Goal: Transaction & Acquisition: Download file/media

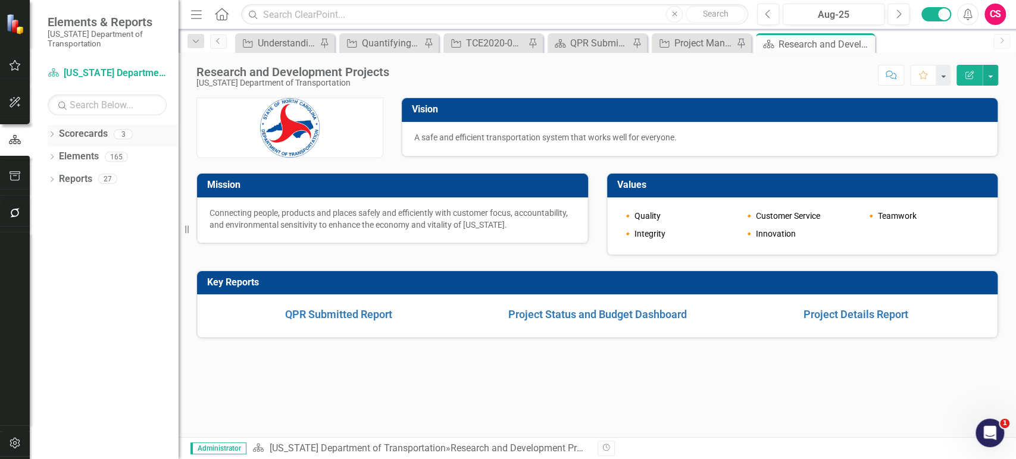
click at [49, 139] on div "Dropdown" at bounding box center [52, 136] width 8 height 10
click at [94, 129] on link "Scorecards" at bounding box center [83, 134] width 49 height 14
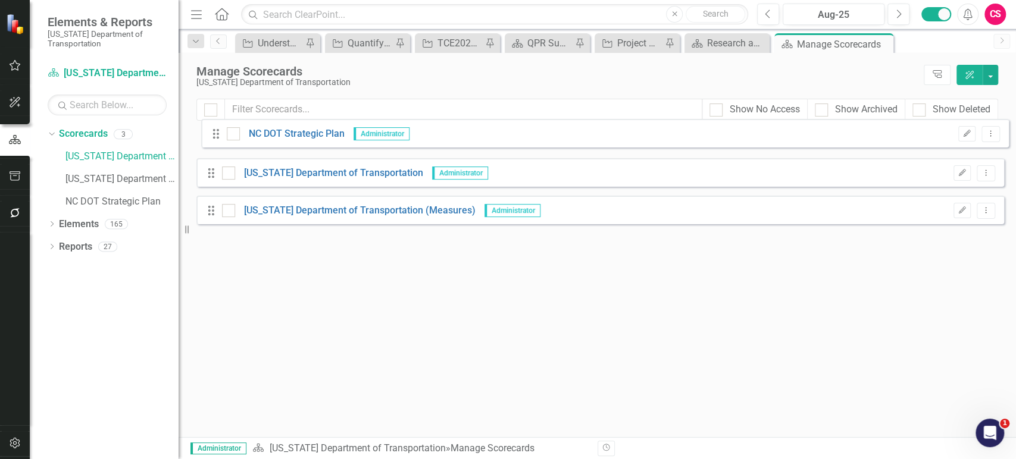
drag, startPoint x: 211, startPoint y: 223, endPoint x: 274, endPoint y: 146, distance: 98.9
click at [217, 137] on div "Drag [US_STATE] Department of Transportation Administrator Edit Dropdown Menu D…" at bounding box center [600, 182] width 808 height 104
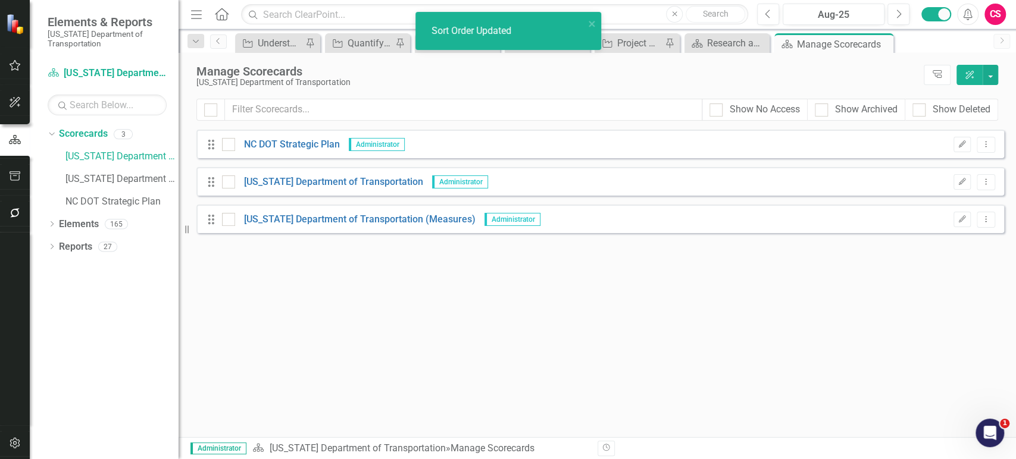
drag, startPoint x: 961, startPoint y: 220, endPoint x: 914, endPoint y: 229, distance: 47.2
click at [961, 221] on icon "Edit" at bounding box center [962, 219] width 9 height 7
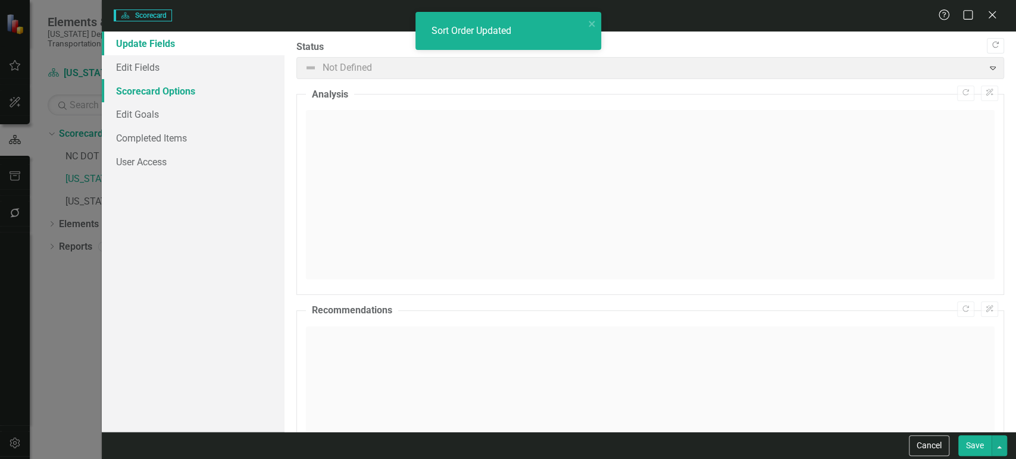
click at [178, 96] on link "Scorecard Options" at bounding box center [193, 91] width 183 height 24
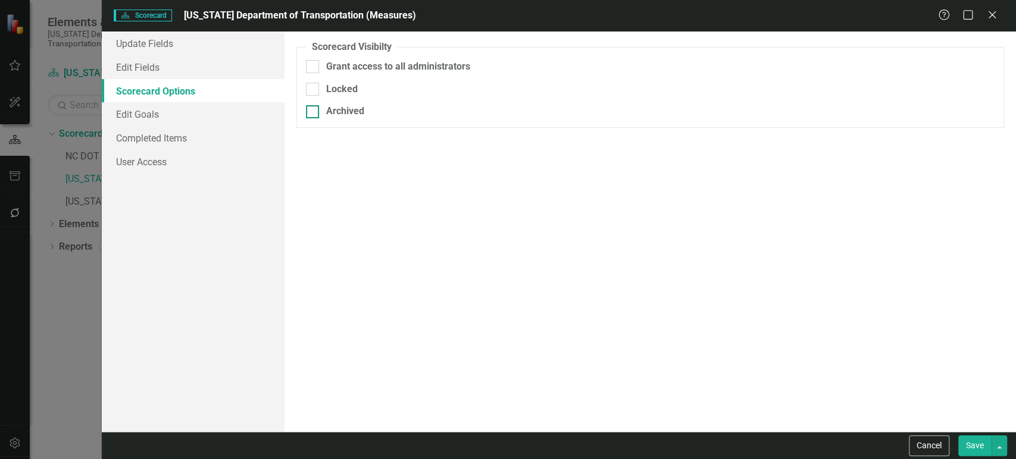
click at [310, 112] on input "Archived" at bounding box center [310, 109] width 8 height 8
checkbox input "true"
click at [977, 457] on div "Cancel Save" at bounding box center [559, 445] width 914 height 27
click at [975, 447] on button "Save" at bounding box center [974, 446] width 33 height 21
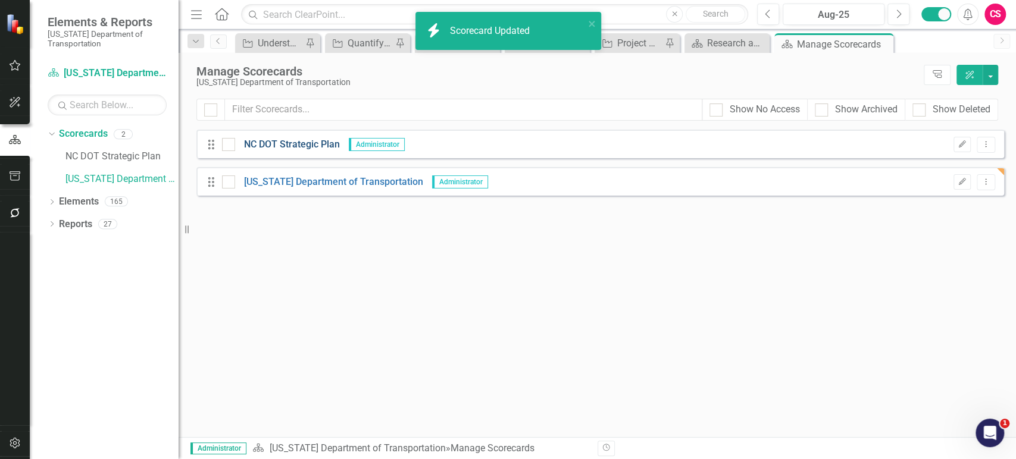
click at [295, 143] on link "NC DOT Strategic Plan" at bounding box center [287, 145] width 105 height 14
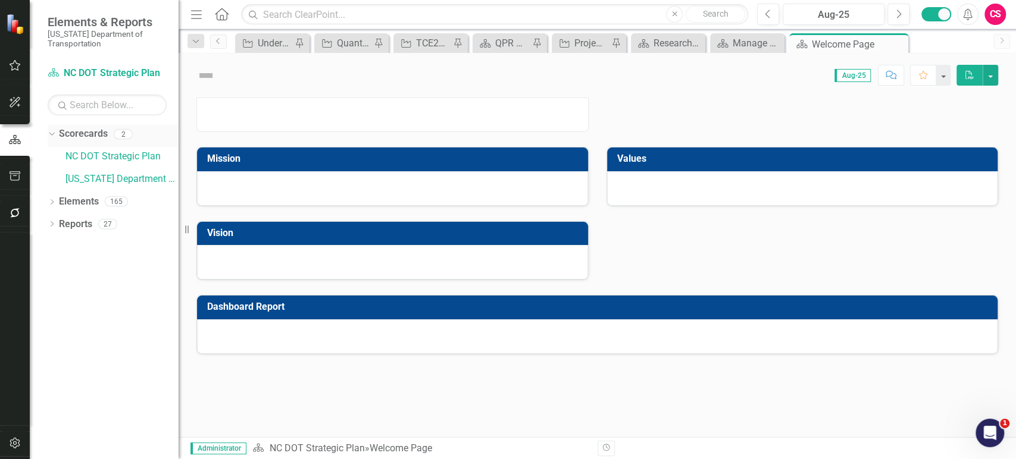
click at [86, 130] on link "Scorecards" at bounding box center [83, 134] width 49 height 14
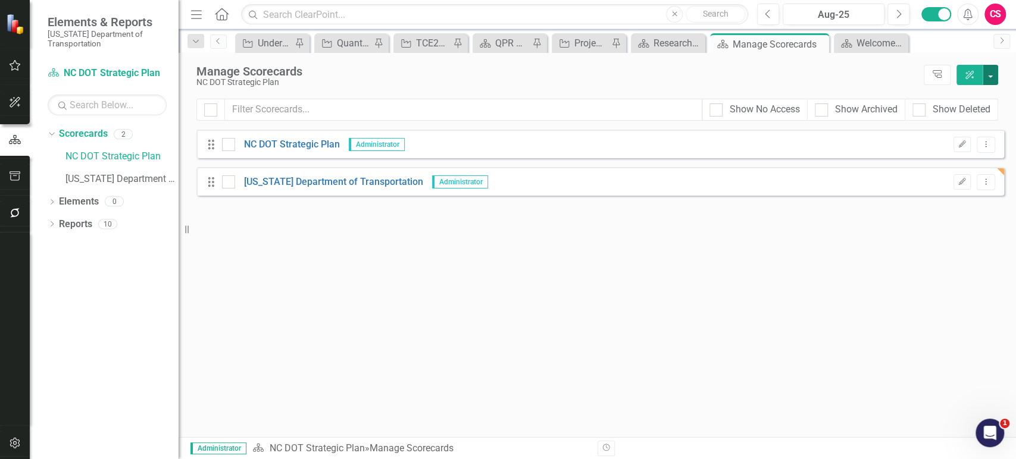
click at [998, 73] on button "button" at bounding box center [990, 75] width 15 height 20
click at [963, 120] on link "Add Add Scorecard" at bounding box center [935, 121] width 123 height 22
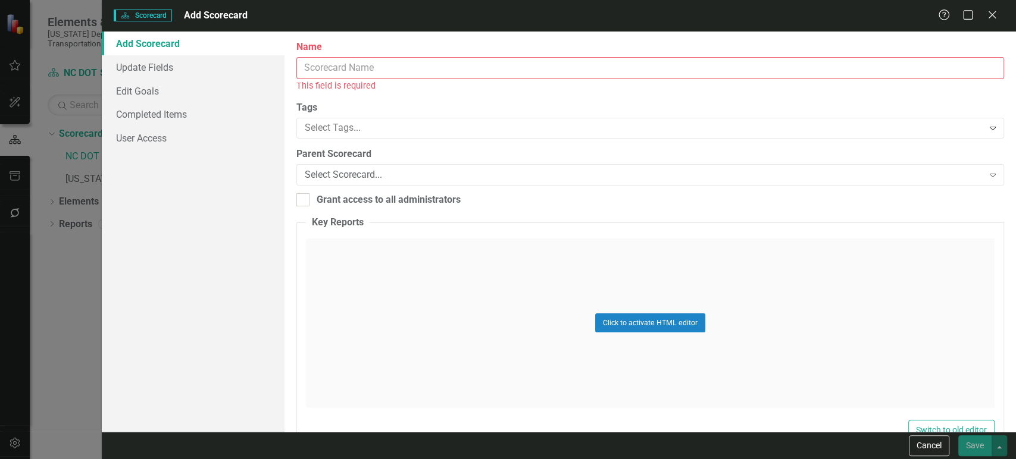
click at [362, 65] on input "Name" at bounding box center [650, 68] width 708 height 22
paste input "Aviation"
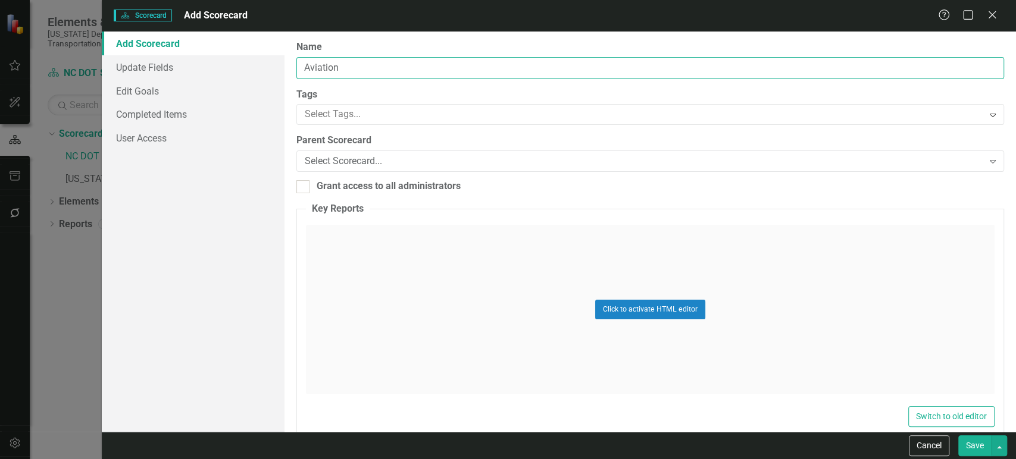
type input "Aviation"
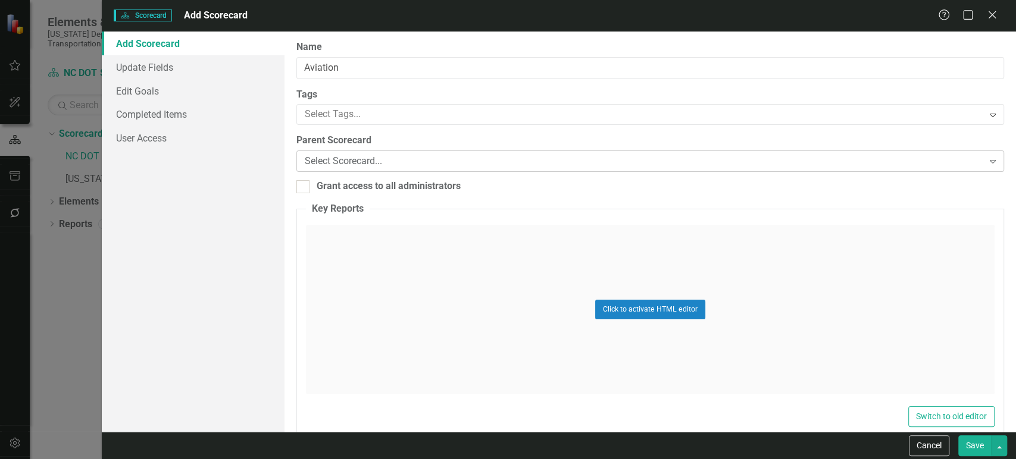
click at [362, 151] on div "Parent Scorecard Select Scorecard... Expand" at bounding box center [650, 152] width 708 height 37
click at [364, 163] on div "Select Scorecard..." at bounding box center [644, 162] width 679 height 14
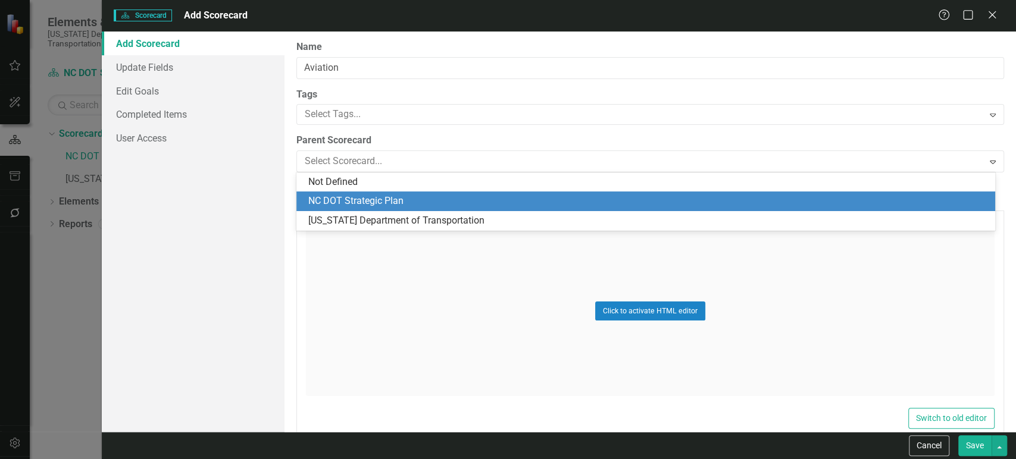
click at [352, 199] on div "NC DOT Strategic Plan" at bounding box center [648, 202] width 680 height 14
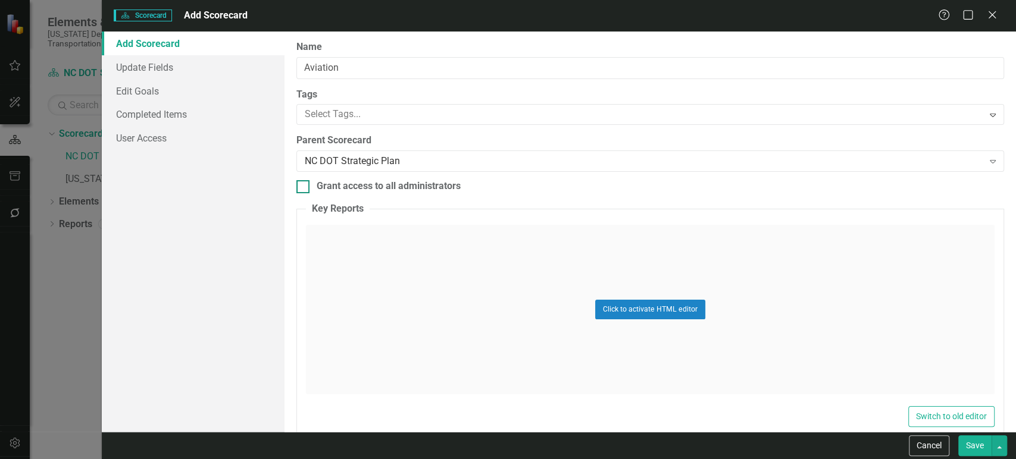
click at [343, 186] on div "Grant access to all administrators" at bounding box center [389, 187] width 144 height 14
click at [304, 186] on input "Grant access to all administrators" at bounding box center [300, 184] width 8 height 8
checkbox input "true"
click at [971, 451] on button "Save" at bounding box center [974, 446] width 33 height 21
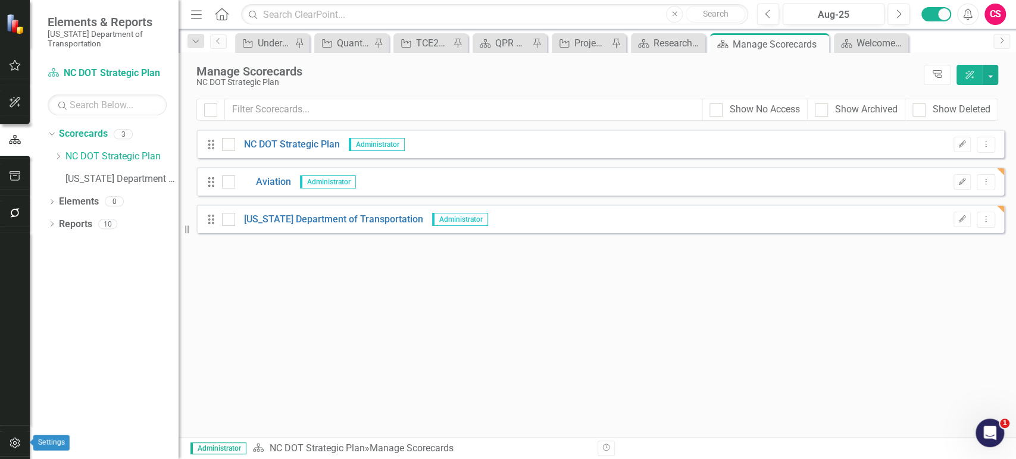
click at [10, 443] on icon "button" at bounding box center [15, 444] width 12 height 10
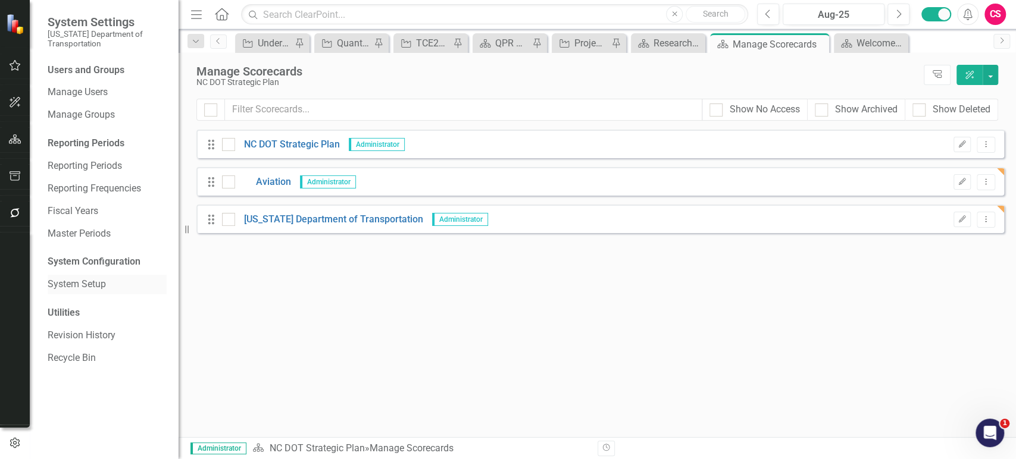
click at [89, 283] on link "System Setup" at bounding box center [107, 285] width 119 height 14
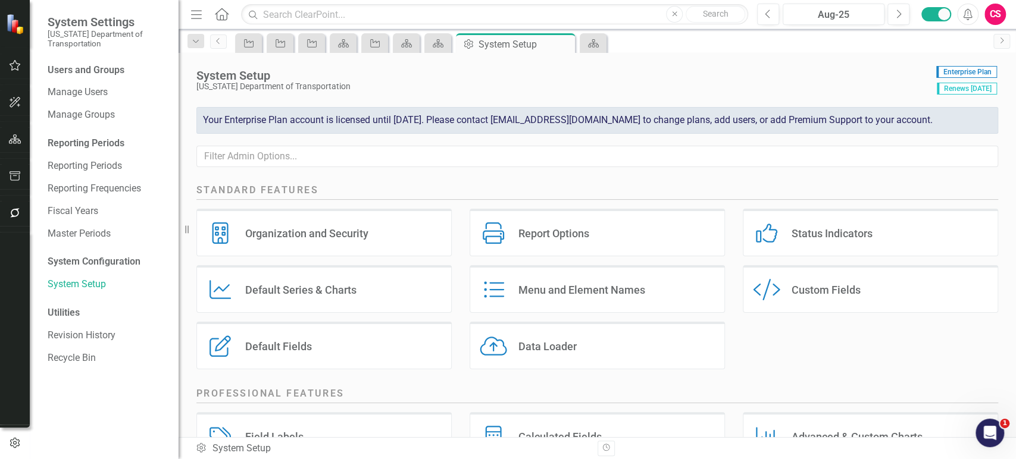
click at [357, 306] on div "Default Series Default Series & Charts" at bounding box center [323, 289] width 255 height 48
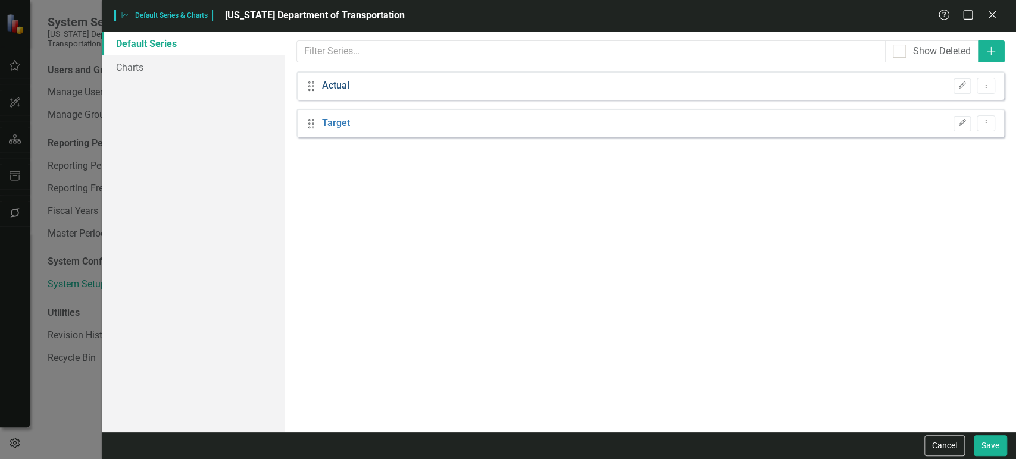
click at [341, 85] on link "Actual" at bounding box center [335, 86] width 27 height 14
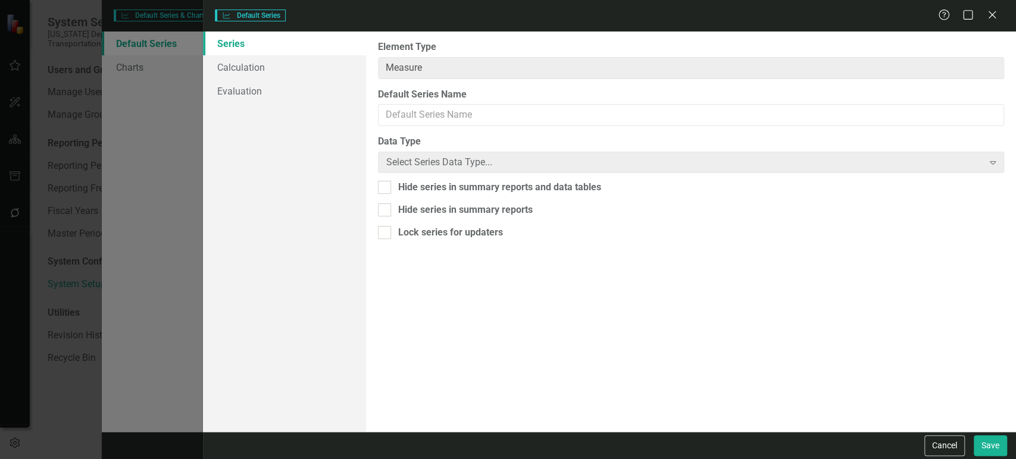
type input "Actual"
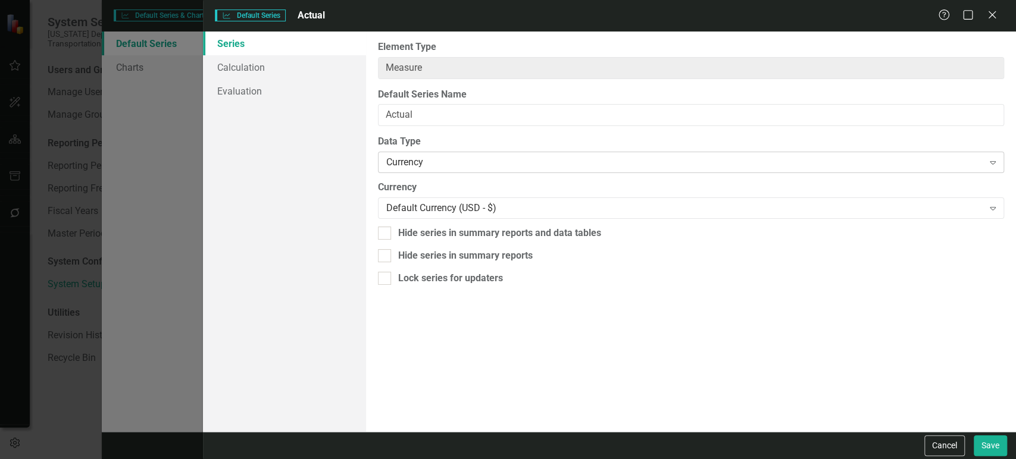
click at [471, 161] on div "Currency" at bounding box center [684, 163] width 597 height 14
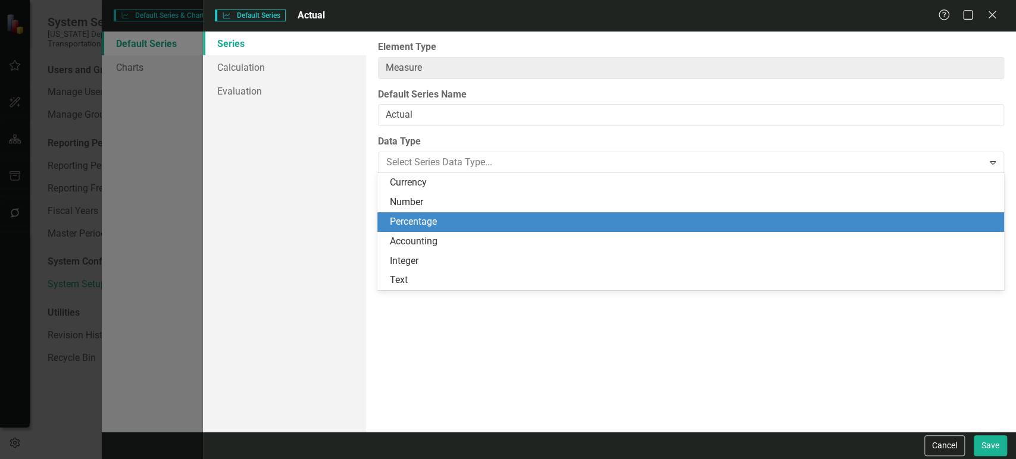
click at [459, 215] on div "Percentage" at bounding box center [692, 222] width 607 height 14
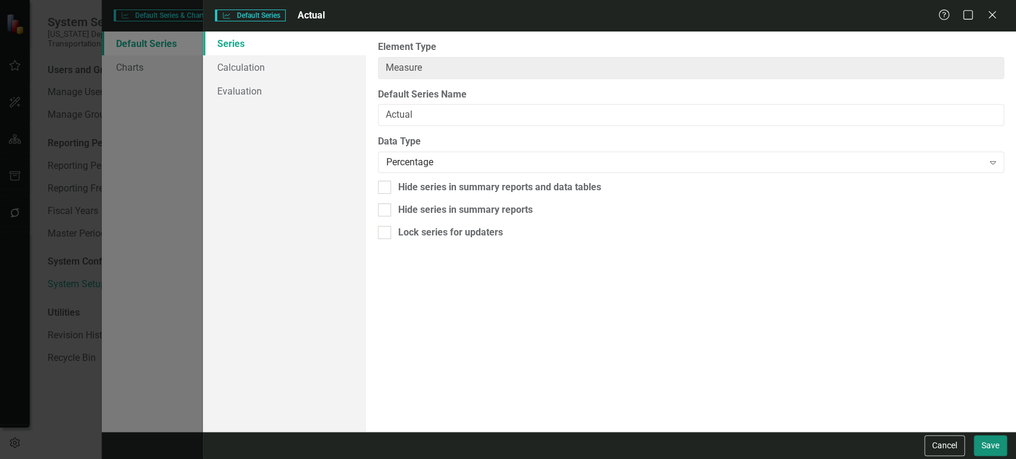
click at [981, 452] on button "Save" at bounding box center [990, 446] width 33 height 21
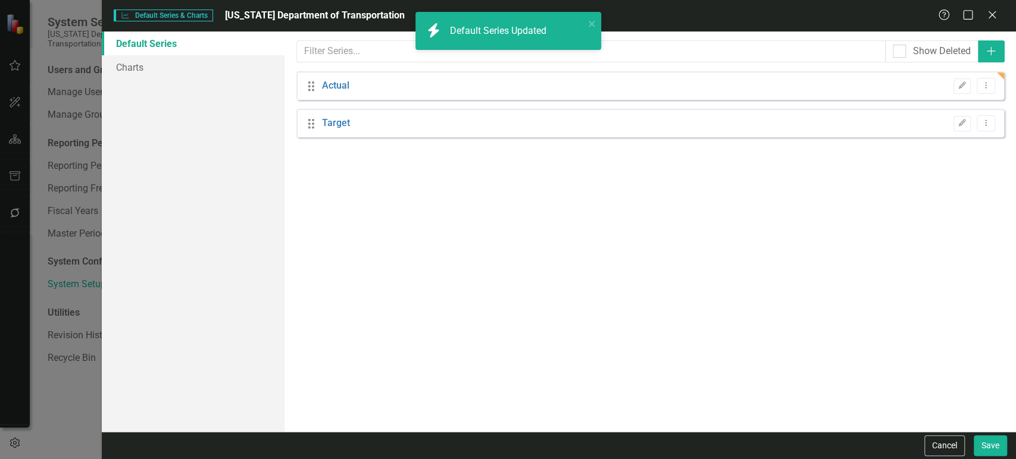
click at [329, 110] on div "Drag Target Edit Dropdown Menu" at bounding box center [650, 123] width 708 height 29
click at [332, 118] on link "Target" at bounding box center [336, 124] width 28 height 14
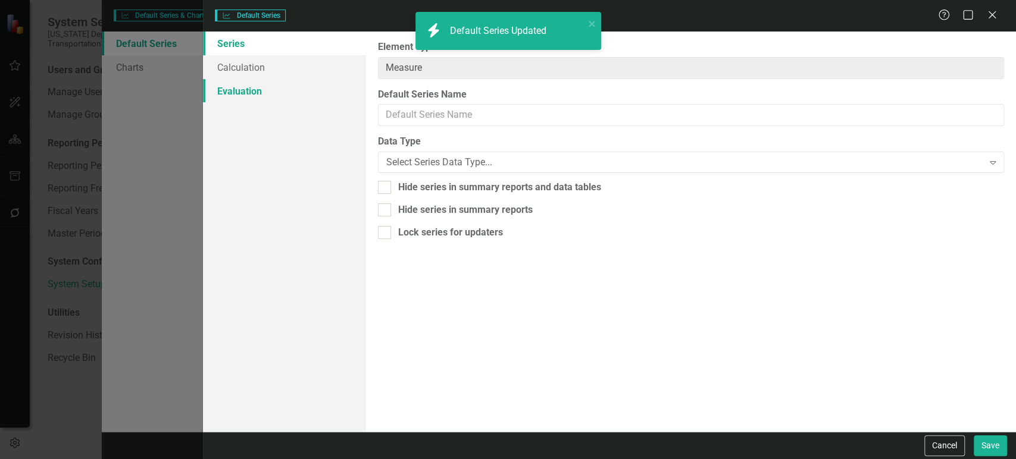
type input "Target"
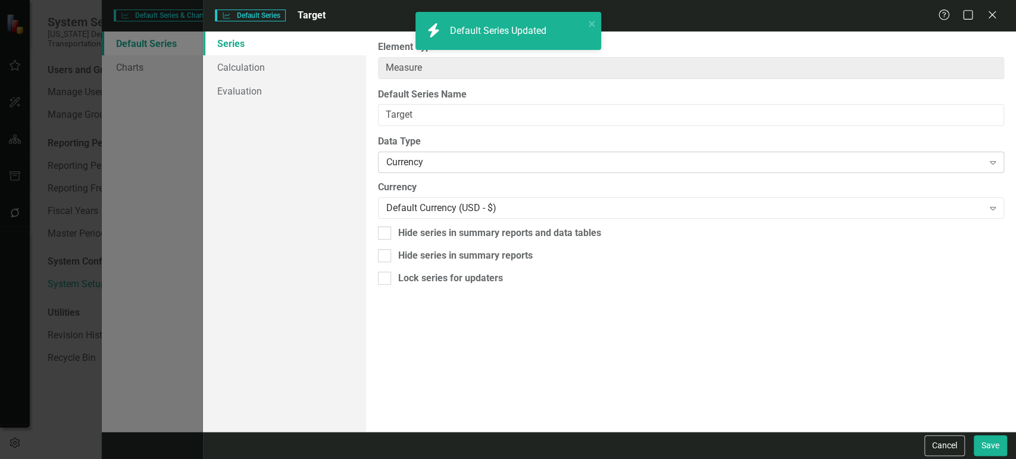
click at [424, 162] on div "Currency" at bounding box center [684, 163] width 597 height 14
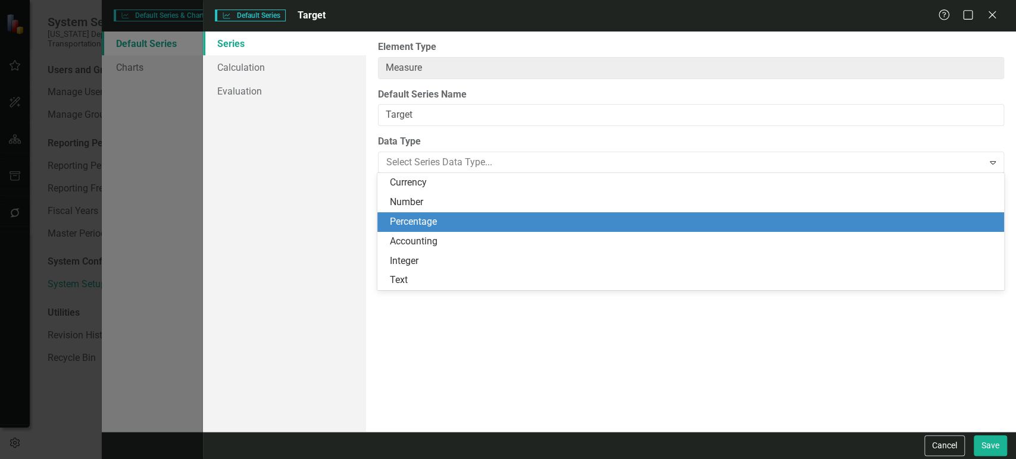
click at [427, 217] on div "Percentage" at bounding box center [692, 222] width 607 height 14
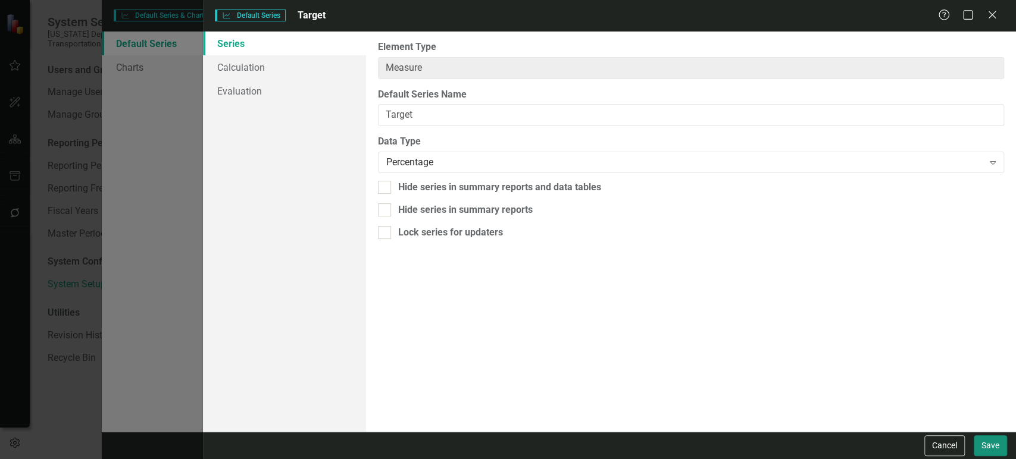
click at [1004, 449] on button "Save" at bounding box center [990, 446] width 33 height 21
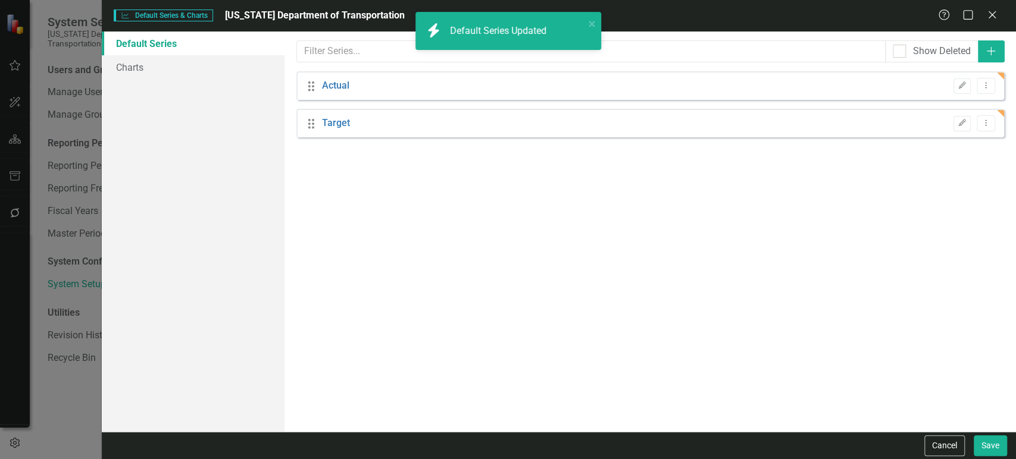
click at [211, 80] on div "Default Series Charts" at bounding box center [193, 232] width 183 height 401
click at [209, 70] on link "Charts" at bounding box center [193, 67] width 183 height 24
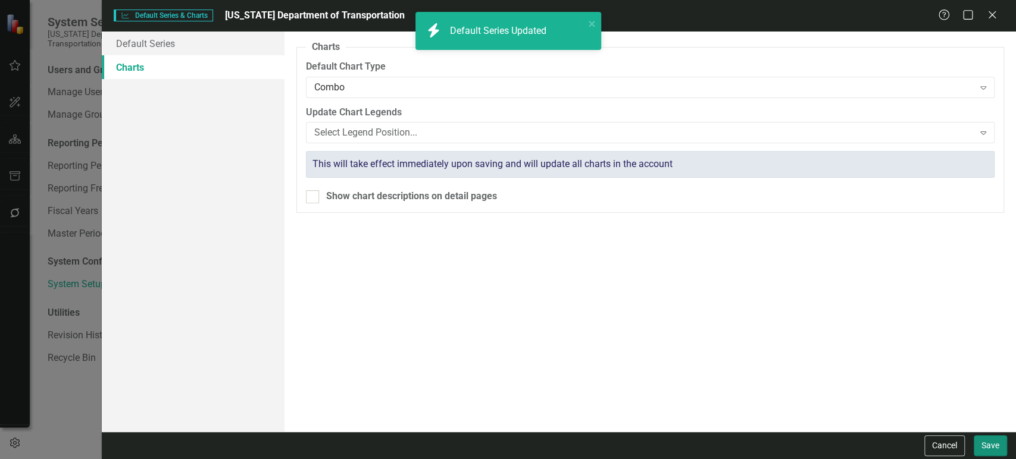
click at [1004, 445] on button "Save" at bounding box center [990, 446] width 33 height 21
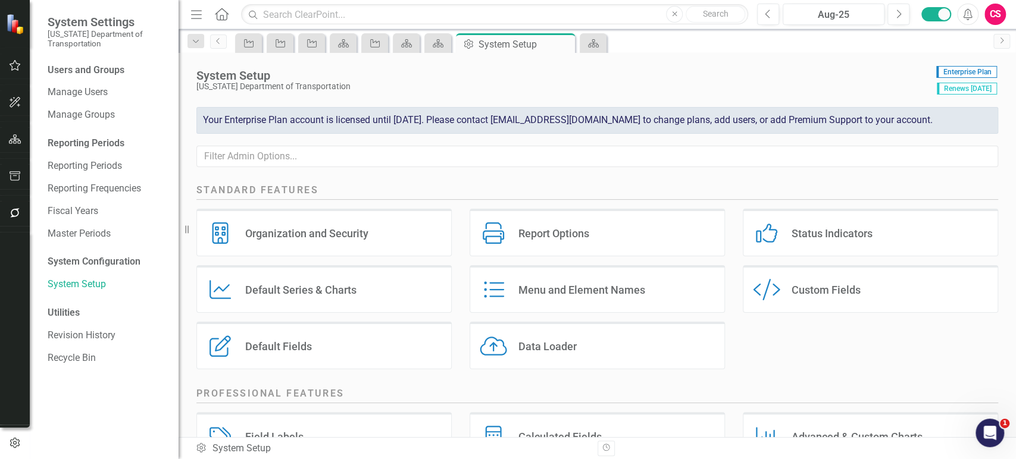
click at [332, 319] on div "Default Series Default Series & Charts" at bounding box center [323, 293] width 273 height 57
click at [322, 348] on div "Default Fields Default Fields" at bounding box center [323, 346] width 255 height 48
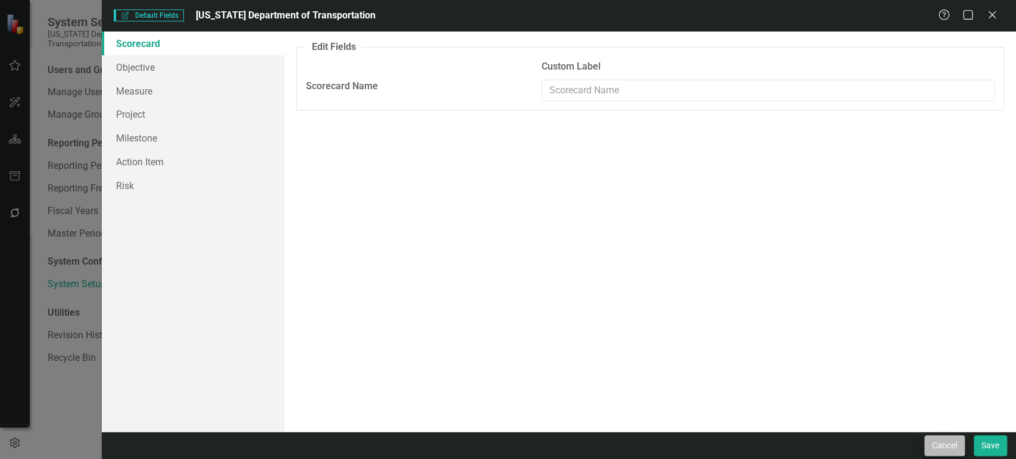
click at [925, 436] on div "Cancel Save" at bounding box center [559, 445] width 914 height 27
click at [939, 448] on button "Cancel" at bounding box center [944, 446] width 40 height 21
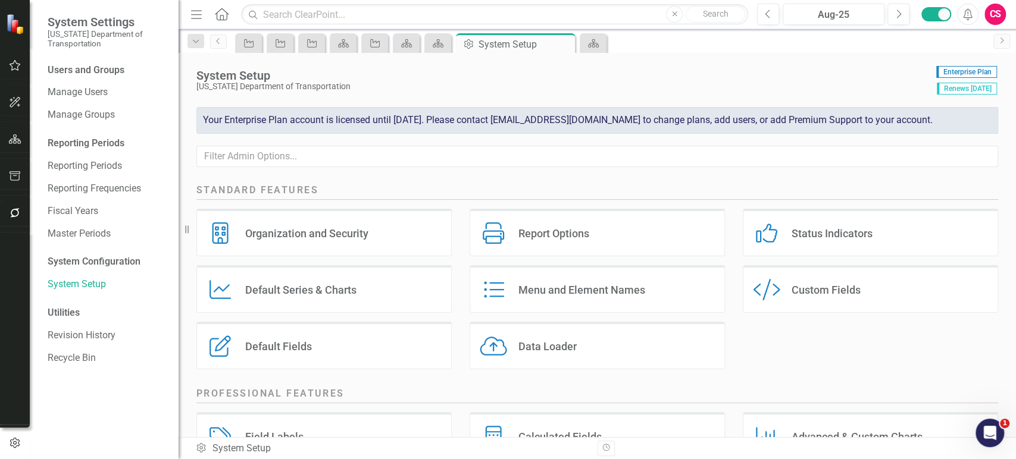
click at [310, 285] on div "Default Series & Charts" at bounding box center [300, 290] width 111 height 14
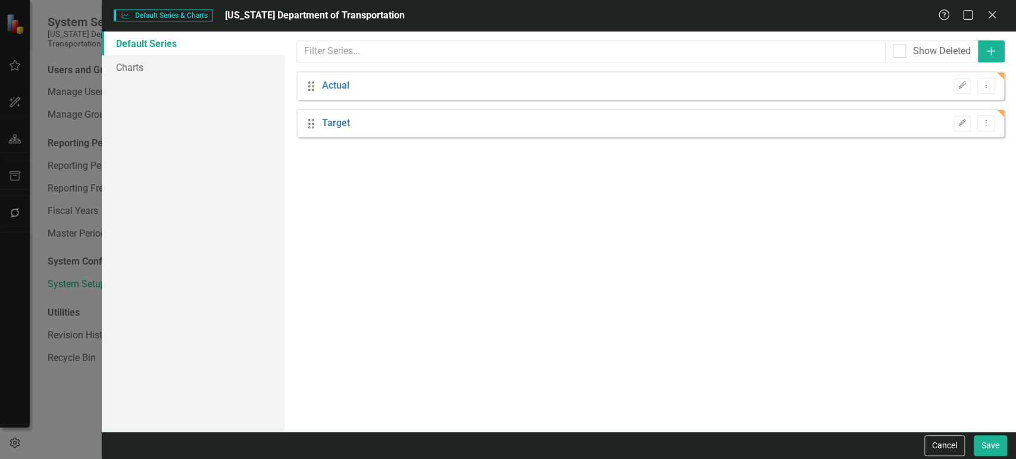
click at [333, 76] on div "Drag Actual Edit Dropdown Menu" at bounding box center [650, 85] width 708 height 29
click at [333, 85] on link "Actual" at bounding box center [335, 86] width 27 height 14
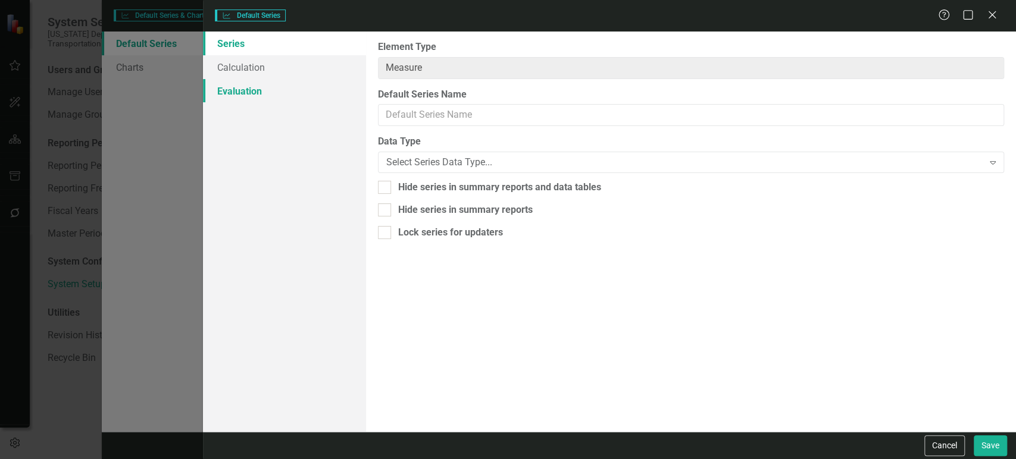
click at [285, 87] on link "Evaluation" at bounding box center [284, 91] width 162 height 24
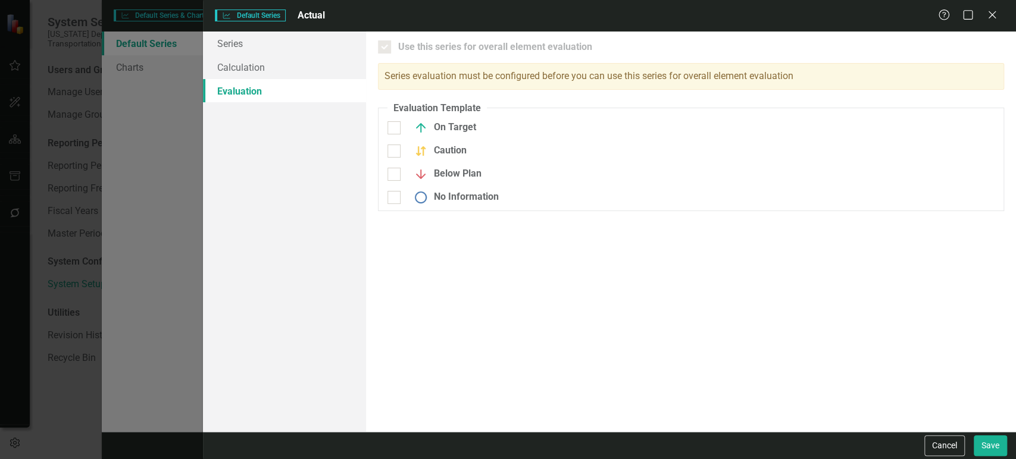
click at [930, 443] on button "Cancel" at bounding box center [944, 446] width 40 height 21
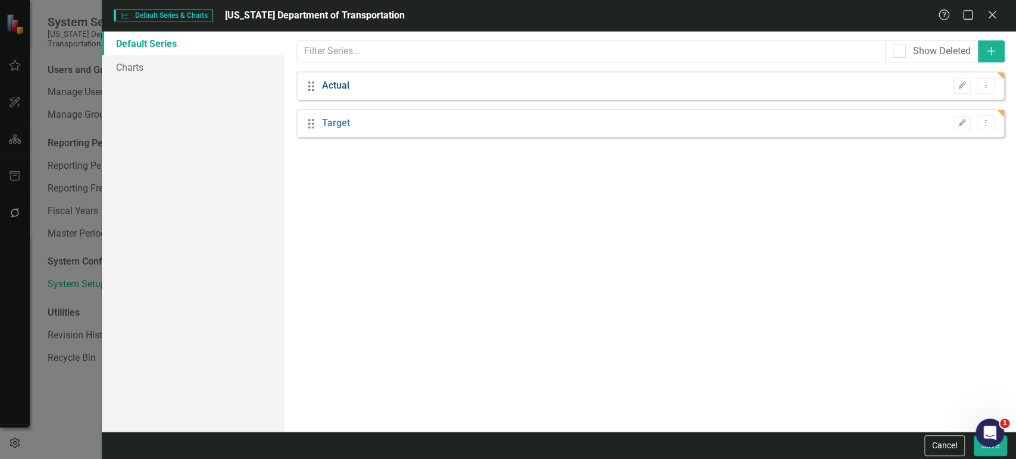
click at [334, 85] on link "Actual" at bounding box center [335, 86] width 27 height 14
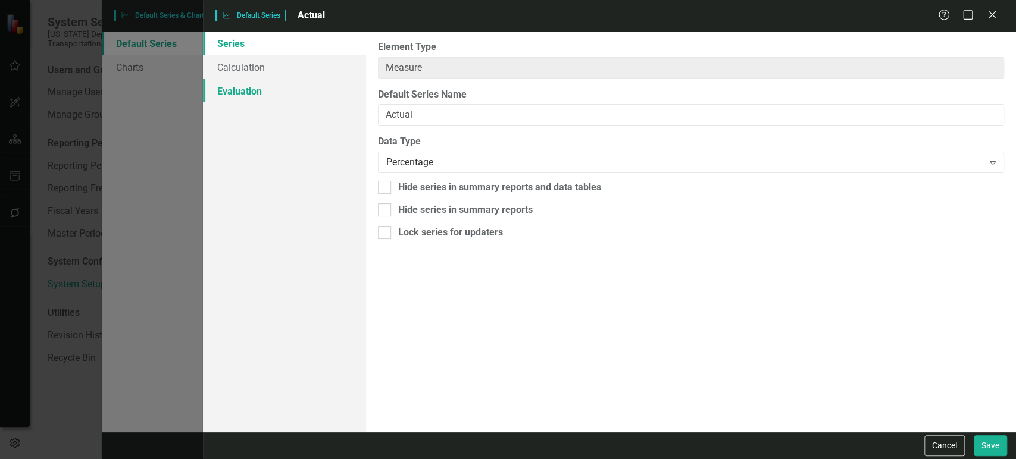
click at [270, 86] on link "Evaluation" at bounding box center [284, 91] width 162 height 24
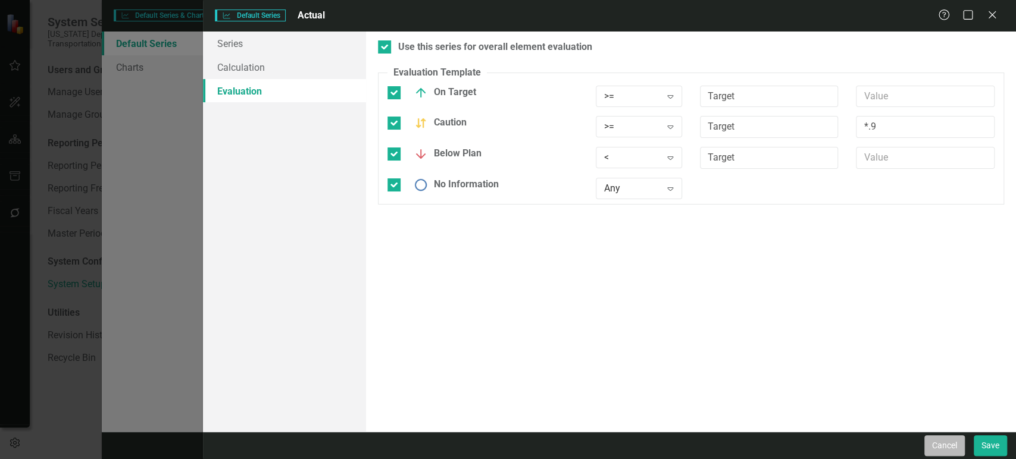
click at [936, 449] on button "Cancel" at bounding box center [944, 446] width 40 height 21
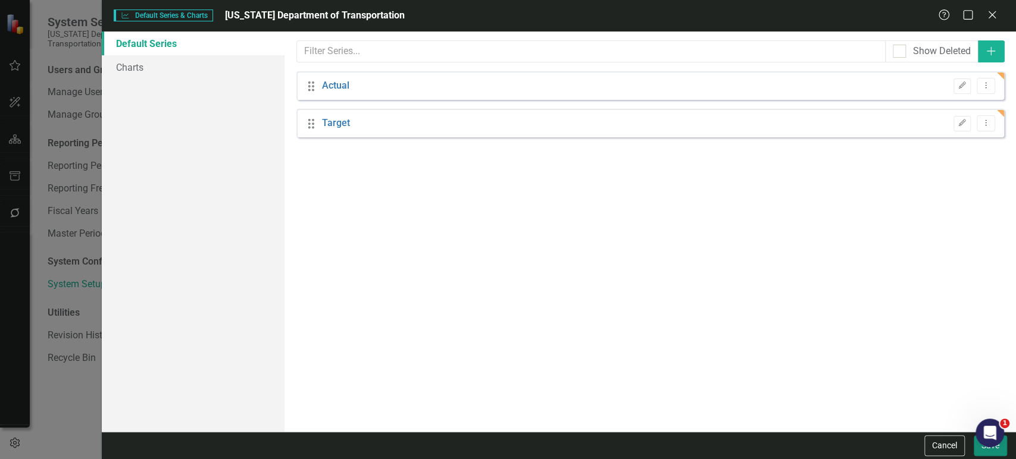
click at [976, 451] on button "Save" at bounding box center [990, 446] width 33 height 21
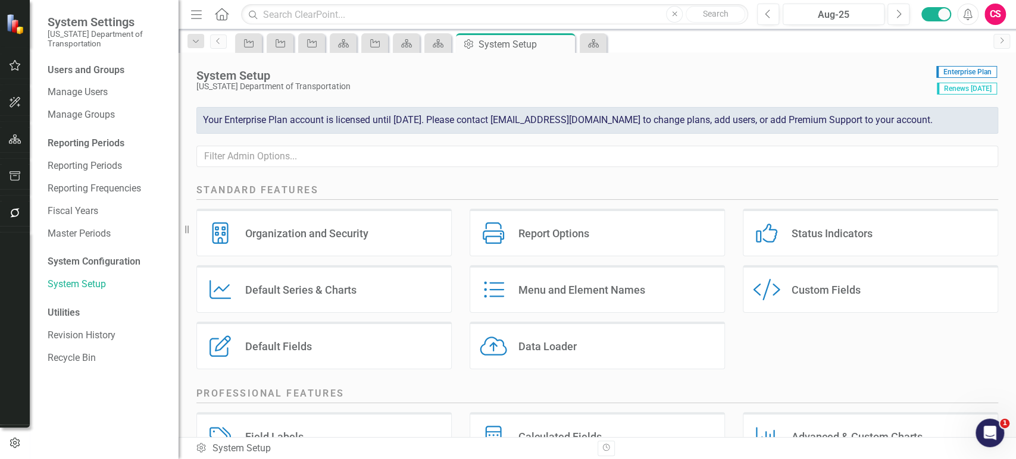
click at [1004, 13] on div "CS" at bounding box center [994, 14] width 21 height 21
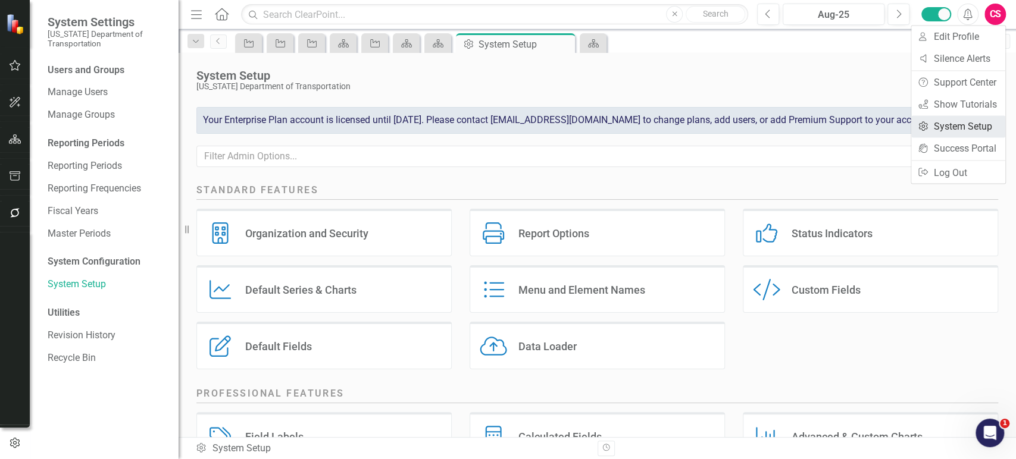
click at [936, 130] on link "Settings System Setup" at bounding box center [958, 126] width 94 height 22
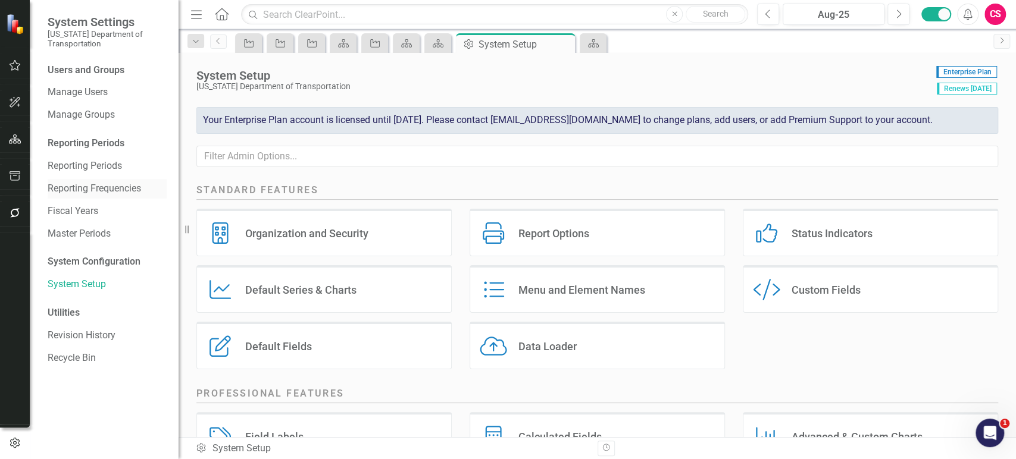
click at [90, 187] on link "Reporting Frequencies" at bounding box center [107, 189] width 119 height 14
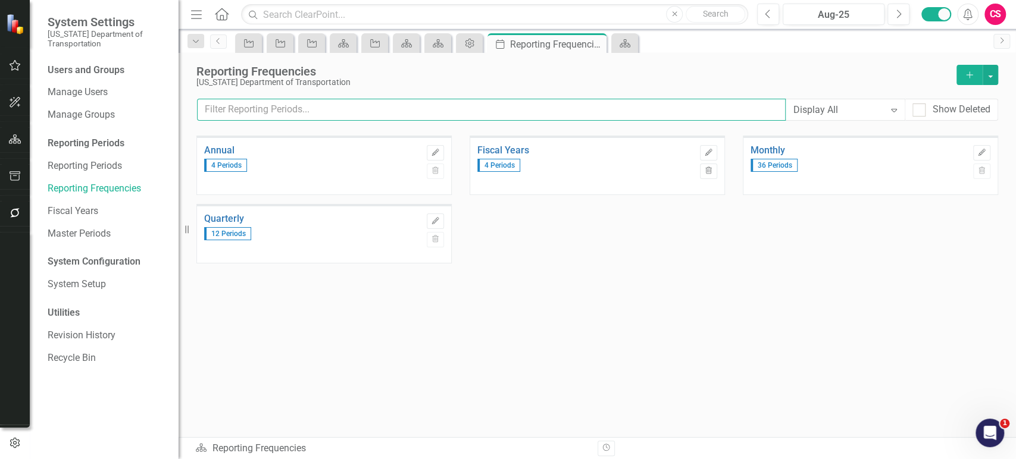
click at [343, 113] on input "text" at bounding box center [491, 110] width 589 height 22
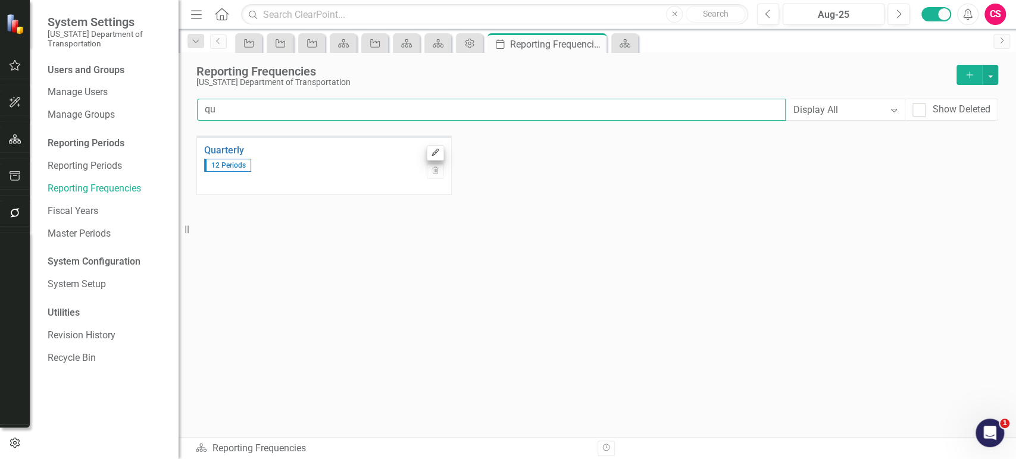
type input "qu"
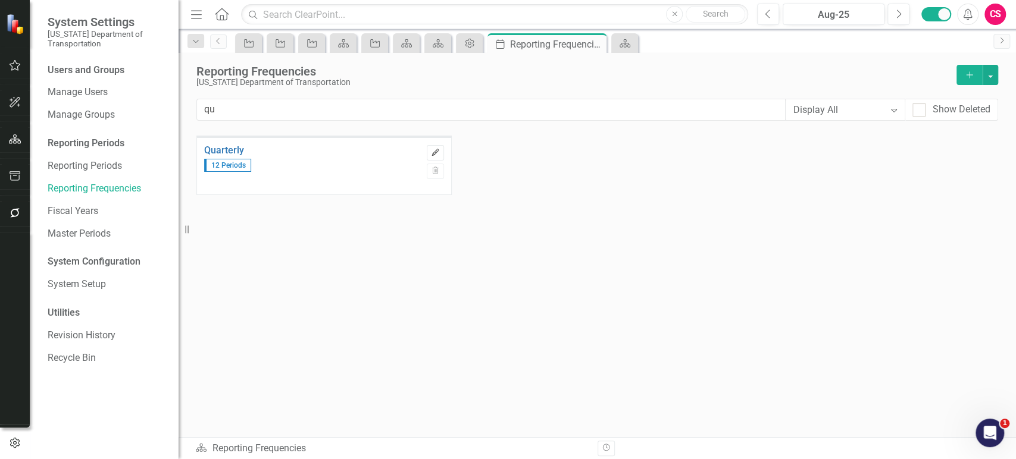
click at [433, 146] on button "Edit" at bounding box center [435, 152] width 17 height 15
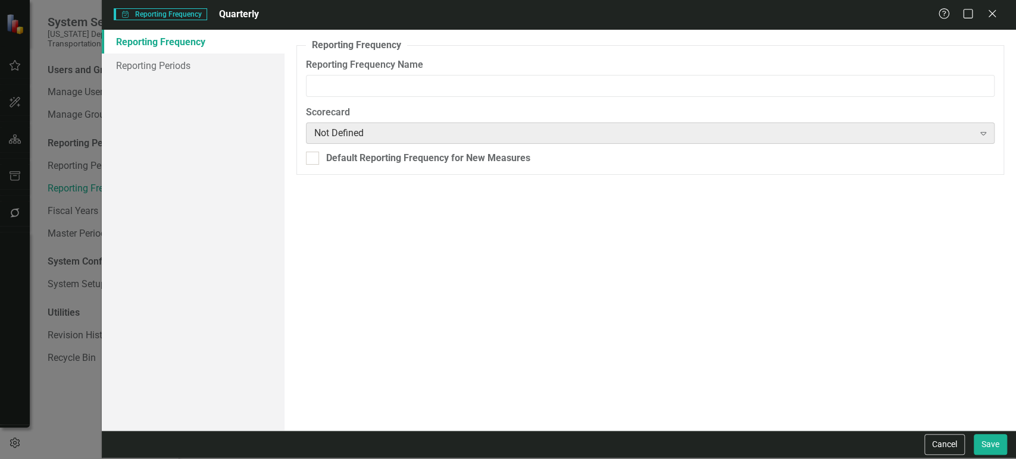
type input "Quarterly"
click at [332, 161] on div "Default Reporting Frequency for New Measures" at bounding box center [428, 159] width 204 height 14
click at [314, 160] on input "Default Reporting Frequency for New Measures" at bounding box center [310, 156] width 8 height 8
checkbox input "true"
click at [993, 448] on button "Save" at bounding box center [990, 444] width 33 height 21
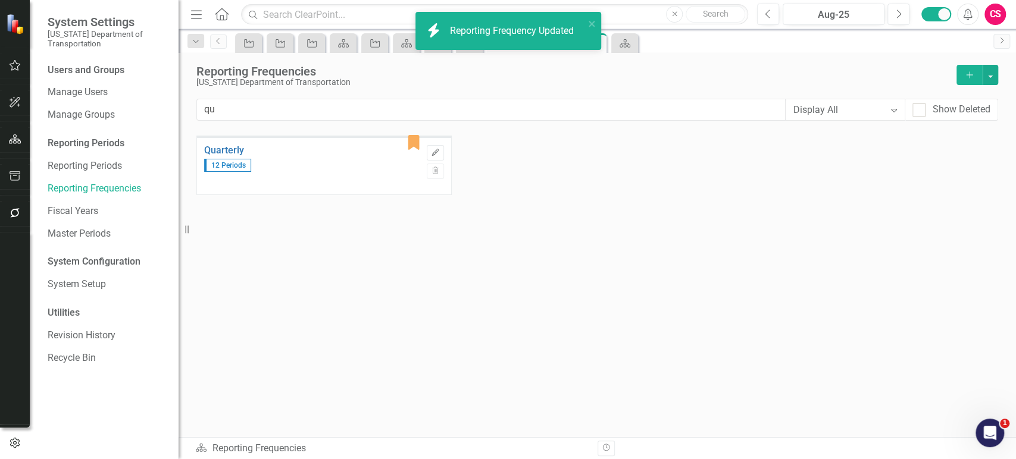
click at [998, 13] on div "CS" at bounding box center [994, 14] width 21 height 21
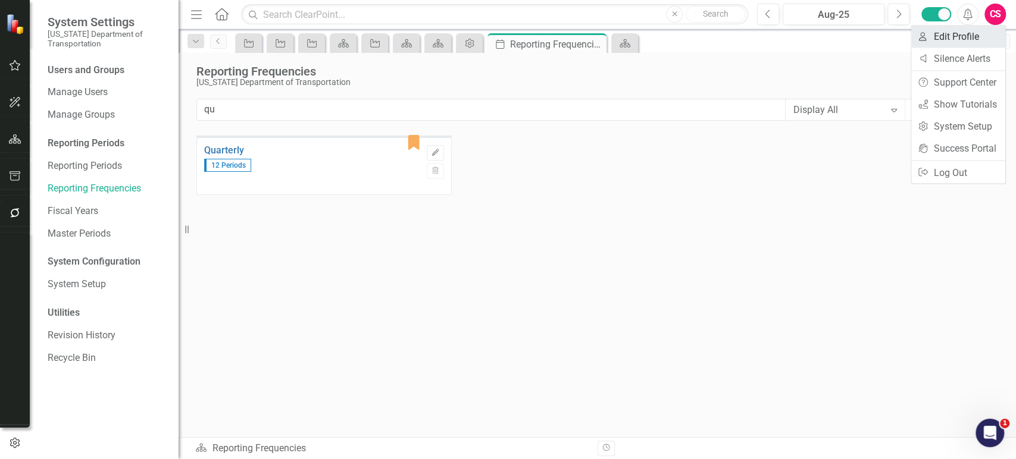
click at [967, 36] on link "User Edit Profile" at bounding box center [958, 37] width 94 height 22
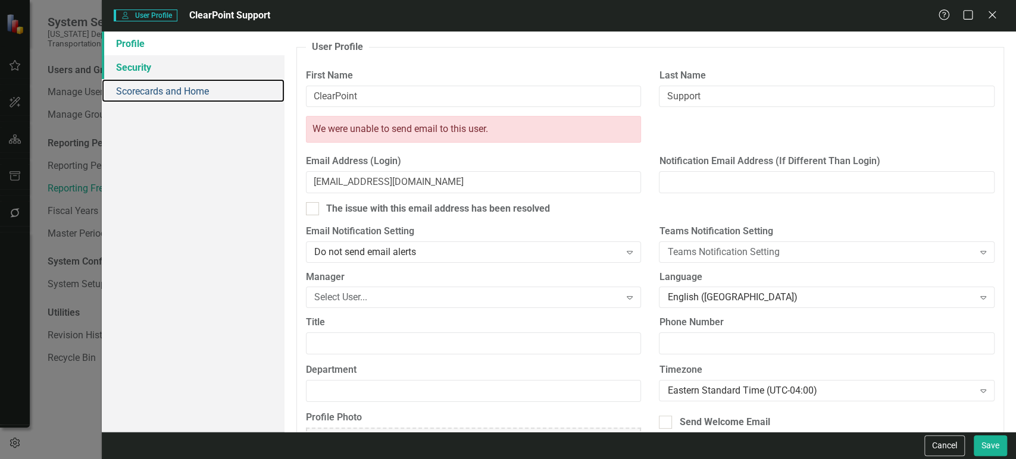
drag, startPoint x: 211, startPoint y: 85, endPoint x: 192, endPoint y: 67, distance: 26.5
click at [211, 86] on link "Scorecards and Home" at bounding box center [193, 91] width 183 height 24
click at [192, 67] on link "Security" at bounding box center [193, 67] width 183 height 24
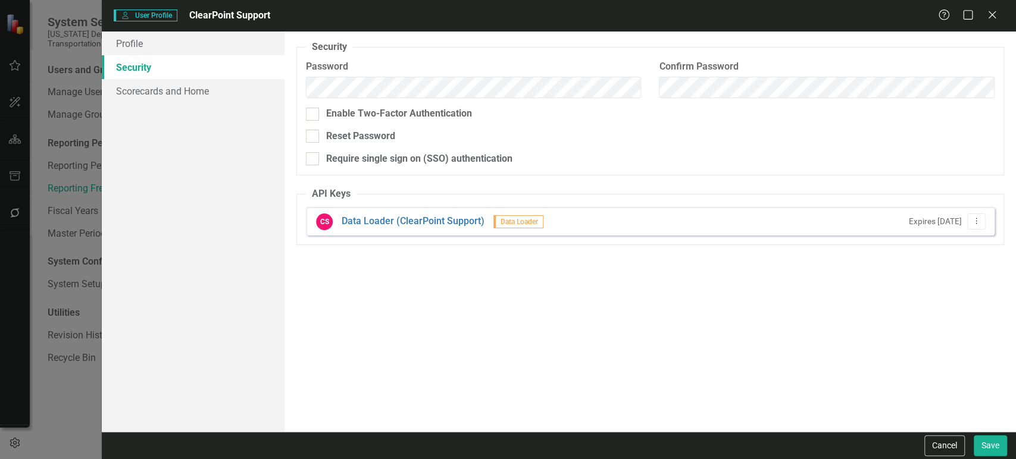
click at [976, 229] on div "CS Data Loader (ClearPoint Support) Data Loader Expires [DATE] Dropdown Menu" at bounding box center [650, 221] width 689 height 29
click at [976, 225] on button "Dropdown Menu" at bounding box center [976, 222] width 18 height 16
click at [940, 239] on link "API Key Edit API Key" at bounding box center [937, 241] width 94 height 22
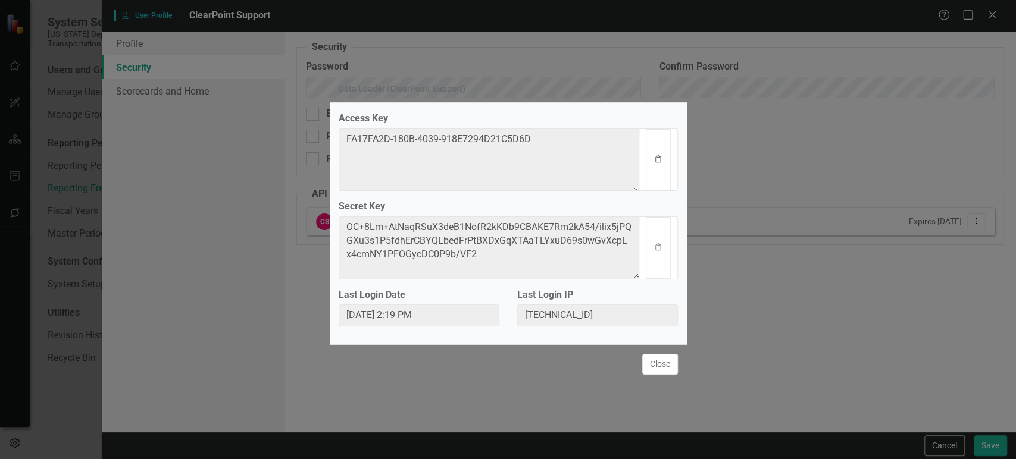
click at [656, 162] on icon "button" at bounding box center [657, 158] width 5 height 7
click at [658, 249] on icon "Clipboard" at bounding box center [658, 247] width 9 height 7
click at [666, 368] on button "Close" at bounding box center [660, 364] width 36 height 21
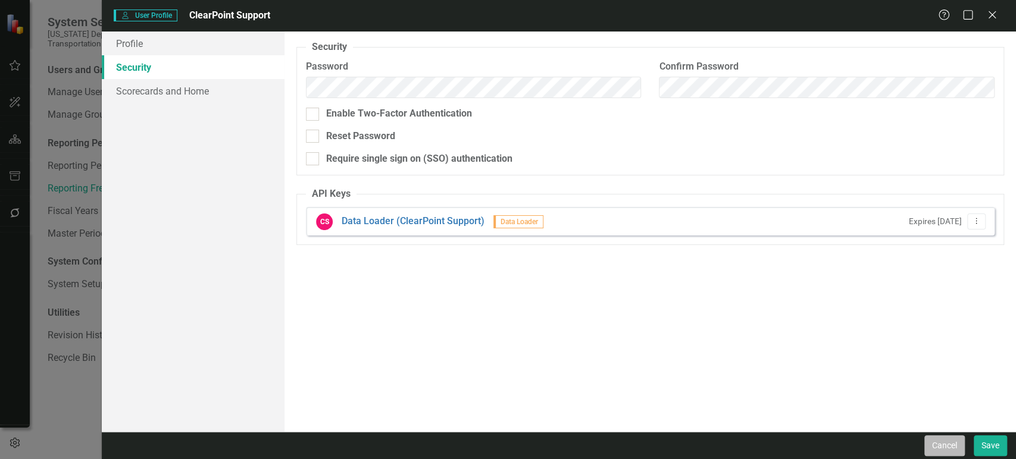
click at [949, 455] on button "Cancel" at bounding box center [944, 446] width 40 height 21
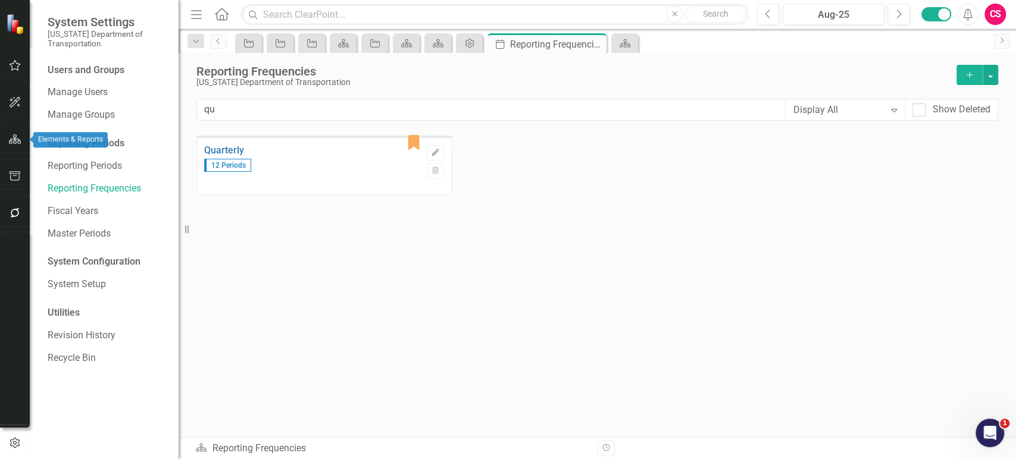
click at [11, 143] on icon "button" at bounding box center [15, 140] width 12 height 10
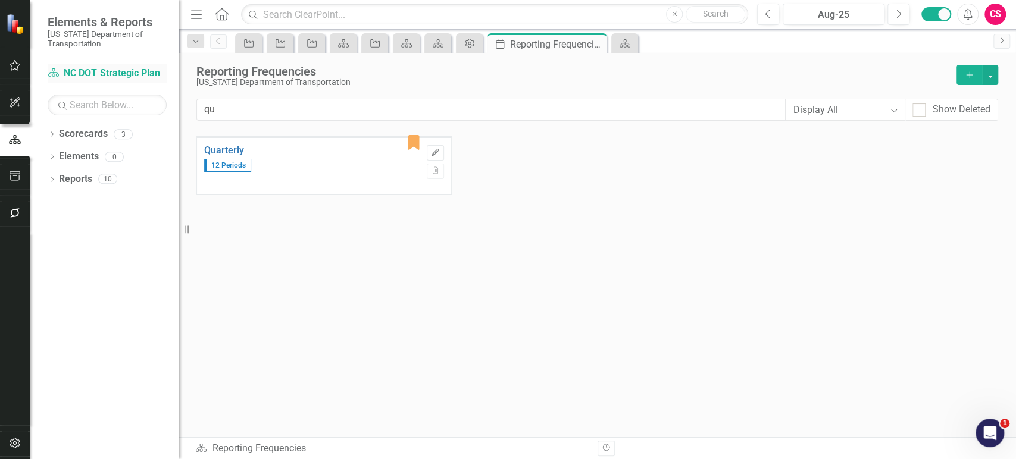
click at [93, 76] on link "Scorecard NC DOT Strategic Plan" at bounding box center [107, 74] width 119 height 14
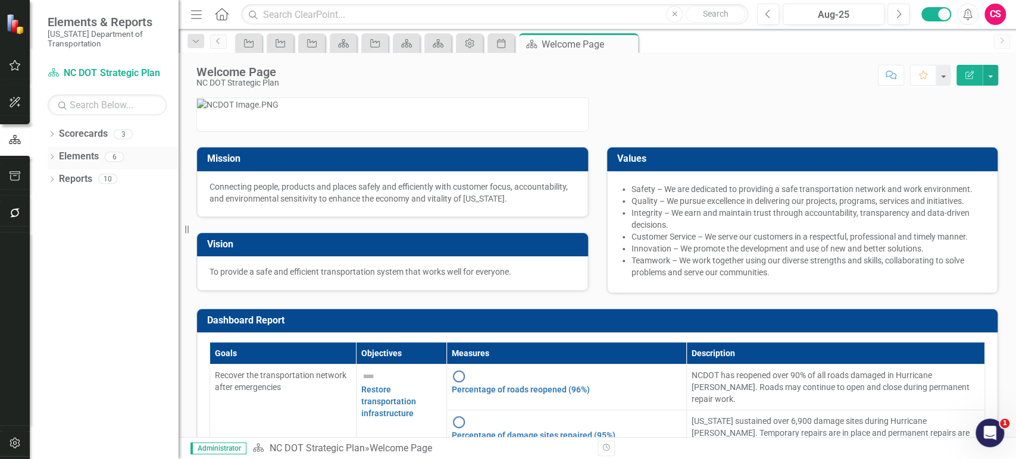
click at [79, 151] on link "Elements" at bounding box center [79, 157] width 40 height 14
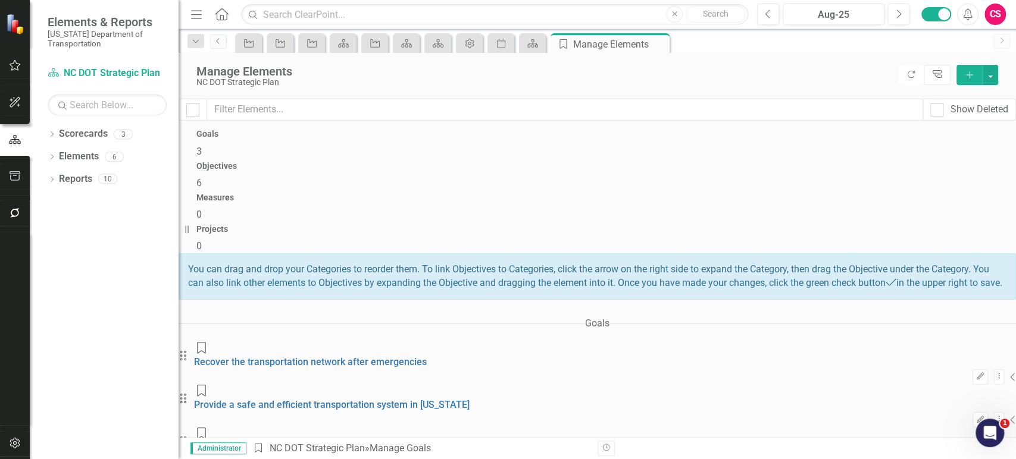
click at [202, 177] on span "6" at bounding box center [198, 182] width 5 height 11
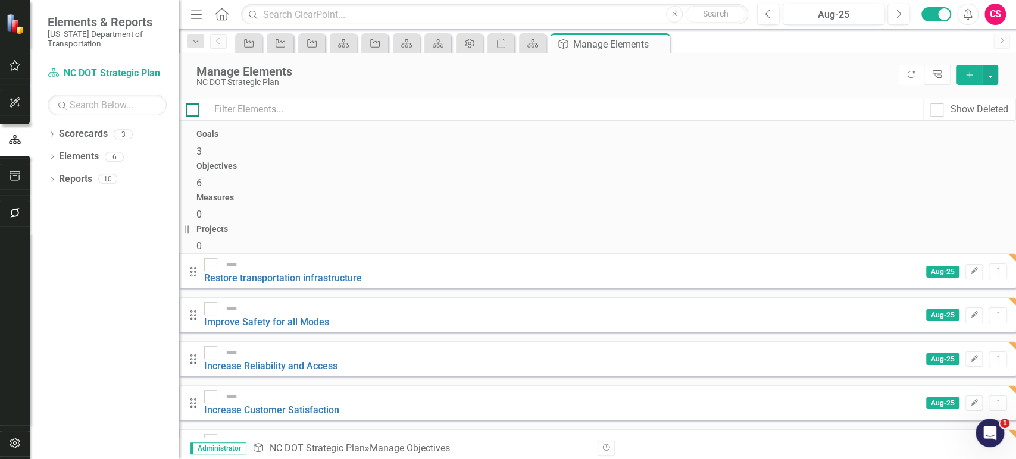
click at [194, 107] on input "checkbox" at bounding box center [190, 108] width 8 height 8
checkbox input "true"
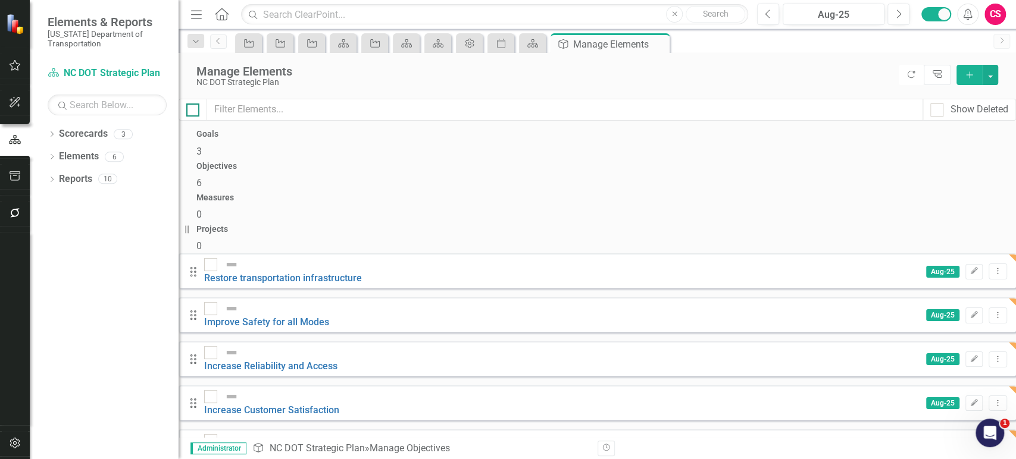
checkbox input "true"
click at [991, 81] on button "button" at bounding box center [990, 75] width 15 height 20
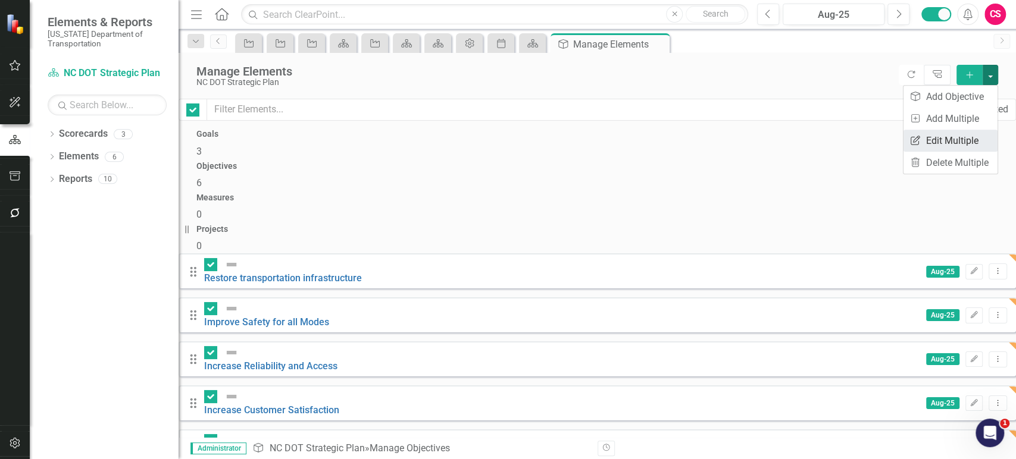
click at [943, 136] on link "Edit Multiple Edit Multiple" at bounding box center [951, 141] width 94 height 22
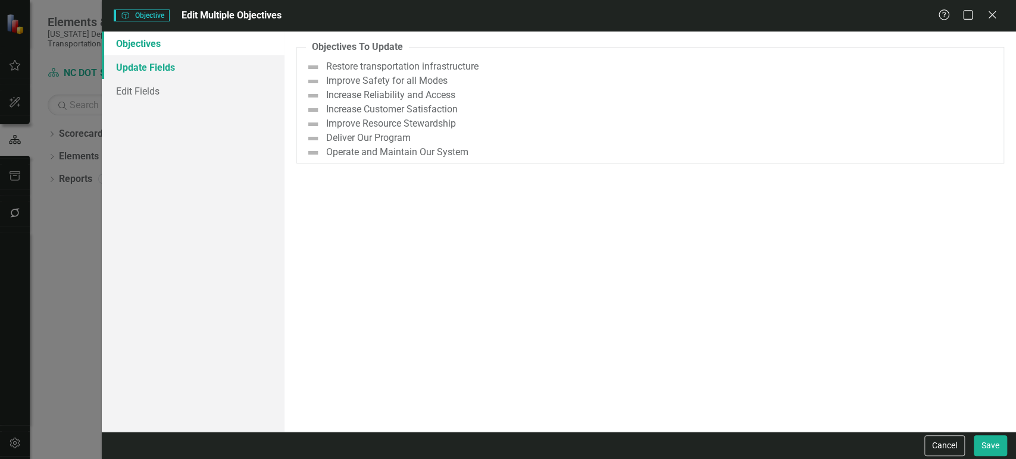
click at [227, 68] on link "Update Fields" at bounding box center [193, 67] width 183 height 24
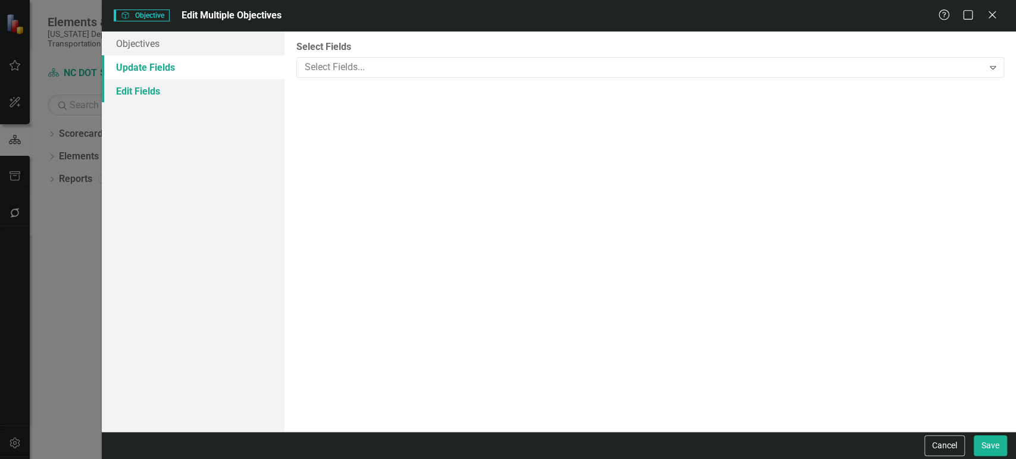
click at [206, 90] on link "Edit Fields" at bounding box center [193, 91] width 183 height 24
click at [369, 69] on div at bounding box center [641, 68] width 683 height 16
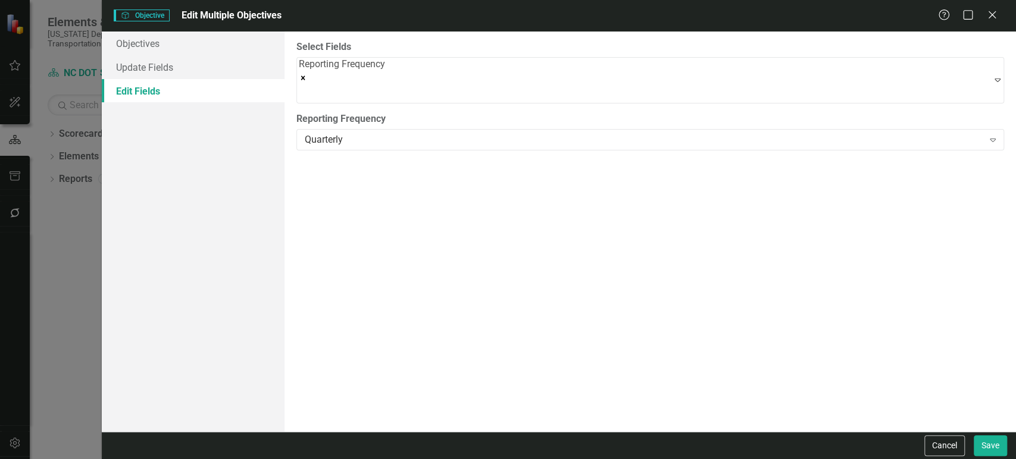
click at [360, 136] on div "Quarterly" at bounding box center [644, 140] width 679 height 14
click at [992, 443] on button "Save" at bounding box center [990, 446] width 33 height 21
checkbox input "false"
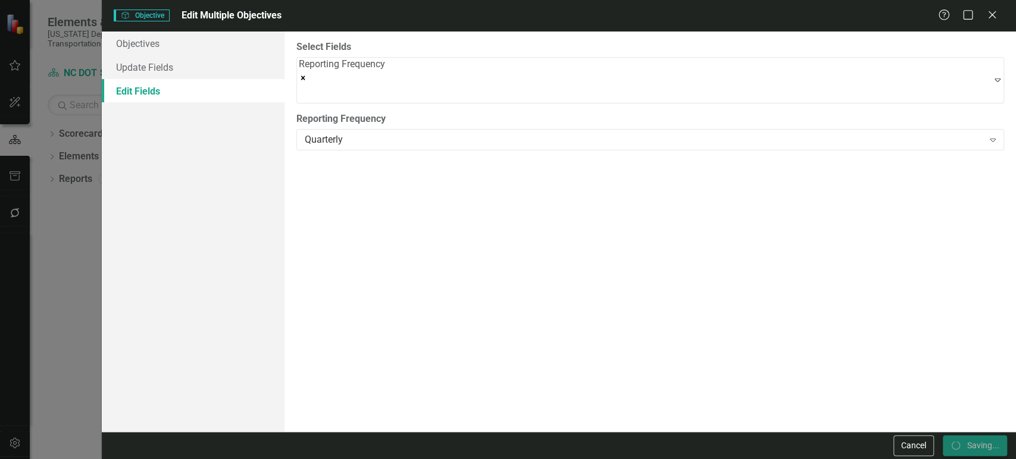
checkbox input "false"
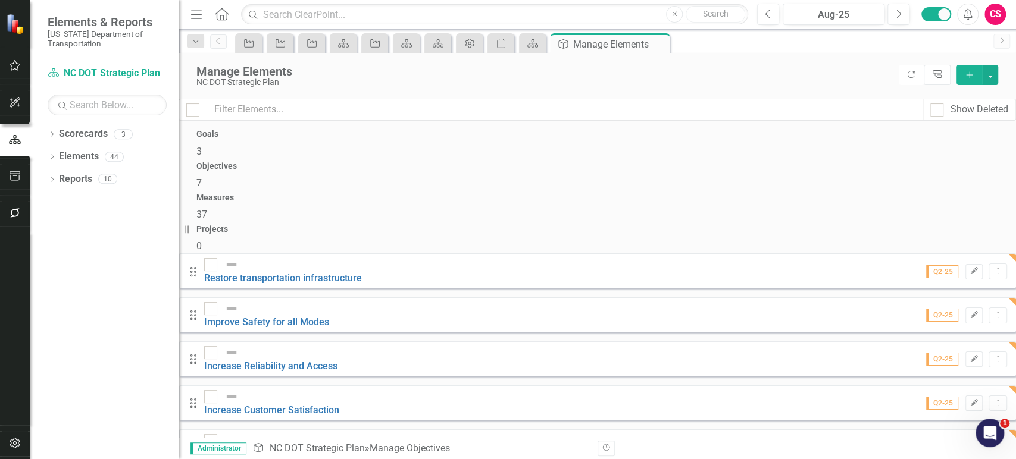
click at [207, 209] on span "37" at bounding box center [201, 214] width 11 height 11
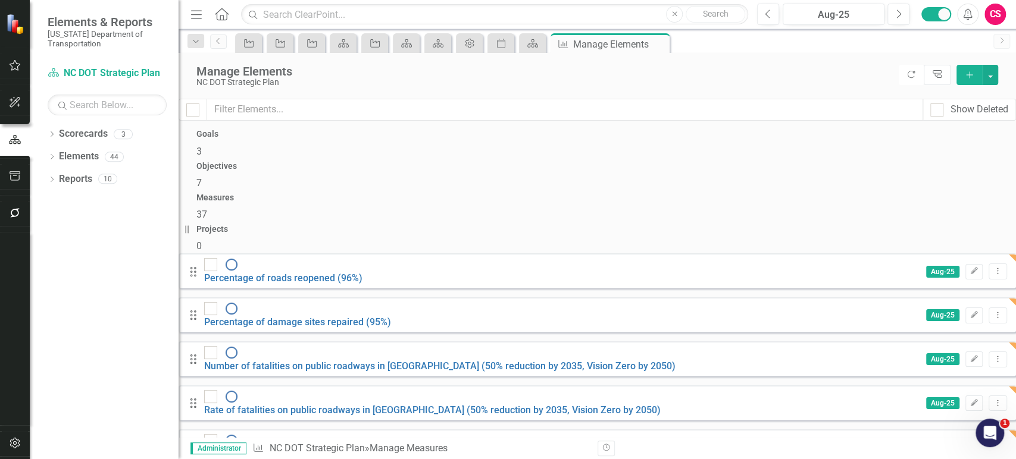
scroll to position [1164, 0]
drag, startPoint x: 204, startPoint y: 118, endPoint x: 208, endPoint y: 109, distance: 10.4
click at [204, 118] on div at bounding box center [193, 110] width 29 height 22
drag, startPoint x: 208, startPoint y: 109, endPoint x: 667, endPoint y: 76, distance: 459.5
click at [194, 109] on input "checkbox" at bounding box center [190, 108] width 8 height 8
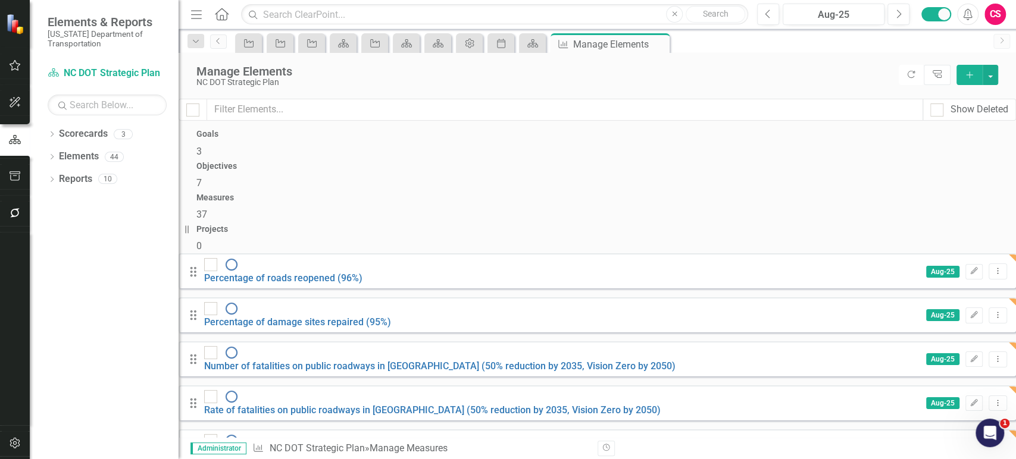
checkbox input "true"
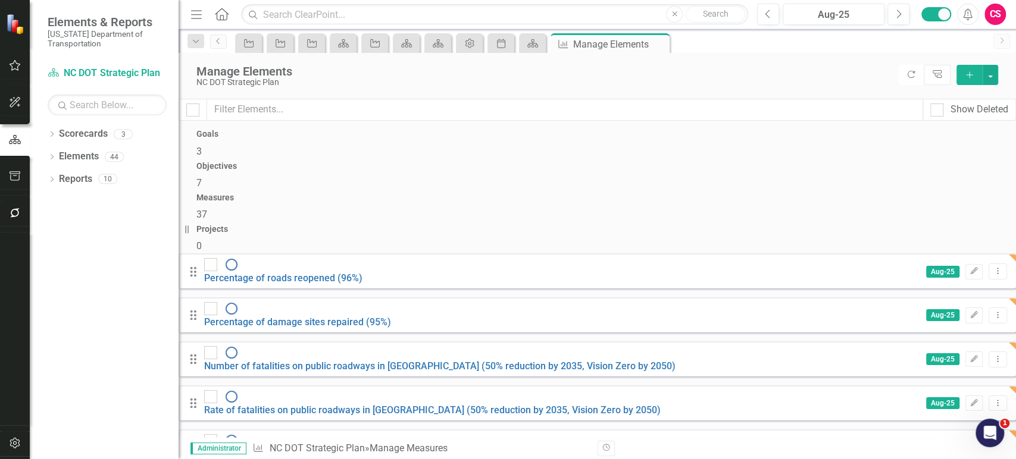
checkbox input "true"
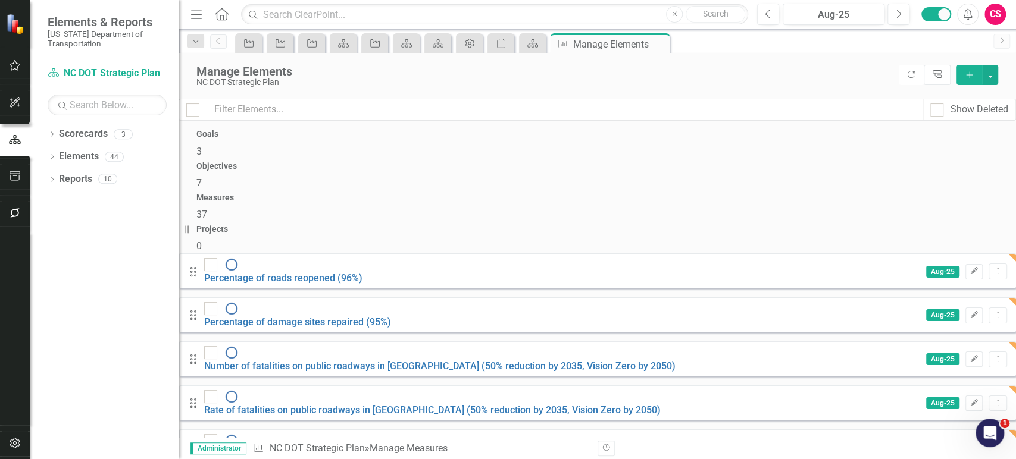
checkbox input "true"
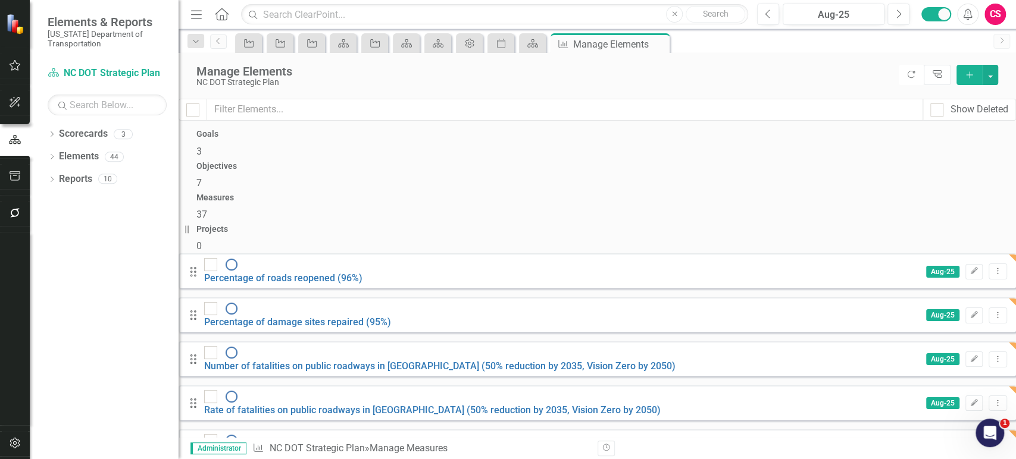
checkbox input "true"
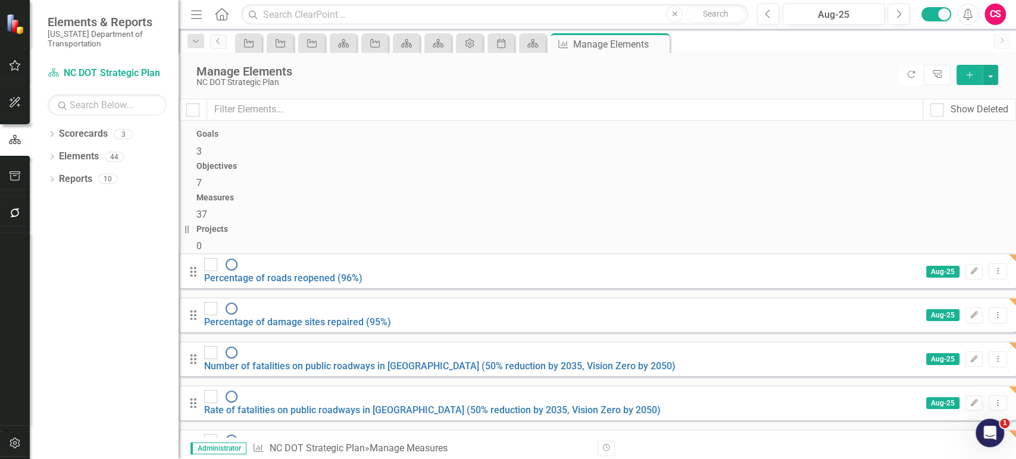
checkbox input "true"
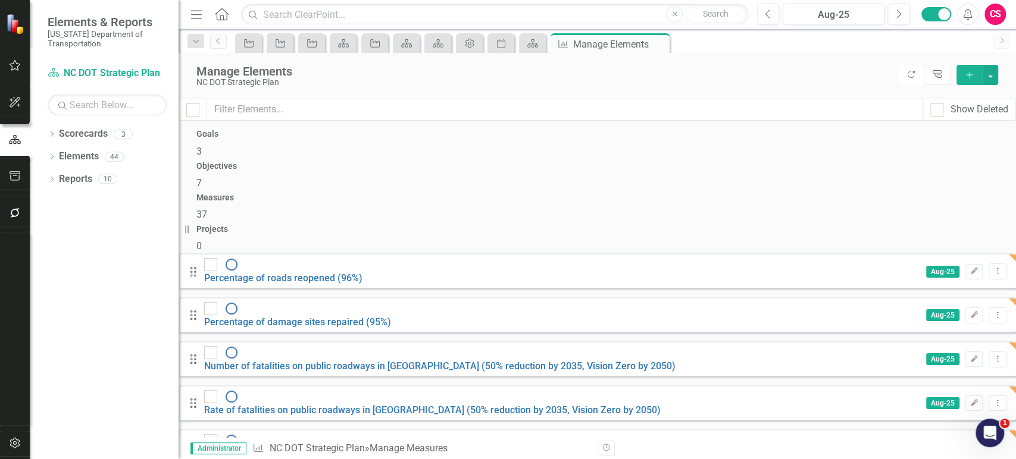
checkbox input "true"
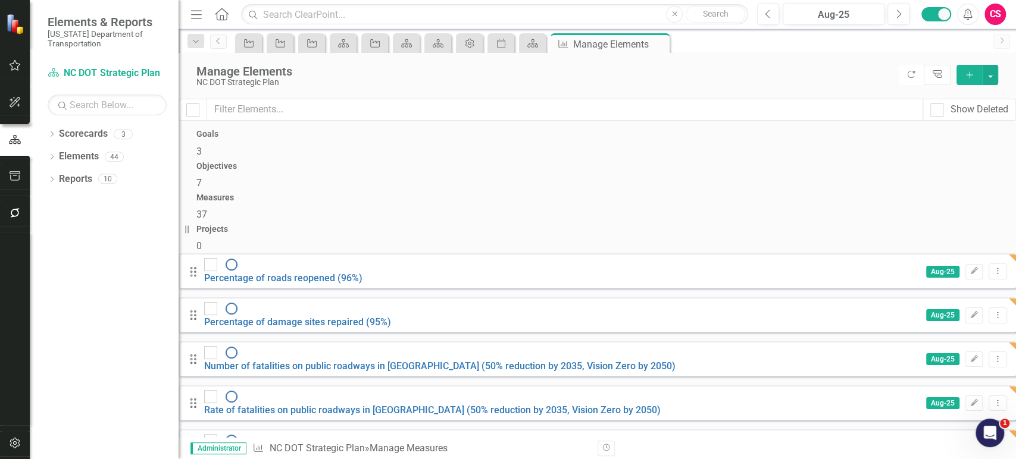
checkbox input "true"
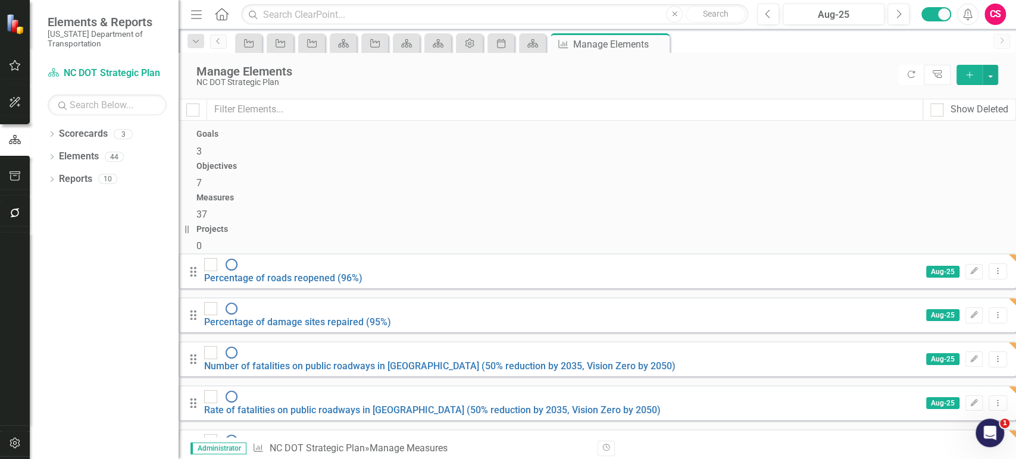
checkbox input "true"
click at [993, 76] on button "button" at bounding box center [990, 75] width 15 height 20
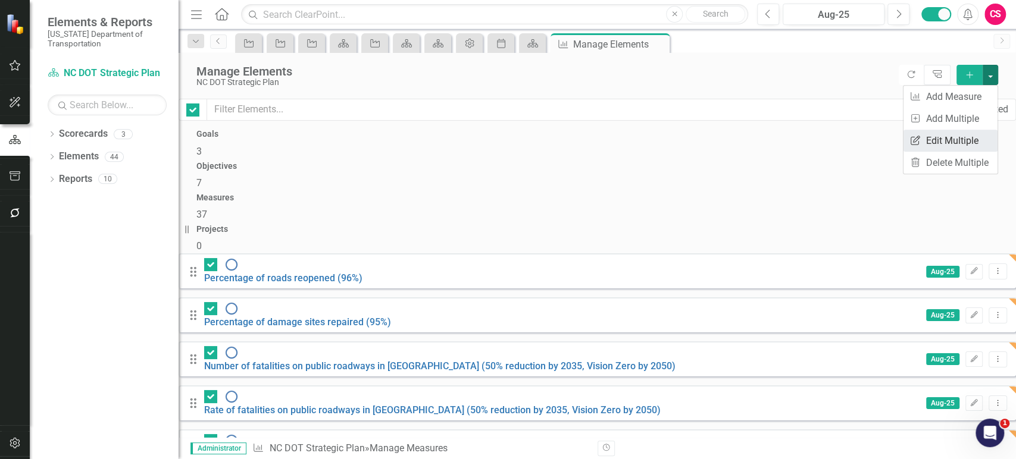
click at [939, 144] on link "Edit Multiple Edit Multiple" at bounding box center [951, 141] width 94 height 22
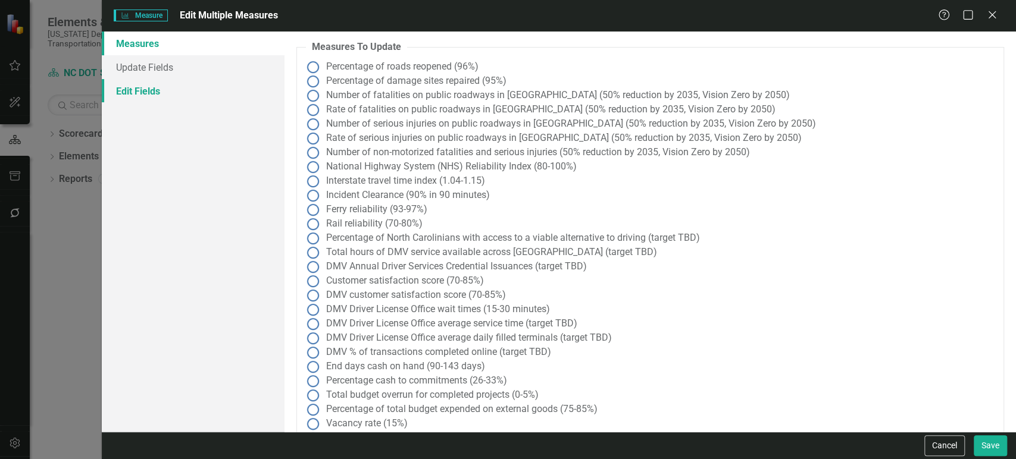
click at [164, 89] on link "Edit Fields" at bounding box center [193, 91] width 183 height 24
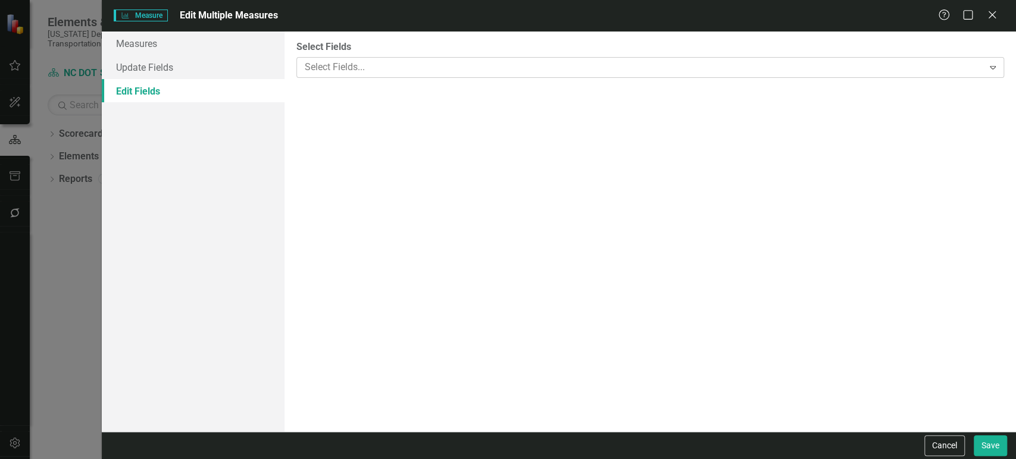
click at [400, 63] on div at bounding box center [641, 68] width 683 height 16
click at [360, 133] on div "Quarterly" at bounding box center [644, 140] width 679 height 14
click at [989, 438] on button "Save" at bounding box center [990, 446] width 33 height 21
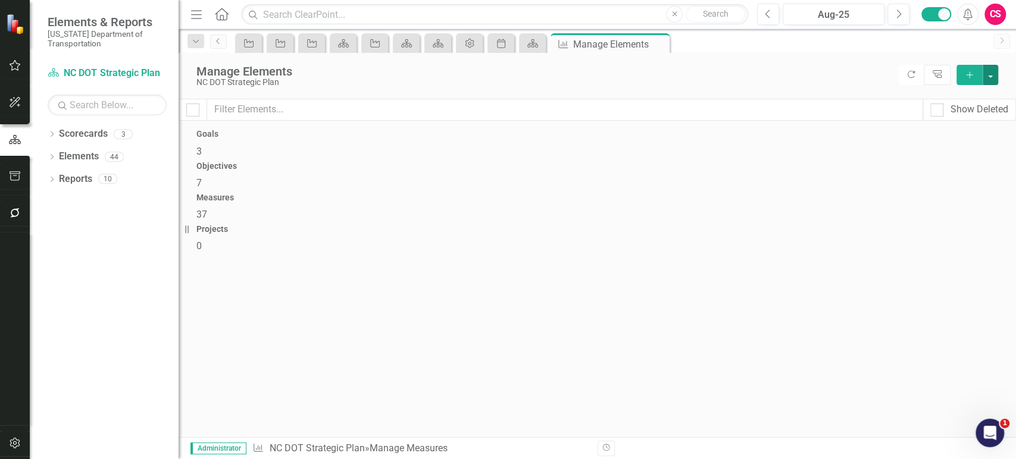
checkbox input "false"
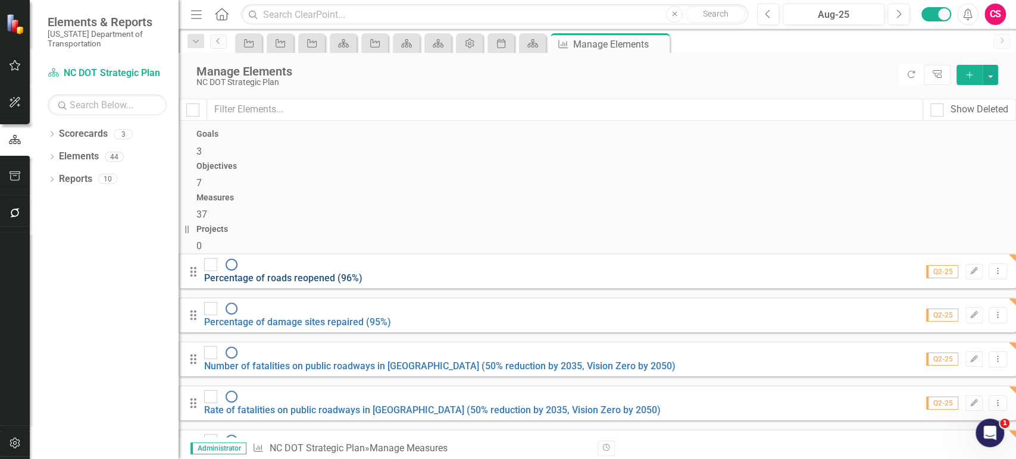
click at [352, 273] on link "Percentage of roads reopened (96%)" at bounding box center [283, 278] width 158 height 11
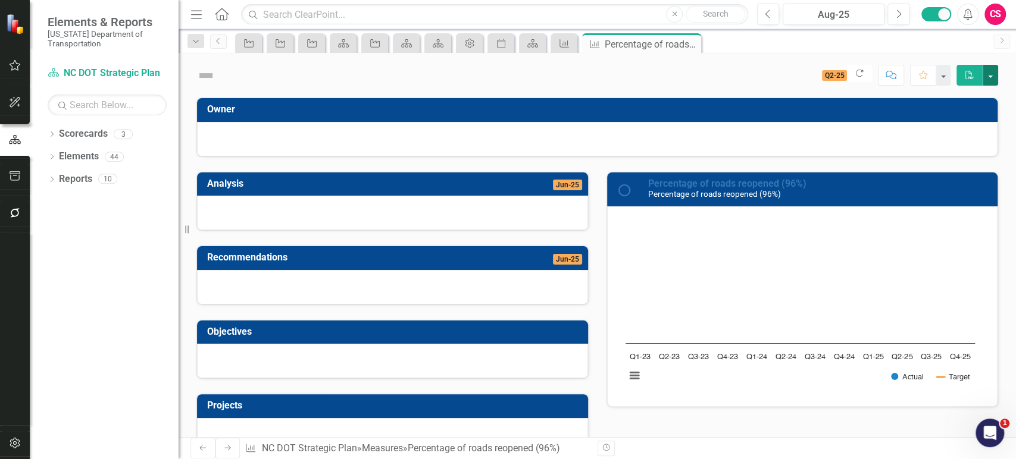
click at [987, 75] on button "button" at bounding box center [990, 75] width 15 height 21
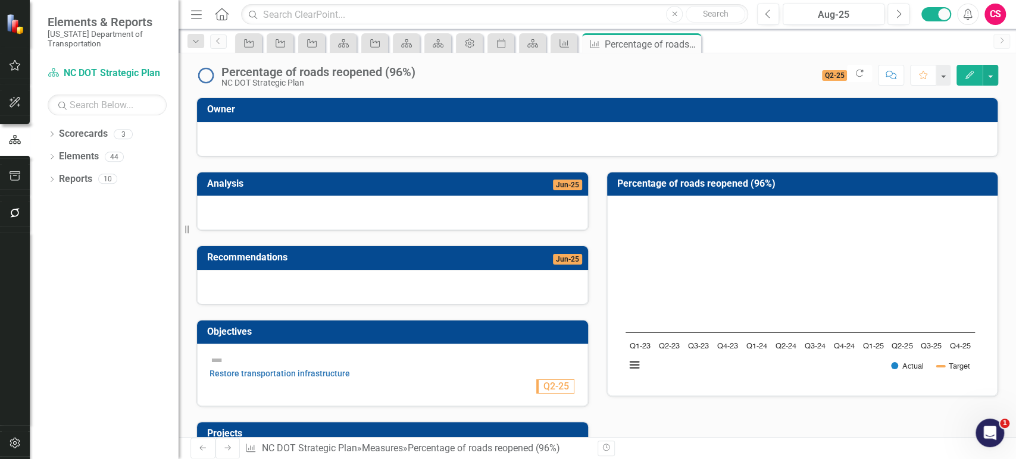
click at [947, 40] on div "Project Project Project Scorecard Project Scorecard Scorecard Admin Options Per…" at bounding box center [610, 42] width 755 height 19
click at [995, 79] on button "button" at bounding box center [990, 75] width 15 height 21
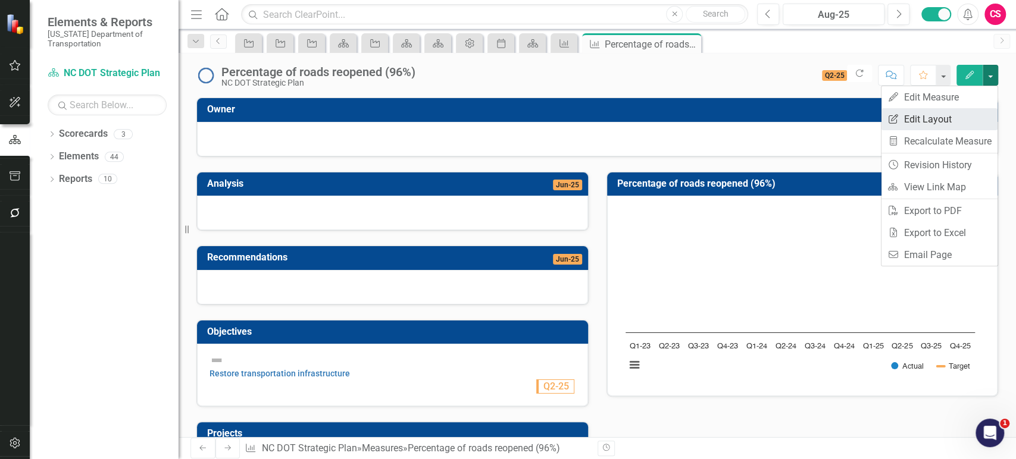
click at [956, 120] on link "Edit Report Edit Layout" at bounding box center [939, 119] width 116 height 22
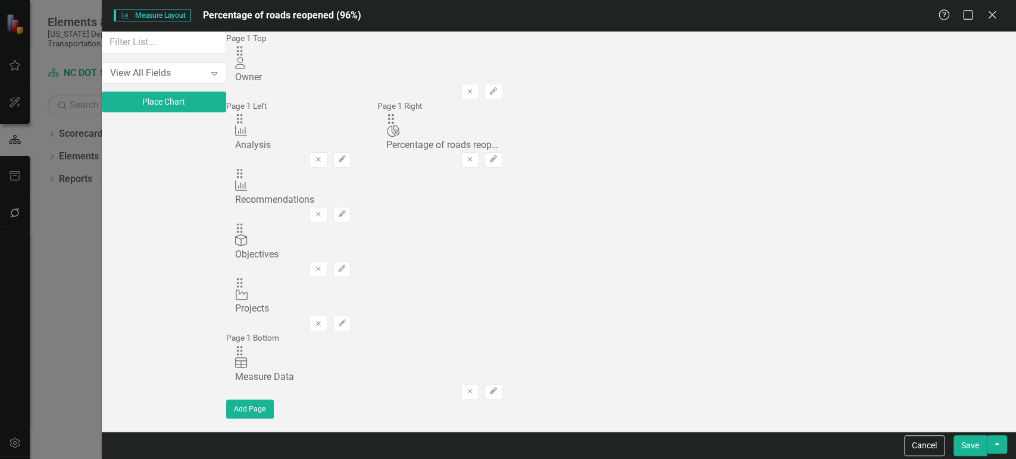
click at [323, 320] on icon "Remove" at bounding box center [318, 323] width 9 height 7
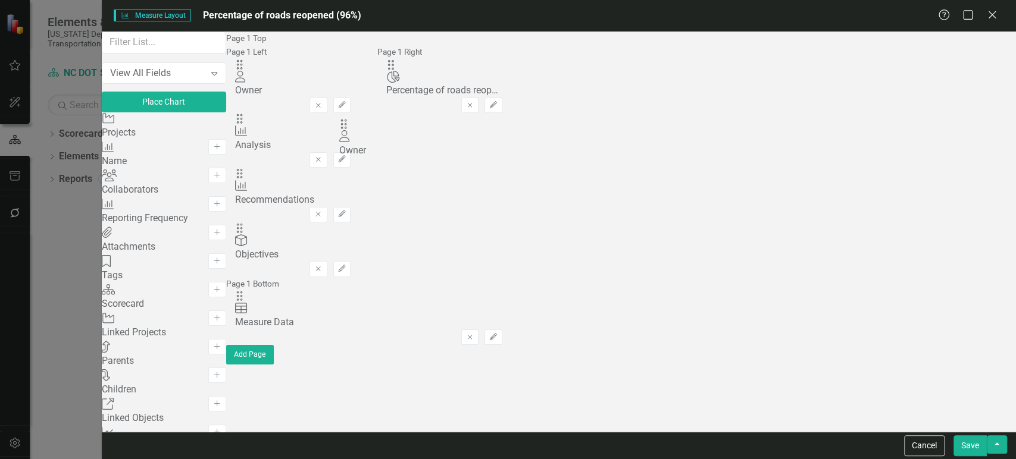
drag, startPoint x: 367, startPoint y: 110, endPoint x: 370, endPoint y: 131, distance: 21.7
click at [186, 54] on input "text" at bounding box center [164, 43] width 124 height 22
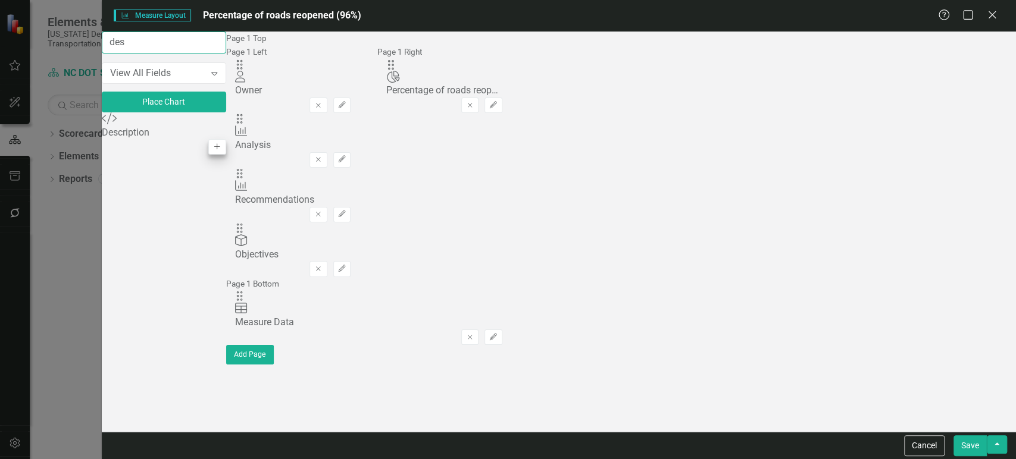
type input "des"
click at [221, 150] on icon "Add" at bounding box center [216, 146] width 9 height 7
drag, startPoint x: 550, startPoint y: 104, endPoint x: 707, endPoint y: 139, distance: 161.1
click at [1004, 446] on button "button" at bounding box center [997, 445] width 20 height 18
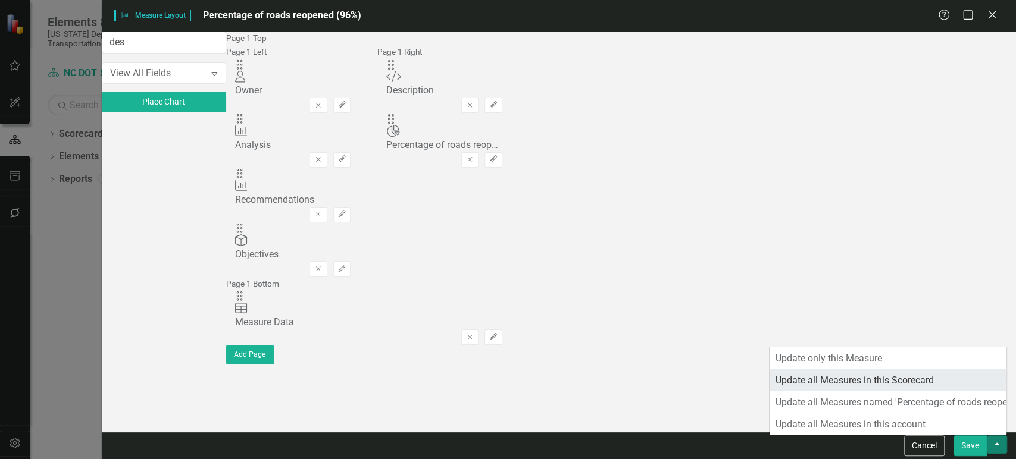
click at [881, 376] on link "Update all Measures in this Scorecard" at bounding box center [888, 381] width 237 height 22
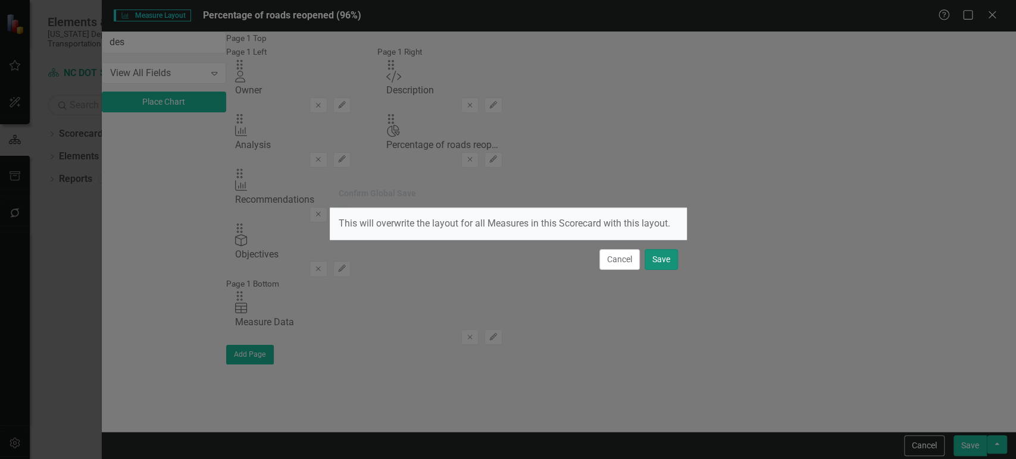
click at [666, 261] on button "Save" at bounding box center [661, 259] width 33 height 21
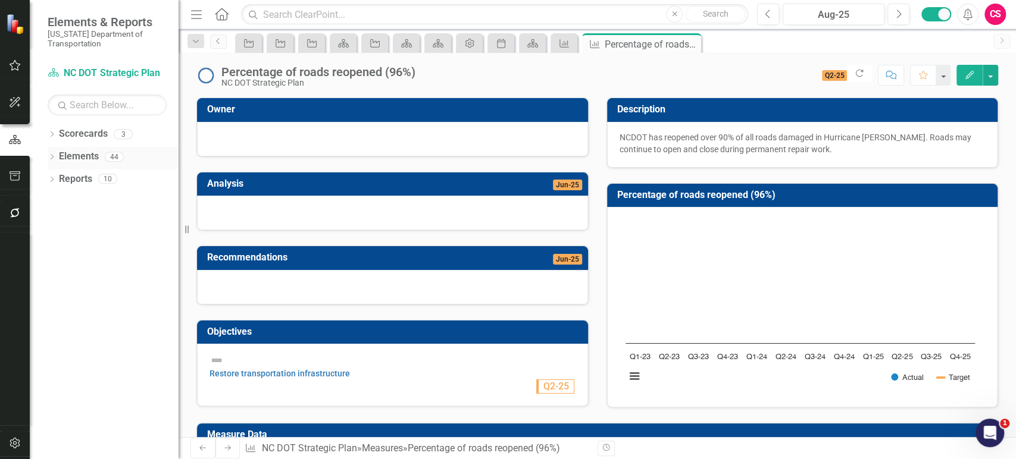
click at [84, 161] on link "Elements" at bounding box center [79, 157] width 40 height 14
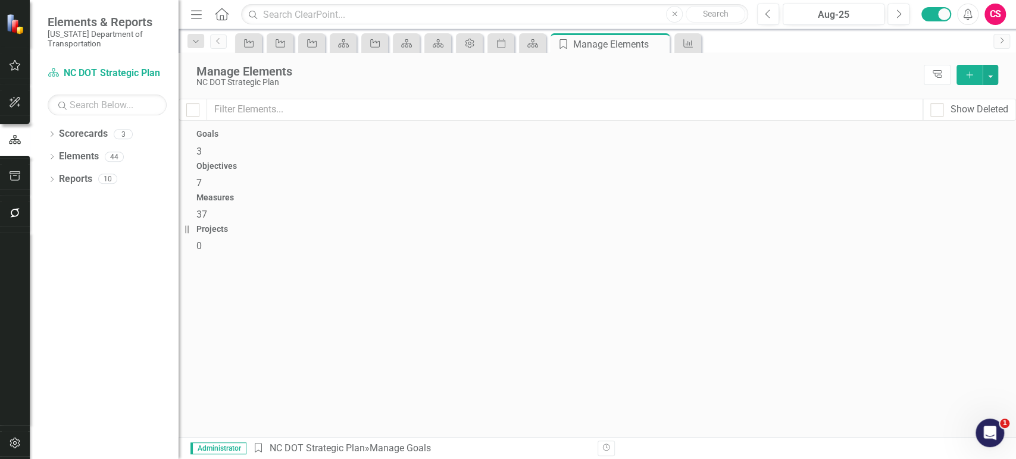
click at [499, 162] on h4 "Objectives" at bounding box center [597, 166] width 802 height 9
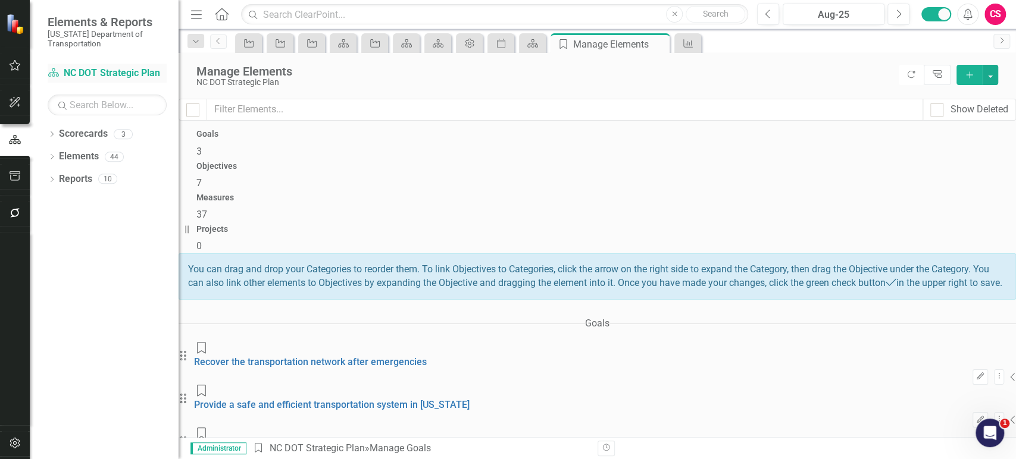
click at [115, 67] on link "Scorecard NC DOT Strategic Plan" at bounding box center [107, 74] width 119 height 14
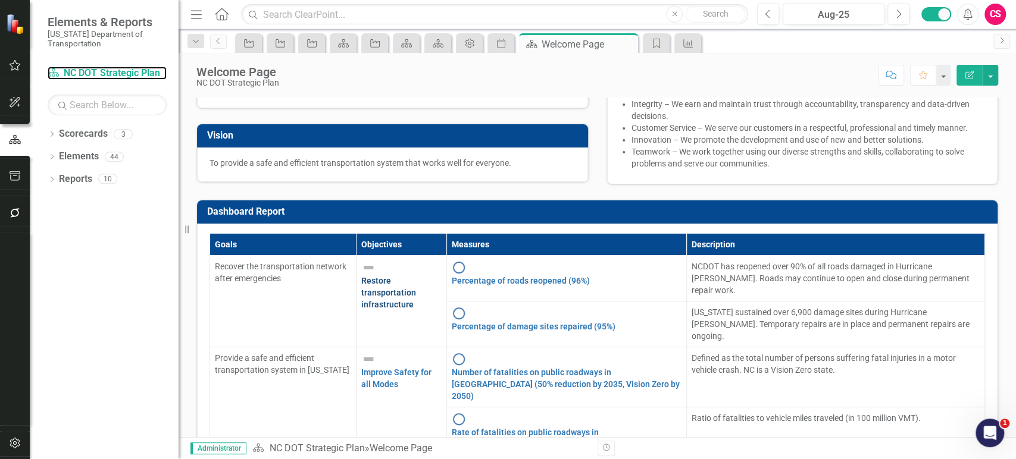
scroll to position [110, 0]
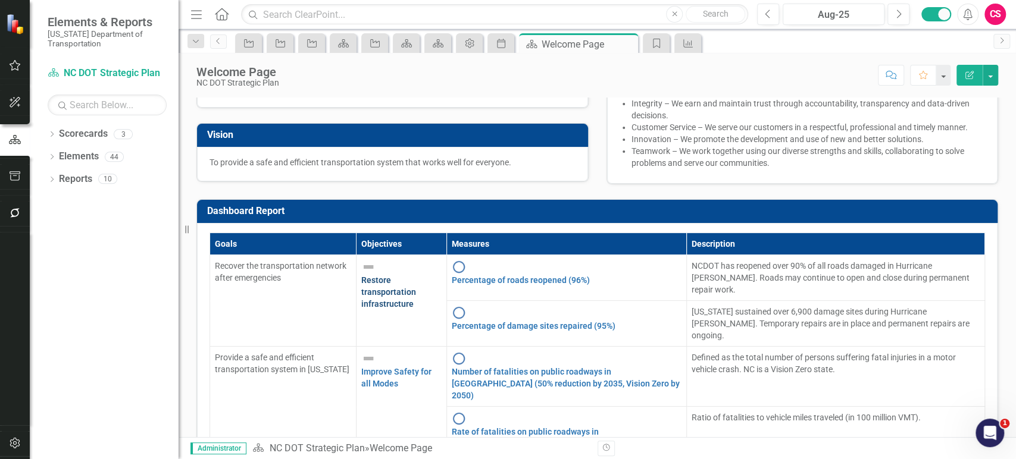
click at [368, 309] on link "Restore transportation infrastructure" at bounding box center [388, 292] width 55 height 33
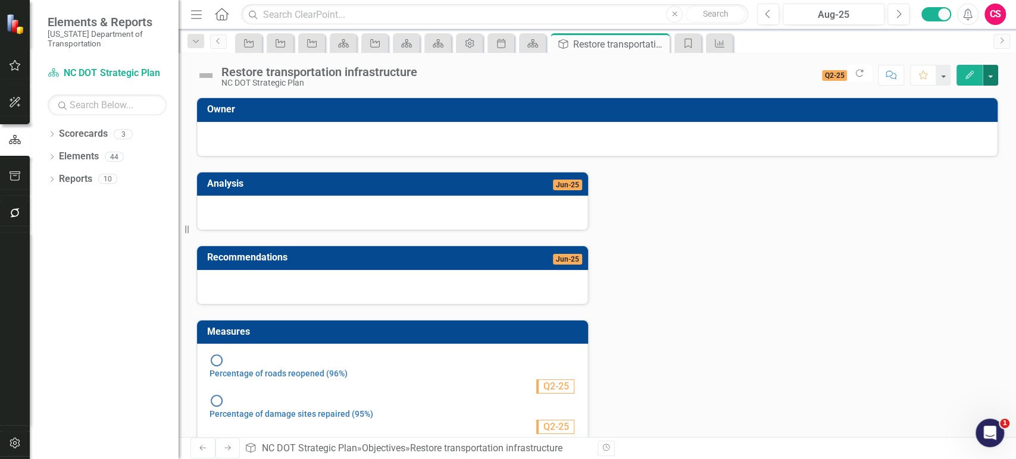
click at [990, 75] on button "button" at bounding box center [990, 75] width 15 height 21
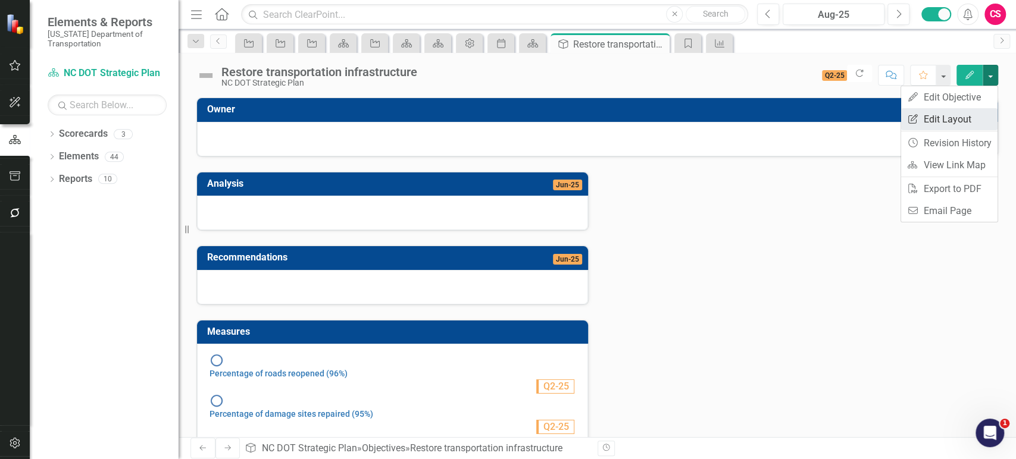
click at [952, 113] on link "Edit Report Edit Layout" at bounding box center [949, 119] width 96 height 22
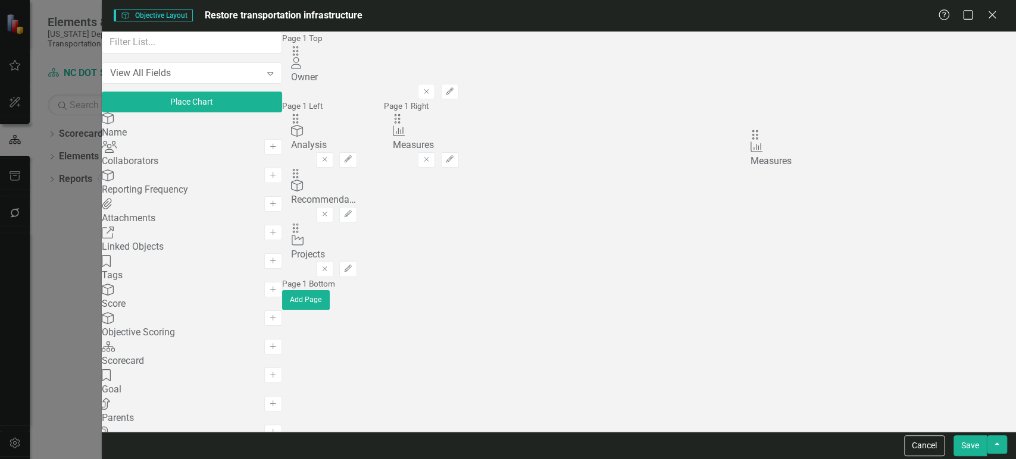
drag, startPoint x: 798, startPoint y: 136, endPoint x: 767, endPoint y: 147, distance: 32.2
click at [329, 265] on icon "Remove" at bounding box center [324, 268] width 9 height 7
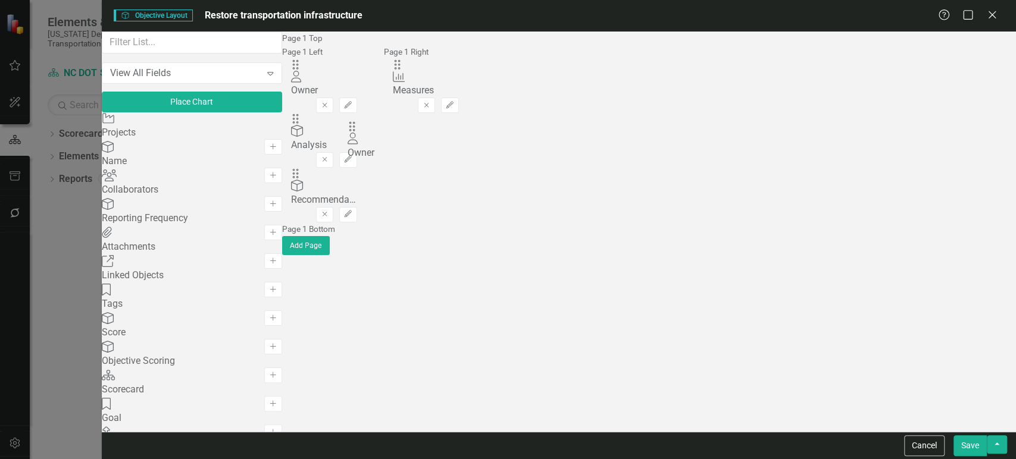
drag, startPoint x: 367, startPoint y: 74, endPoint x: 369, endPoint y: 130, distance: 56.6
click at [998, 443] on button "button" at bounding box center [997, 445] width 20 height 18
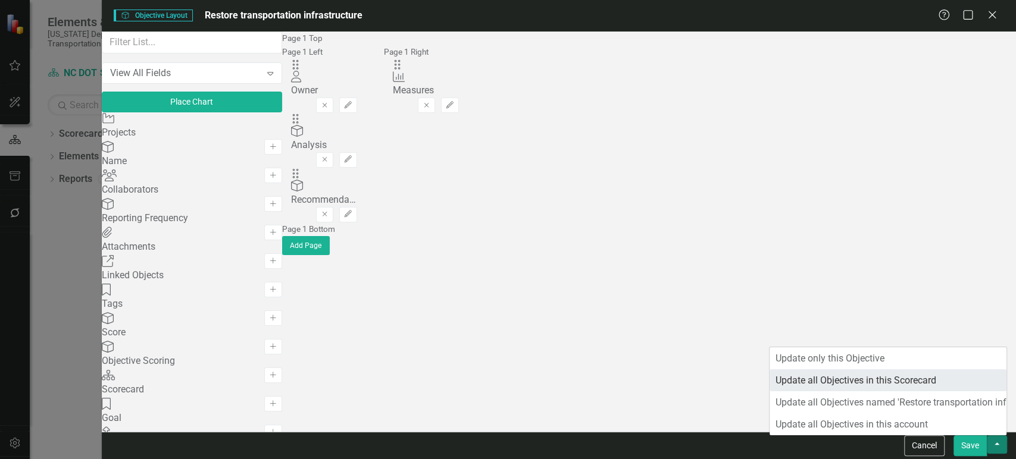
click at [905, 380] on link "Update all Objectives in this Scorecard" at bounding box center [888, 381] width 237 height 22
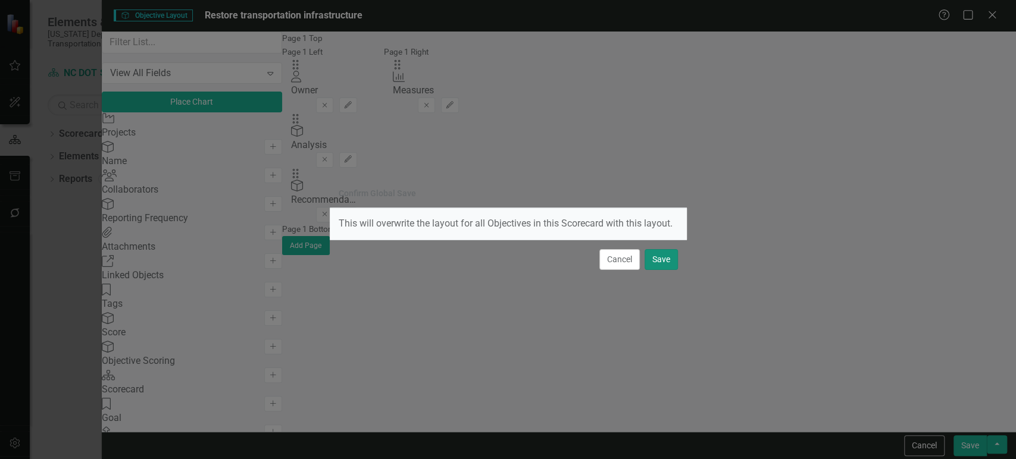
click at [662, 258] on button "Save" at bounding box center [661, 259] width 33 height 21
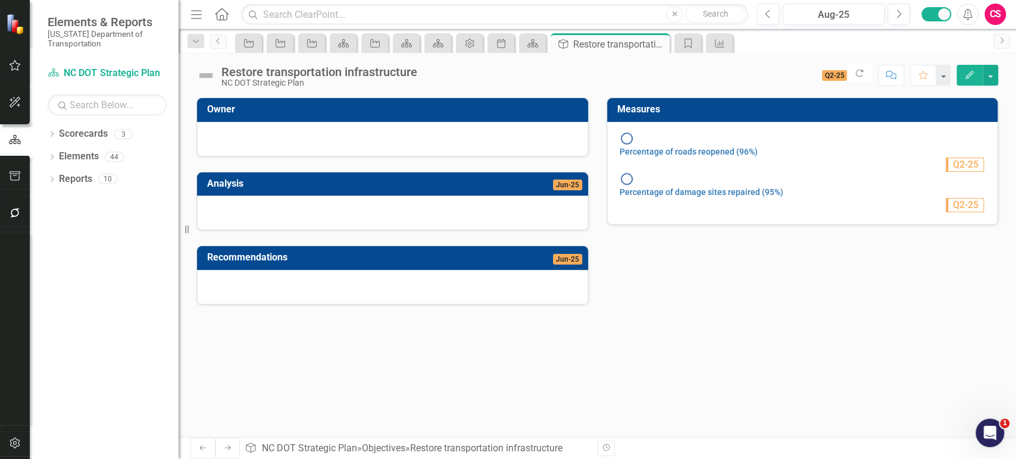
click at [967, 82] on button "Edit" at bounding box center [969, 75] width 26 height 21
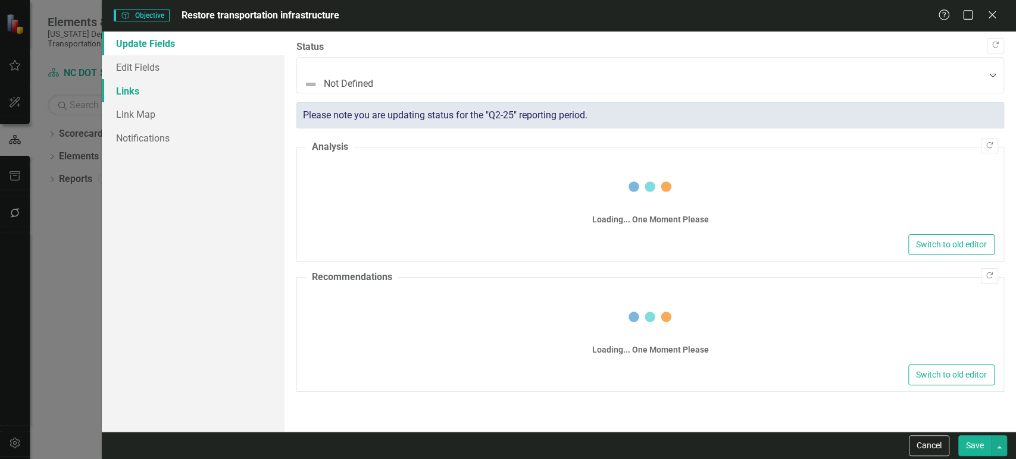
click at [137, 90] on link "Links" at bounding box center [193, 91] width 183 height 24
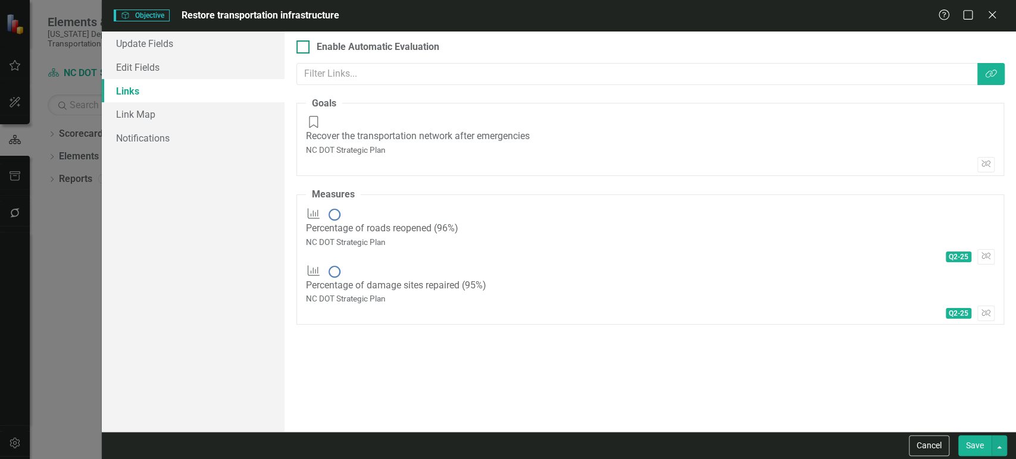
click at [307, 47] on div at bounding box center [302, 46] width 13 height 13
click at [304, 47] on input "Enable Automatic Evaluation" at bounding box center [300, 44] width 8 height 8
checkbox input "true"
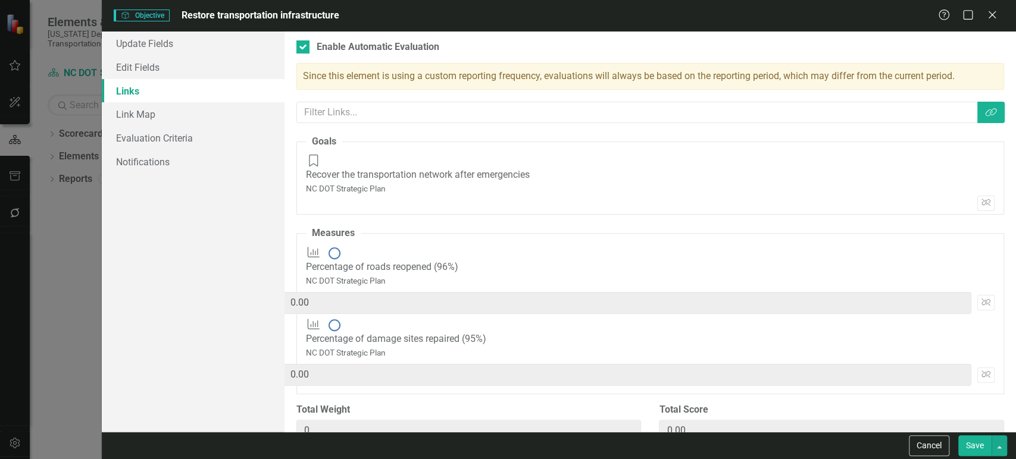
drag, startPoint x: 851, startPoint y: 236, endPoint x: 843, endPoint y: 235, distance: 8.4
click at [843, 287] on div "Q2-25 0 * 0 = 0.00 Unlink" at bounding box center [650, 302] width 689 height 31
type input "50"
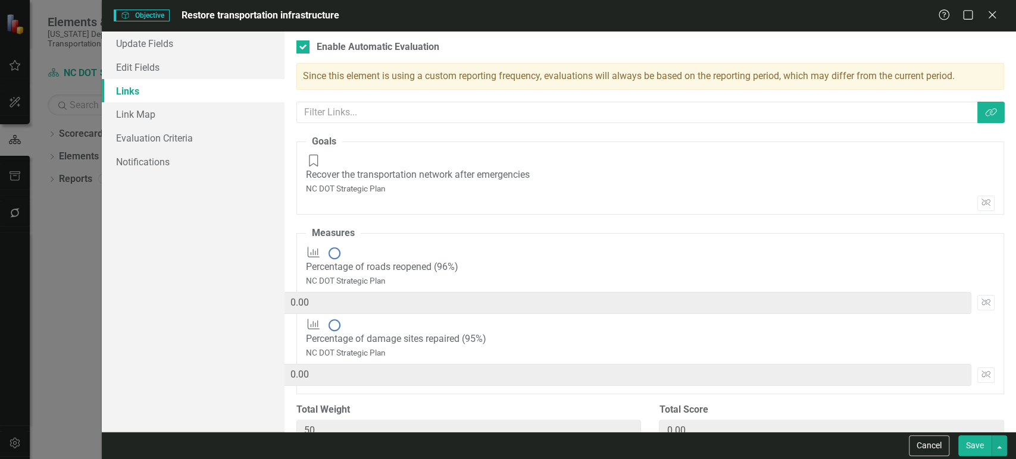
paste input "5"
type input "50"
type input "100"
click at [215, 152] on link "Notifications" at bounding box center [193, 162] width 183 height 24
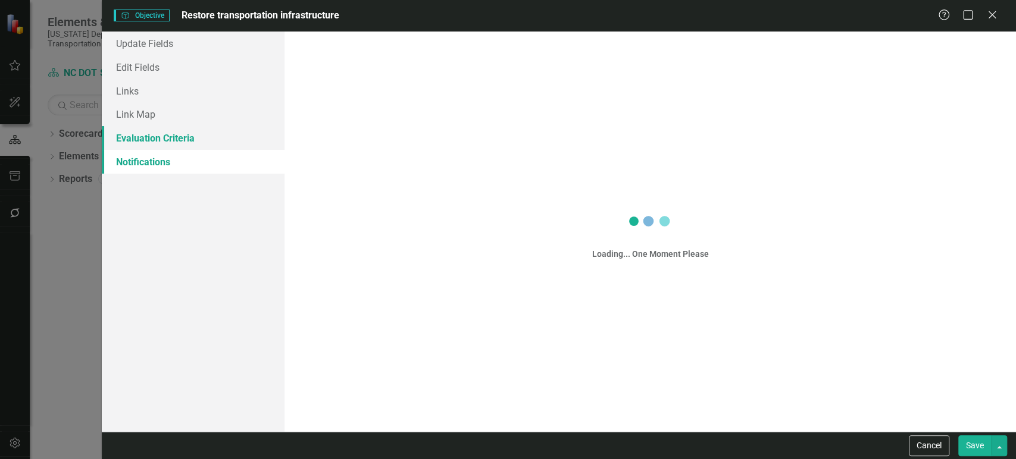
click at [209, 145] on link "Evaluation Criteria" at bounding box center [193, 138] width 183 height 24
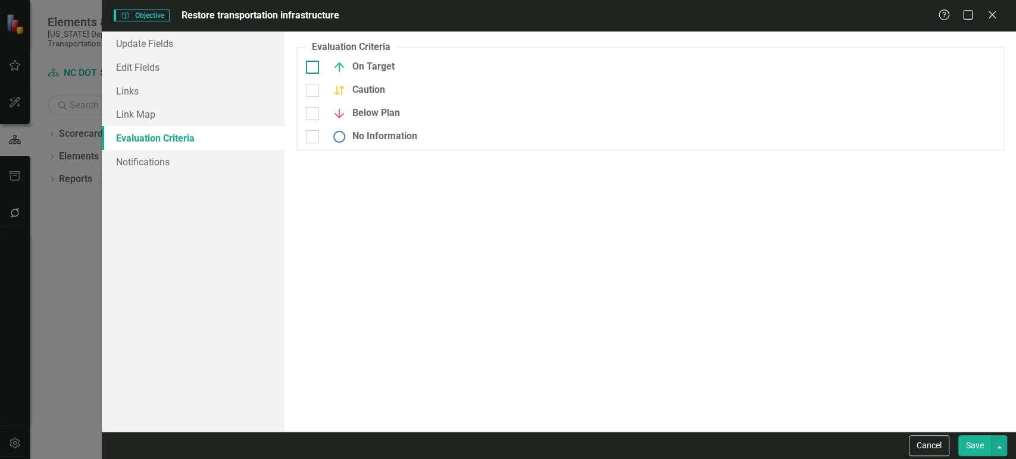
click at [315, 59] on fieldset "Evaluation Criteria Objectives are unique in ClearPoint as they can be evaluate…" at bounding box center [650, 95] width 708 height 110
click at [304, 100] on div "Caution" at bounding box center [415, 94] width 236 height 23
click at [314, 74] on div "On Target" at bounding box center [415, 71] width 236 height 23
click at [312, 66] on input "On Target" at bounding box center [310, 65] width 8 height 8
checkbox input "true"
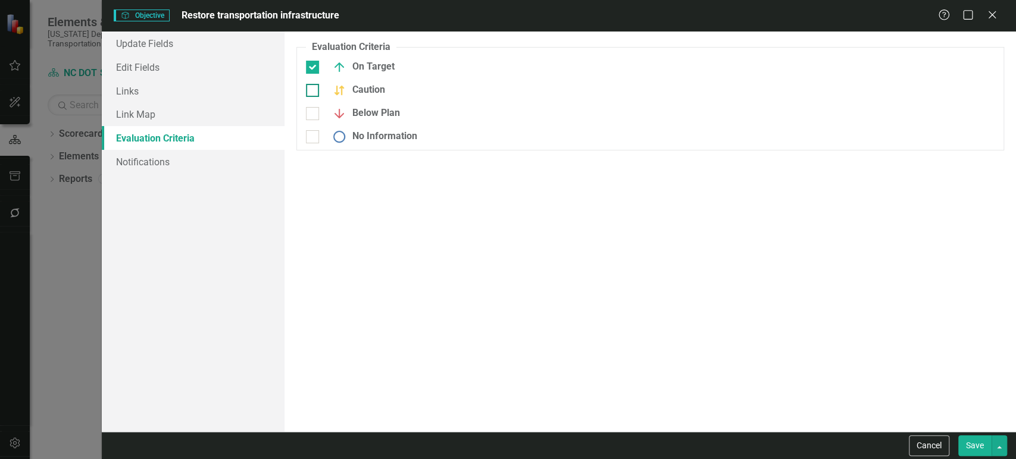
click at [310, 94] on div at bounding box center [312, 90] width 13 height 13
click at [310, 92] on input "Caution" at bounding box center [310, 88] width 8 height 8
checkbox input "true"
click at [313, 120] on div at bounding box center [312, 113] width 13 height 13
click at [313, 115] on input "Below Plan" at bounding box center [310, 111] width 8 height 8
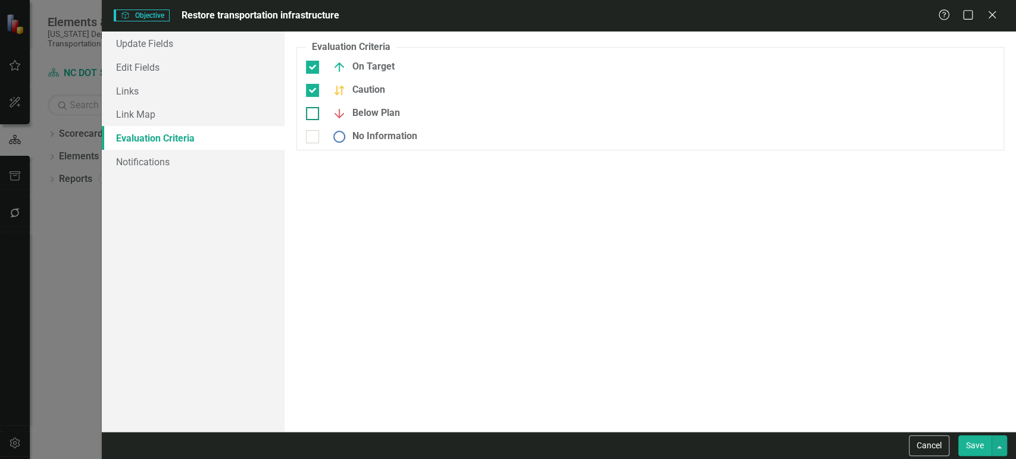
checkbox input "true"
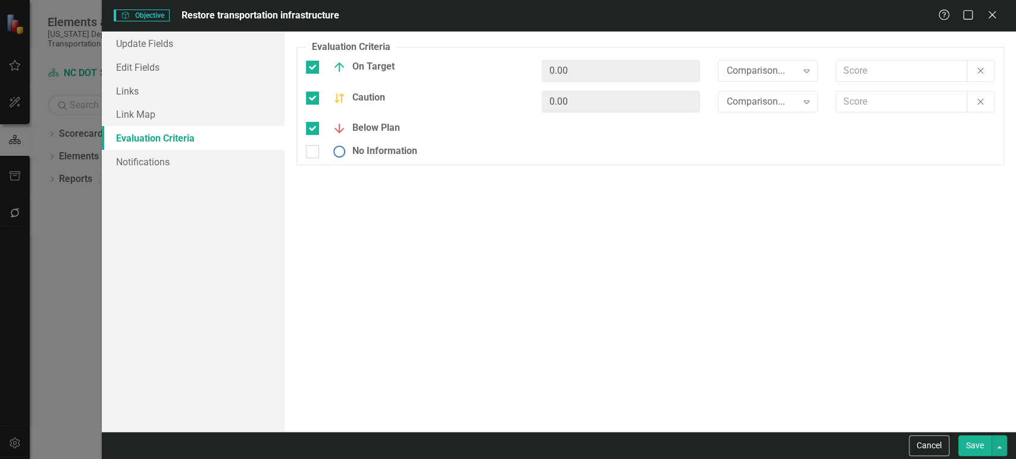
click at [314, 145] on div "Below Plan" at bounding box center [650, 132] width 707 height 23
drag, startPoint x: 376, startPoint y: 158, endPoint x: 391, endPoint y: 155, distance: 15.2
click at [376, 157] on div "No Information" at bounding box center [371, 159] width 91 height 14
click at [314, 157] on input "No Information" at bounding box center [310, 157] width 8 height 8
checkbox input "true"
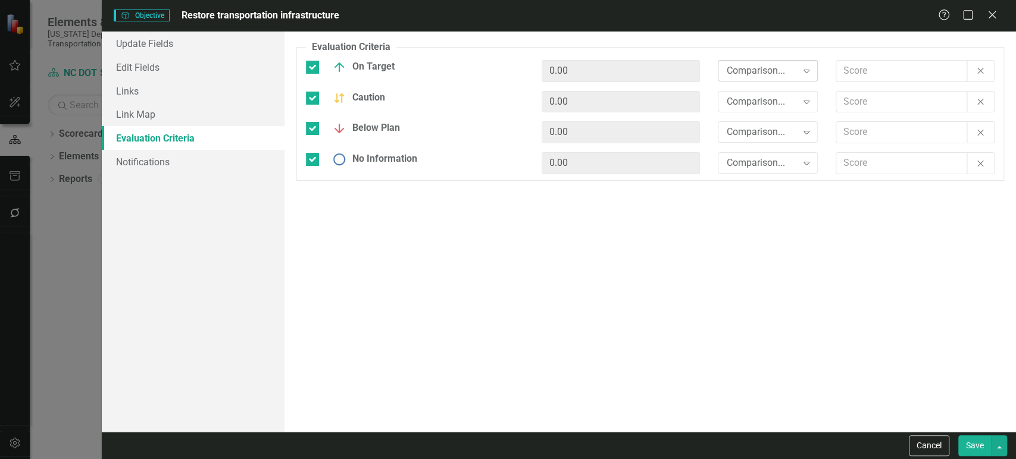
click at [762, 68] on div "Comparison..." at bounding box center [761, 71] width 70 height 14
click at [747, 100] on div "Comparison..." at bounding box center [761, 102] width 70 height 14
click at [744, 126] on div "Comparison..." at bounding box center [761, 133] width 70 height 14
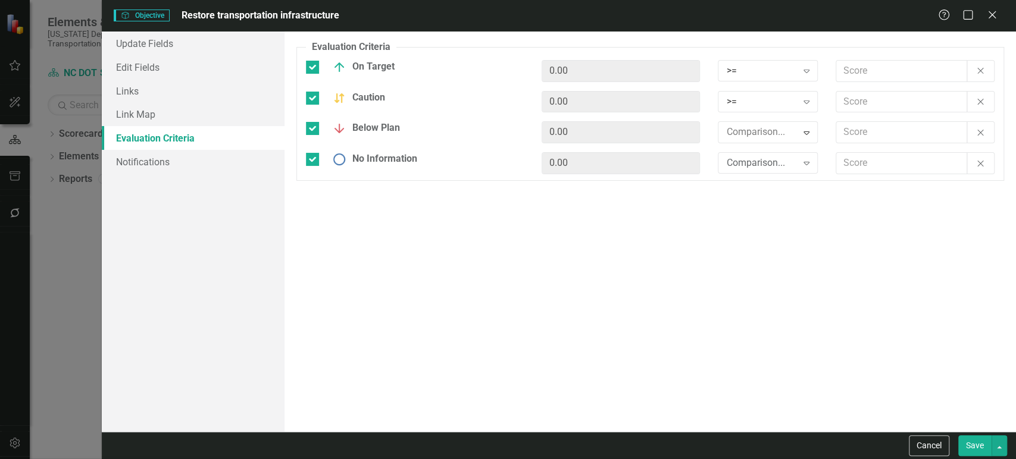
click at [743, 155] on div "Comparison... Expand" at bounding box center [768, 162] width 100 height 21
click at [898, 64] on input "text" at bounding box center [901, 71] width 131 height 22
type input "2.5"
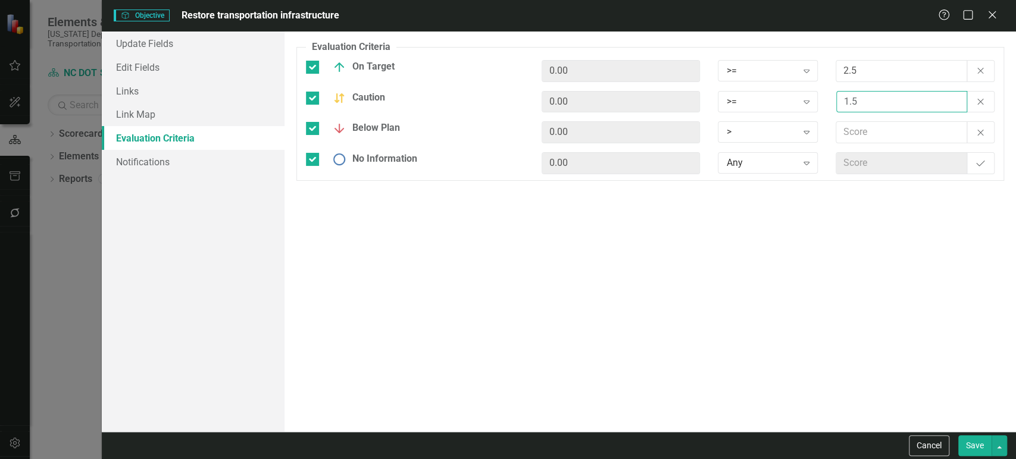
type input "1.5"
type input "0"
click at [970, 446] on button "Save" at bounding box center [974, 446] width 33 height 21
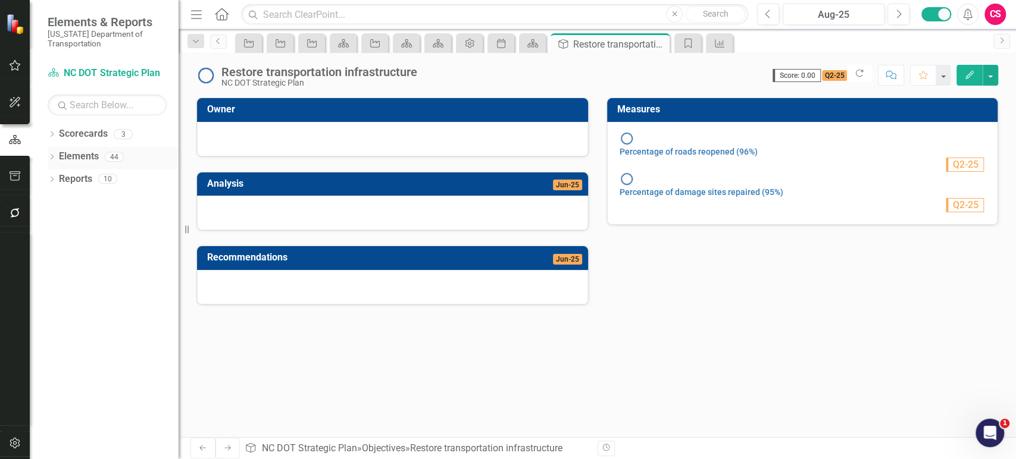
click at [87, 155] on link "Elements" at bounding box center [79, 157] width 40 height 14
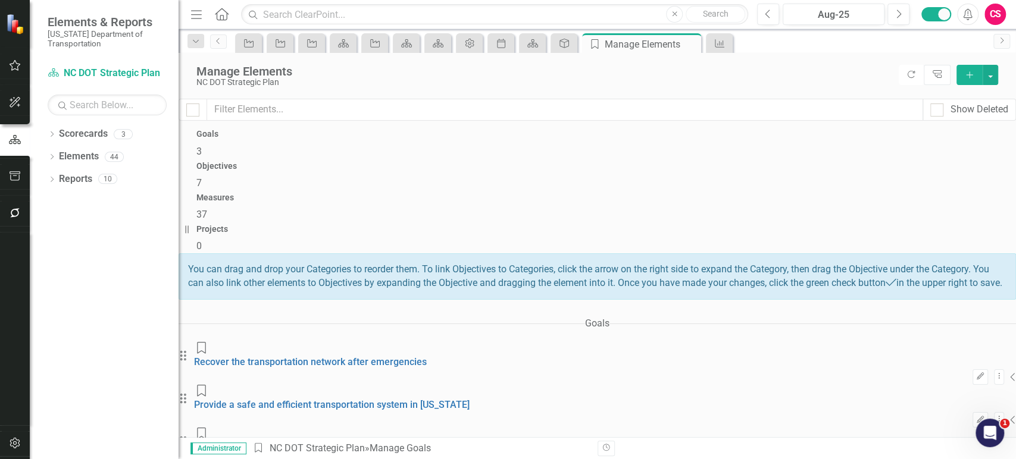
click at [502, 162] on div "Objectives 7" at bounding box center [597, 176] width 802 height 29
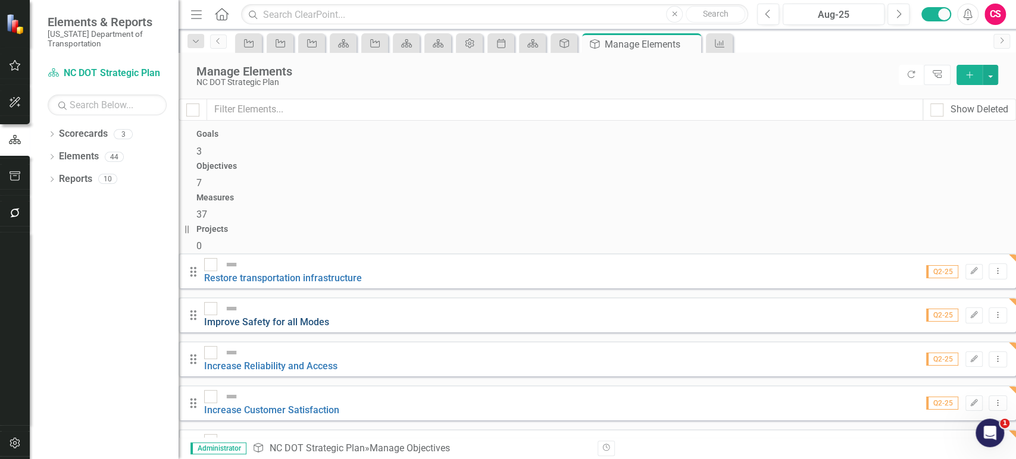
checkbox input "false"
click at [329, 317] on link "Improve Safety for all Modes" at bounding box center [266, 322] width 125 height 11
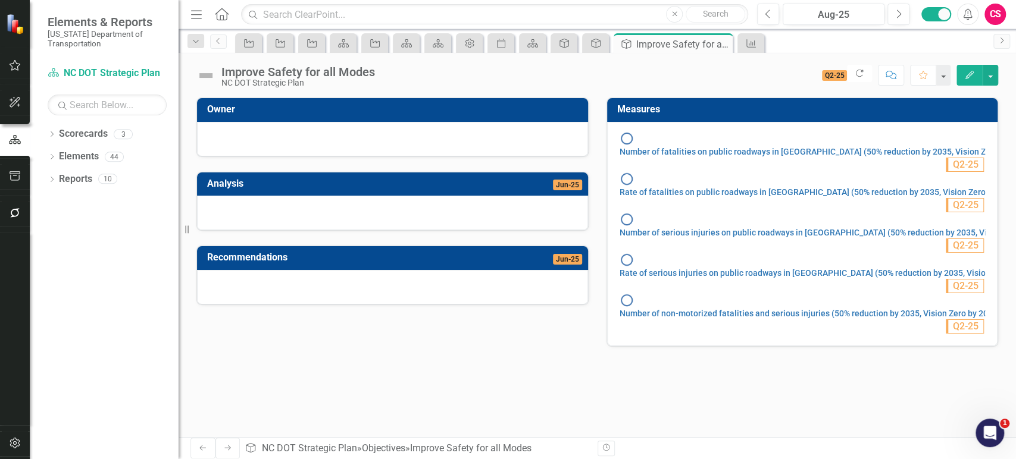
click at [970, 74] on icon "button" at bounding box center [969, 75] width 8 height 8
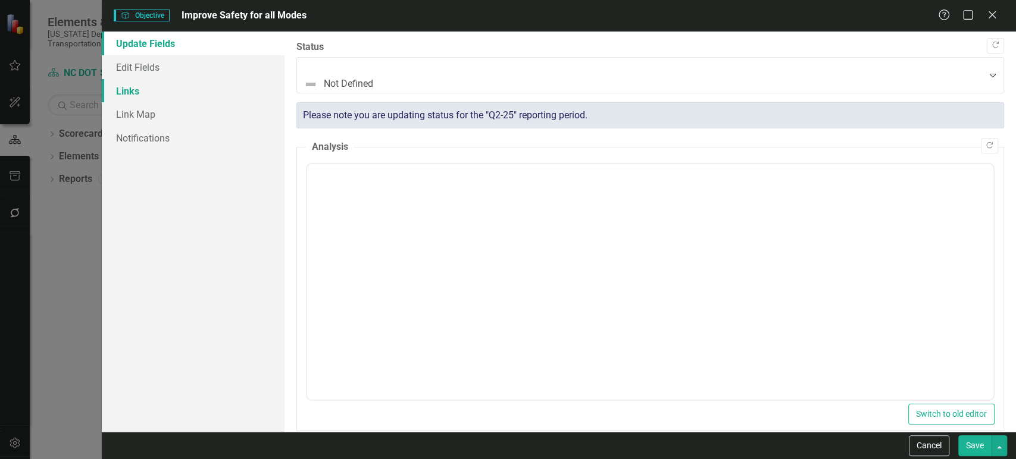
click at [205, 90] on link "Links" at bounding box center [193, 91] width 183 height 24
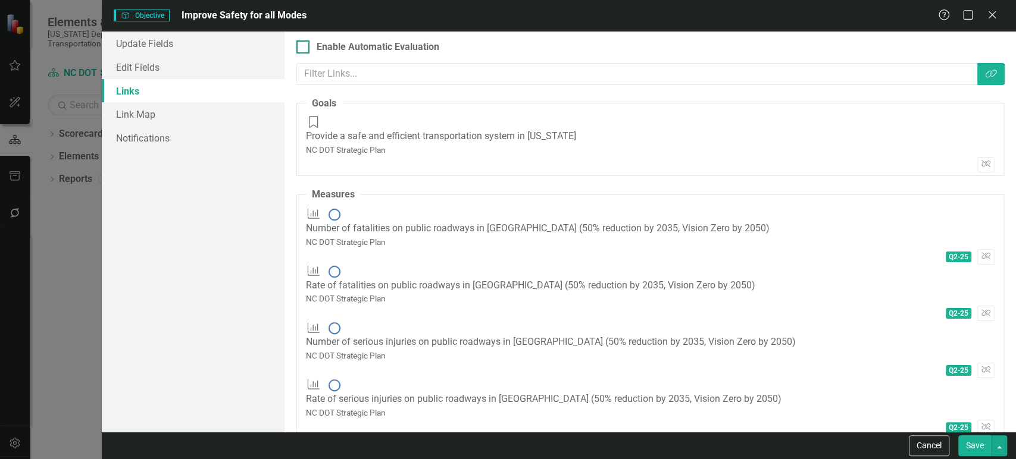
click at [305, 50] on div at bounding box center [302, 46] width 13 height 13
click at [304, 48] on input "Enable Automatic Evaluation" at bounding box center [300, 44] width 8 height 8
checkbox input "true"
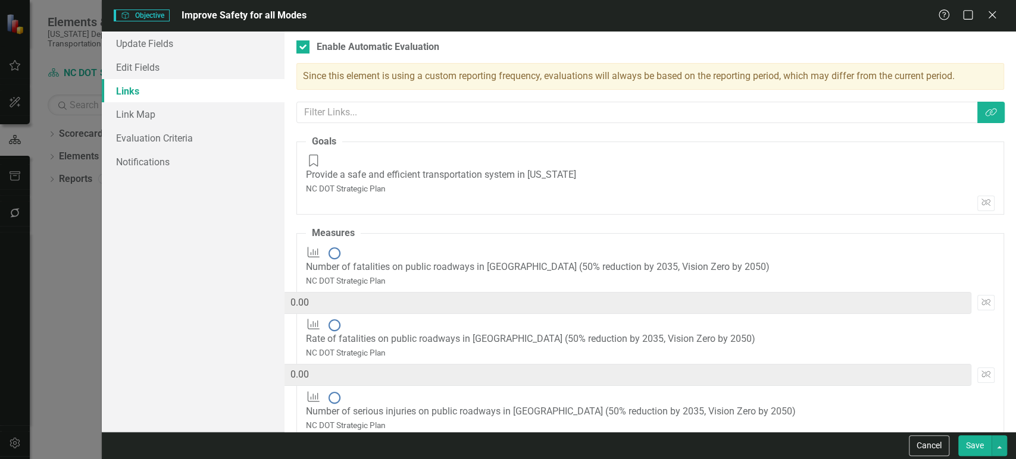
type input "20"
type input "0.00"
type input "20"
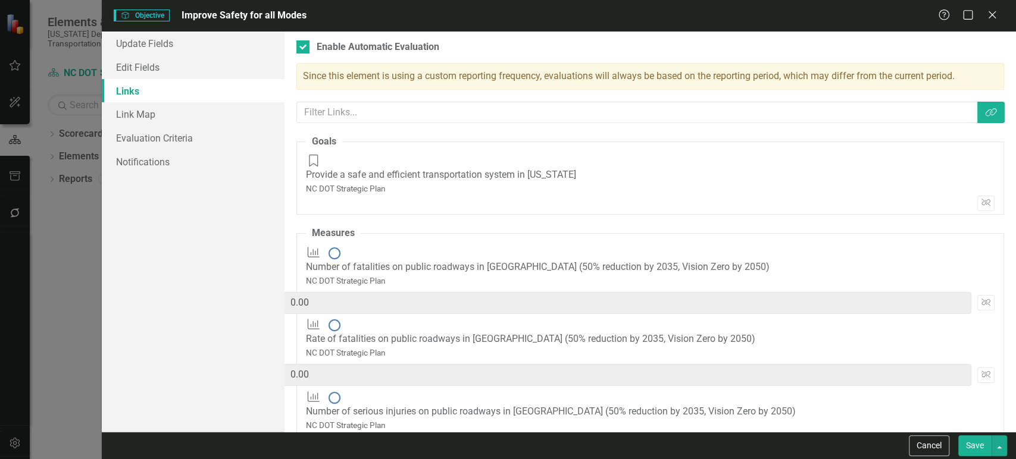
paste input "2"
type input "20"
type input "40"
type input "20"
paste input "2"
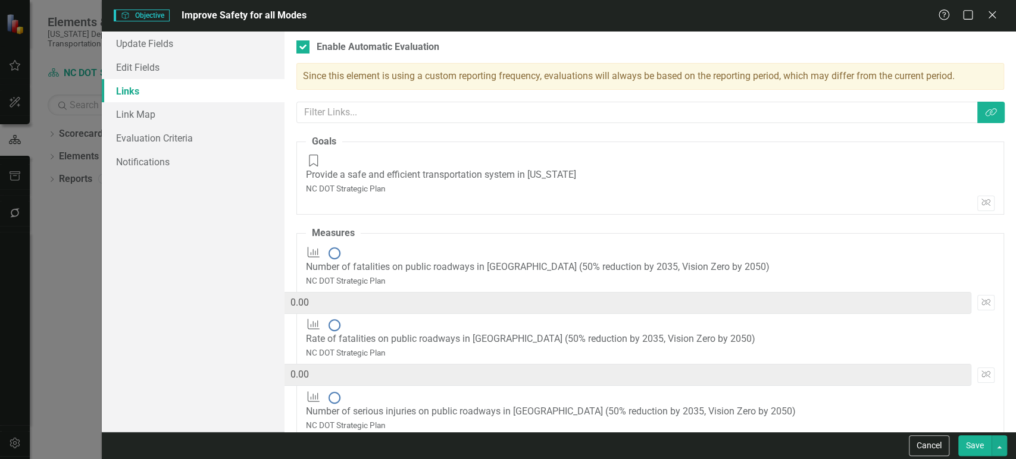
type input "20"
type input "60"
type input "20"
paste input "2"
type input "20"
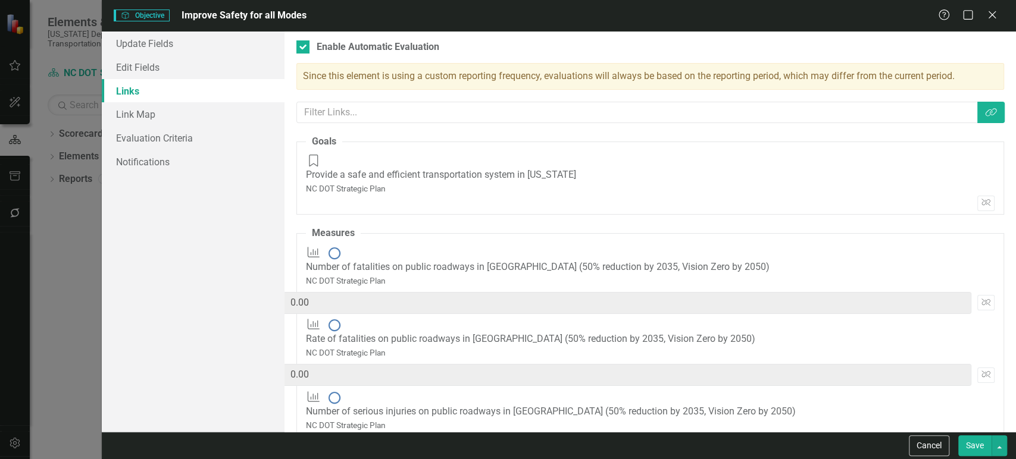
type input "80"
type input "20"
paste input "2"
type input "20"
type input "100"
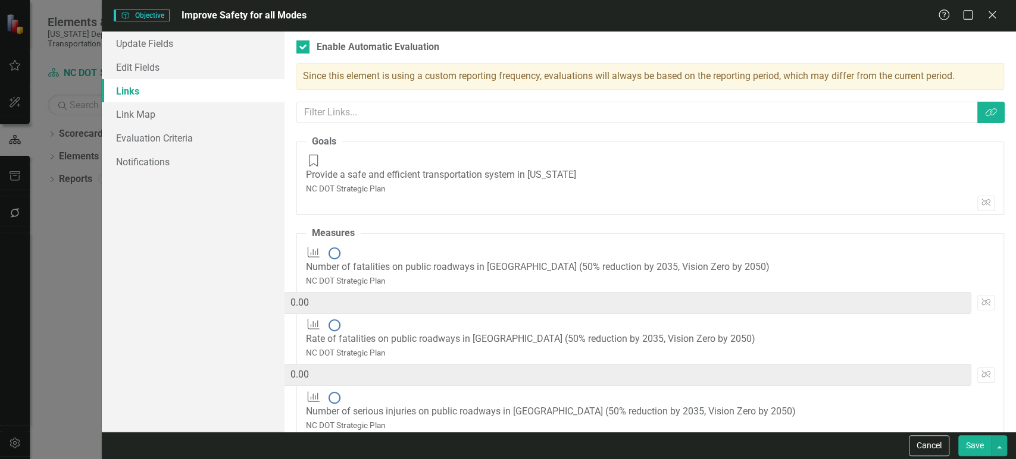
type input "20"
click at [718, 391] on div "Measures Number of serious injuries on public roadways in [GEOGRAPHIC_DATA] (50…" at bounding box center [650, 427] width 689 height 73
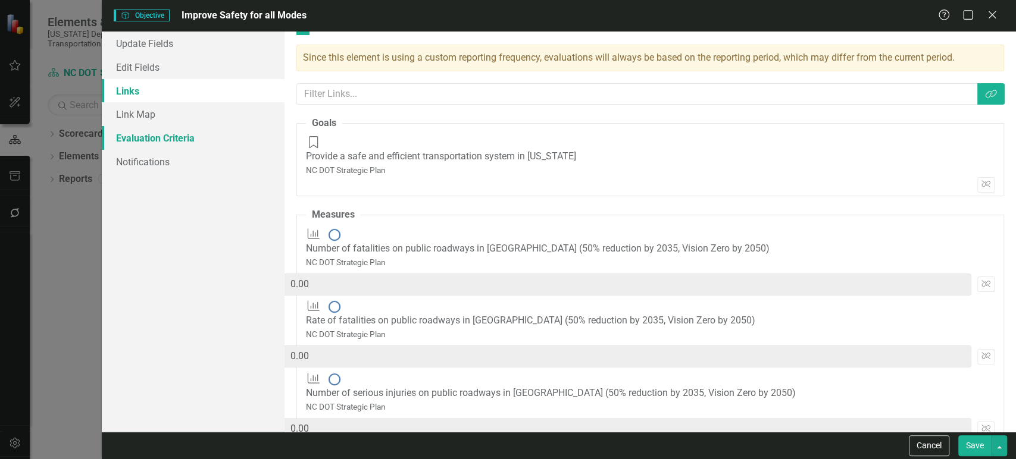
click at [201, 132] on link "Evaluation Criteria" at bounding box center [193, 138] width 183 height 24
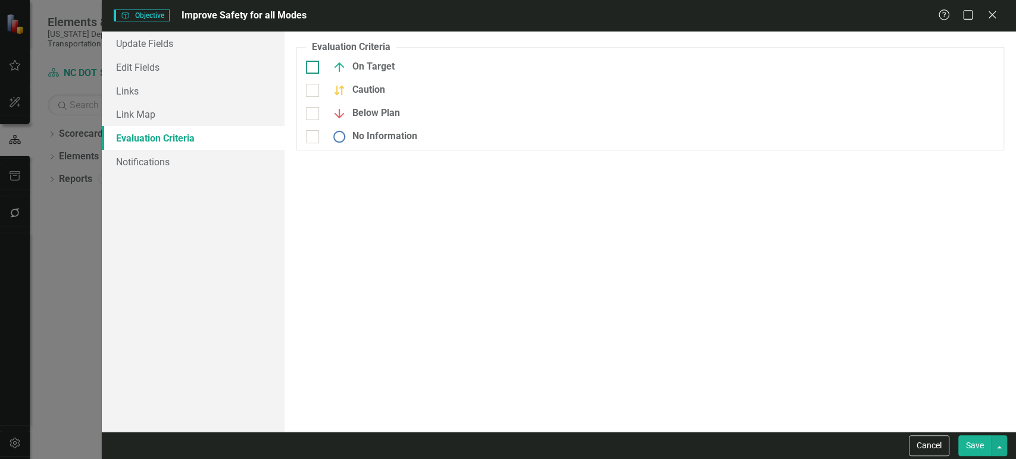
click at [321, 68] on div "On Target" at bounding box center [415, 67] width 218 height 14
click at [314, 68] on input "On Target" at bounding box center [310, 65] width 8 height 8
checkbox input "true"
click at [311, 92] on input "Caution" at bounding box center [310, 88] width 8 height 8
checkbox input "true"
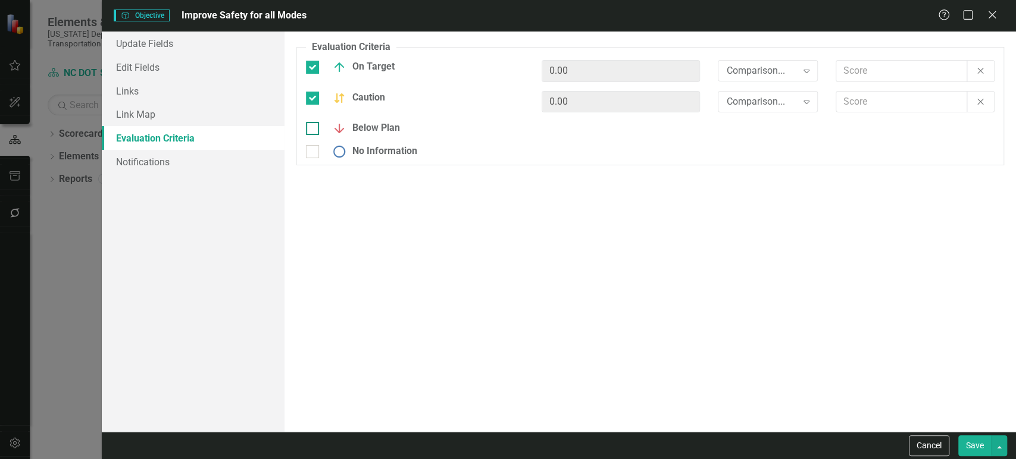
click at [310, 123] on input "Below Plan" at bounding box center [310, 126] width 8 height 8
checkbox input "true"
click at [312, 156] on div at bounding box center [312, 151] width 13 height 13
click at [312, 153] on input "No Information" at bounding box center [310, 149] width 8 height 8
checkbox input "true"
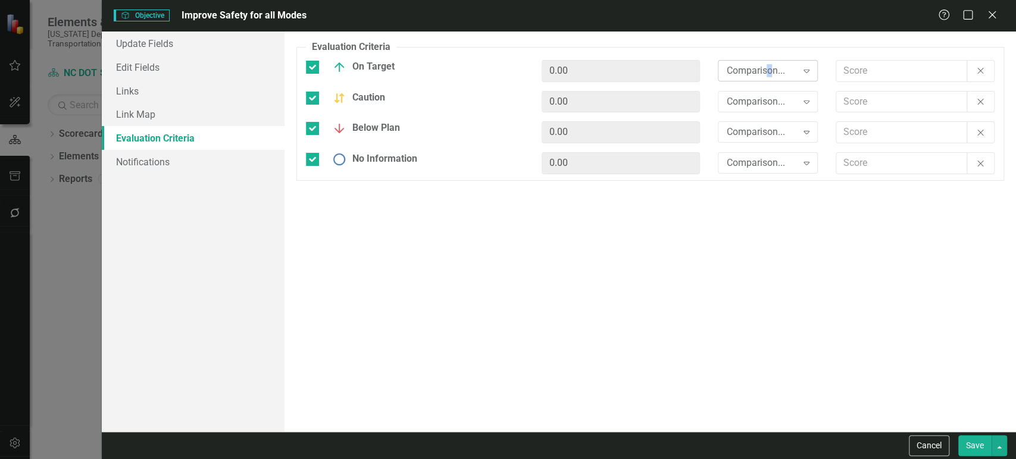
click at [770, 78] on div "Comparison... Expand" at bounding box center [768, 70] width 100 height 21
click at [755, 109] on div "Comparison... Expand" at bounding box center [768, 101] width 100 height 21
click at [749, 136] on div "Comparison..." at bounding box center [761, 133] width 70 height 14
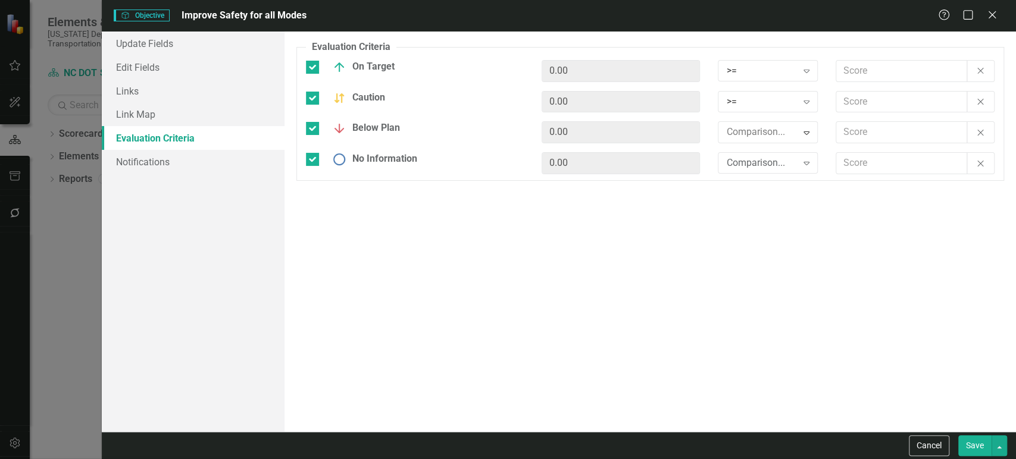
click at [744, 159] on div "Comparison..." at bounding box center [761, 164] width 70 height 14
click at [862, 66] on input "text" at bounding box center [901, 71] width 131 height 22
type input "2.5"
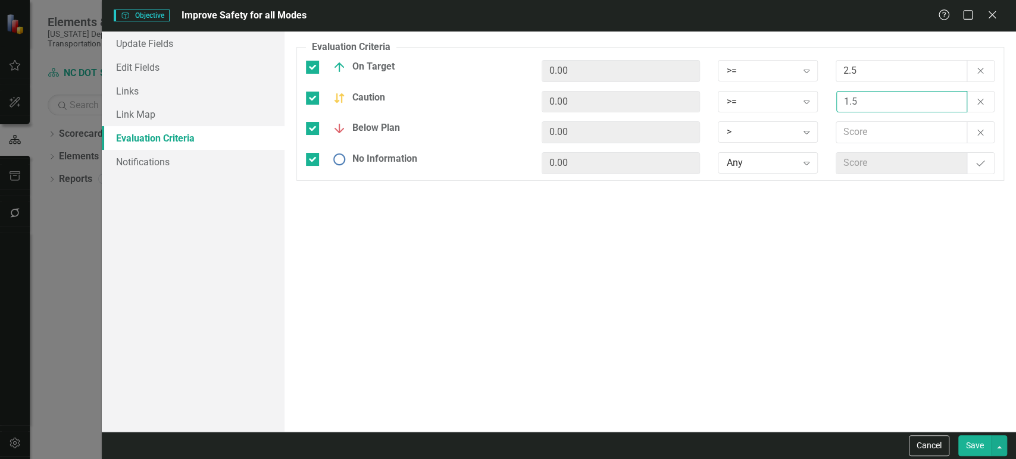
type input "1.5"
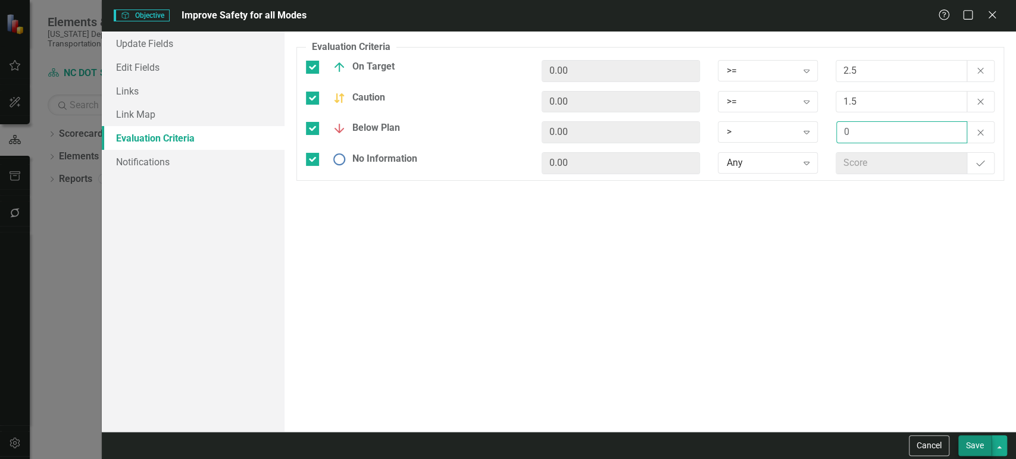
type input "0"
click at [981, 454] on button "Save" at bounding box center [974, 446] width 33 height 21
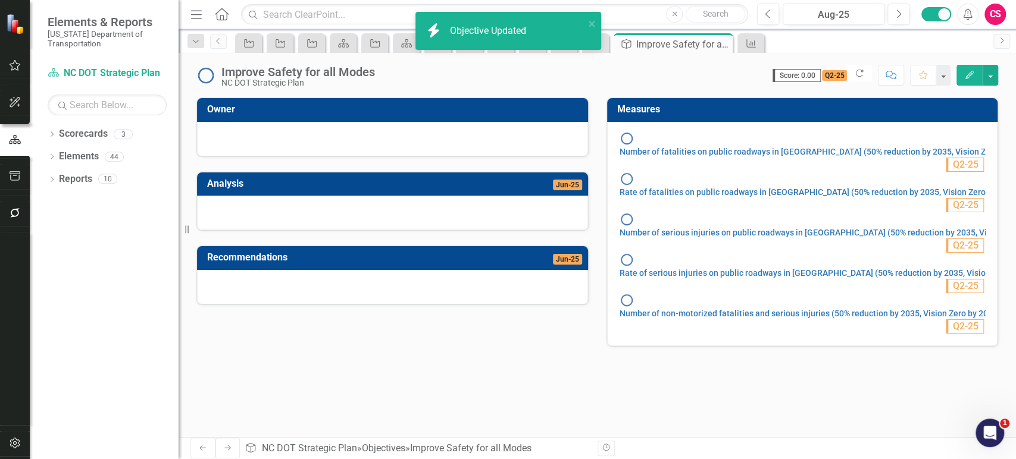
click at [223, 446] on icon "Next" at bounding box center [228, 448] width 10 height 7
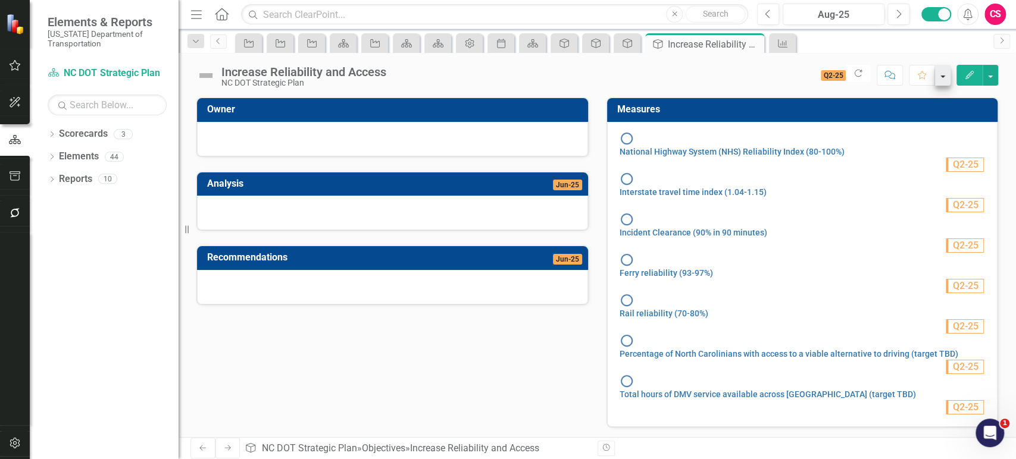
click at [960, 76] on button "Edit" at bounding box center [969, 75] width 26 height 21
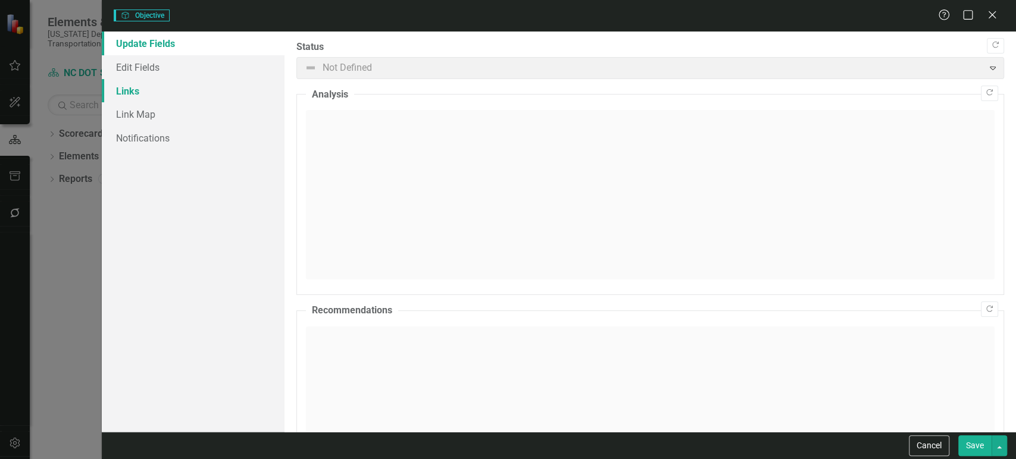
click at [134, 100] on link "Links" at bounding box center [193, 91] width 183 height 24
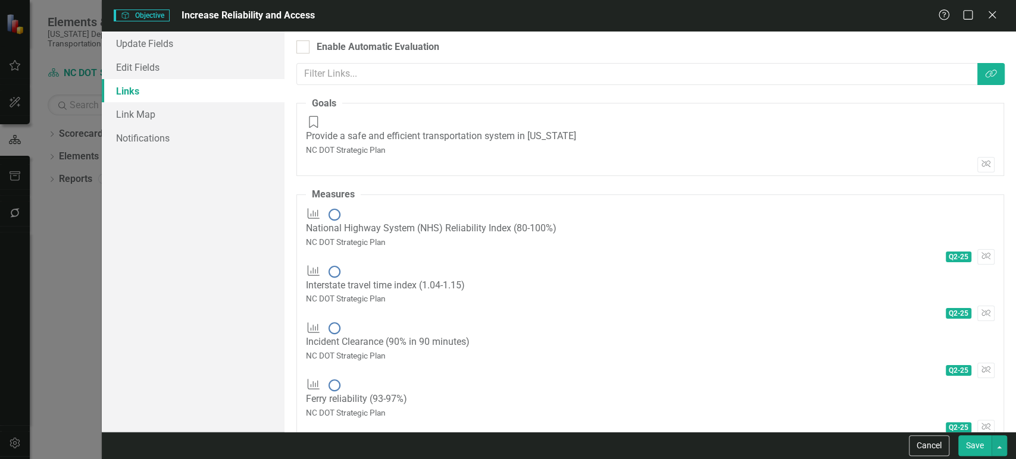
click at [909, 148] on fieldset "Goals Goals Provide a safe and efficient transportation system in [US_STATE] [G…" at bounding box center [650, 136] width 708 height 79
click at [336, 50] on div "Enable Automatic Evaluation" at bounding box center [378, 47] width 123 height 14
click at [304, 48] on input "Enable Automatic Evaluation" at bounding box center [300, 44] width 8 height 8
checkbox input "true"
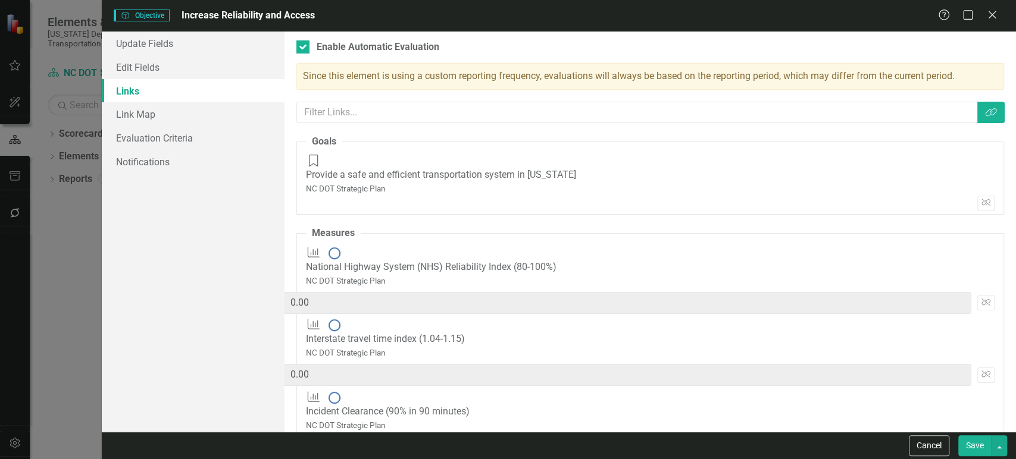
scroll to position [121, 0]
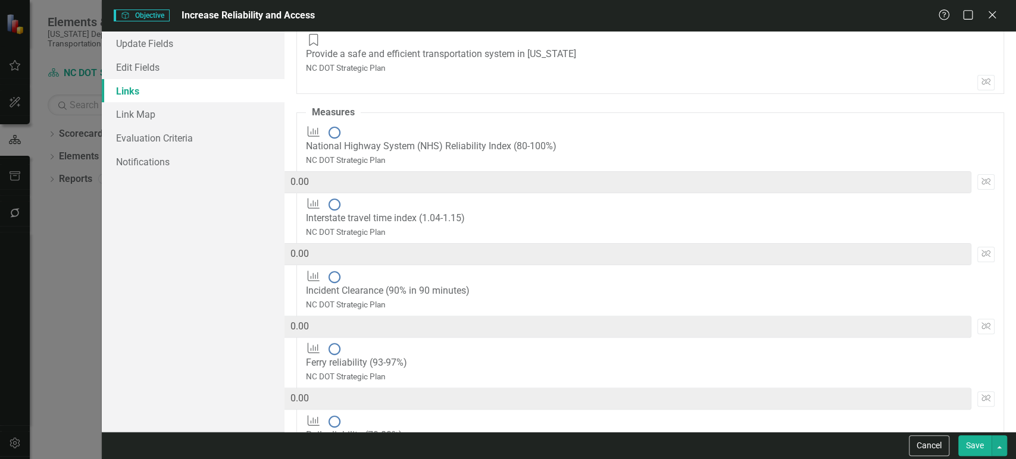
paste input "2"
type input "20"
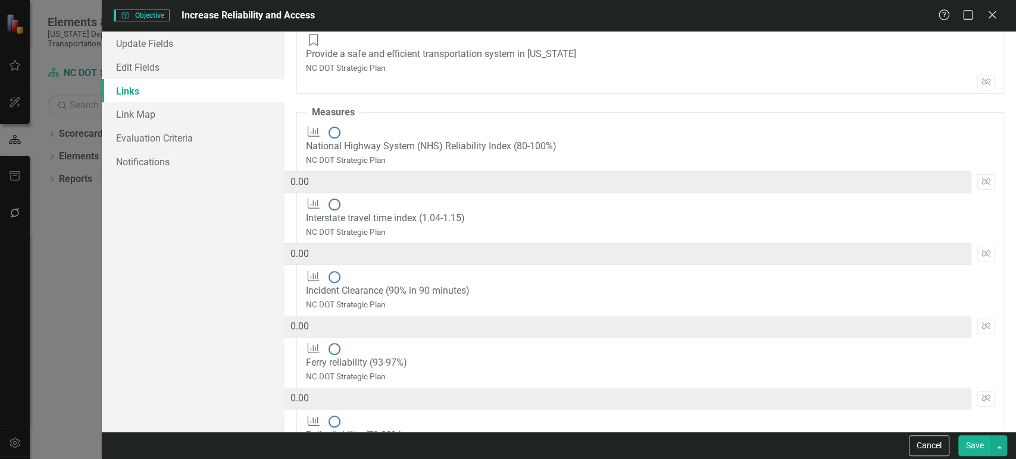
paste input "2"
type input "20"
type input "40"
type input "20"
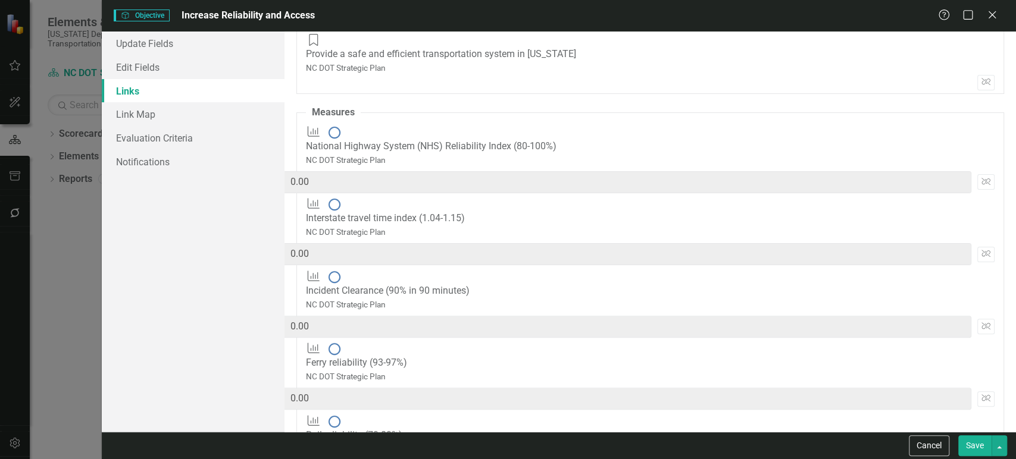
paste input "14.2857143"
type input "14.2857143"
type input "34.2857143"
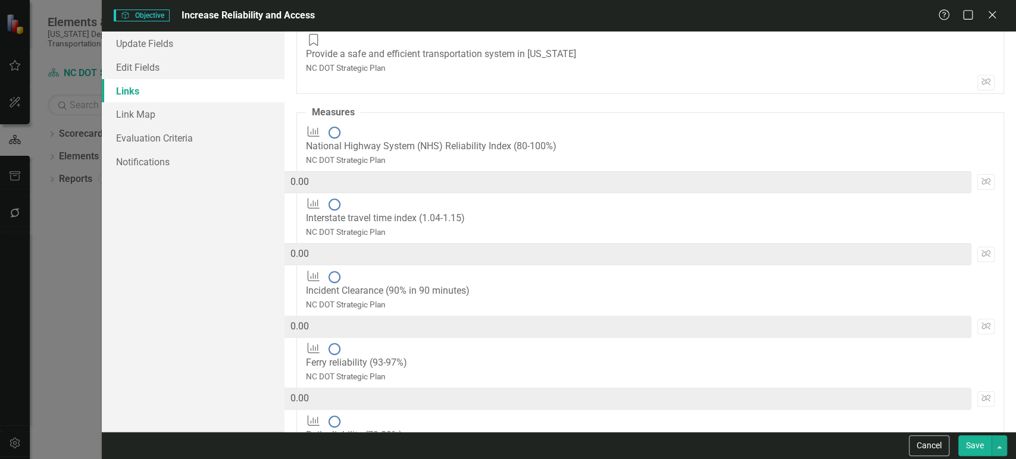
type input "14.2857143"
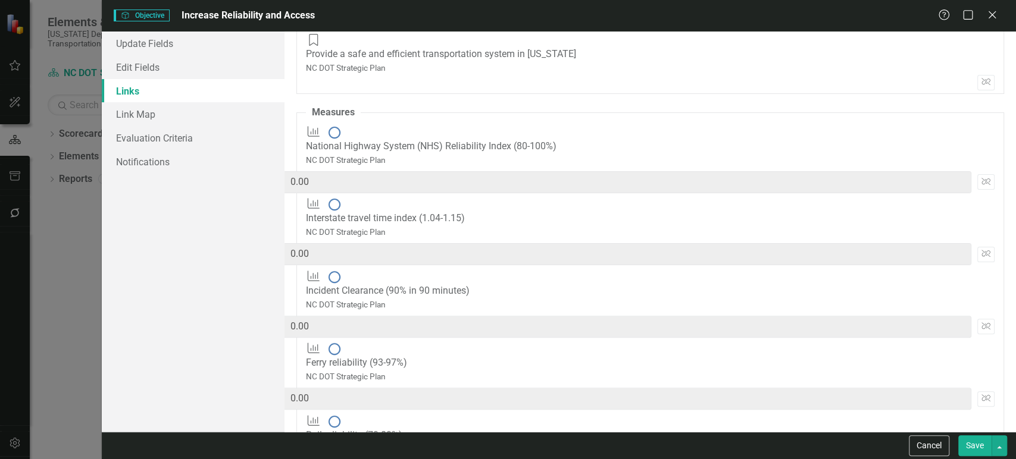
paste input "14.2857143"
type input "14.2857143"
type input "28.5714286"
type input "14.2857143"
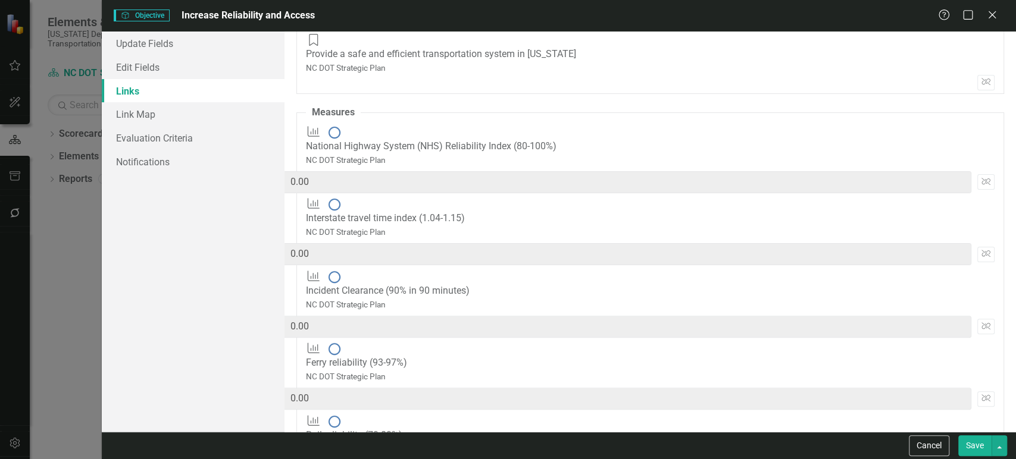
paste input "14.2857143"
type input "14.2857143"
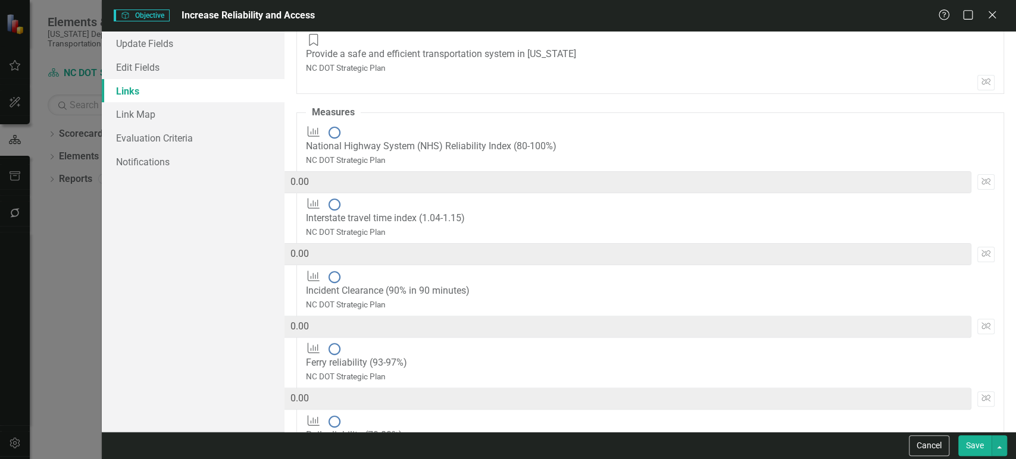
type input "42.8571429"
type input "14.2857143"
paste input "14.2857143"
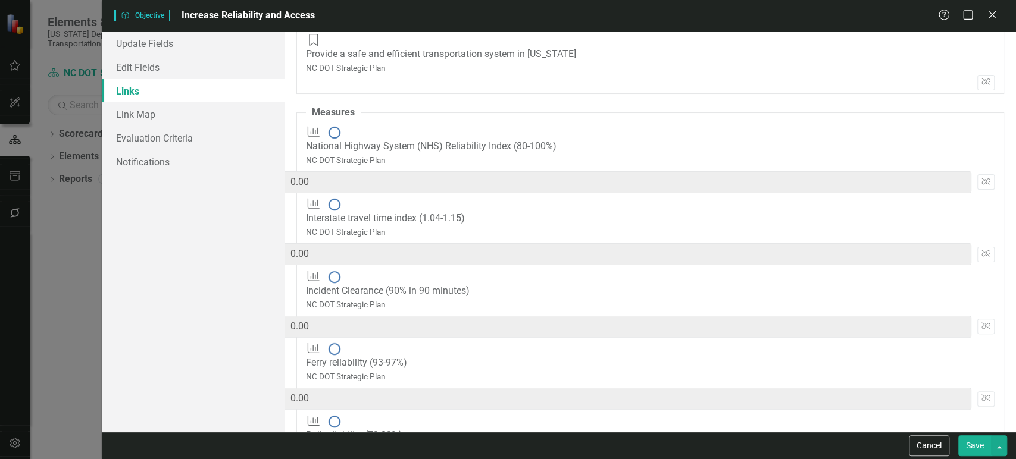
type input "14.2857143"
type input "57.1428572"
type input "14.2857143"
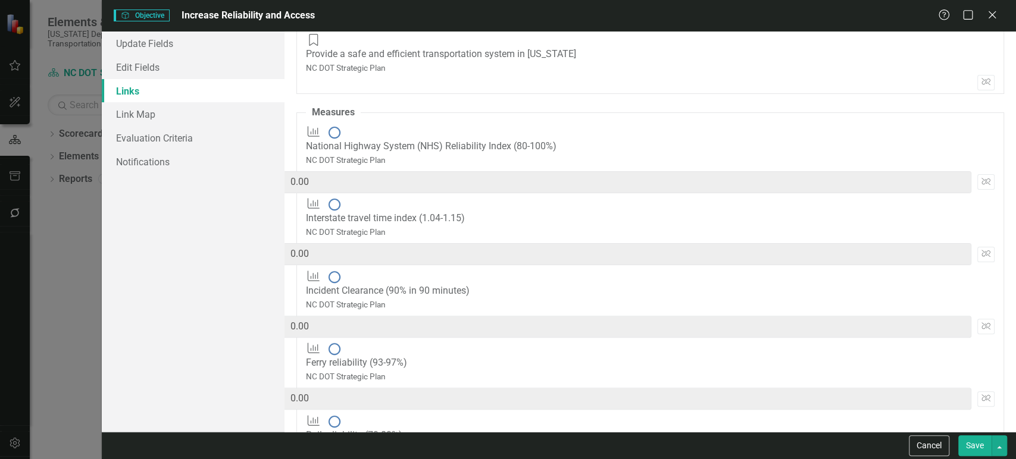
scroll to position [0, 0]
paste input "14.2857143"
type input "14.2857143"
type input "71.4285715"
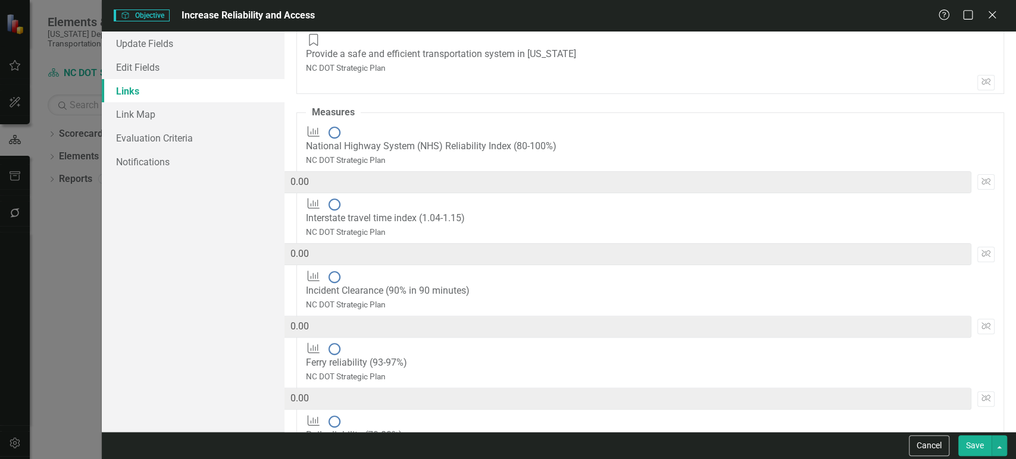
type input "14.2857143"
paste input "14.2857143"
type input "14.2857143"
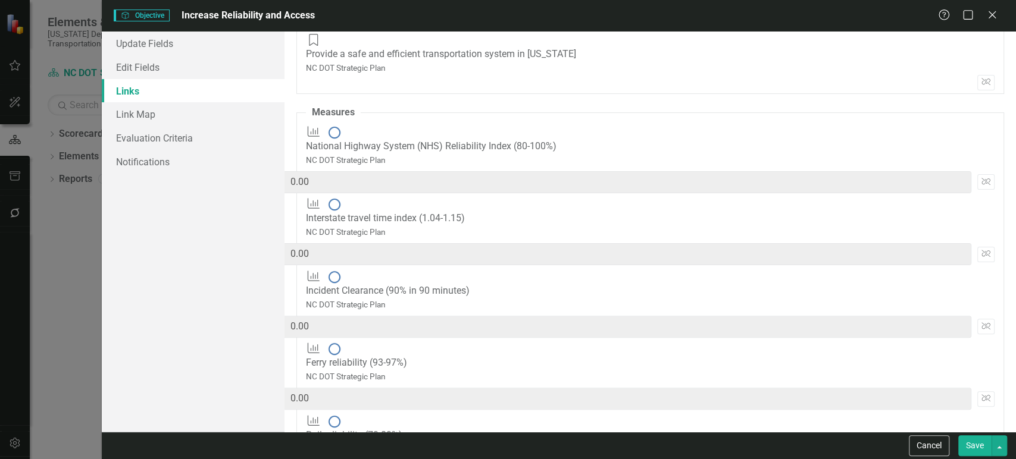
scroll to position [0, 12]
type input "85.7142858"
type input "14.2857143"
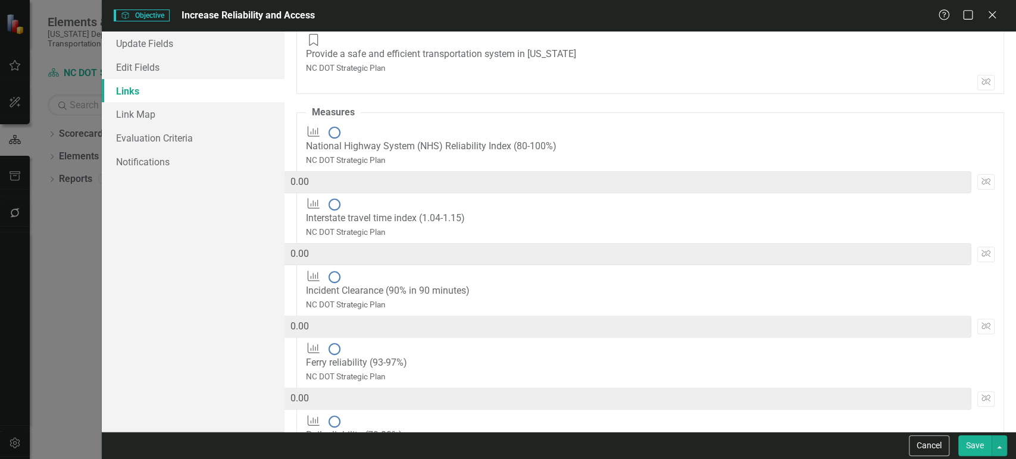
paste input "14.2857143"
type input "14.2857143"
type input "100.0000001"
type input "14.2857142"
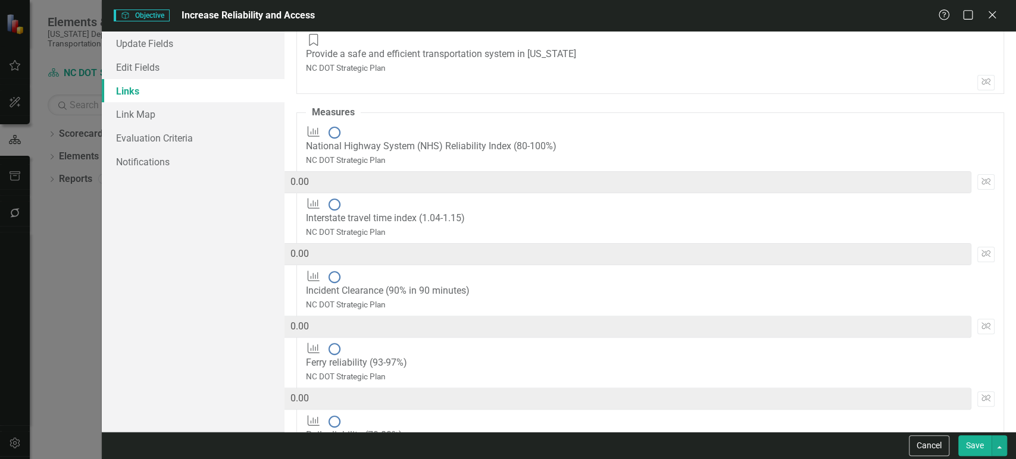
type input "100"
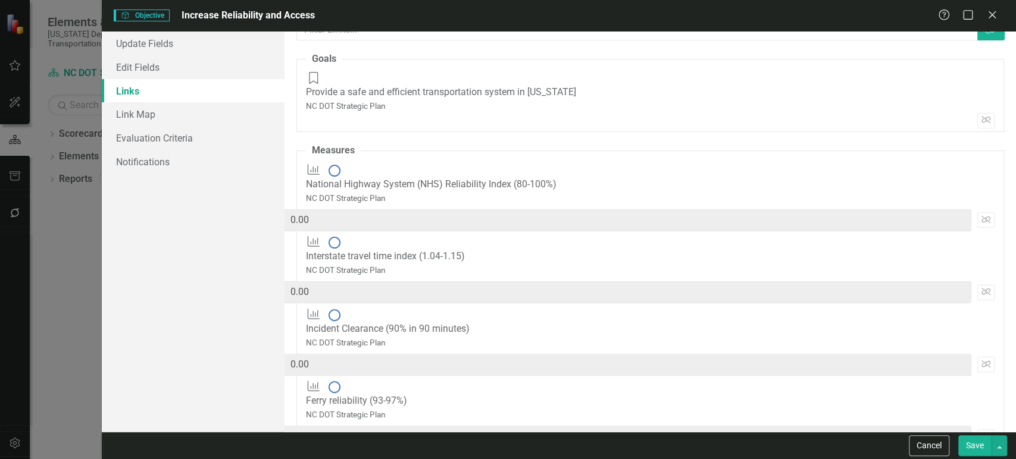
type input "14.2857142"
click at [186, 114] on link "Link Map" at bounding box center [193, 114] width 183 height 24
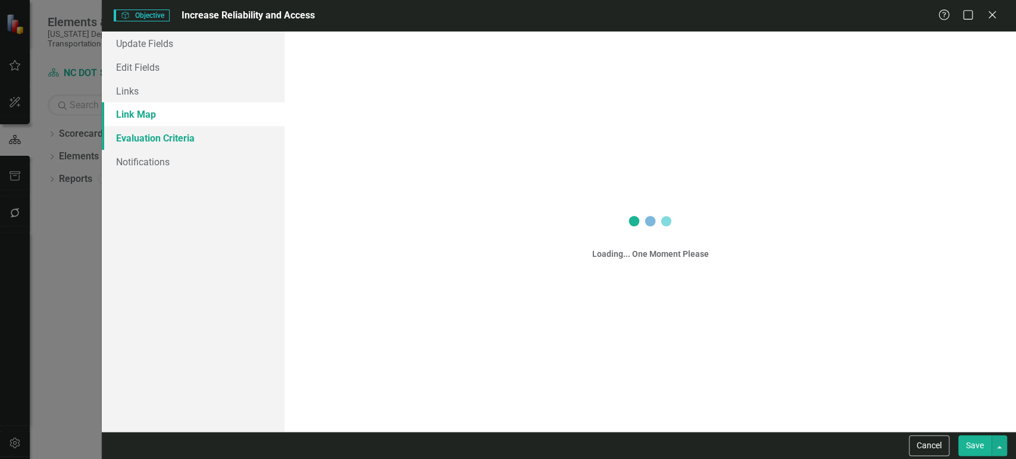
click at [185, 144] on link "Evaluation Criteria" at bounding box center [193, 138] width 183 height 24
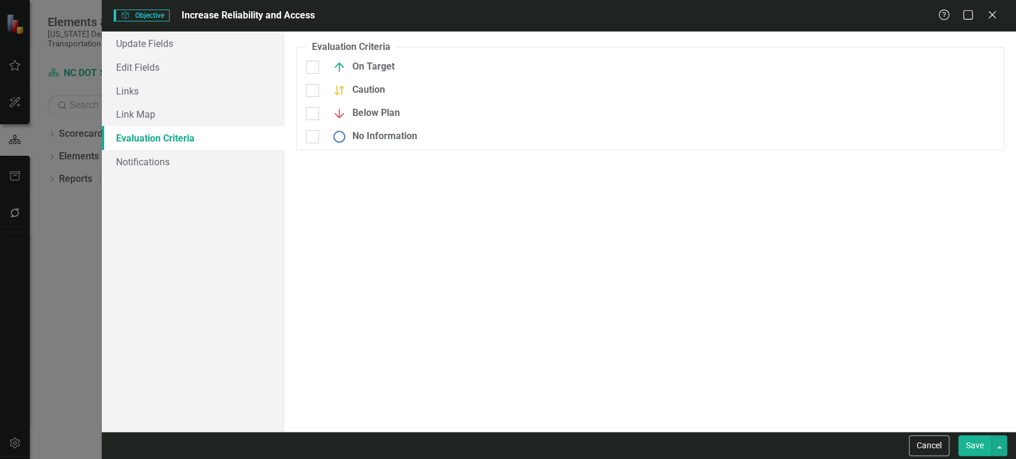
click at [315, 70] on div at bounding box center [312, 67] width 13 height 13
click at [314, 68] on input "On Target" at bounding box center [310, 65] width 8 height 8
checkbox input "true"
click at [314, 91] on div at bounding box center [312, 90] width 13 height 13
click at [314, 91] on input "Caution" at bounding box center [310, 88] width 8 height 8
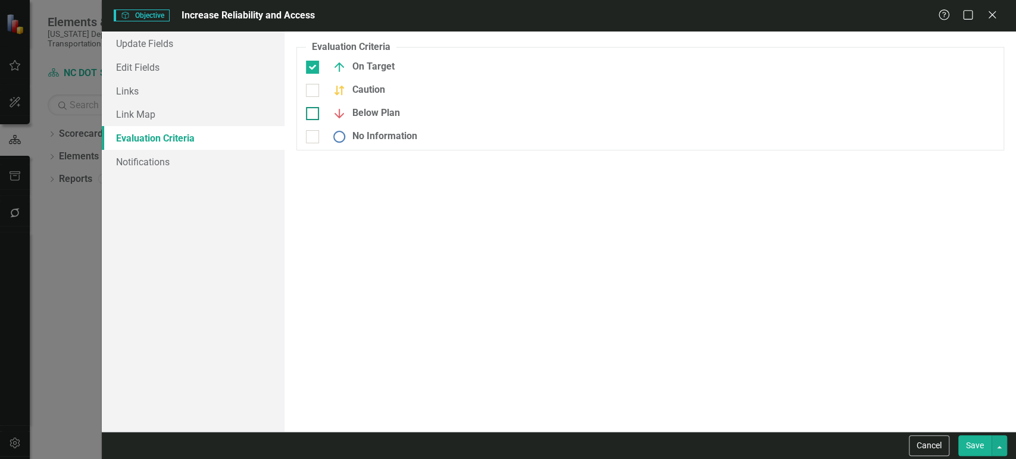
checkbox input "true"
click at [311, 113] on input "Below Plan" at bounding box center [310, 111] width 8 height 8
checkbox input "true"
click at [310, 146] on div "No Information" at bounding box center [415, 141] width 236 height 23
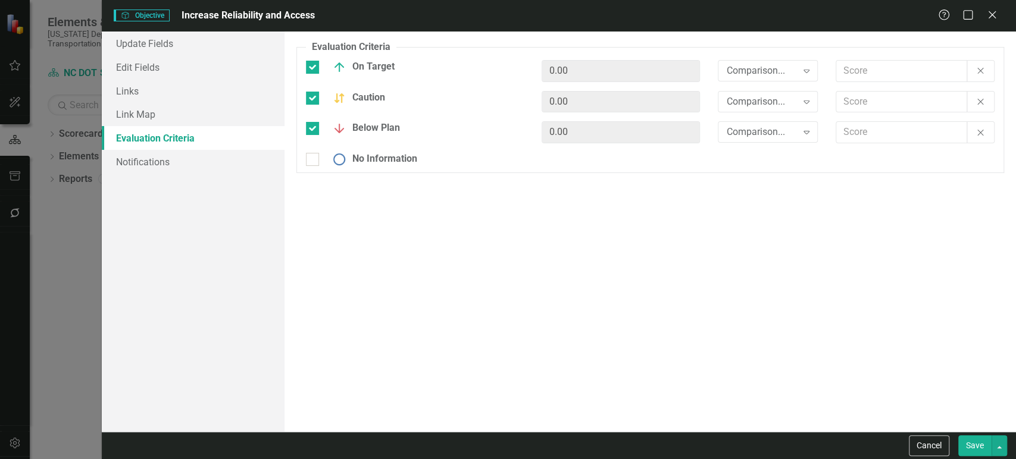
click at [310, 142] on div "Below Plan" at bounding box center [415, 132] width 236 height 23
click at [311, 157] on input "No Information" at bounding box center [310, 157] width 8 height 8
checkbox input "true"
click at [733, 67] on div "Comparison..." at bounding box center [761, 71] width 70 height 14
click at [752, 73] on div "Comparison..." at bounding box center [761, 71] width 70 height 14
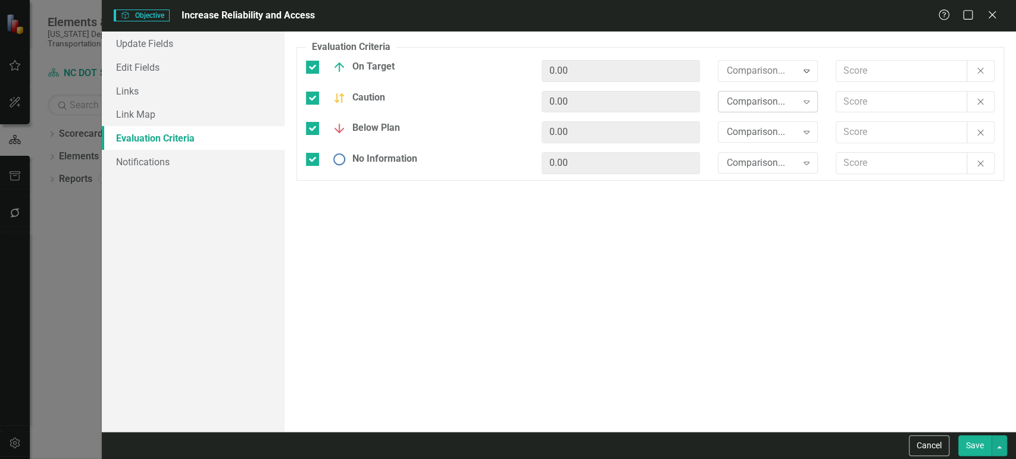
drag, startPoint x: 748, startPoint y: 91, endPoint x: 755, endPoint y: 75, distance: 17.6
click at [749, 89] on fieldset "Evaluation Criteria Objectives are unique in ClearPoint as they can be evaluate…" at bounding box center [650, 110] width 708 height 140
click at [756, 73] on div ">" at bounding box center [761, 71] width 70 height 14
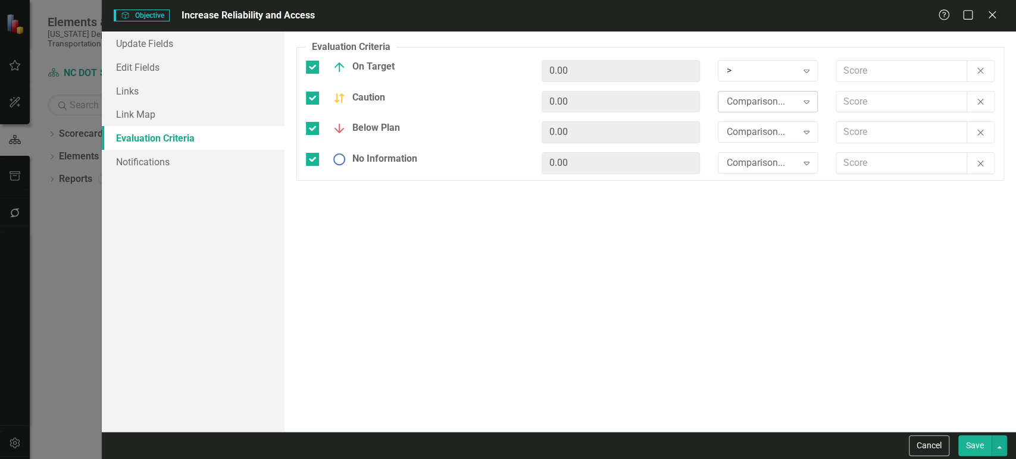
click at [751, 96] on div "Comparison..." at bounding box center [761, 102] width 70 height 14
click at [751, 127] on div "Comparison..." at bounding box center [761, 133] width 70 height 14
click at [751, 163] on div "Comparison..." at bounding box center [761, 164] width 70 height 14
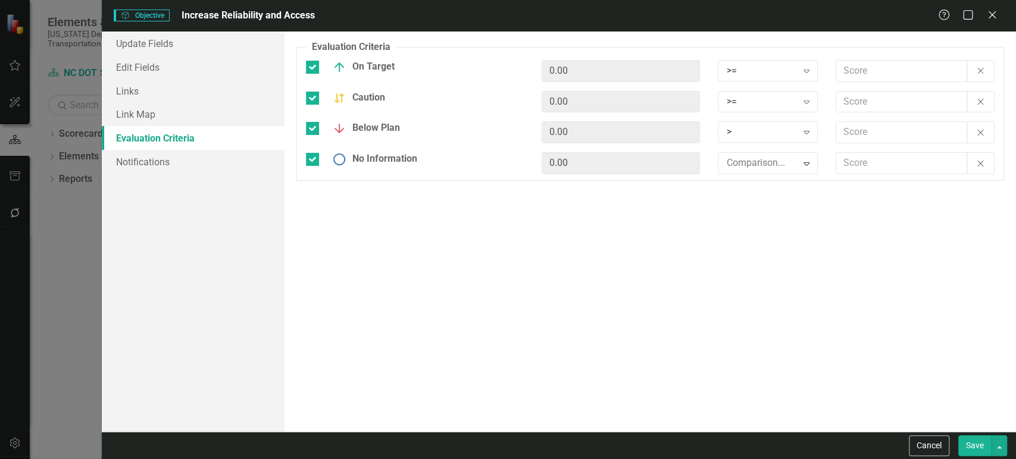
click at [860, 69] on input "text" at bounding box center [901, 71] width 131 height 22
type input "2.5"
type input "1.5"
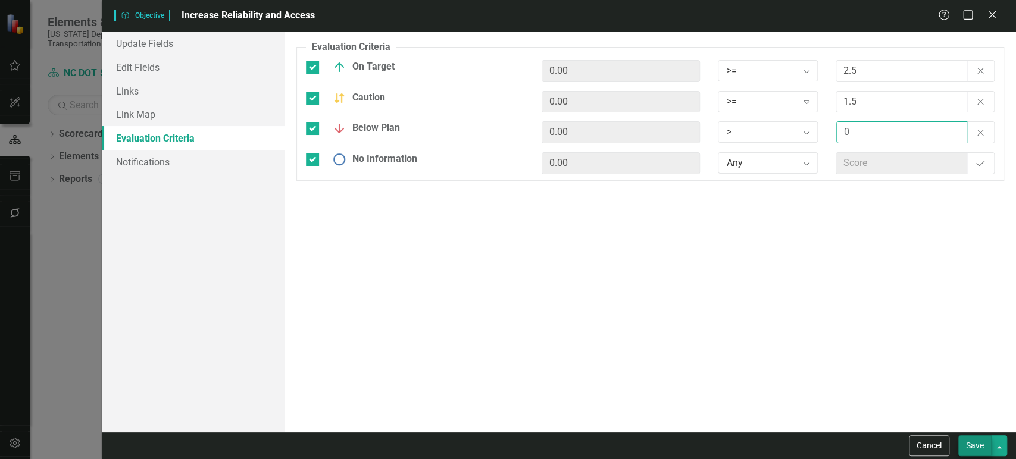
type input "0"
click at [962, 440] on button "Save" at bounding box center [974, 446] width 33 height 21
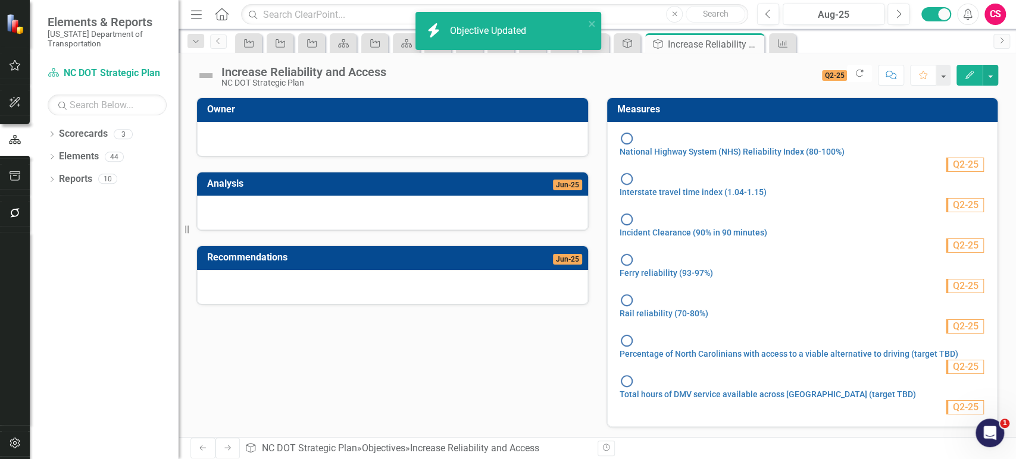
click at [227, 451] on link "Next" at bounding box center [227, 448] width 25 height 21
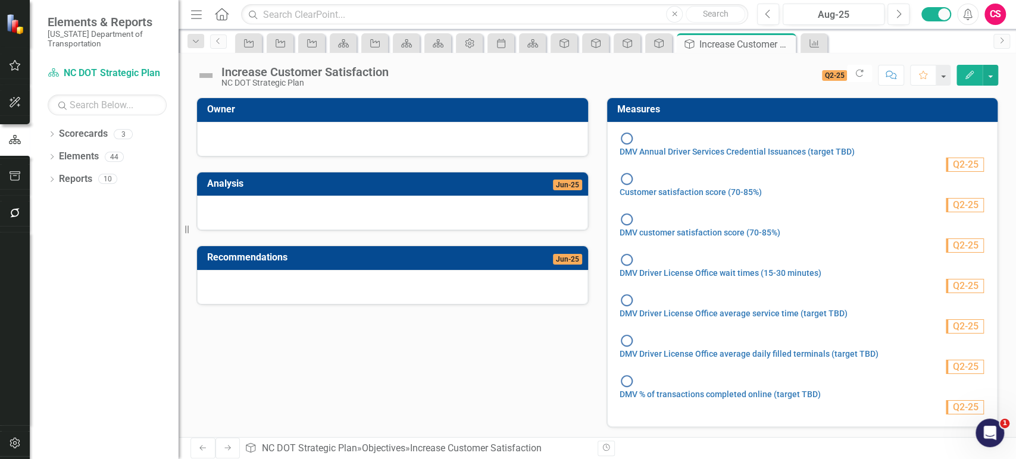
click at [970, 76] on icon "button" at bounding box center [969, 75] width 8 height 8
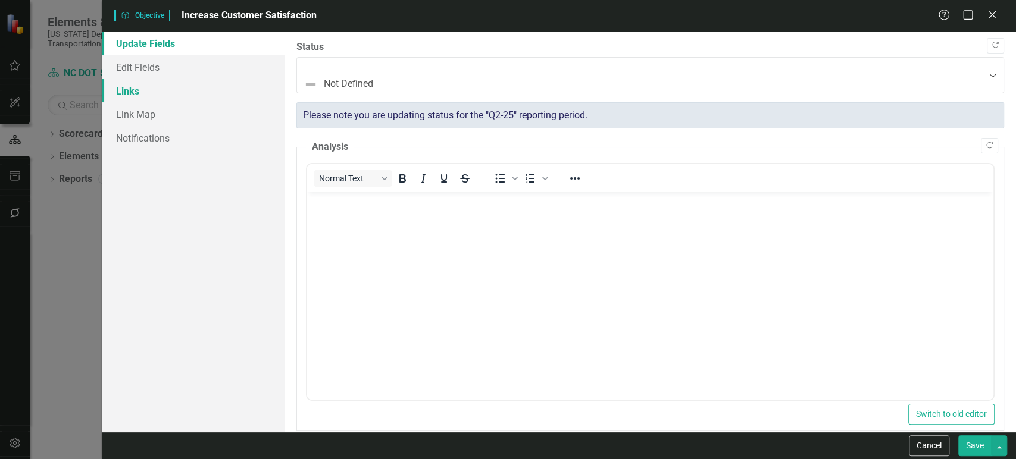
click at [198, 90] on link "Links" at bounding box center [193, 91] width 183 height 24
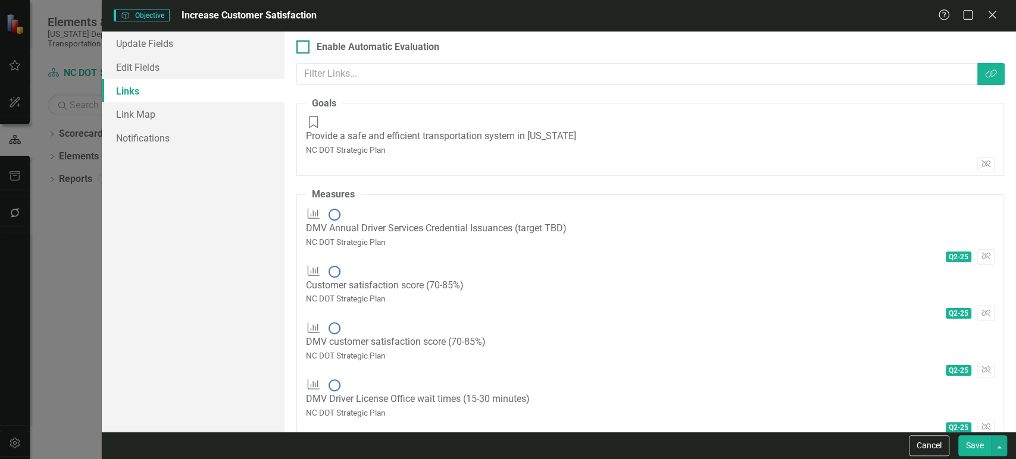
click at [320, 53] on div "Enable Automatic Evaluation" at bounding box center [378, 47] width 123 height 14
click at [304, 48] on input "Enable Automatic Evaluation" at bounding box center [300, 44] width 8 height 8
checkbox input "true"
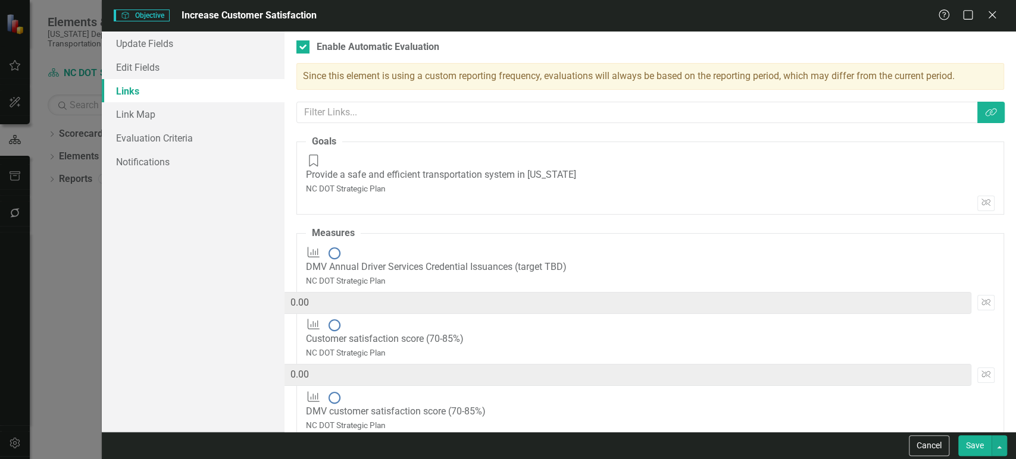
paste input "14.2857143"
type input "14.2857143"
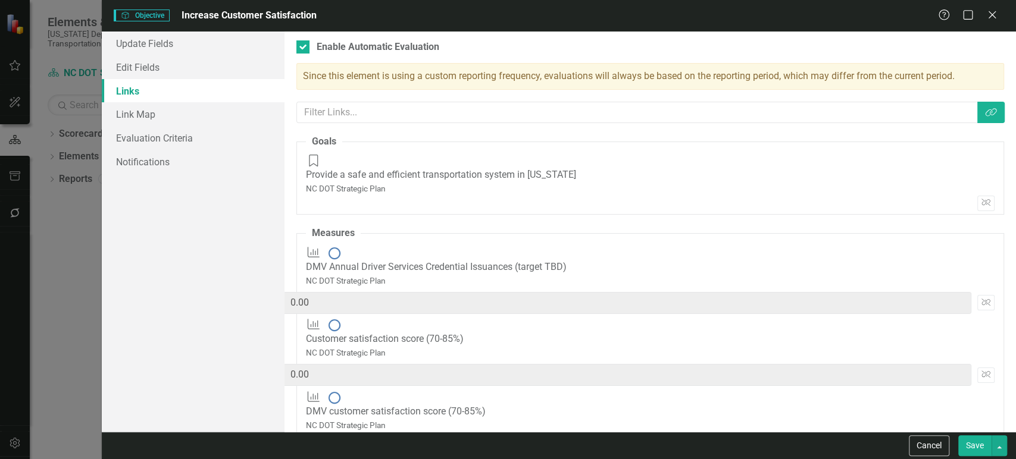
type input "14.2857143"
paste input "14.2857143"
type input "14.2857143"
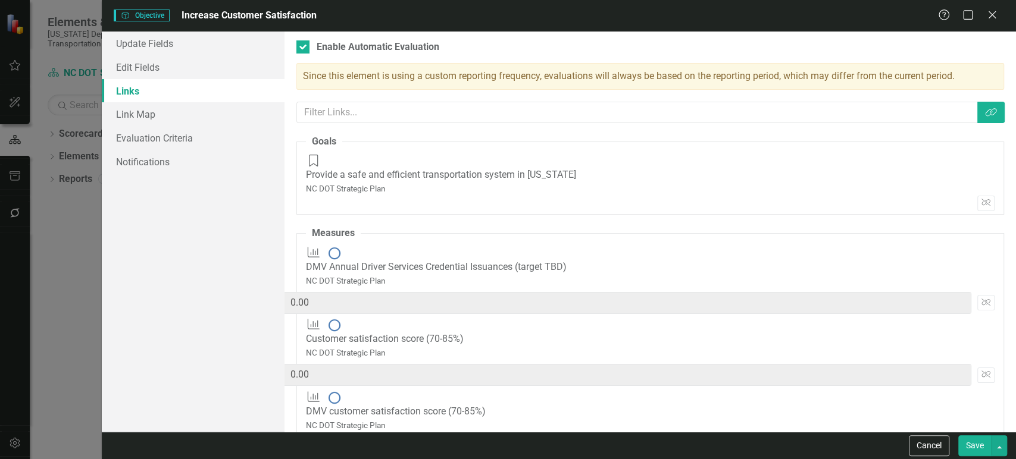
scroll to position [0, 12]
type input "28.5714286"
type input "14.2857143"
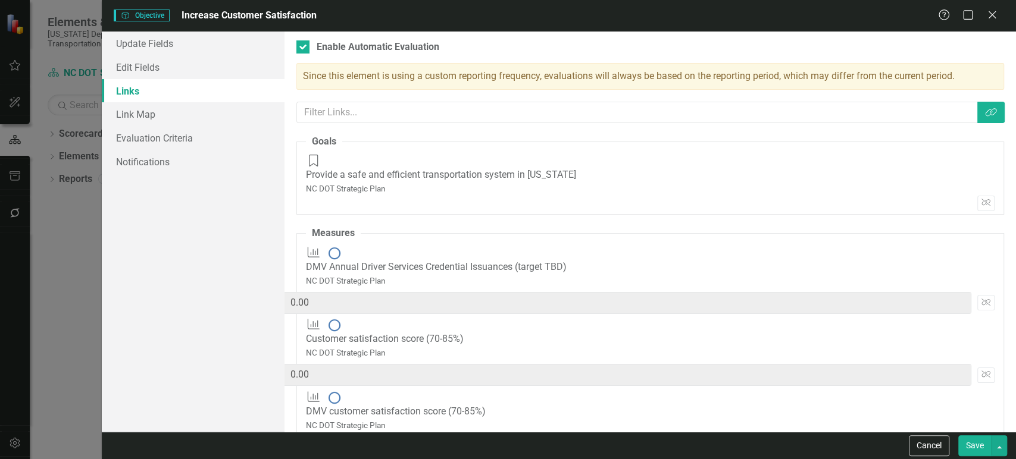
paste input "14.2857143"
type input "14.2857143"
type input "42.8571429"
type input "14.2857143"
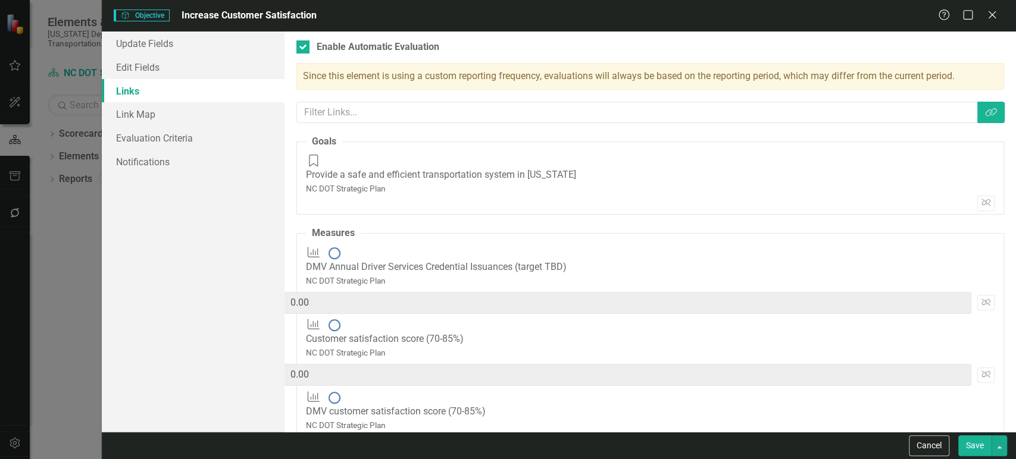
click at [768, 391] on div "Measures DMV customer satisfaction score (70-85%) NC DOT Strategic Plan Q2-25 1…" at bounding box center [650, 427] width 689 height 73
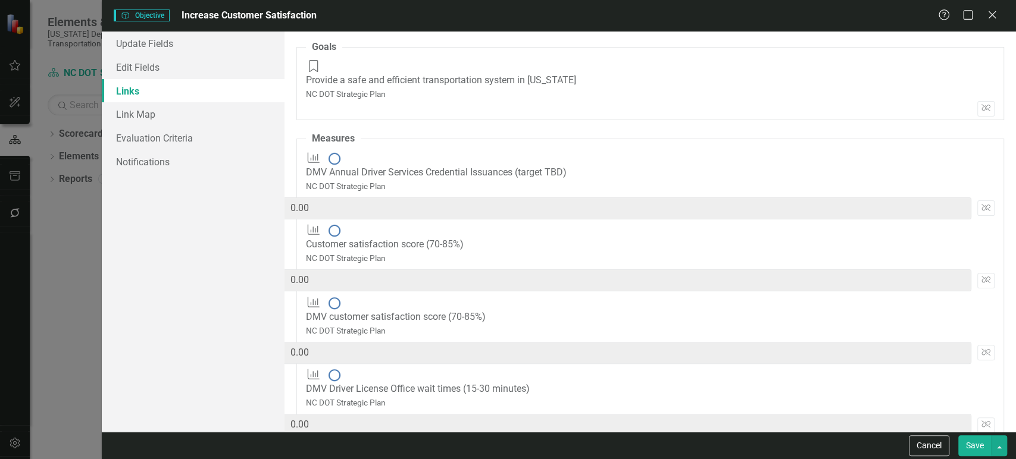
scroll to position [121, 0]
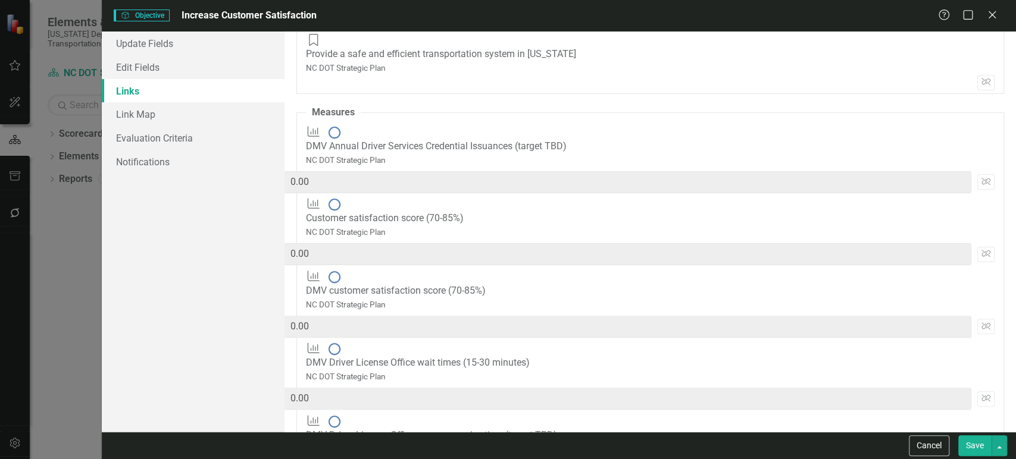
paste input "14.2857143"
type input "14.2857143"
type input "57.1428572"
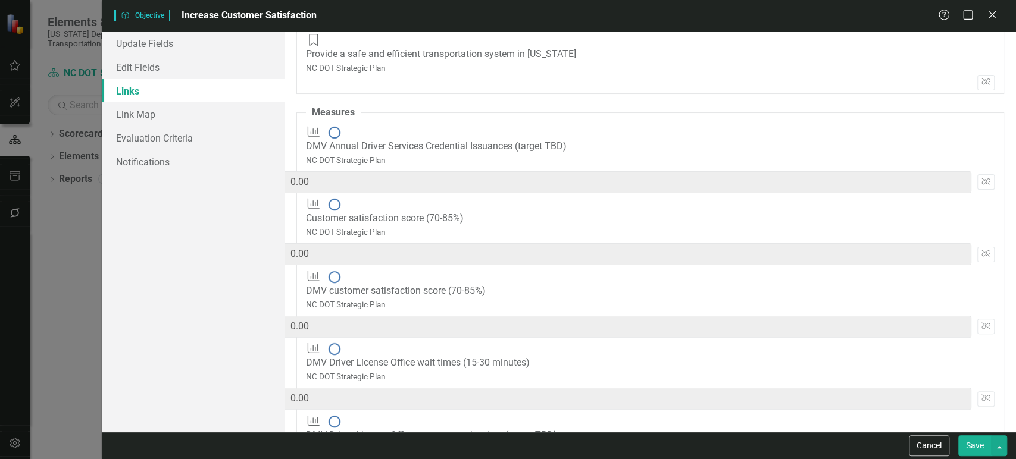
type input "14.2857143"
paste input "14.2857143"
type input "14.2857143"
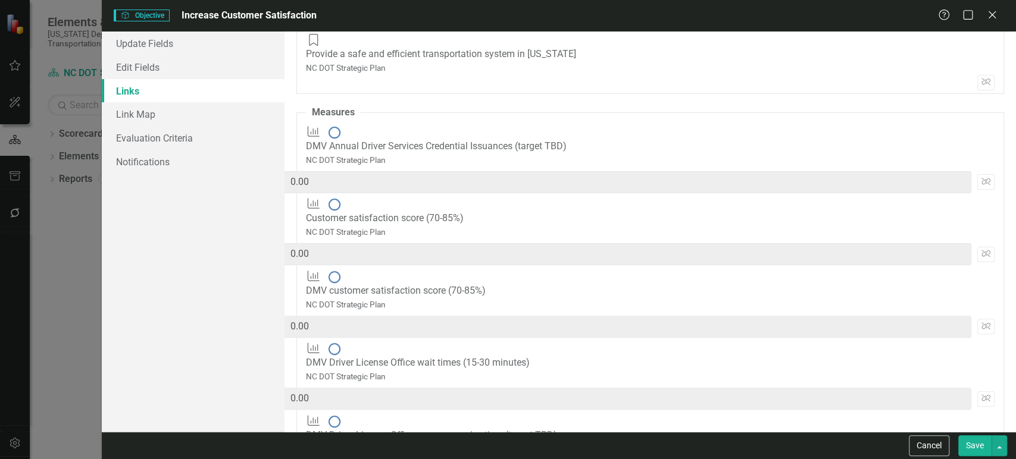
type input "71.4285715"
type input "14.2857143"
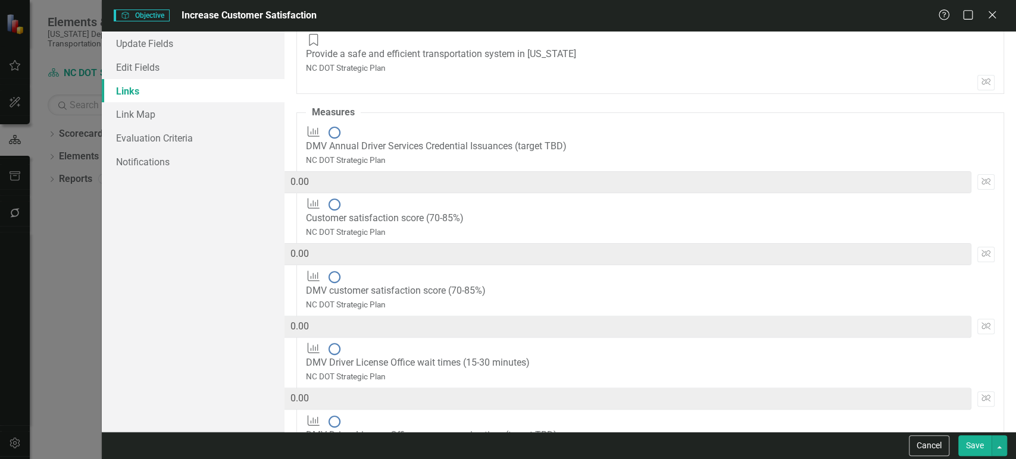
paste input "14.2857143"
type input "14.2857143"
type input "85.7142858"
type input "14.2857143"
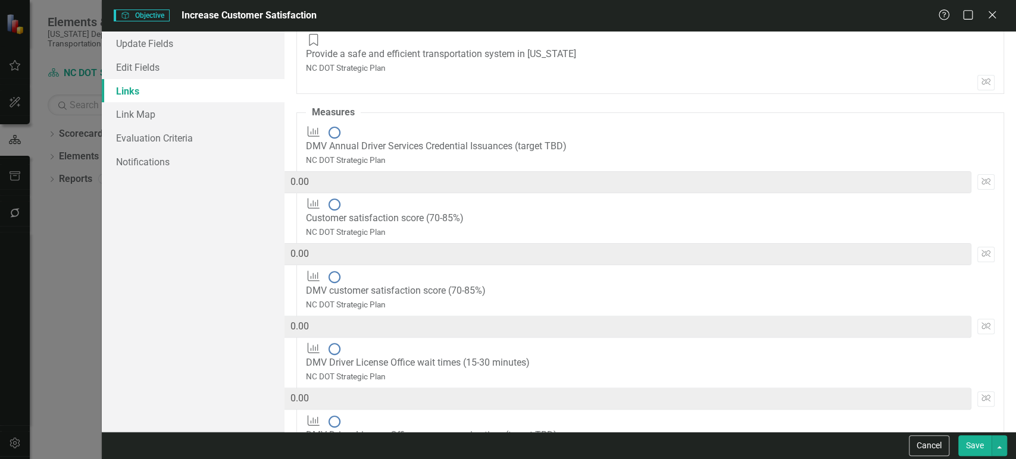
paste input "14.2857143"
type input "14.2857143"
type input "100.0000001"
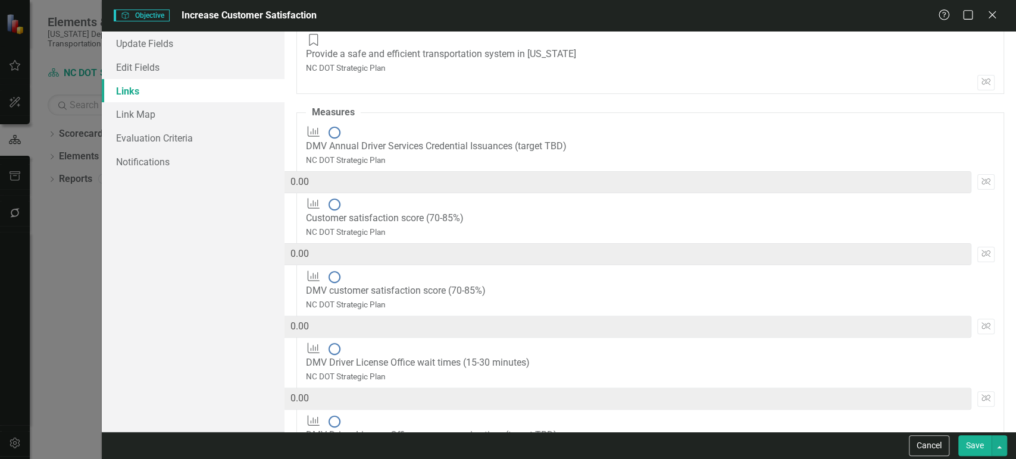
type input "14.2857142"
type input "100"
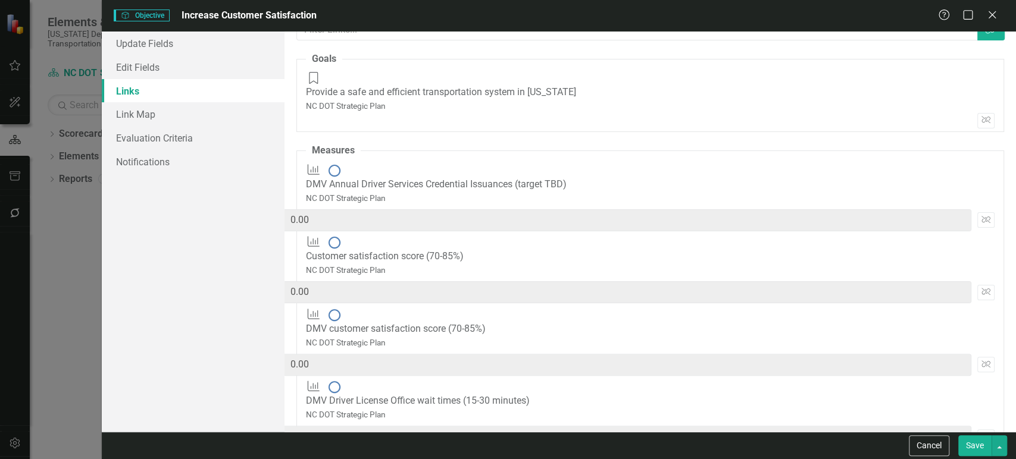
type input "14.2857142"
click at [548, 262] on fieldset "Measures Measures DMV Annual Driver Services Credential Issuances (target TBD) …" at bounding box center [650, 409] width 708 height 530
click at [177, 138] on link "Evaluation Criteria" at bounding box center [193, 138] width 183 height 24
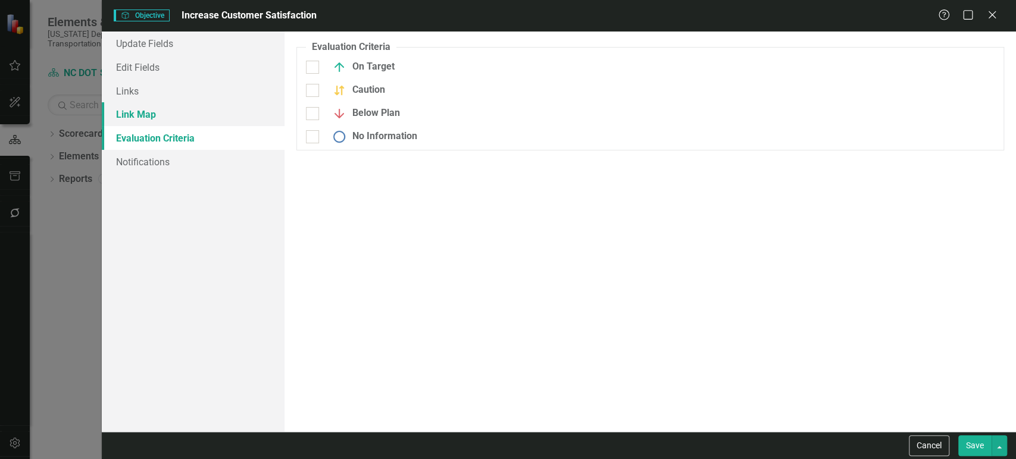
click at [186, 121] on link "Link Map" at bounding box center [193, 114] width 183 height 24
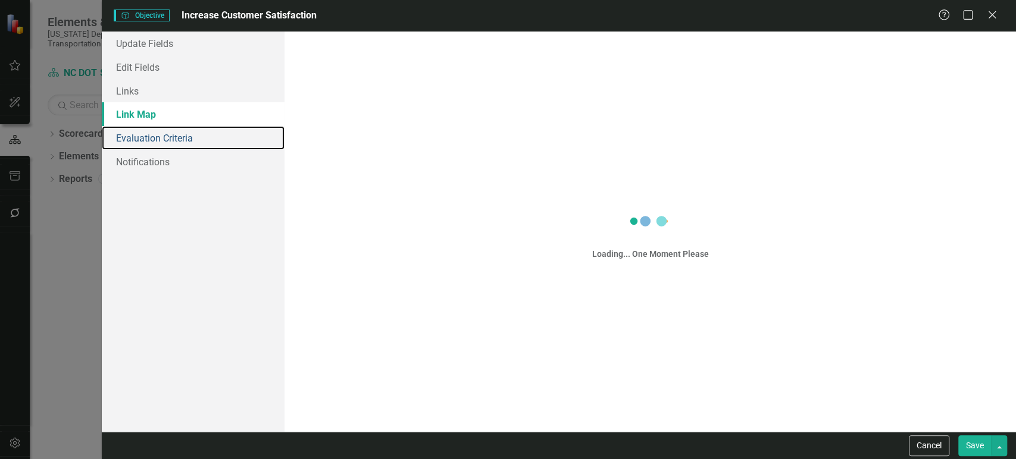
click at [187, 144] on link "Evaluation Criteria" at bounding box center [193, 138] width 183 height 24
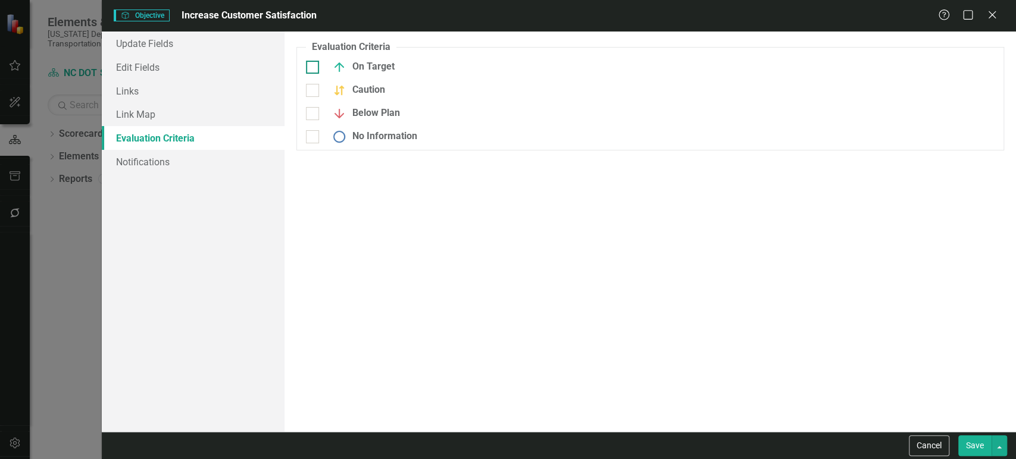
click at [316, 65] on div at bounding box center [312, 67] width 13 height 13
click at [314, 65] on input "On Target" at bounding box center [310, 65] width 8 height 8
checkbox input "true"
drag, startPoint x: 316, startPoint y: 89, endPoint x: 312, endPoint y: 118, distance: 28.8
click at [316, 90] on div at bounding box center [312, 90] width 13 height 13
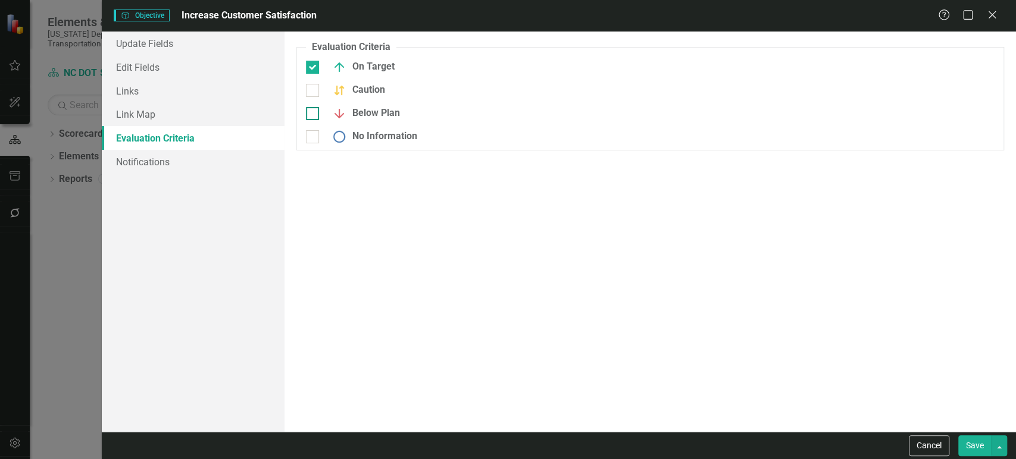
click at [314, 90] on input "Caution" at bounding box center [310, 88] width 8 height 8
checkbox input "true"
click at [312, 118] on div at bounding box center [312, 113] width 13 height 13
click at [312, 115] on input "Below Plan" at bounding box center [310, 111] width 8 height 8
checkbox input "true"
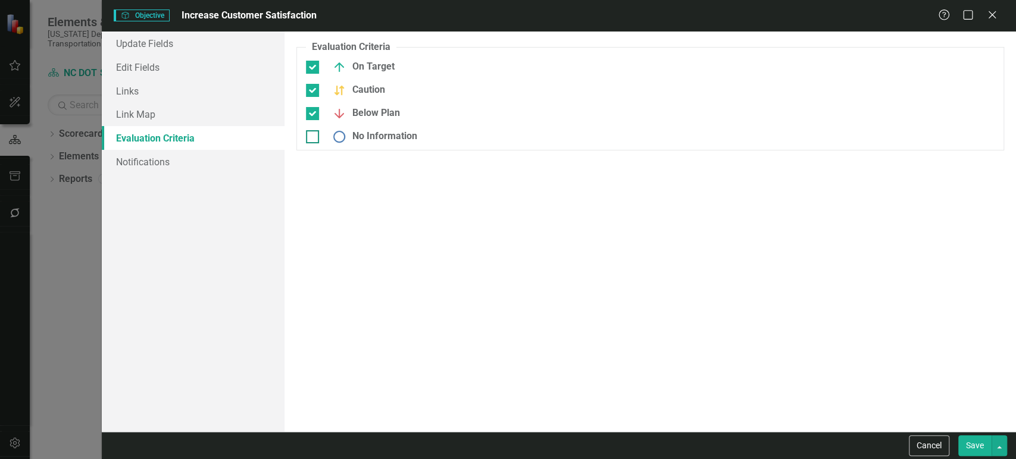
click at [312, 139] on div at bounding box center [312, 136] width 13 height 13
click at [312, 138] on input "No Information" at bounding box center [310, 134] width 8 height 8
checkbox input "true"
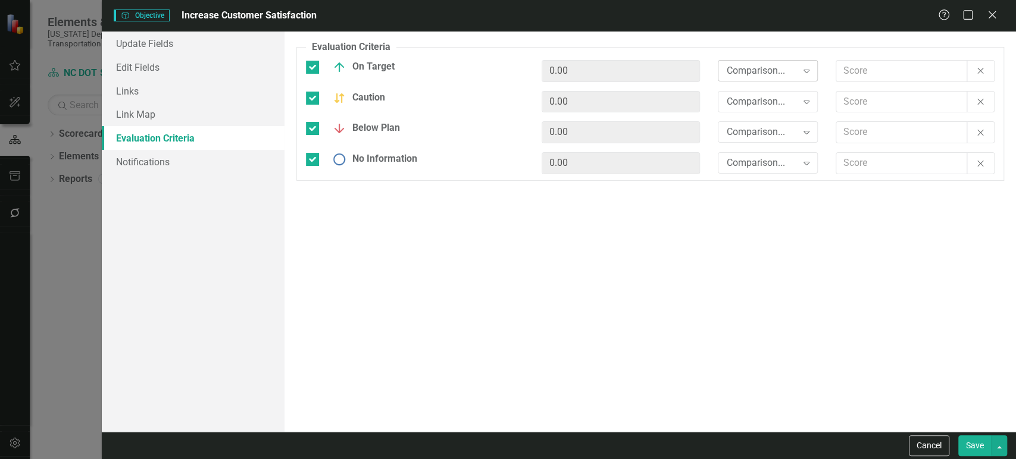
click at [776, 61] on div "Comparison... Expand" at bounding box center [768, 70] width 100 height 21
click at [751, 104] on div "Comparison..." at bounding box center [761, 102] width 70 height 14
click at [744, 138] on div "Comparison..." at bounding box center [761, 133] width 70 height 14
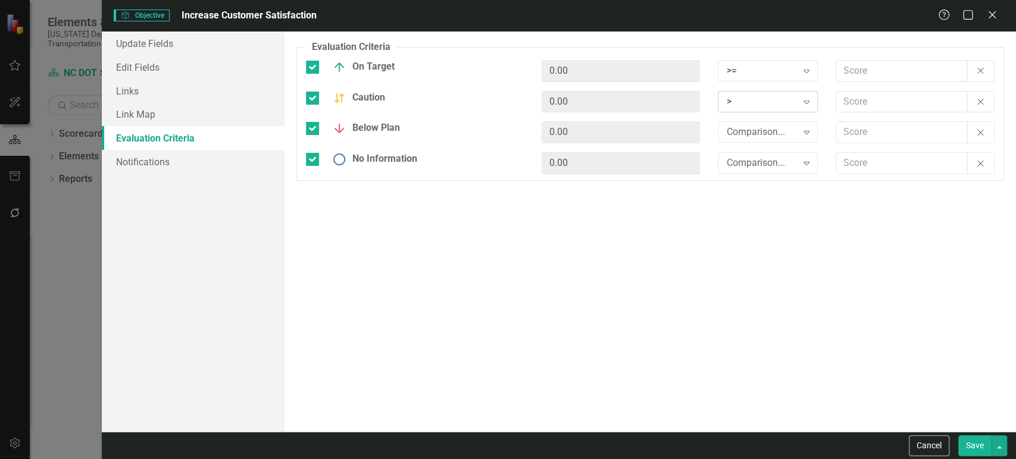
click at [751, 103] on div ">" at bounding box center [761, 102] width 70 height 14
click at [744, 137] on div "Comparison..." at bounding box center [761, 133] width 70 height 14
click at [742, 160] on div "Comparison..." at bounding box center [761, 164] width 70 height 14
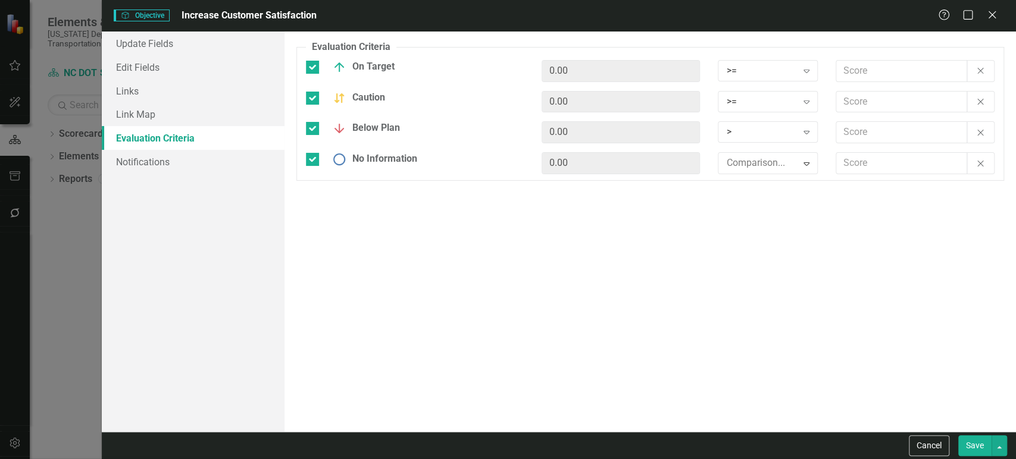
click at [886, 65] on input "text" at bounding box center [901, 71] width 131 height 22
type input "2.5"
type input "1.5"
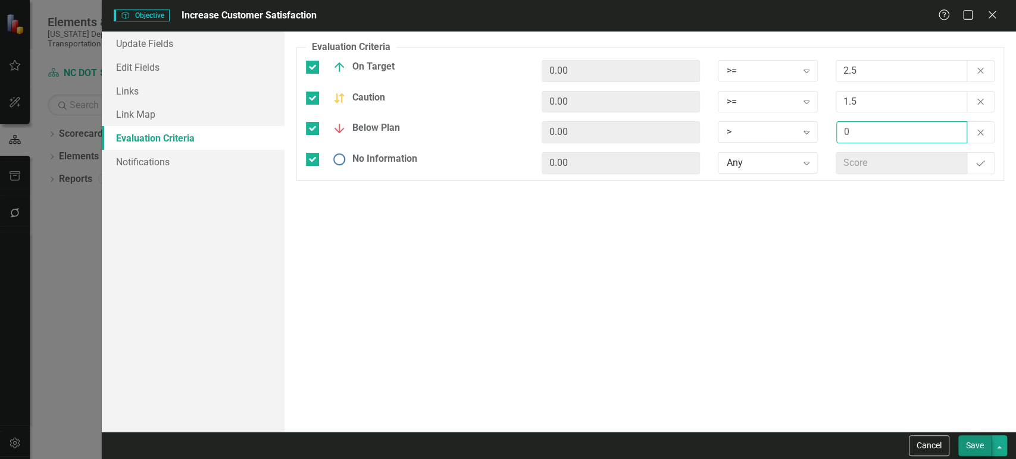
type input "0"
click at [967, 446] on button "Save" at bounding box center [974, 446] width 33 height 21
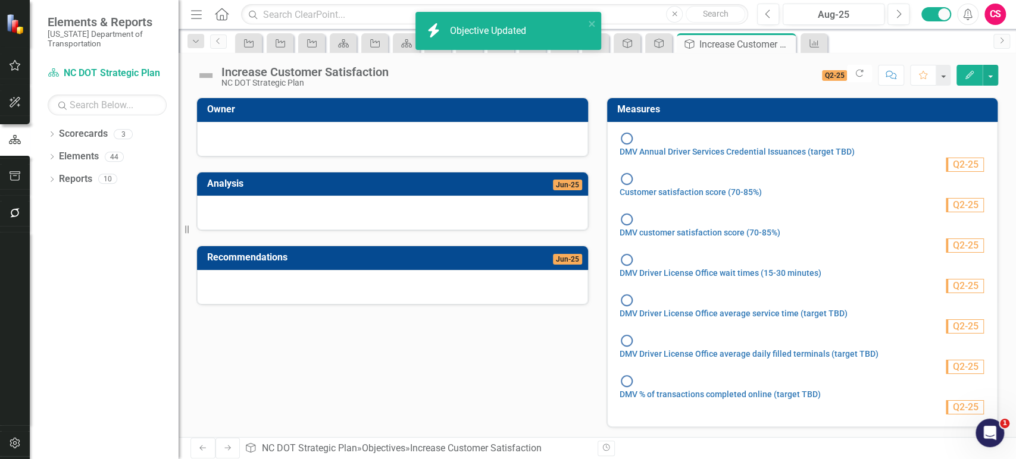
click at [226, 448] on icon "Next" at bounding box center [228, 448] width 10 height 7
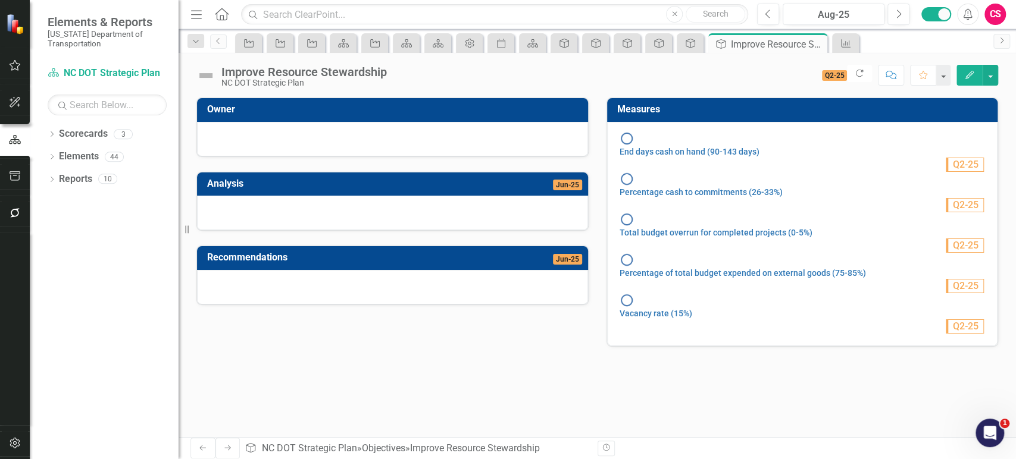
click at [957, 84] on button "Edit" at bounding box center [969, 75] width 26 height 21
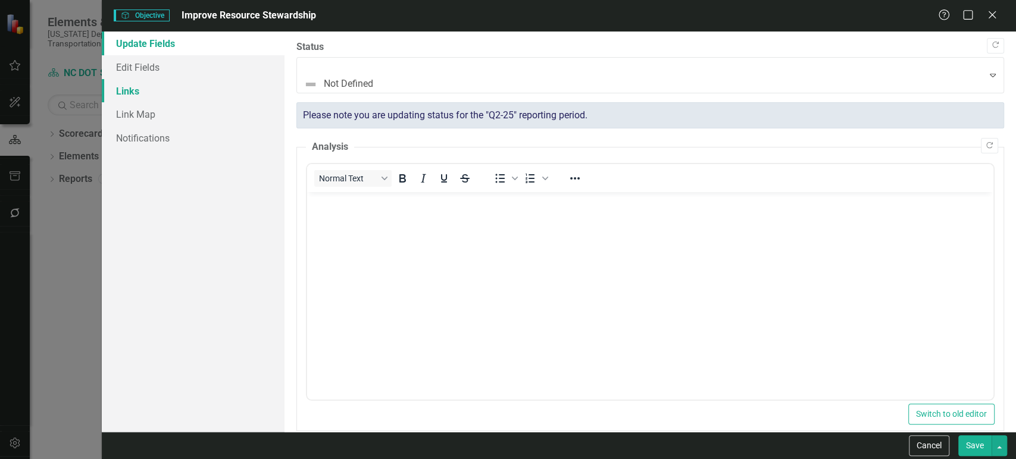
click at [157, 91] on link "Links" at bounding box center [193, 91] width 183 height 24
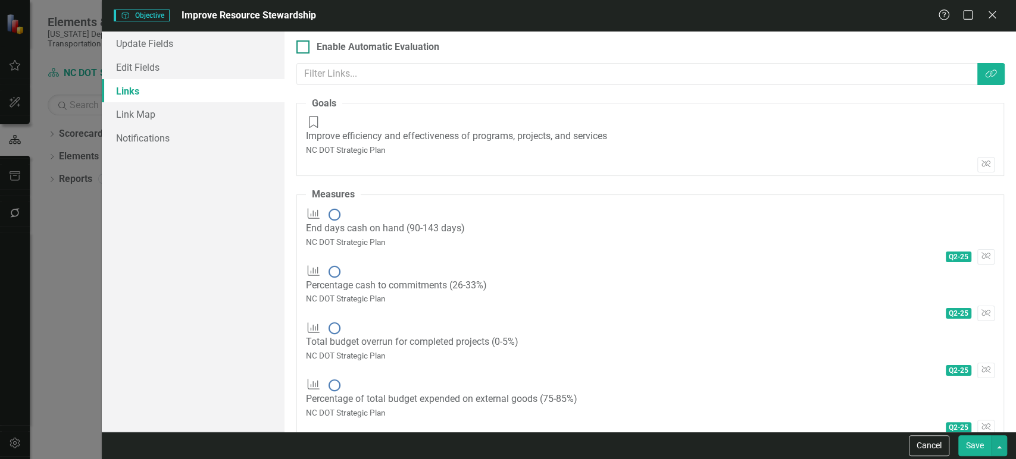
click at [329, 43] on div "Enable Automatic Evaluation" at bounding box center [378, 47] width 123 height 14
click at [304, 43] on input "Enable Automatic Evaluation" at bounding box center [300, 44] width 8 height 8
checkbox input "true"
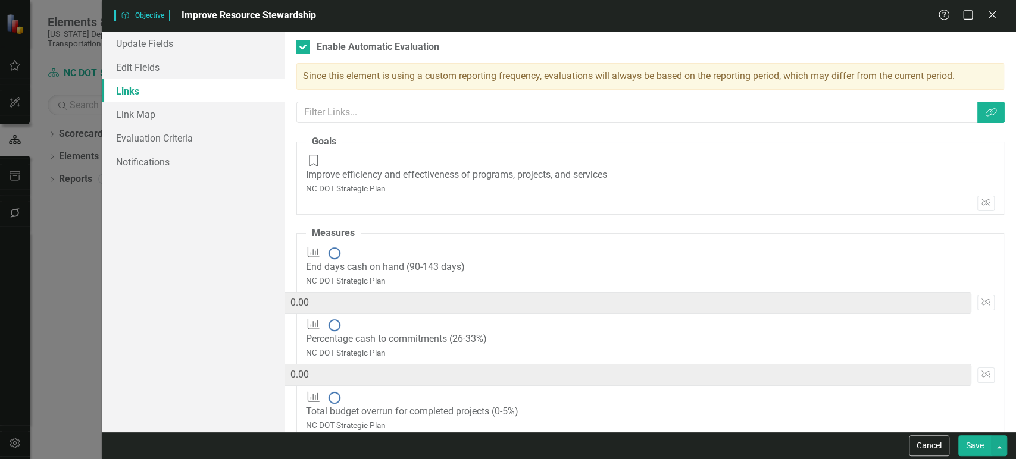
type input "20"
type input "0.00"
type input "20"
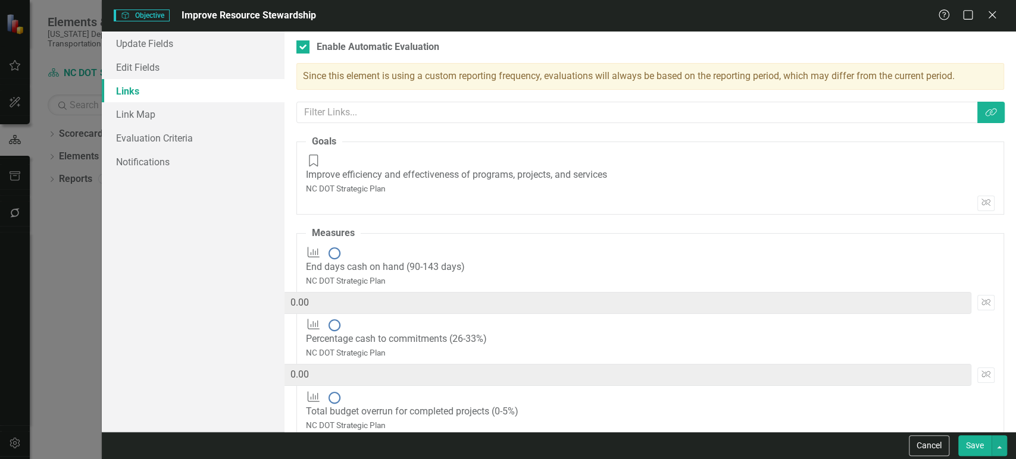
paste input "2"
type input "20"
type input "40"
type input "20"
paste input "2"
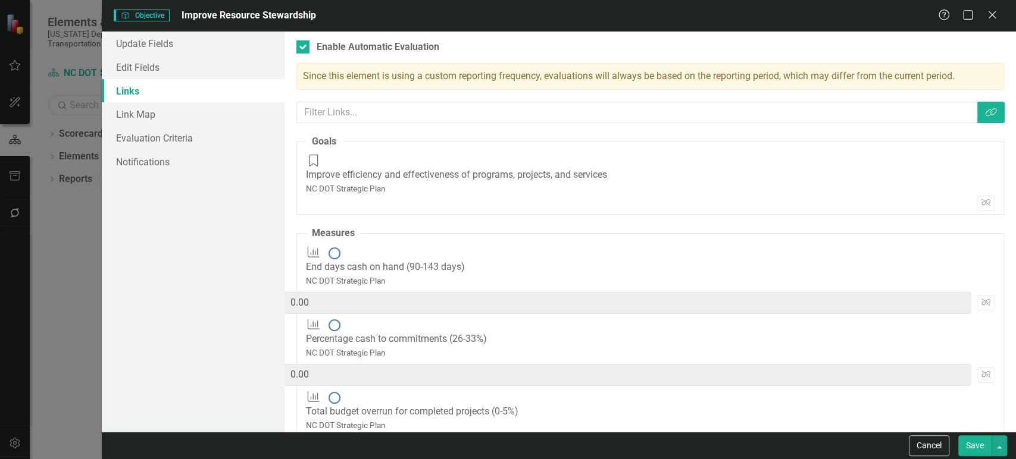
type input "20"
type input "60"
type input "20"
paste input "2"
type input "20"
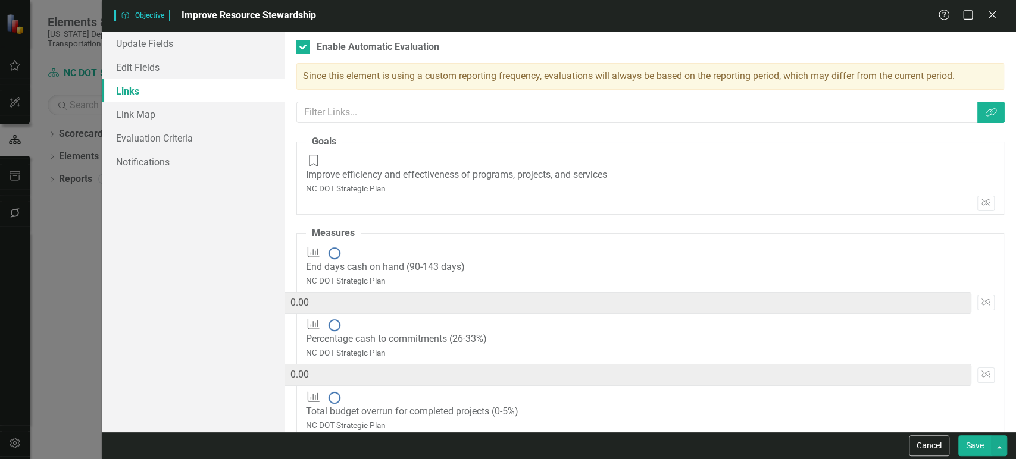
type input "80"
type input "20"
paste input "2"
type input "20"
type input "100"
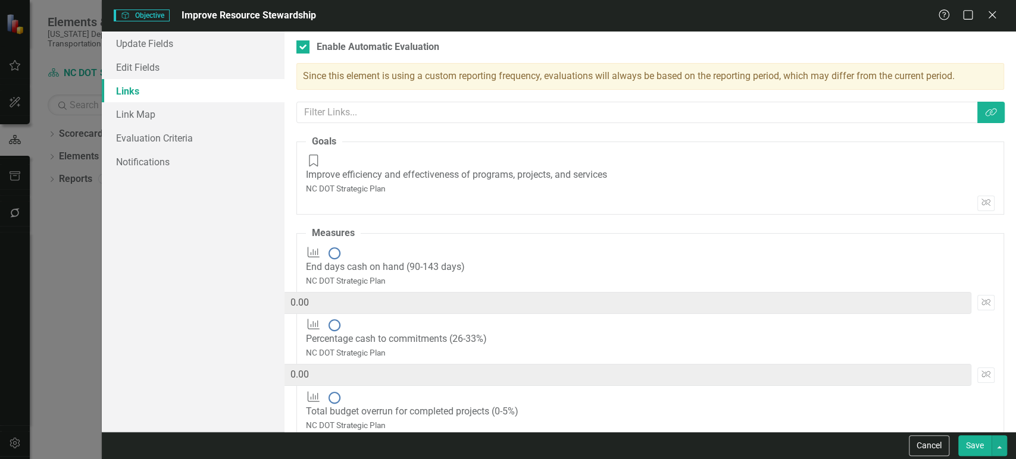
type input "20"
click at [709, 318] on div "Measures Percentage cash to commitments (26-33%) NC DOT Strategic Plan Q2-25 20…" at bounding box center [650, 354] width 689 height 73
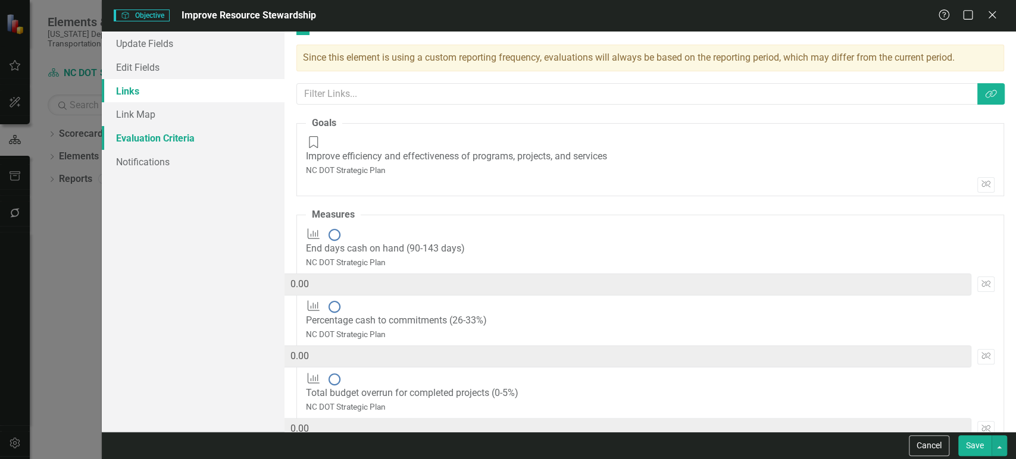
click at [187, 140] on link "Evaluation Criteria" at bounding box center [193, 138] width 183 height 24
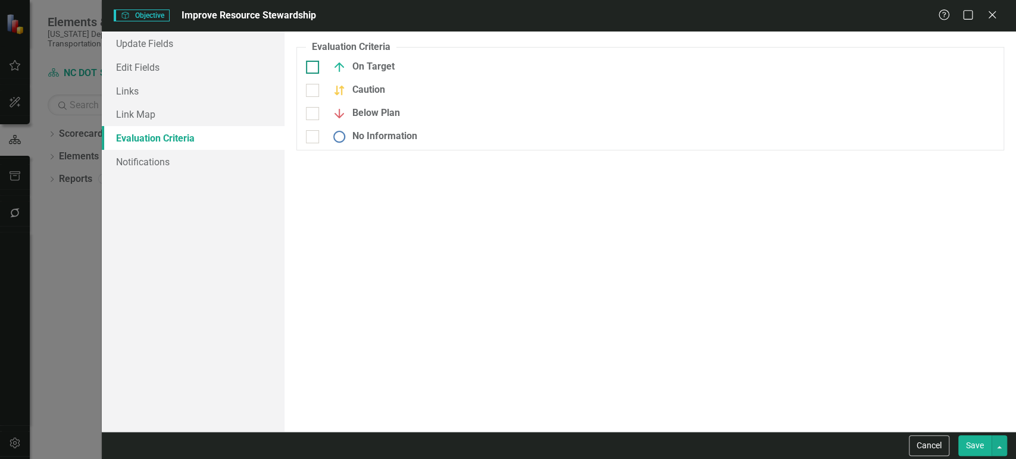
click at [327, 69] on div "On Target" at bounding box center [360, 67] width 68 height 14
click at [314, 68] on input "On Target" at bounding box center [310, 65] width 8 height 8
checkbox input "true"
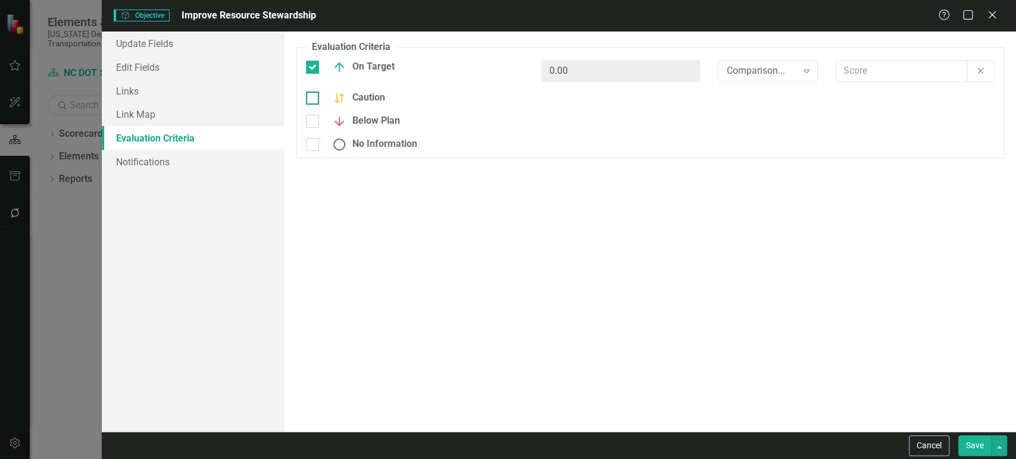
click at [320, 95] on div "Caution" at bounding box center [415, 98] width 218 height 14
click at [314, 95] on input "Caution" at bounding box center [310, 96] width 8 height 8
checkbox input "true"
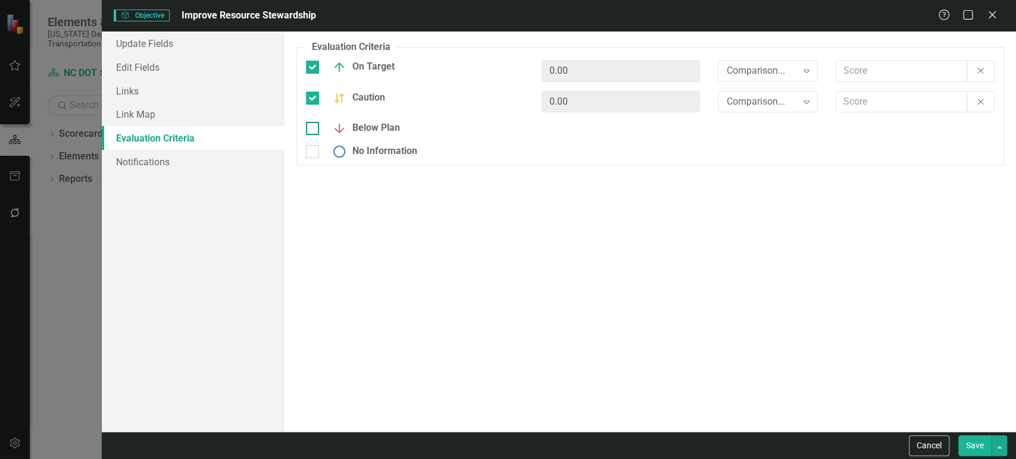
click at [317, 118] on div "Caution 0.00 Comparison... Expand Off Target" at bounding box center [650, 106] width 707 height 31
click at [316, 138] on div "Below Plan" at bounding box center [415, 132] width 236 height 23
click at [316, 132] on div "Below Plan" at bounding box center [415, 132] width 236 height 23
click at [316, 132] on div at bounding box center [312, 128] width 13 height 13
click at [314, 130] on input "Below Plan" at bounding box center [310, 126] width 8 height 8
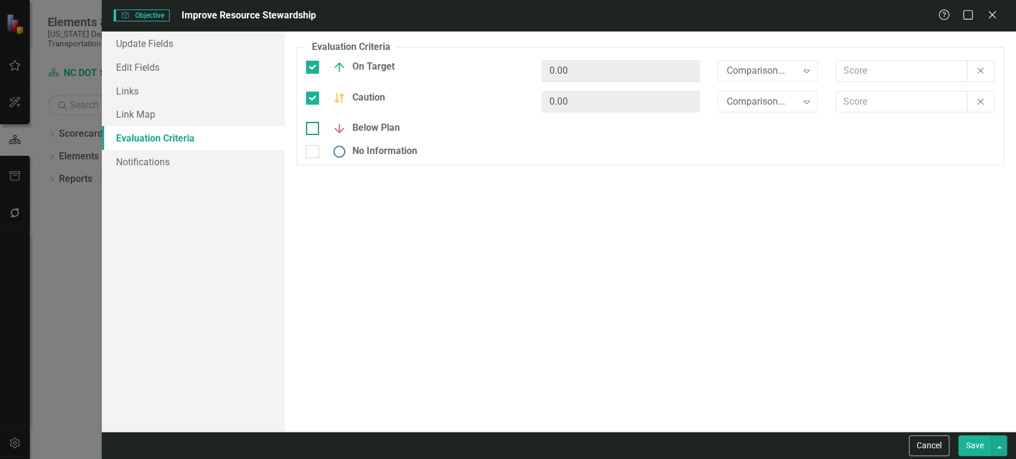
checkbox input "true"
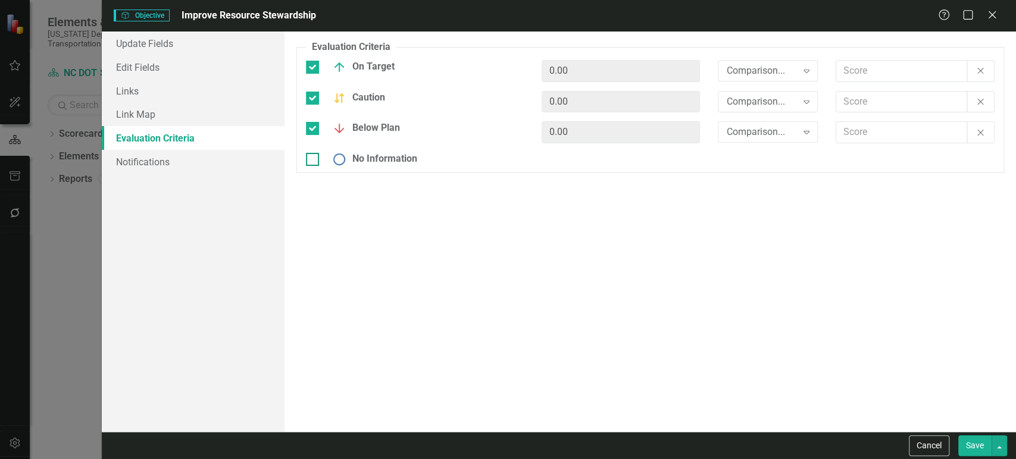
click at [311, 155] on input "No Information" at bounding box center [310, 157] width 8 height 8
click at [756, 62] on div "Comparison... Expand" at bounding box center [768, 70] width 100 height 21
click at [761, 96] on div "Comparison..." at bounding box center [761, 102] width 70 height 14
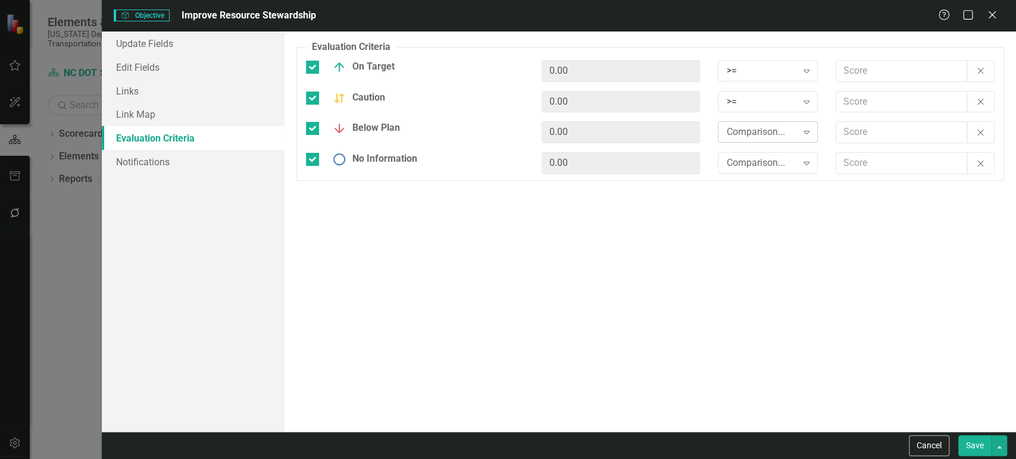
click at [773, 134] on div "Comparison..." at bounding box center [761, 133] width 70 height 14
click at [759, 167] on div "Comparison..." at bounding box center [761, 164] width 70 height 14
click at [879, 62] on input "text" at bounding box center [901, 71] width 131 height 22
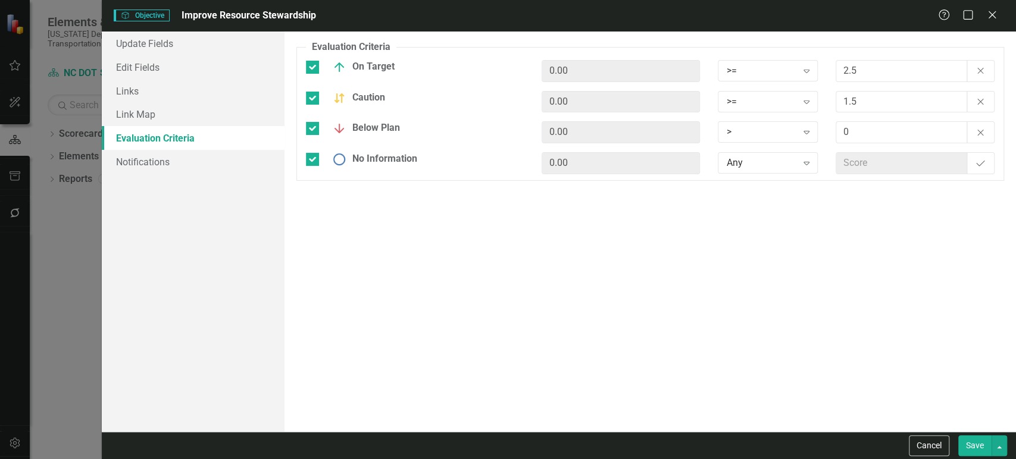
click at [980, 454] on button "Save" at bounding box center [974, 446] width 33 height 21
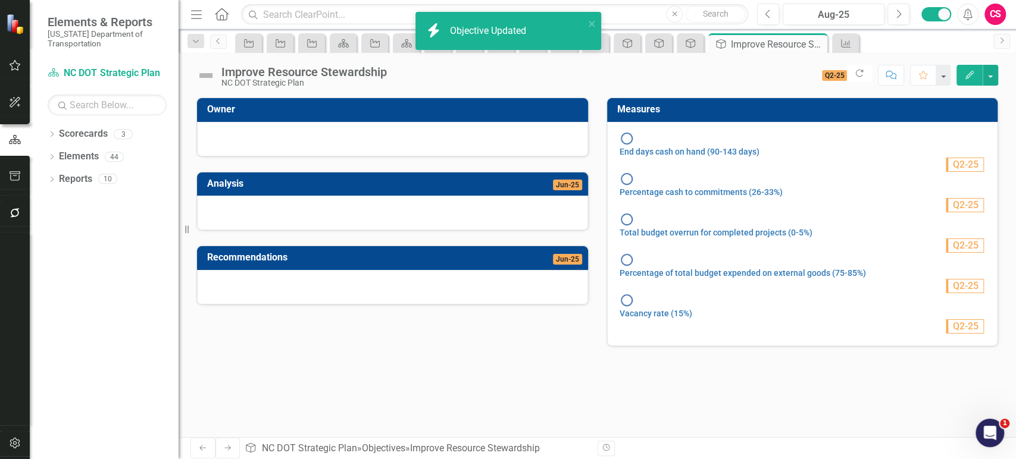
click at [224, 450] on icon "Next" at bounding box center [228, 448] width 10 height 7
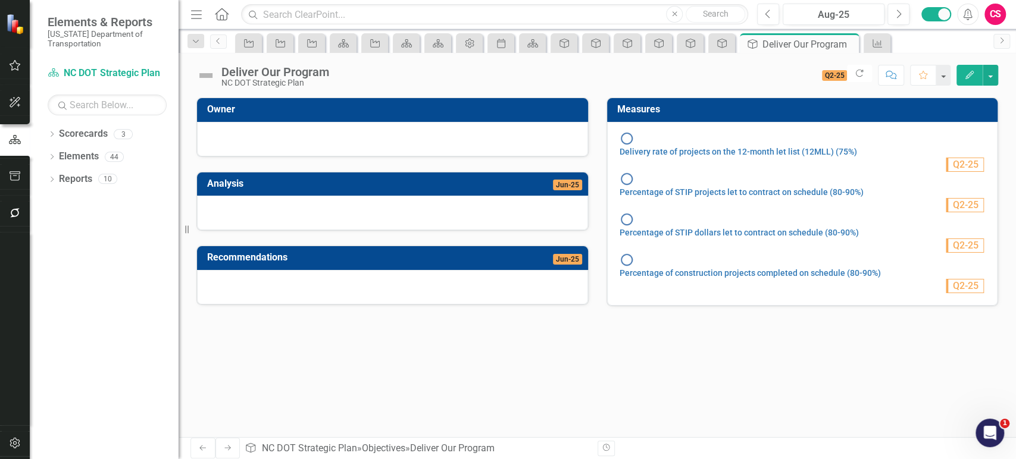
click at [965, 86] on div "Deliver Our Program NC DOT Strategic Plan Score: 0.00 Q2-25 Completed Refresh C…" at bounding box center [597, 71] width 837 height 36
click at [968, 79] on button "Edit" at bounding box center [969, 75] width 26 height 21
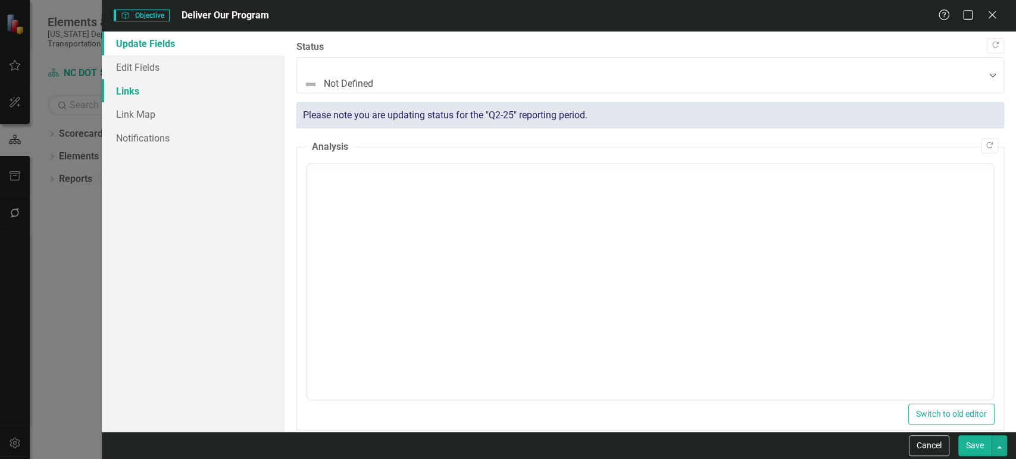
click at [175, 99] on link "Links" at bounding box center [193, 91] width 183 height 24
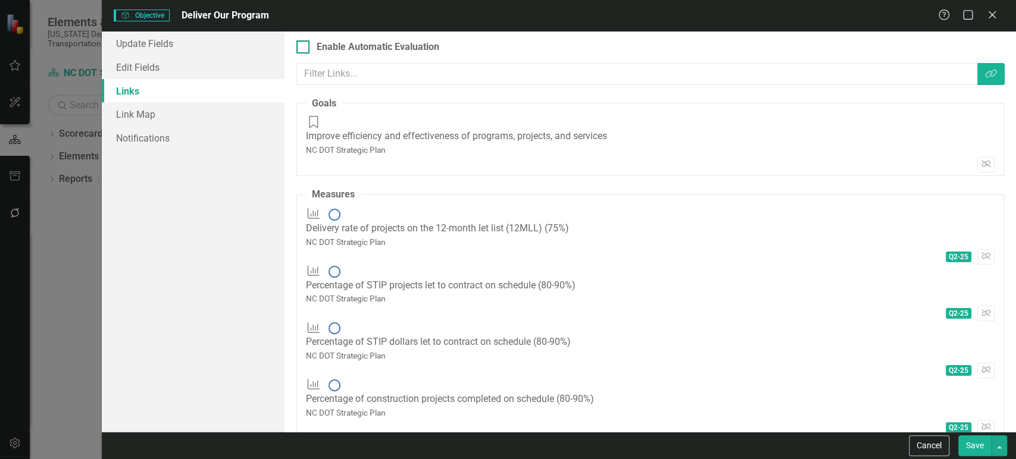
click at [329, 49] on div "Enable Automatic Evaluation" at bounding box center [378, 47] width 123 height 14
click at [304, 48] on input "Enable Automatic Evaluation" at bounding box center [300, 44] width 8 height 8
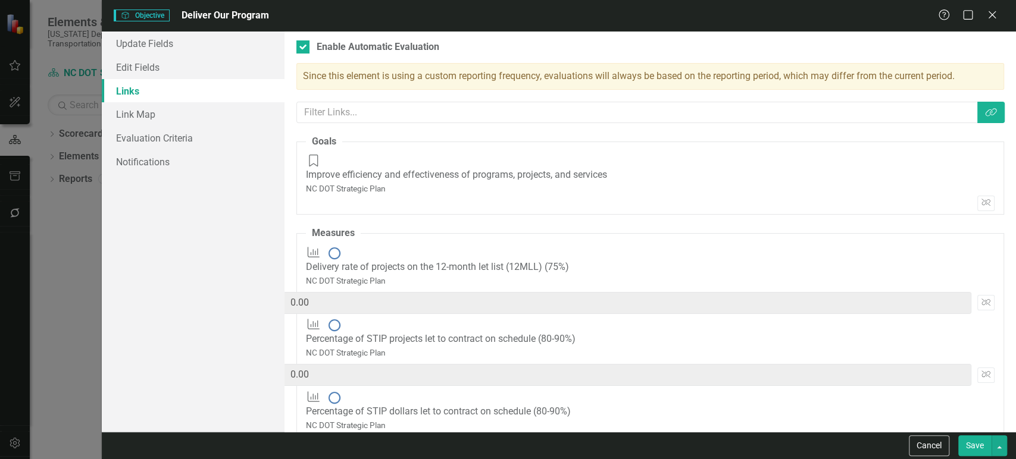
drag, startPoint x: 854, startPoint y: 234, endPoint x: 835, endPoint y: 234, distance: 19.0
click at [836, 287] on div "Q2-25 0 * 0 = 0.00 Unlink" at bounding box center [650, 302] width 689 height 31
paste input "25"
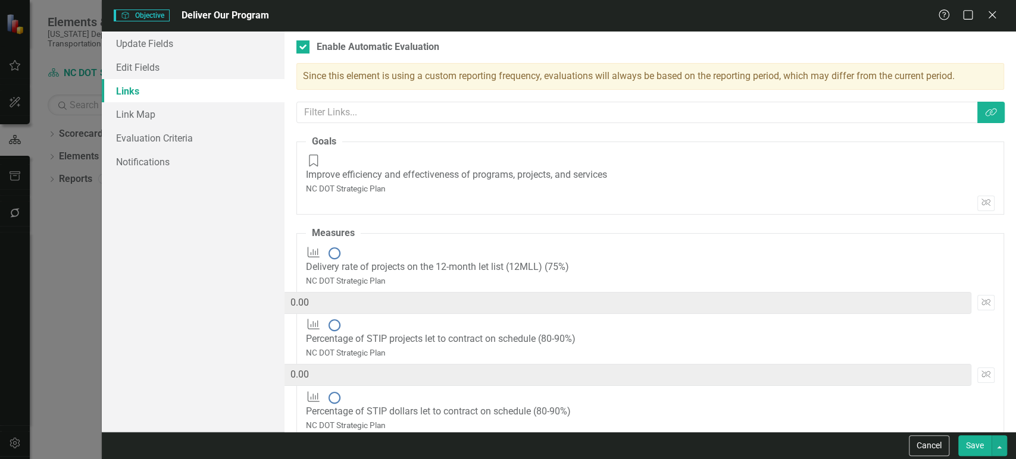
click at [738, 391] on div "Measures Percentage of STIP dollars let to contract on schedule (80-90%) NC DOT…" at bounding box center [650, 427] width 689 height 73
click at [186, 141] on link "Evaluation Criteria" at bounding box center [193, 138] width 183 height 24
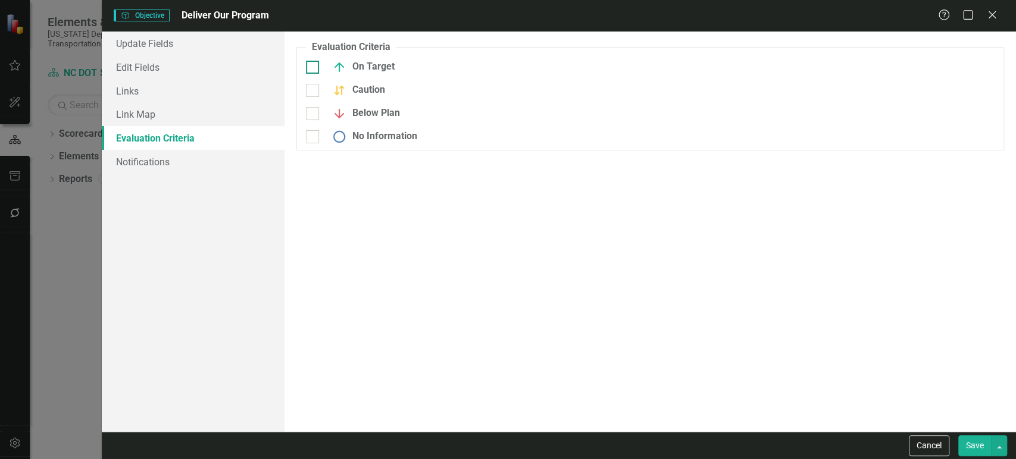
click at [323, 68] on div "On Target" at bounding box center [415, 67] width 218 height 14
click at [314, 68] on input "On Target" at bounding box center [310, 65] width 8 height 8
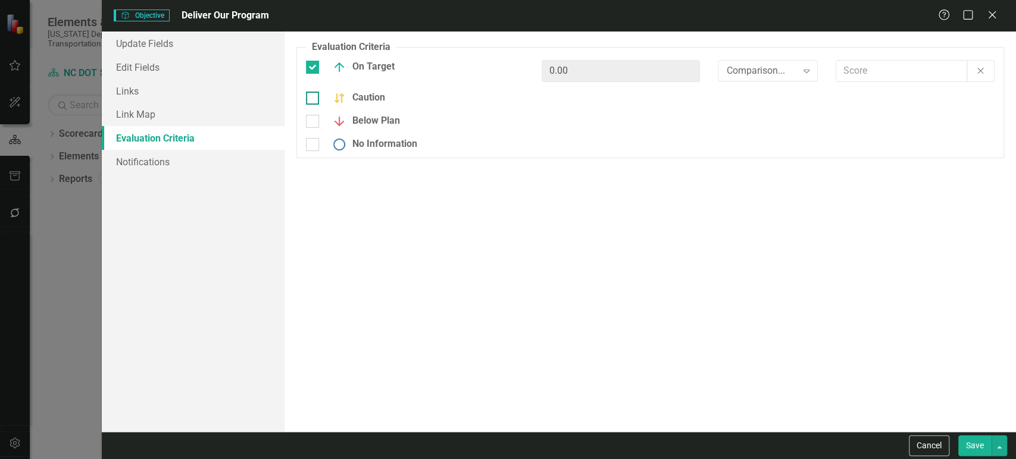
click at [319, 90] on fieldset "Evaluation Criteria Objectives are unique in ClearPoint as they can be evaluate…" at bounding box center [650, 99] width 708 height 118
click at [314, 103] on div at bounding box center [312, 98] width 13 height 13
click at [314, 99] on input "Caution" at bounding box center [310, 96] width 8 height 8
click at [315, 122] on div at bounding box center [312, 121] width 13 height 13
click at [314, 122] on input "Below Plan" at bounding box center [310, 119] width 8 height 8
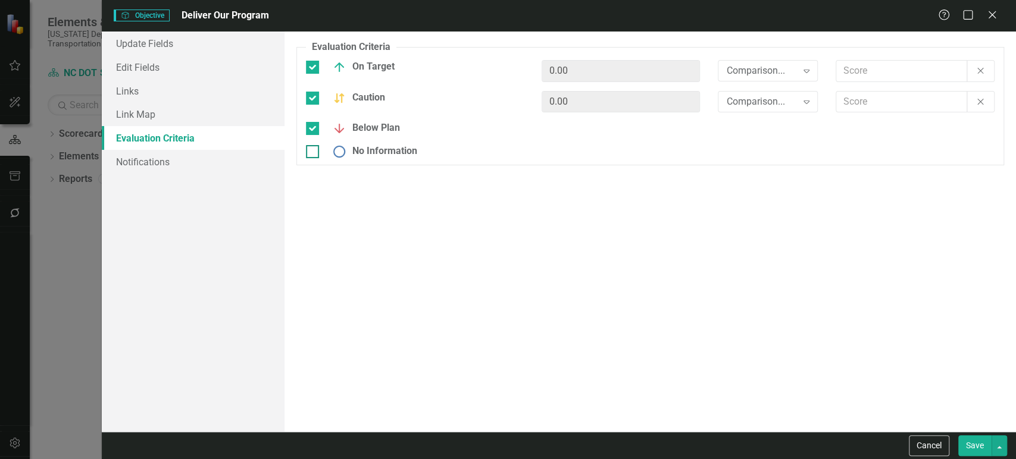
click at [314, 151] on div at bounding box center [312, 151] width 13 height 13
click at [314, 151] on input "No Information" at bounding box center [310, 149] width 8 height 8
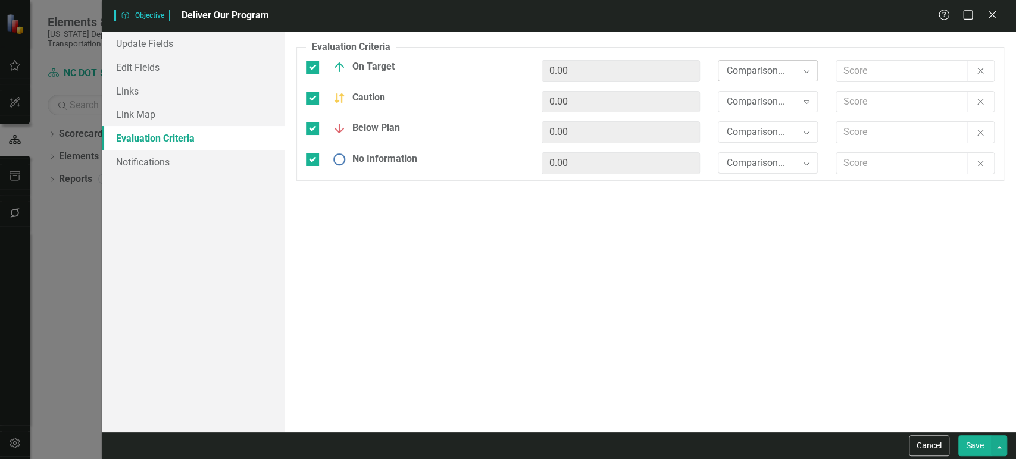
click at [771, 70] on div "Comparison..." at bounding box center [761, 71] width 70 height 14
click at [757, 107] on div "Comparison..." at bounding box center [761, 102] width 70 height 14
click at [752, 140] on div "Comparison... Expand" at bounding box center [768, 131] width 100 height 21
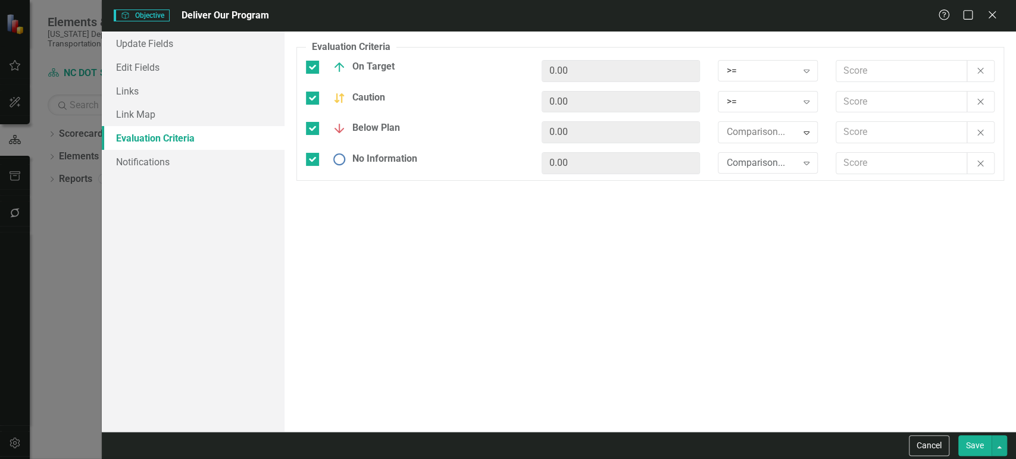
click at [749, 164] on div "Comparison..." at bounding box center [761, 164] width 70 height 14
click at [871, 54] on fieldset "Evaluation Criteria Objectives are unique in ClearPoint as they can be evaluate…" at bounding box center [650, 110] width 708 height 140
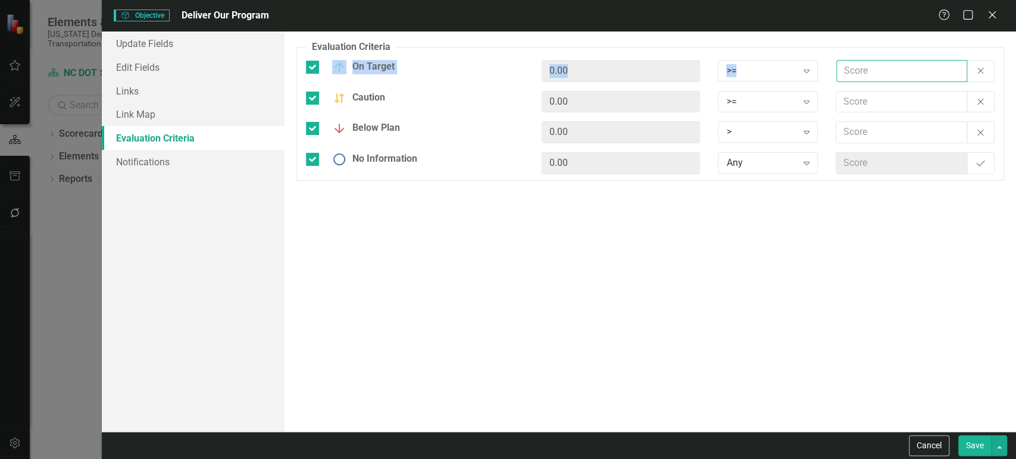
click at [865, 71] on input "text" at bounding box center [901, 71] width 131 height 22
click at [964, 442] on button "Save" at bounding box center [974, 446] width 33 height 21
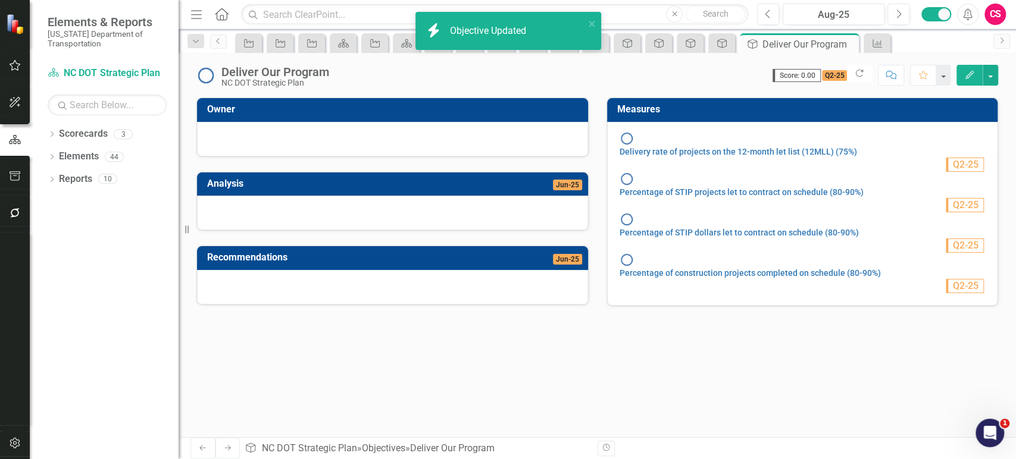
click at [227, 450] on link "Next" at bounding box center [227, 448] width 25 height 21
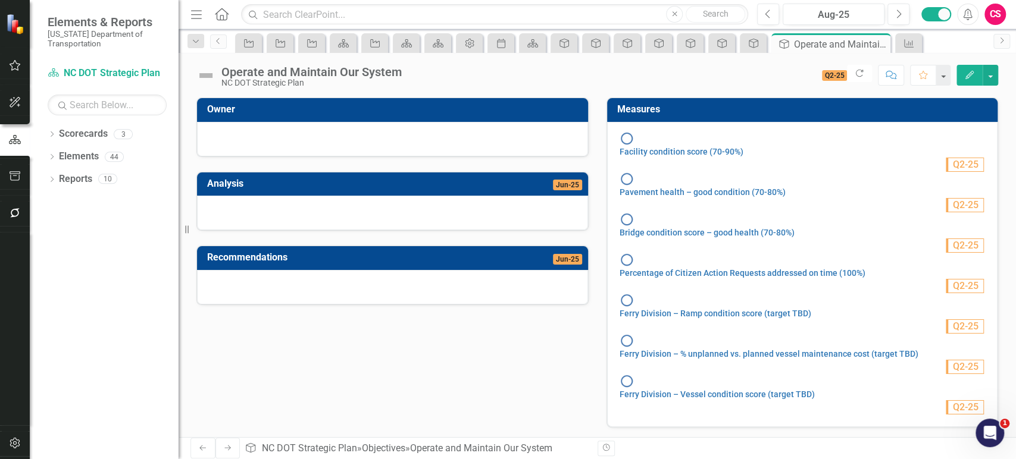
click at [972, 78] on icon "Edit" at bounding box center [969, 75] width 11 height 8
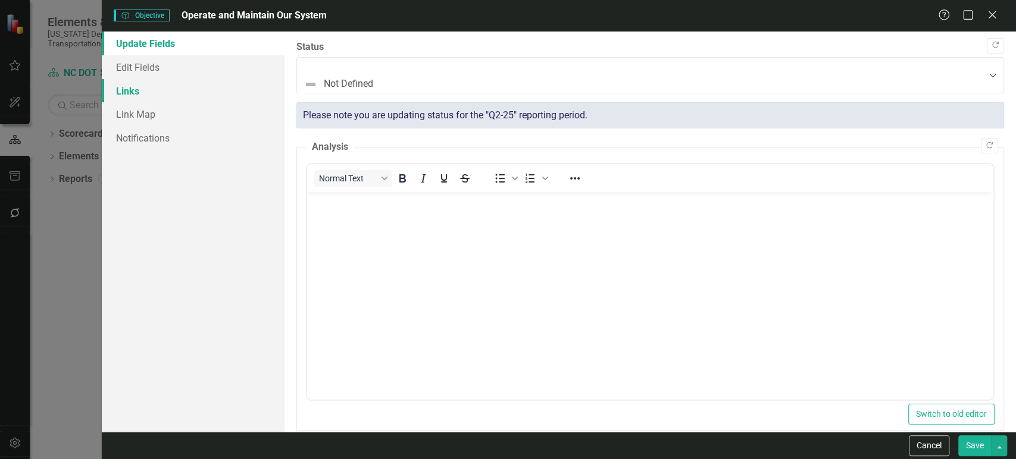
click at [196, 99] on link "Links" at bounding box center [193, 91] width 183 height 24
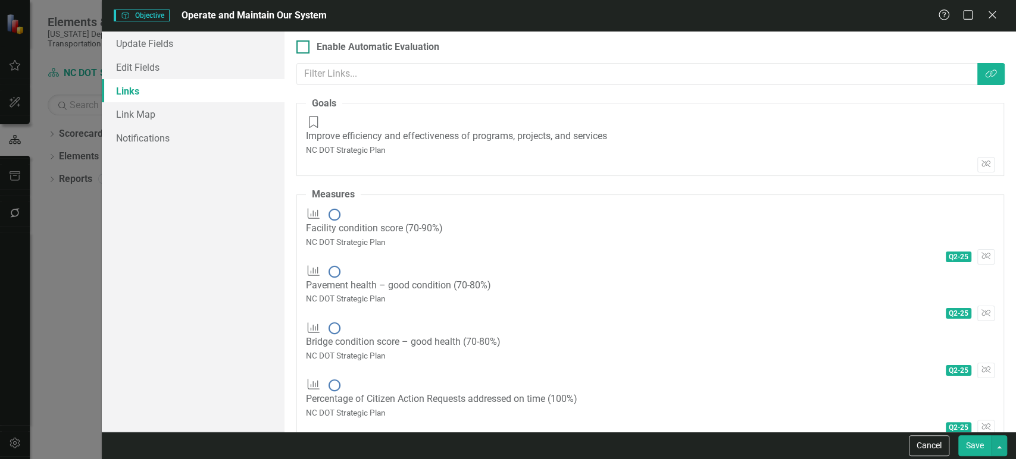
click at [320, 46] on div "Enable Automatic Evaluation" at bounding box center [378, 47] width 123 height 14
click at [304, 46] on input "Enable Automatic Evaluation" at bounding box center [300, 44] width 8 height 8
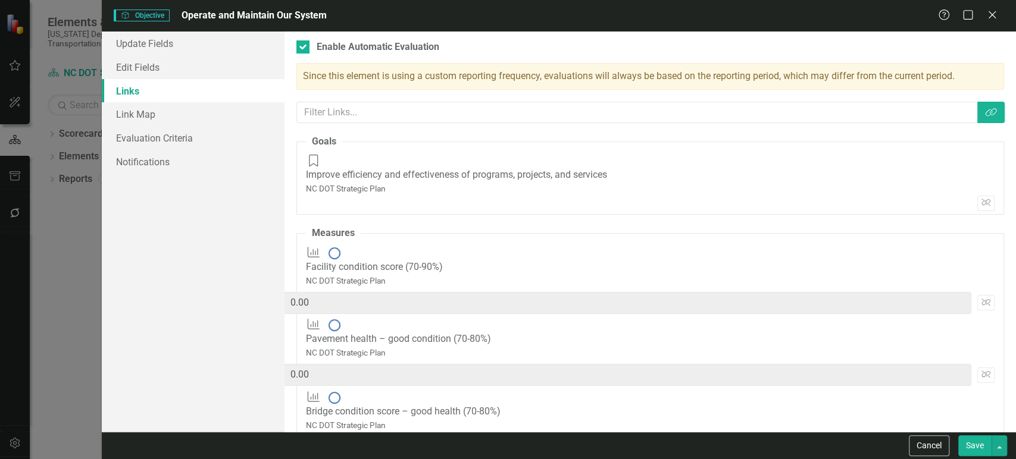
scroll to position [121, 0]
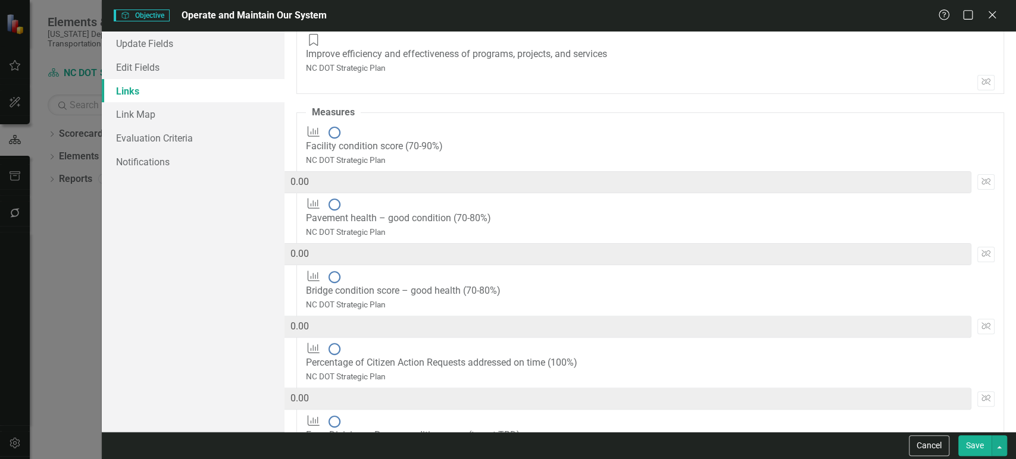
paste input "14.2857143"
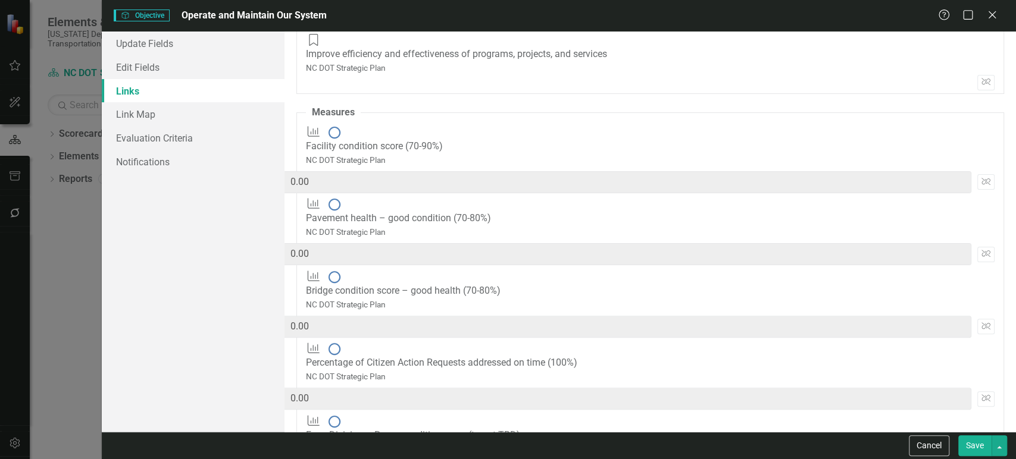
scroll to position [0, 12]
paste input "14.2857143"
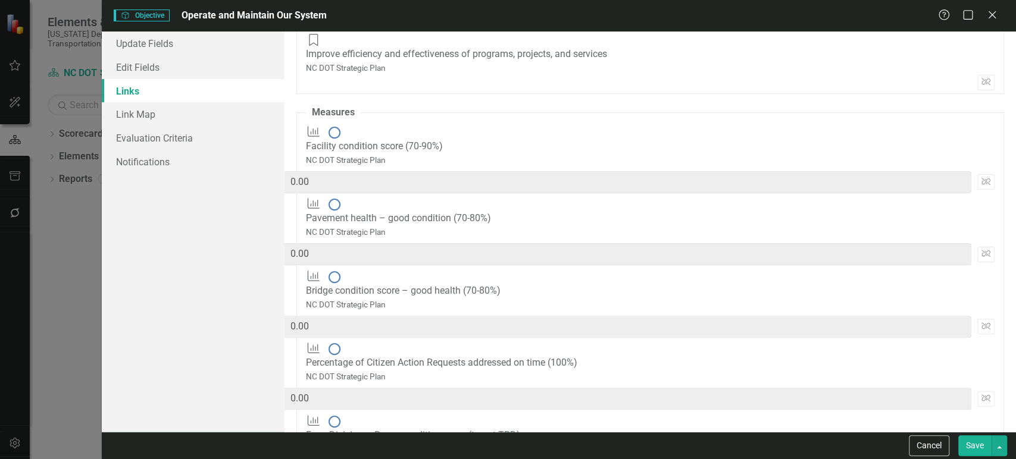
paste input "14.2857143"
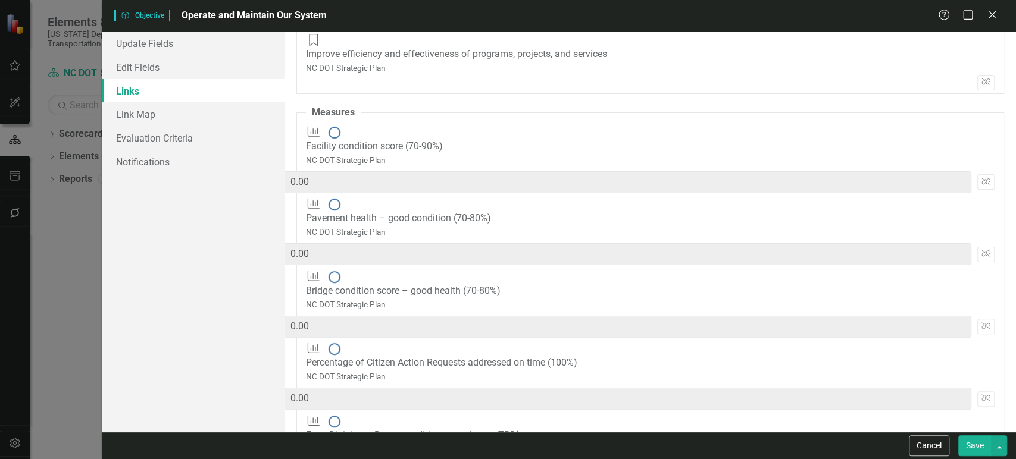
scroll to position [0, 0]
paste input "14.2857143"
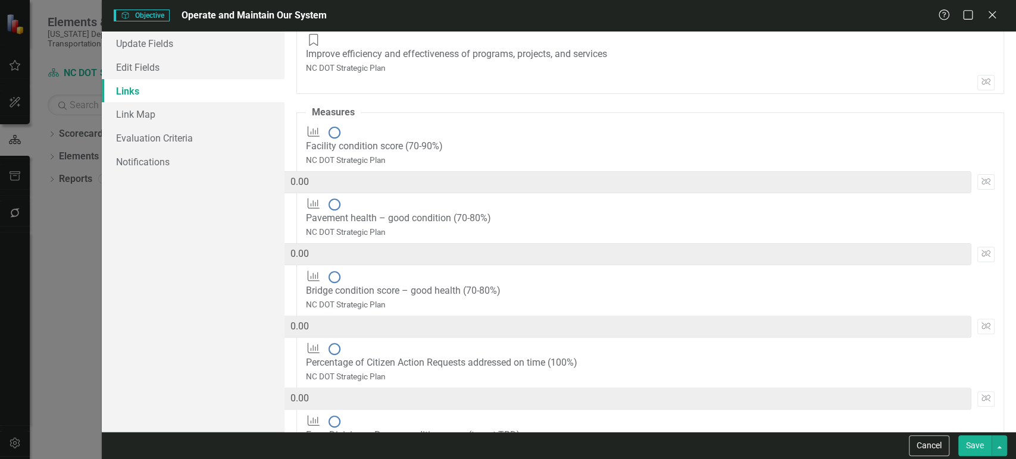
paste input "14.2857143"
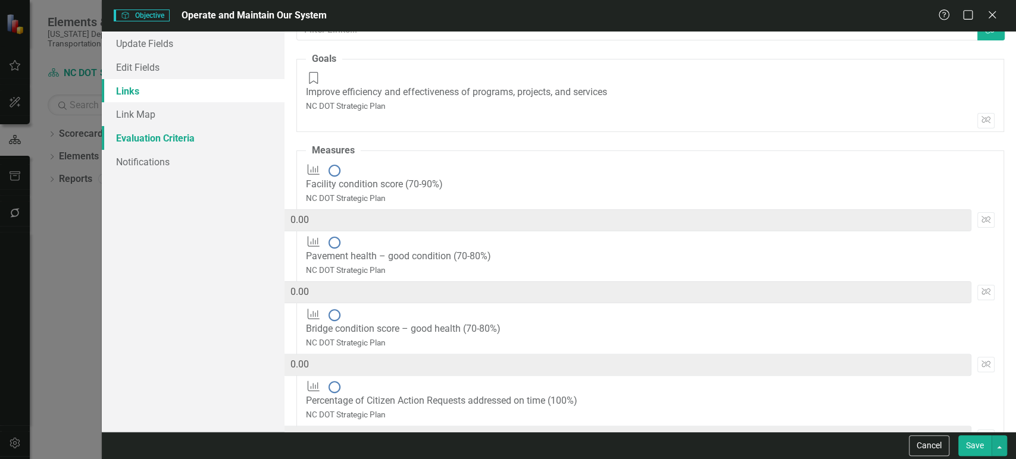
click at [188, 133] on link "Evaluation Criteria" at bounding box center [193, 138] width 183 height 24
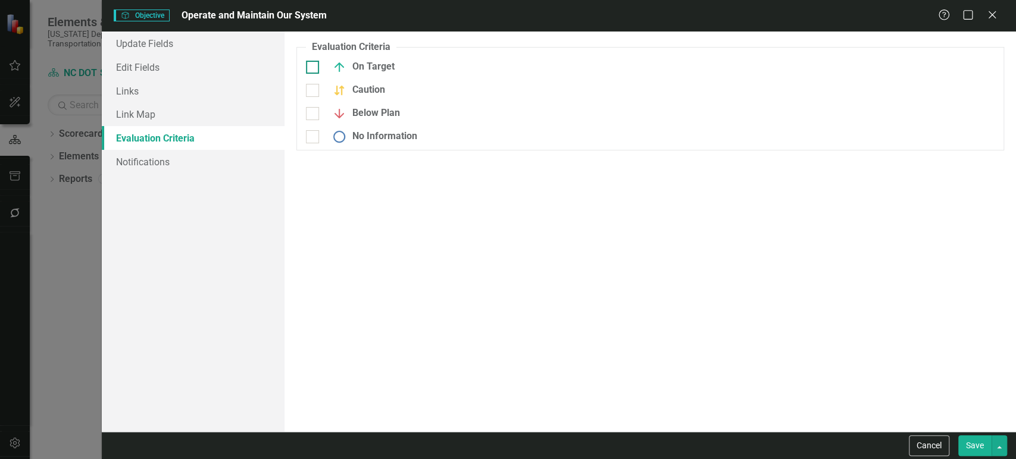
click at [384, 73] on div "On Target" at bounding box center [360, 67] width 68 height 14
click at [314, 68] on input "On Target" at bounding box center [310, 65] width 8 height 8
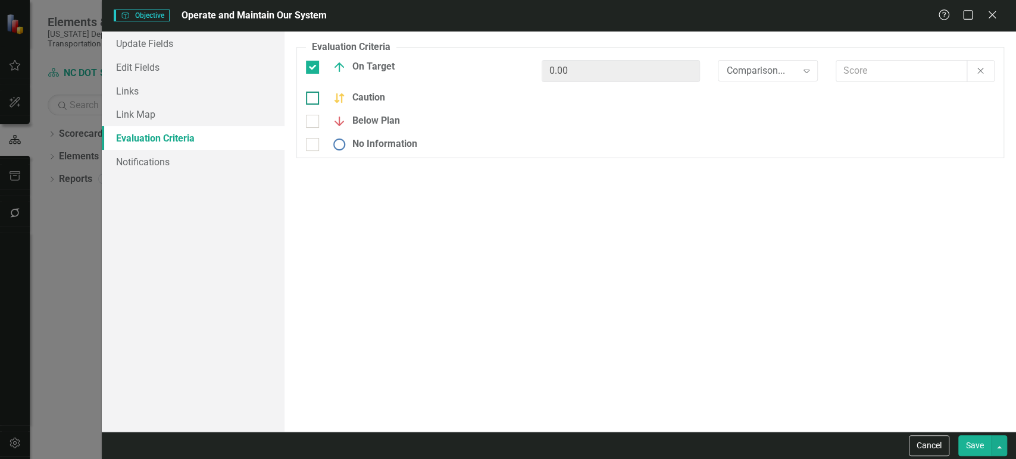
click at [370, 100] on div "Caution" at bounding box center [355, 98] width 59 height 14
click at [314, 99] on input "Caution" at bounding box center [310, 96] width 8 height 8
click at [370, 128] on div "Below Plan" at bounding box center [363, 121] width 74 height 14
click at [314, 123] on input "Below Plan" at bounding box center [310, 119] width 8 height 8
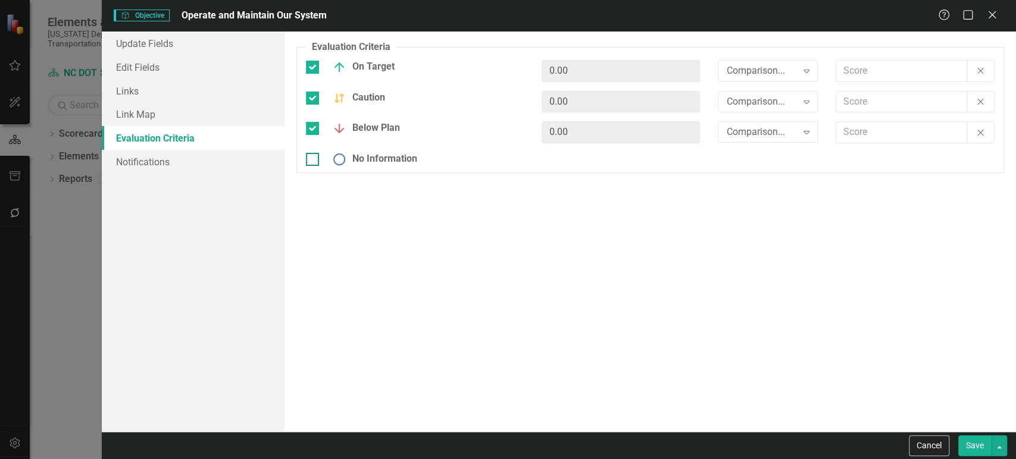
click at [367, 158] on div "No Information" at bounding box center [371, 159] width 91 height 14
click at [314, 158] on input "No Information" at bounding box center [310, 157] width 8 height 8
click at [765, 78] on div "Comparison... Expand" at bounding box center [768, 70] width 100 height 21
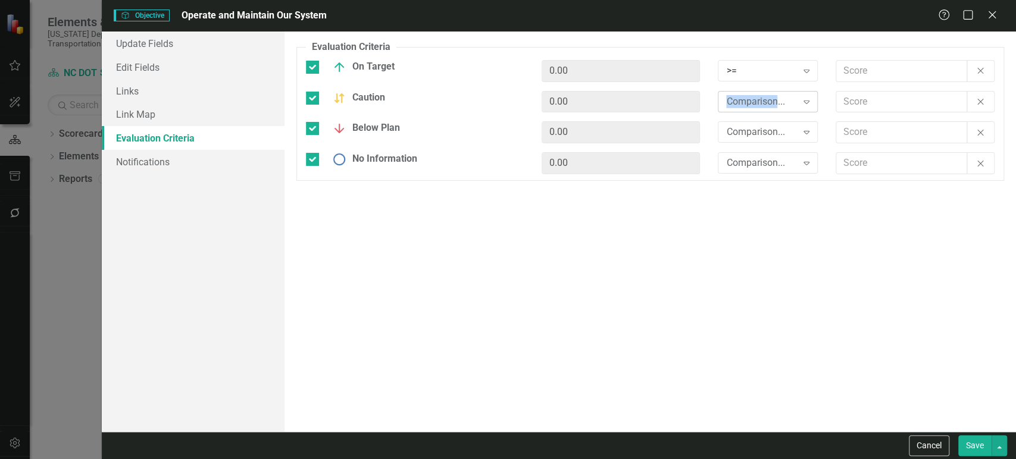
click at [766, 108] on div "Comparison... Expand" at bounding box center [768, 101] width 100 height 21
drag, startPoint x: 761, startPoint y: 127, endPoint x: 758, endPoint y: 142, distance: 14.6
click at [758, 142] on div "Comparison... Expand" at bounding box center [768, 131] width 100 height 21
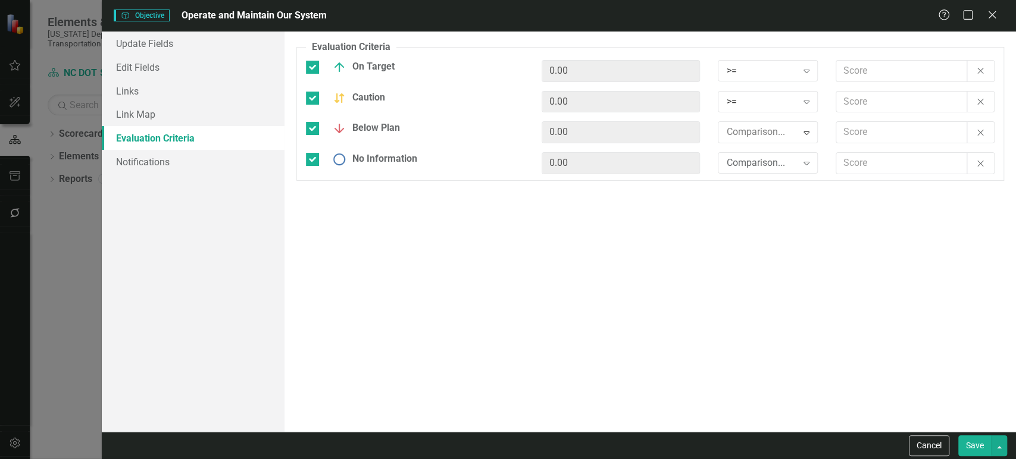
click at [754, 162] on div "Comparison..." at bounding box center [761, 164] width 70 height 14
click at [752, 330] on div "Evaluation Criteria Objectives are unique in ClearPoint as they can be evaluate…" at bounding box center [651, 232] width 732 height 401
click at [774, 166] on div "Comparison..." at bounding box center [761, 164] width 70 height 14
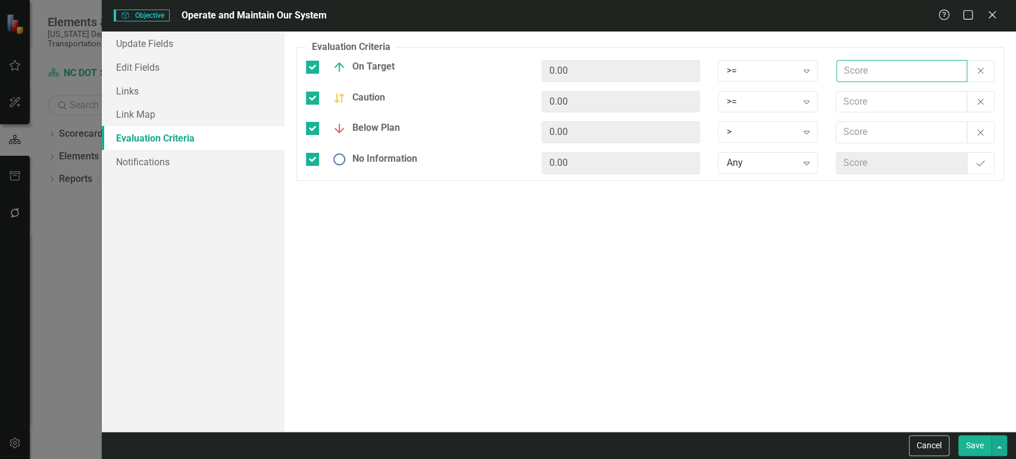
click at [880, 60] on input "text" at bounding box center [901, 71] width 131 height 22
click at [974, 443] on button "Save" at bounding box center [974, 446] width 33 height 21
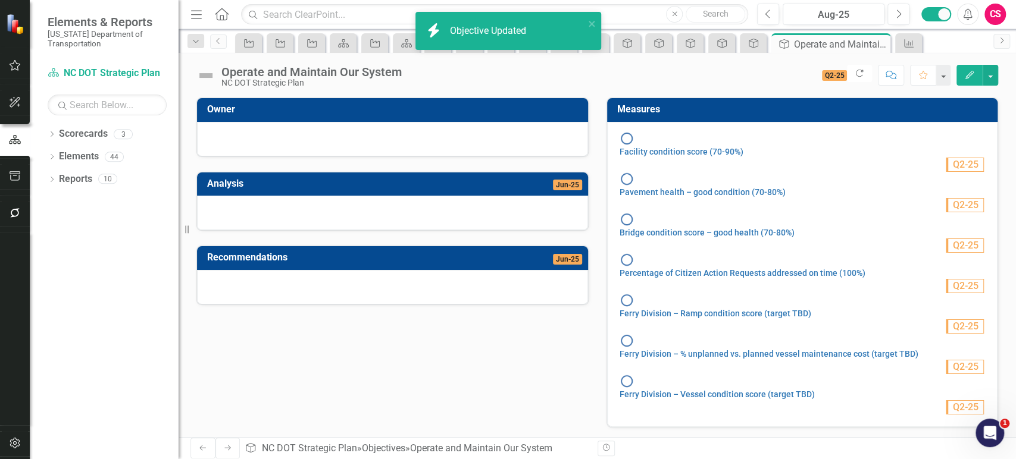
click at [228, 452] on link "Next" at bounding box center [227, 448] width 25 height 21
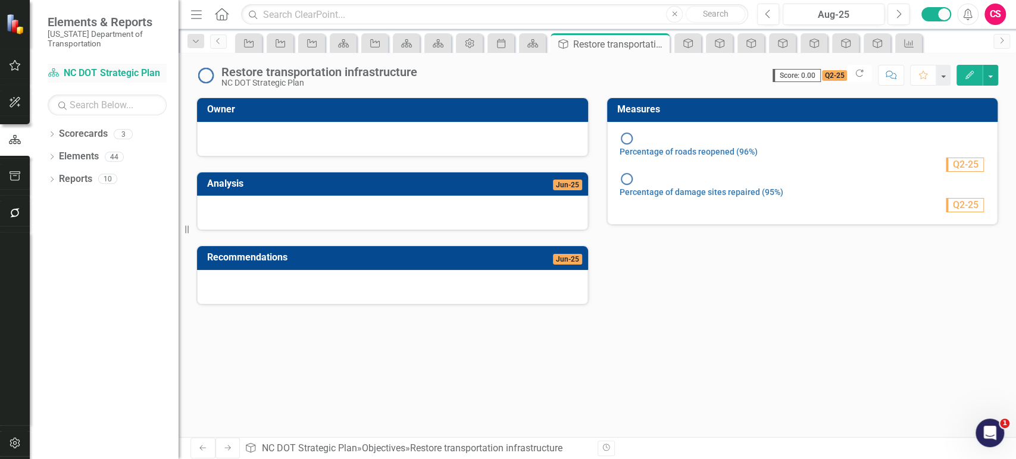
click at [108, 70] on link "Scorecard NC DOT Strategic Plan" at bounding box center [107, 74] width 119 height 14
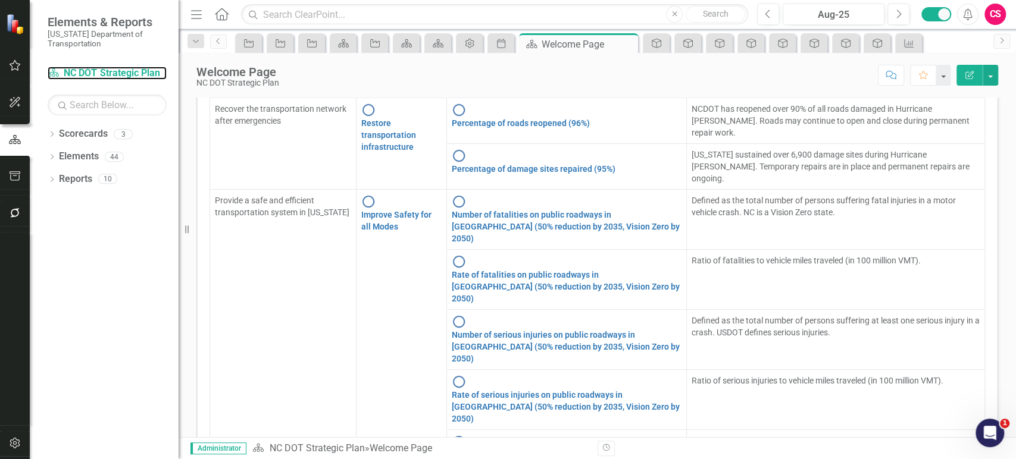
scroll to position [267, 0]
click at [530, 128] on link "Percentage of roads reopened (96%)" at bounding box center [521, 123] width 138 height 10
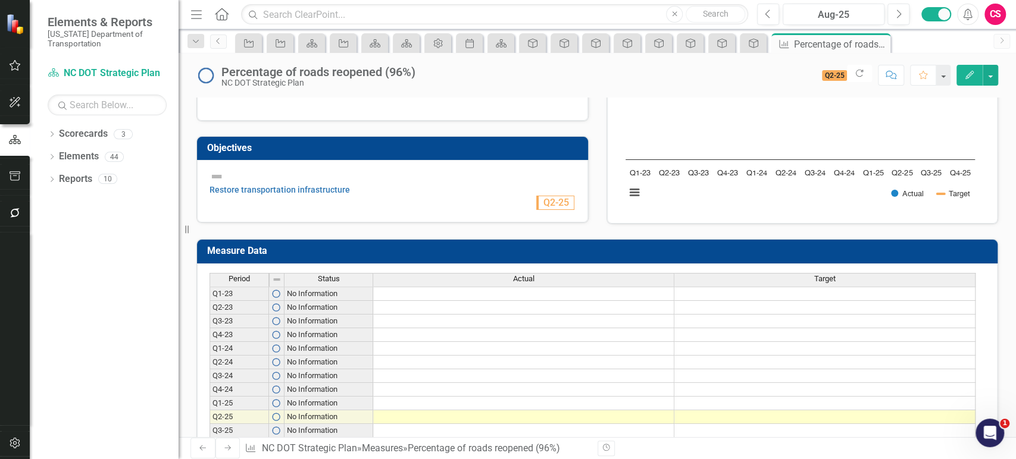
scroll to position [227, 0]
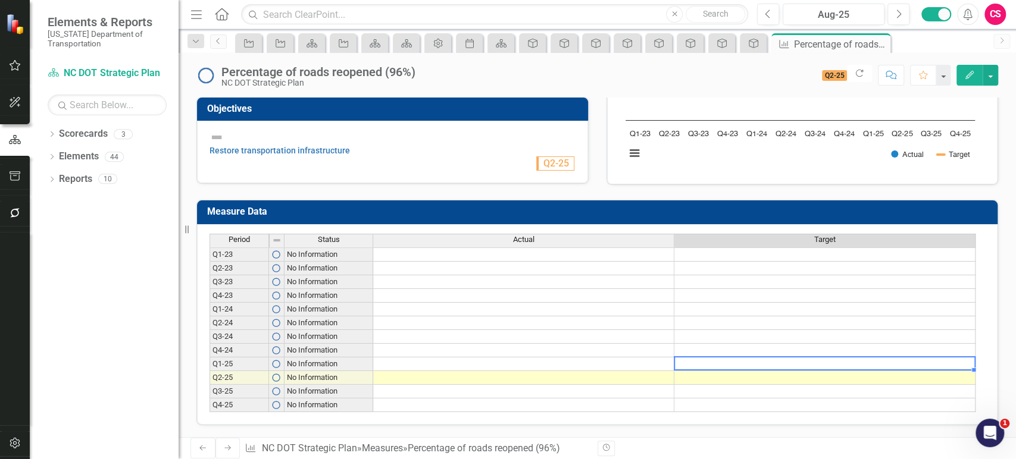
click at [697, 360] on td at bounding box center [824, 365] width 301 height 14
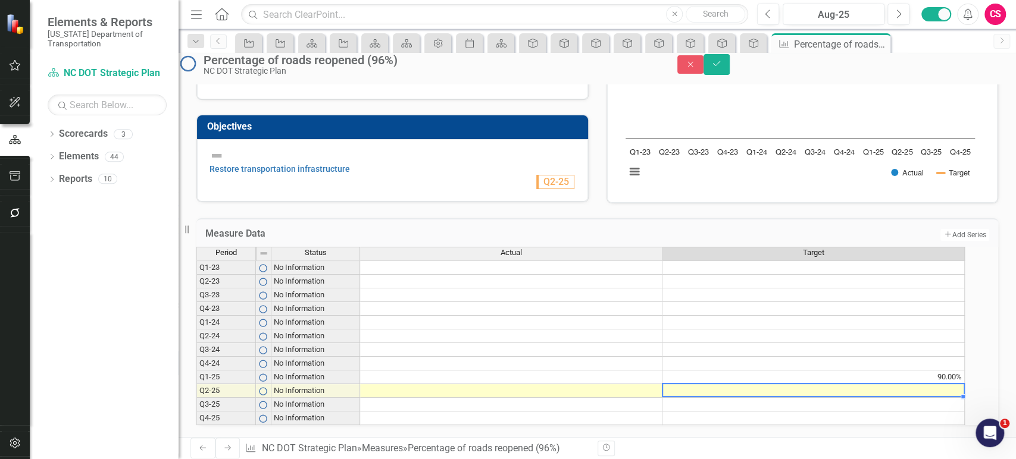
click at [959, 371] on td "90.00%" at bounding box center [813, 378] width 302 height 14
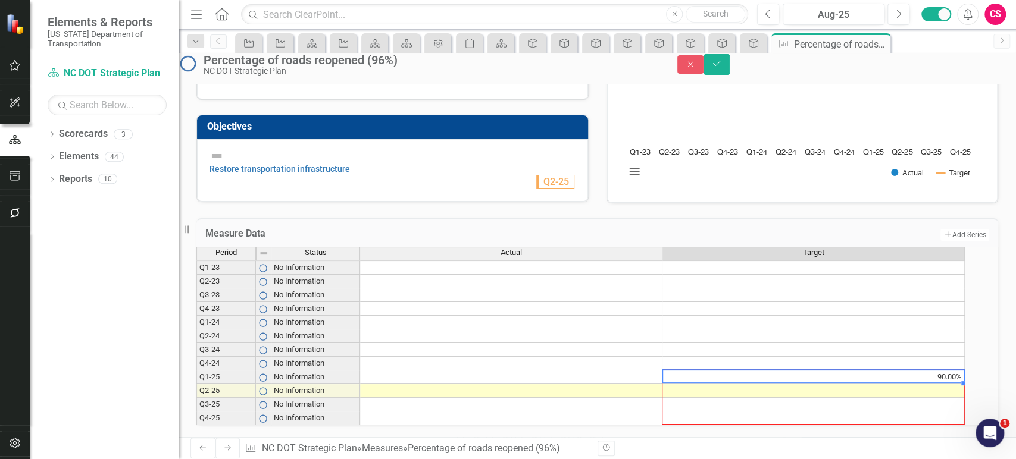
drag, startPoint x: 974, startPoint y: 370, endPoint x: 962, endPoint y: 400, distance: 32.3
click at [196, 400] on div "Period Status Actual Target Q1-23 No Information Q2-23 No Information Q3-23 No …" at bounding box center [196, 336] width 0 height 179
click at [662, 384] on td at bounding box center [511, 391] width 302 height 14
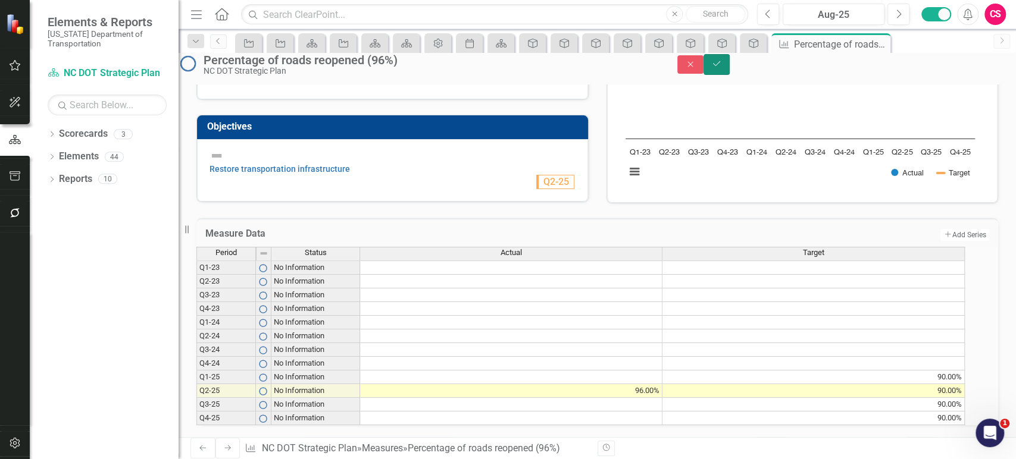
click at [722, 68] on icon "Save" at bounding box center [716, 64] width 11 height 8
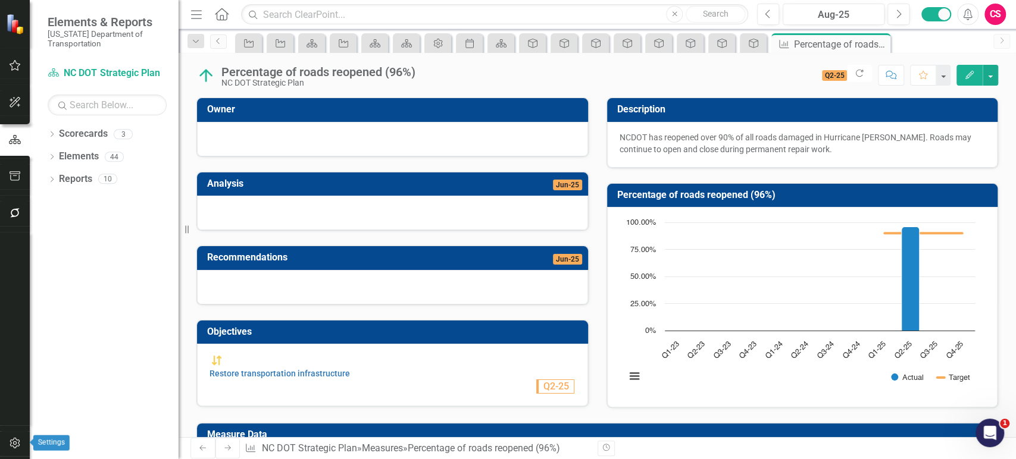
click at [4, 448] on button "button" at bounding box center [15, 444] width 27 height 25
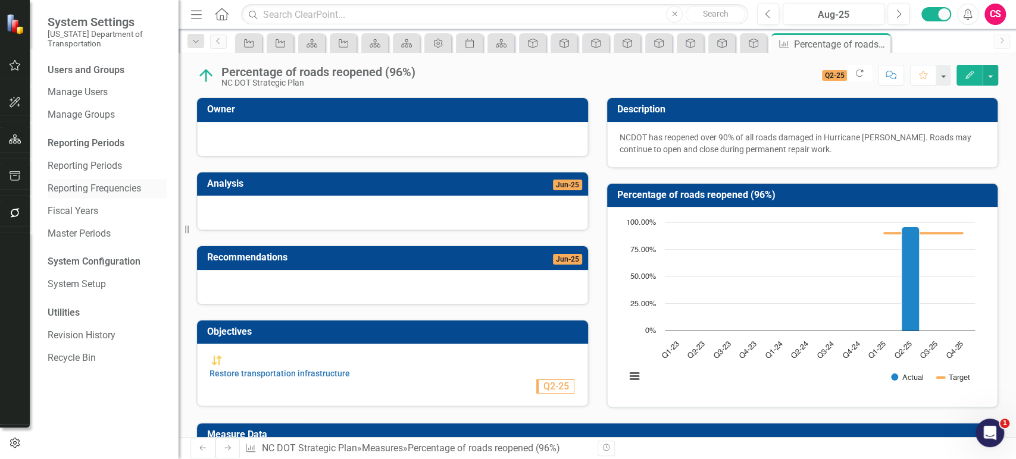
click at [107, 185] on link "Reporting Frequencies" at bounding box center [107, 189] width 119 height 14
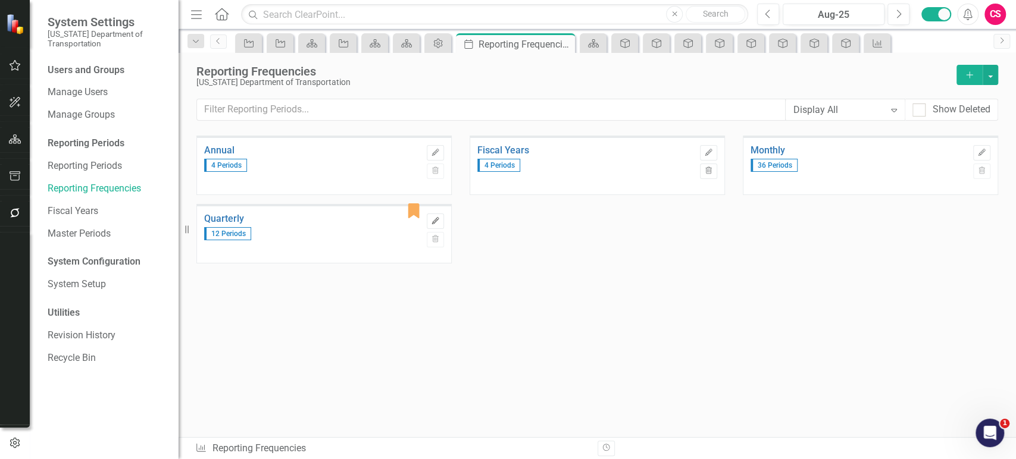
click at [428, 218] on button "Edit" at bounding box center [435, 221] width 17 height 15
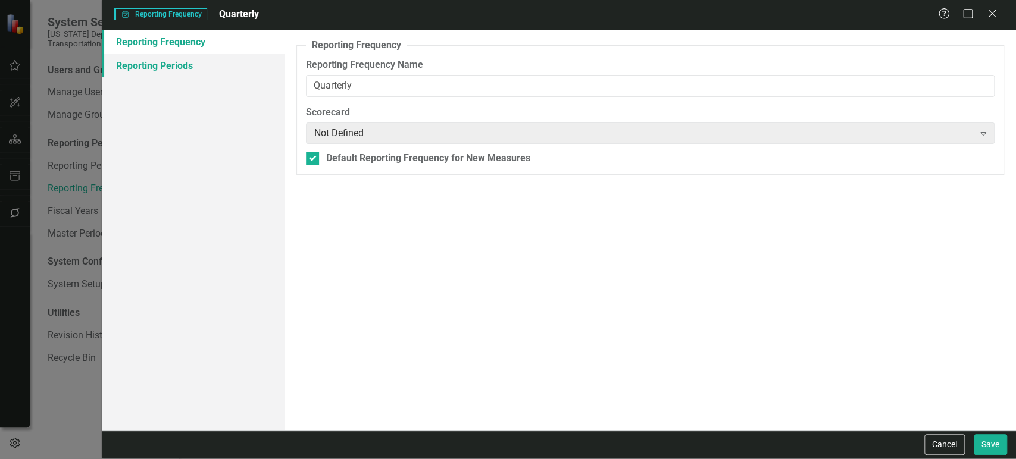
click at [236, 58] on link "Reporting Periods" at bounding box center [193, 66] width 183 height 24
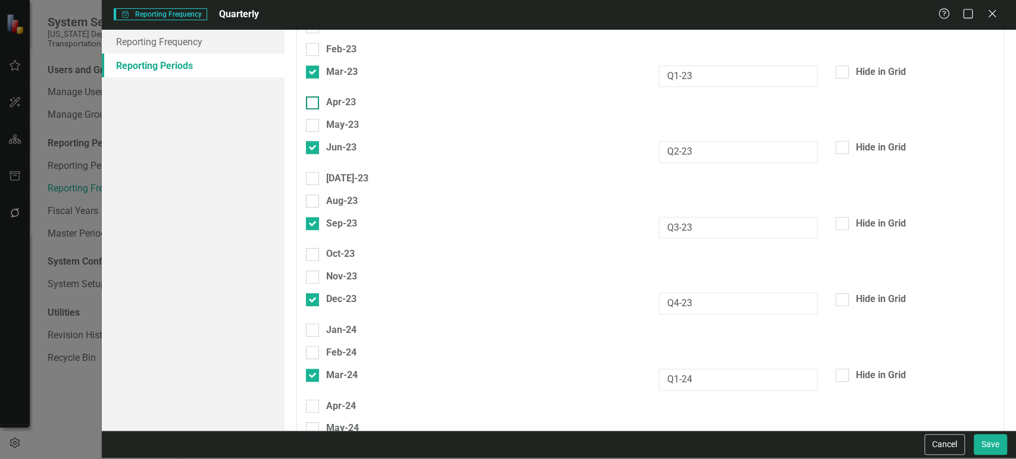
scroll to position [407, 0]
click at [310, 66] on input "Mar-23" at bounding box center [310, 70] width 8 height 8
click at [311, 142] on div at bounding box center [312, 148] width 13 height 13
click at [311, 142] on input "Jun-23" at bounding box center [310, 146] width 8 height 8
click at [307, 218] on div at bounding box center [312, 224] width 13 height 13
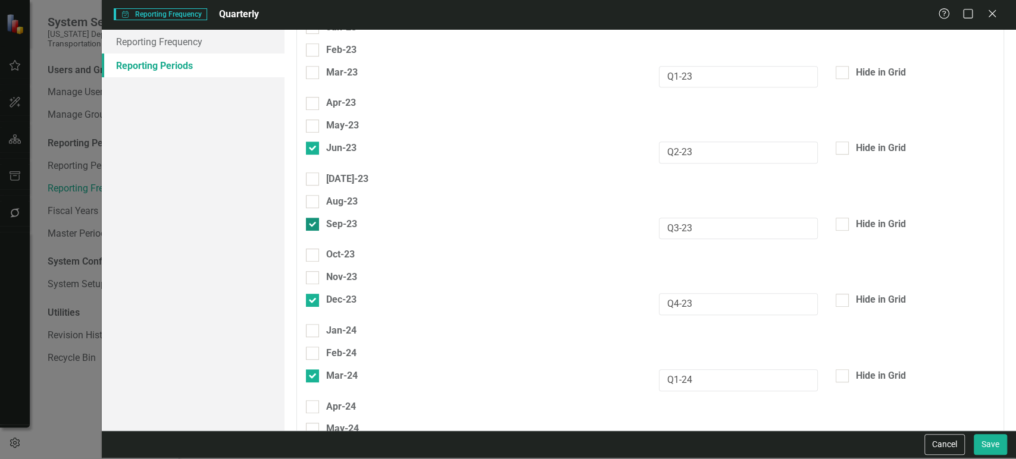
click at [307, 218] on input "Sep-23" at bounding box center [310, 222] width 8 height 8
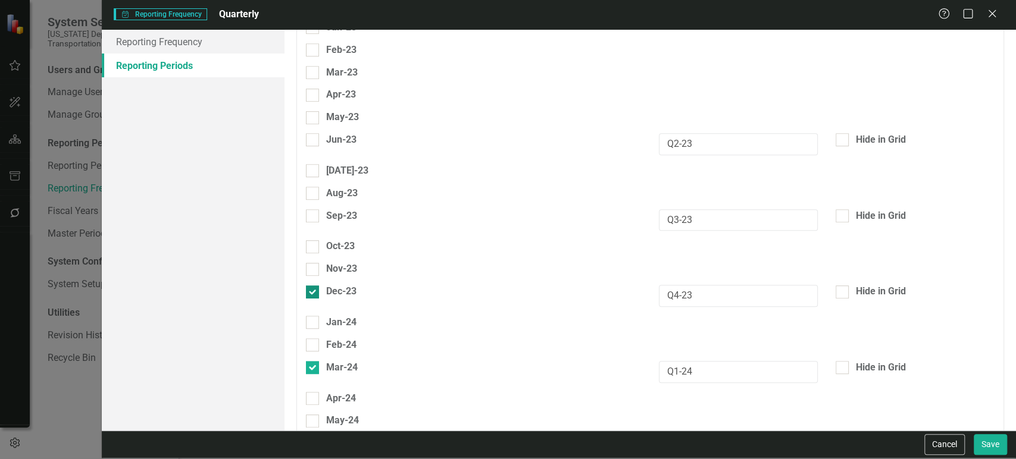
click at [309, 286] on input "Dec-23" at bounding box center [310, 290] width 8 height 8
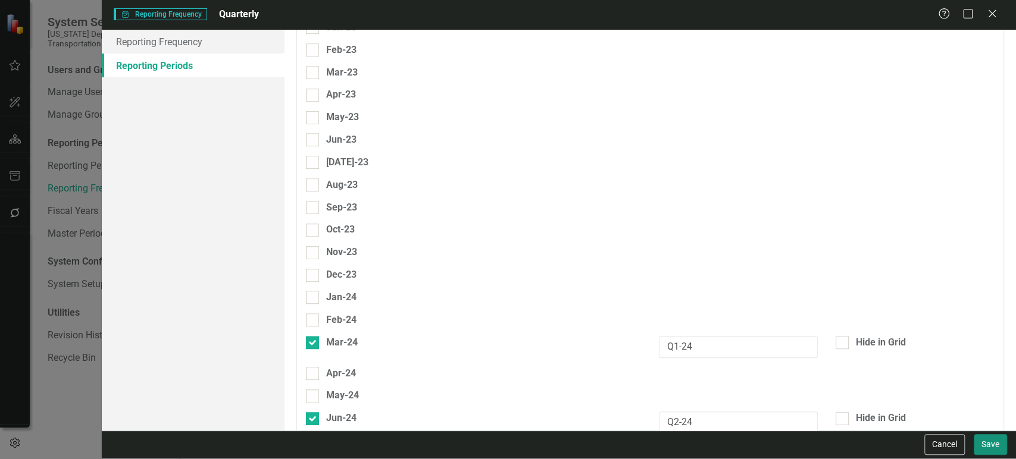
click at [1000, 451] on button "Save" at bounding box center [990, 444] width 33 height 21
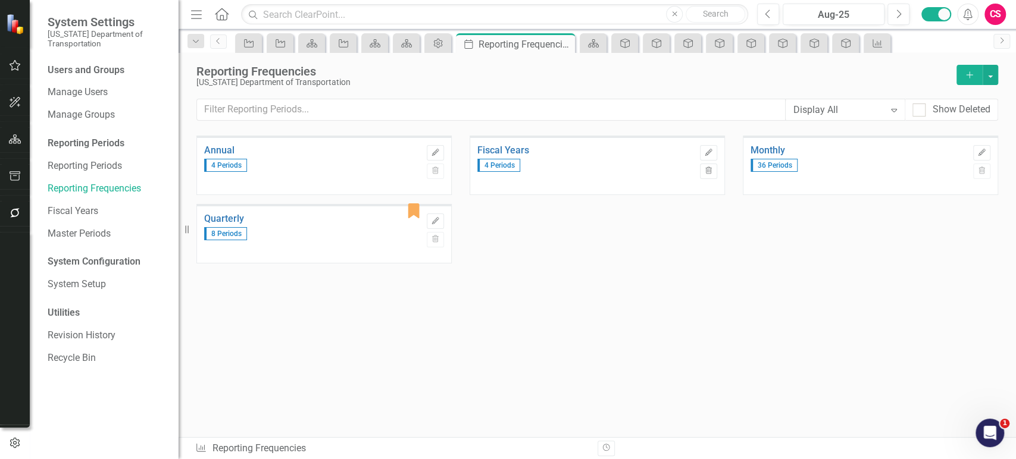
click at [218, 11] on icon at bounding box center [222, 14] width 14 height 12
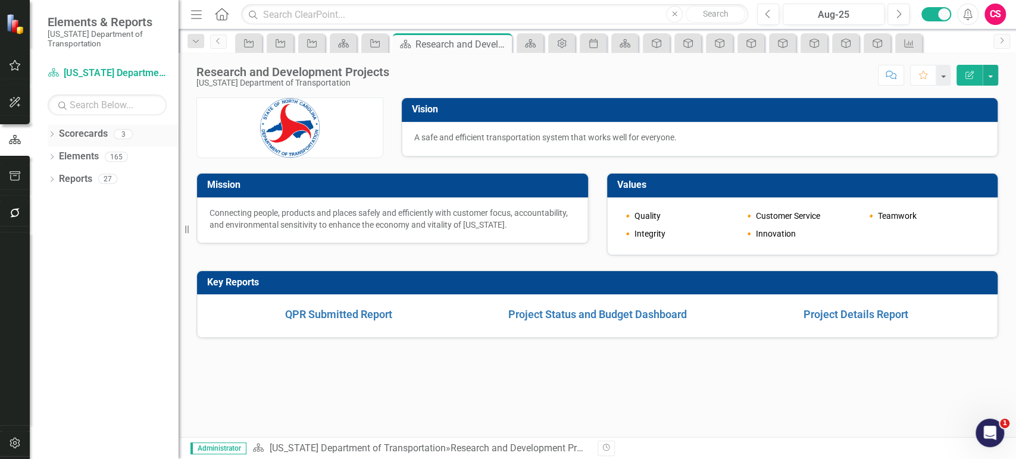
click at [52, 133] on icon "Dropdown" at bounding box center [52, 135] width 8 height 7
click at [109, 160] on link "NC DOT Strategic Plan" at bounding box center [121, 157] width 113 height 14
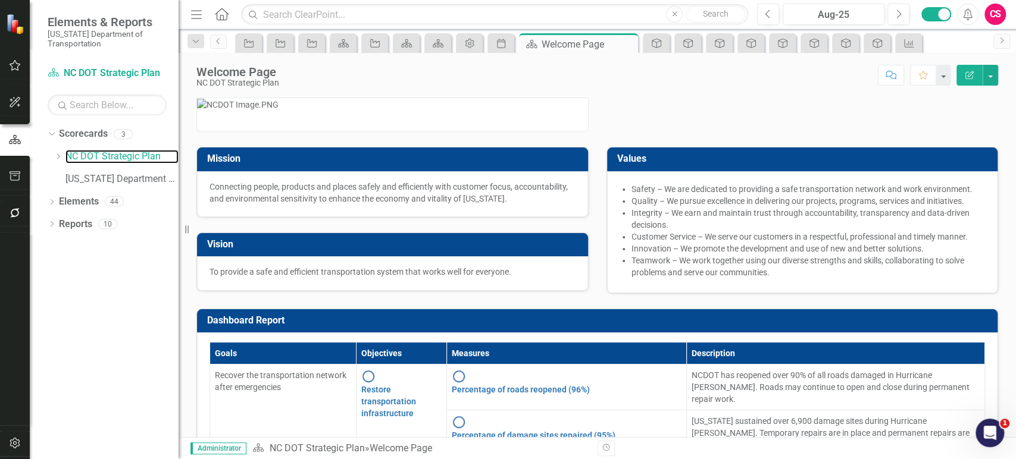
scroll to position [180, 0]
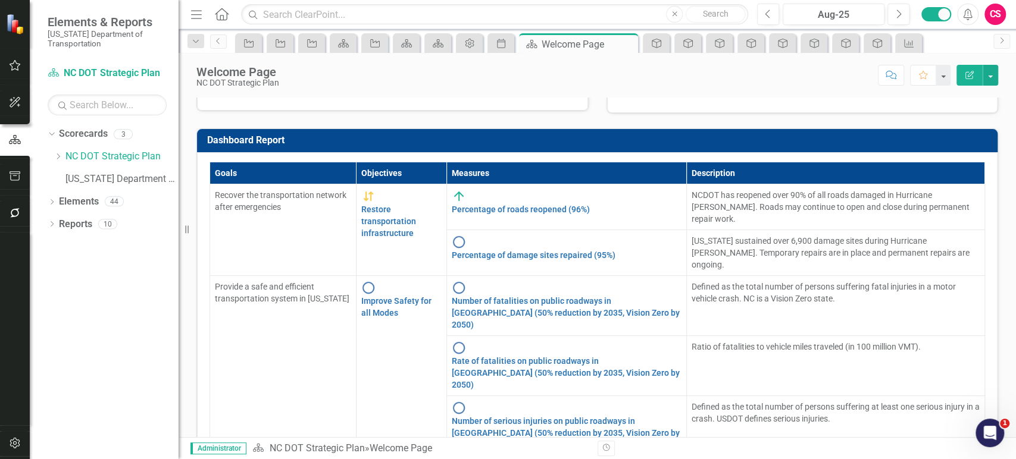
click at [549, 261] on div "Percentage of damage sites repaired (95%)" at bounding box center [567, 248] width 230 height 26
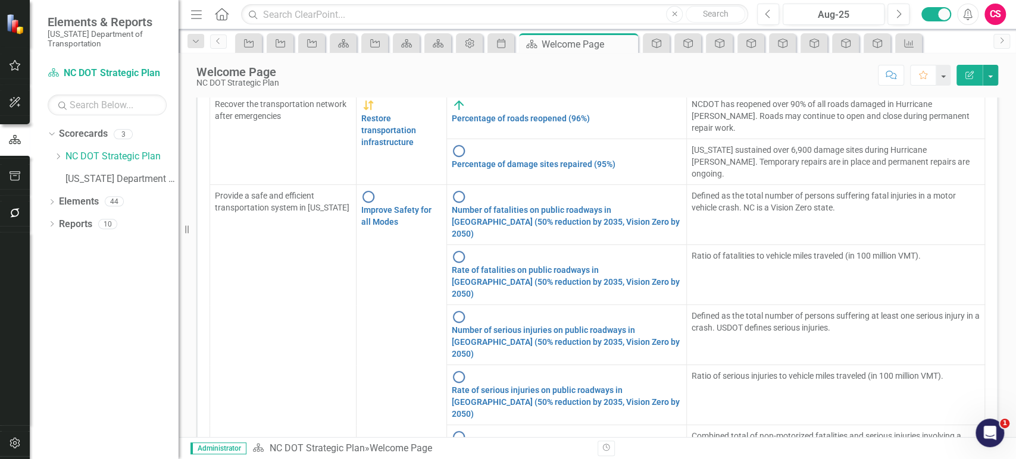
scroll to position [273, 0]
click at [55, 155] on icon "Dropdown" at bounding box center [58, 156] width 9 height 7
click at [104, 176] on link "Aviation" at bounding box center [121, 177] width 113 height 14
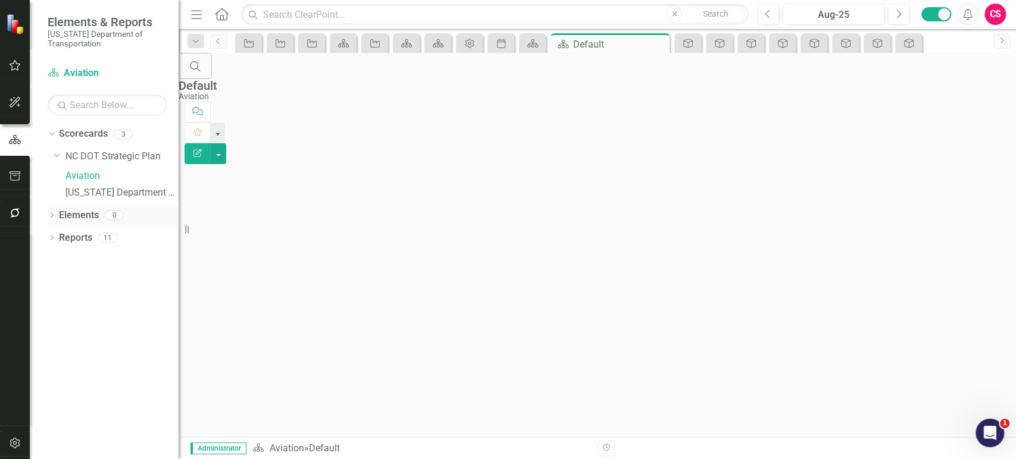
click at [80, 222] on link "Elements" at bounding box center [79, 216] width 40 height 14
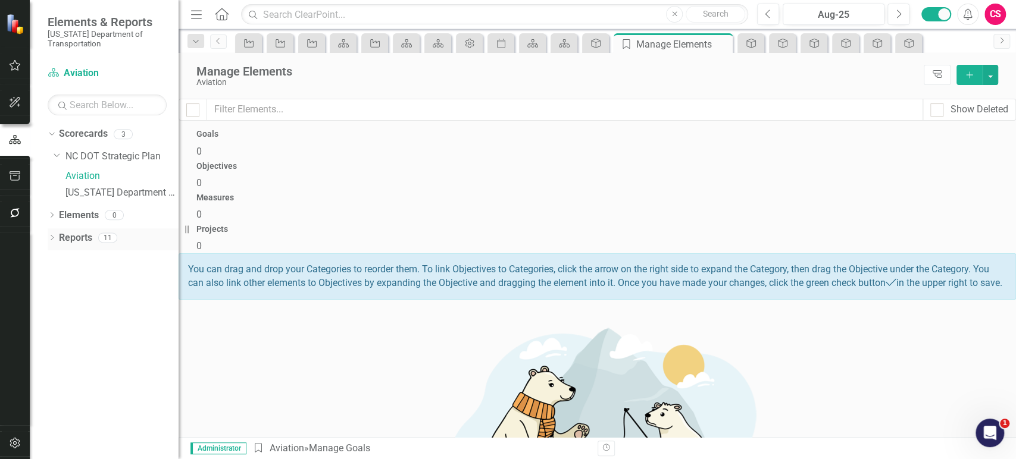
click at [80, 245] on link "Reports" at bounding box center [75, 239] width 33 height 14
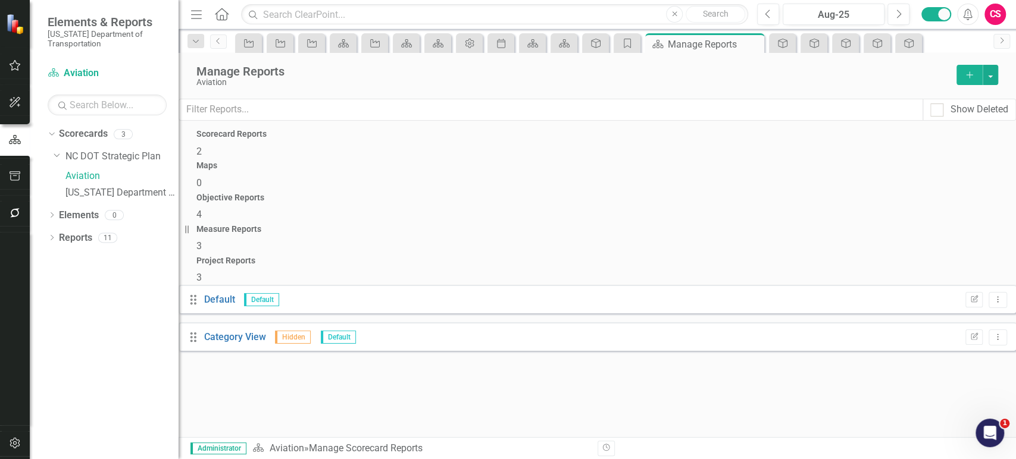
click at [202, 209] on span "4" at bounding box center [198, 214] width 5 height 11
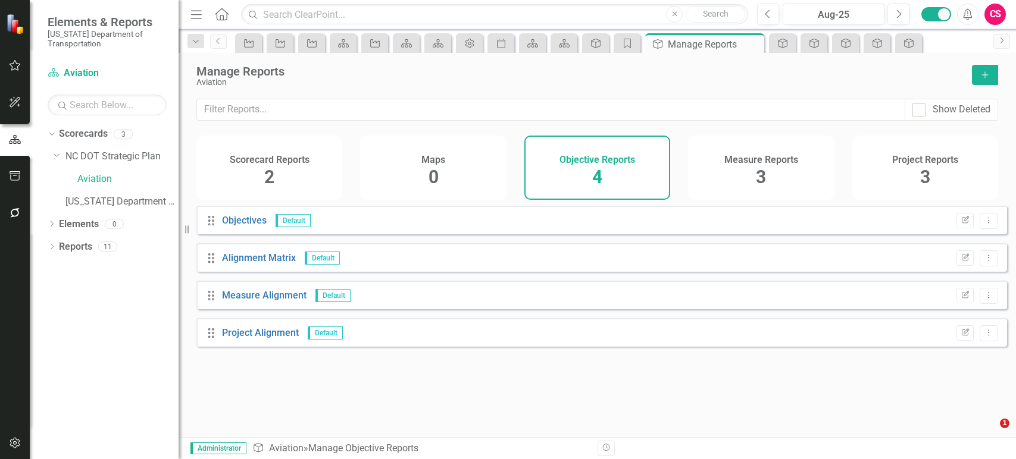
click at [771, 192] on div "Measure Reports 3" at bounding box center [761, 168] width 146 height 64
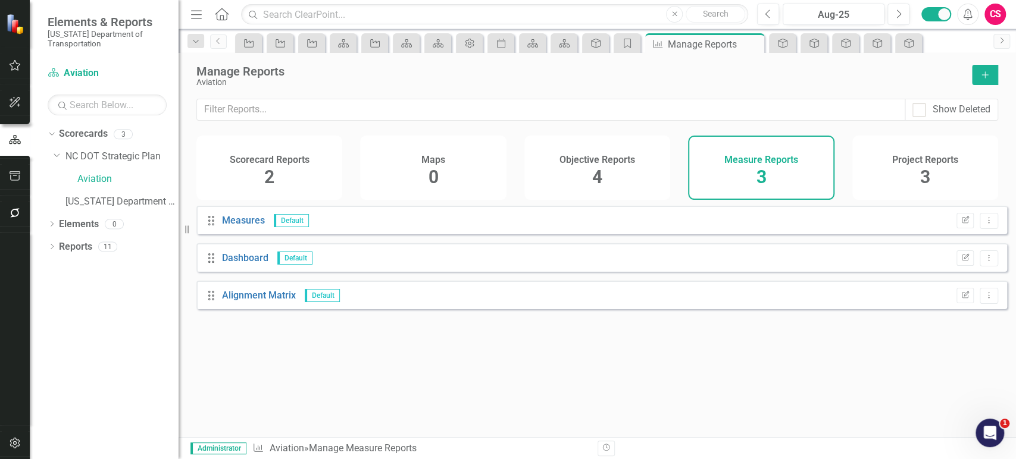
click at [979, 70] on button "Add" at bounding box center [985, 75] width 26 height 20
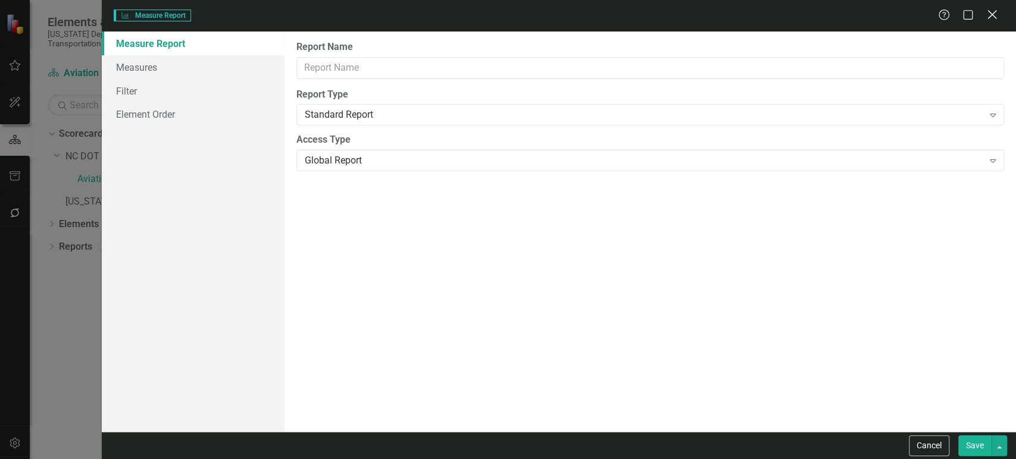
click at [993, 22] on div "Close" at bounding box center [991, 16] width 15 height 16
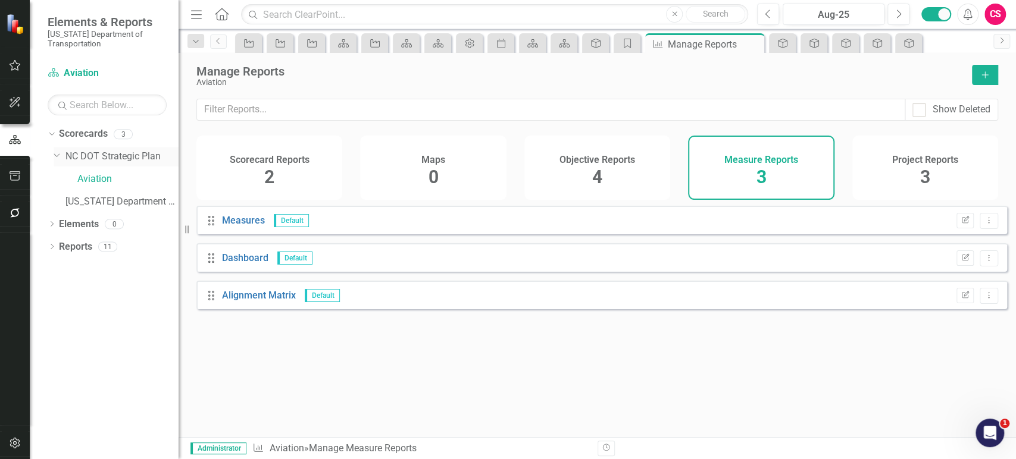
click at [104, 162] on link "NC DOT Strategic Plan" at bounding box center [121, 157] width 113 height 14
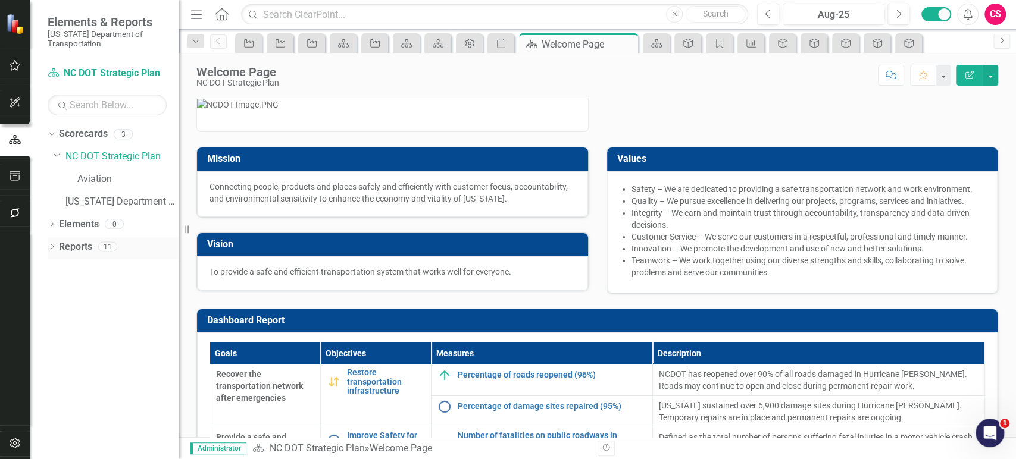
click at [76, 248] on link "Reports" at bounding box center [75, 247] width 33 height 14
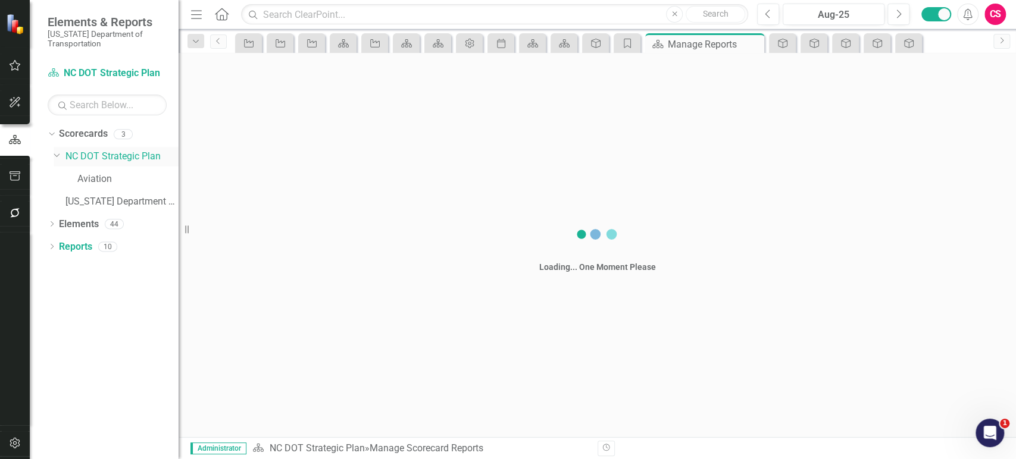
click at [109, 155] on link "NC DOT Strategic Plan" at bounding box center [121, 157] width 113 height 14
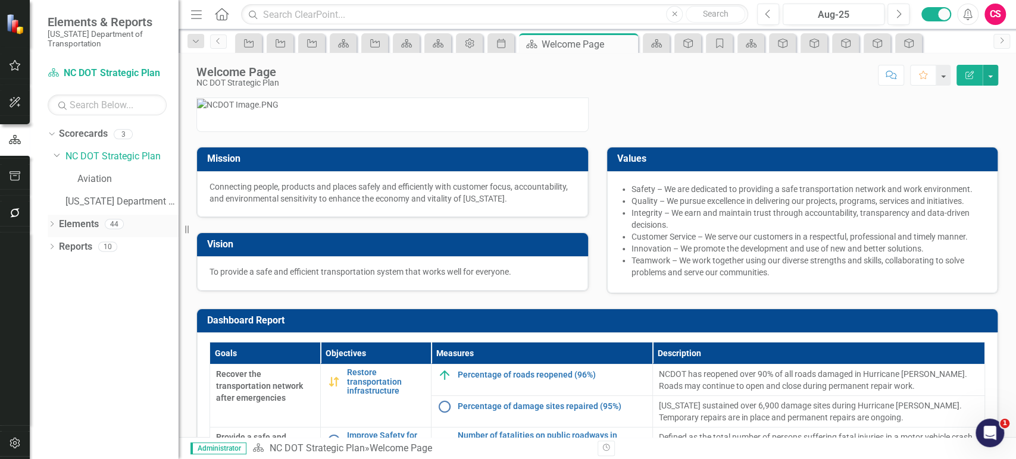
click at [94, 233] on div "Elements" at bounding box center [79, 225] width 40 height 20
click at [76, 223] on link "Elements" at bounding box center [79, 225] width 40 height 14
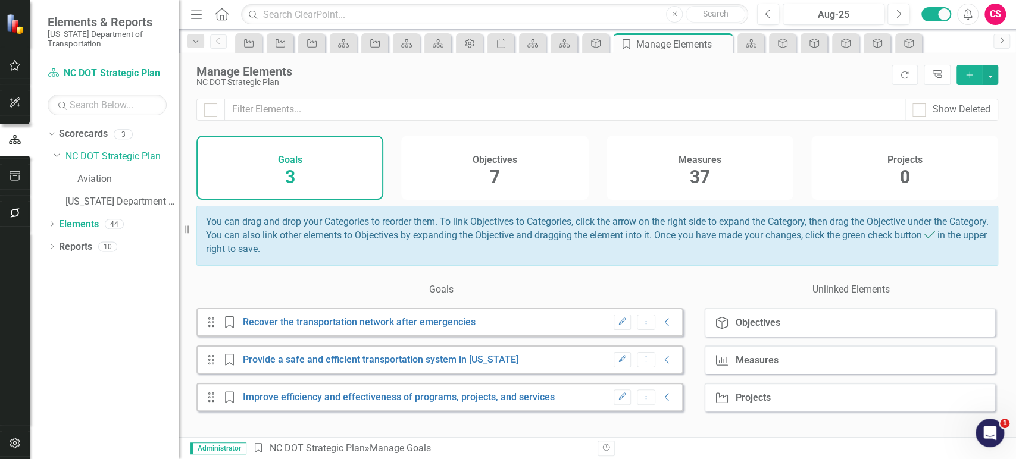
click at [447, 146] on div "Objectives 7" at bounding box center [494, 168] width 187 height 64
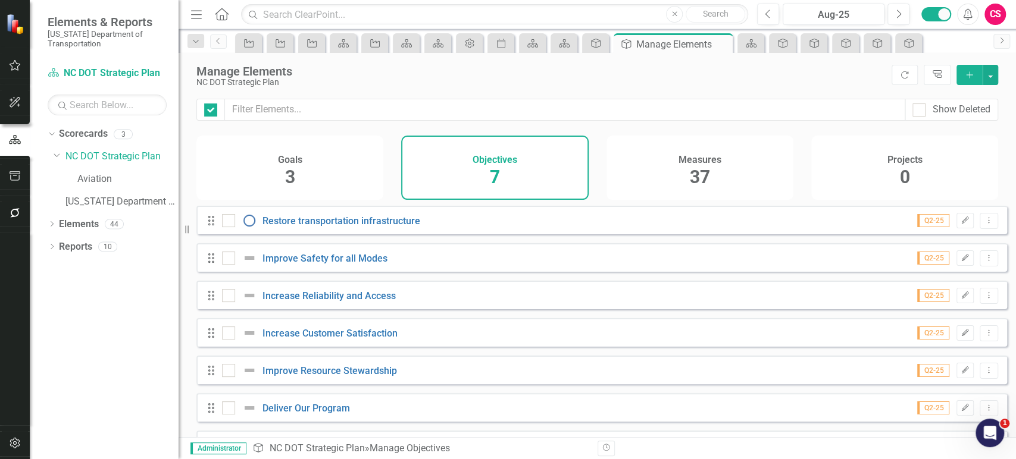
checkbox input "false"
click at [107, 182] on link "Aviation" at bounding box center [127, 180] width 101 height 14
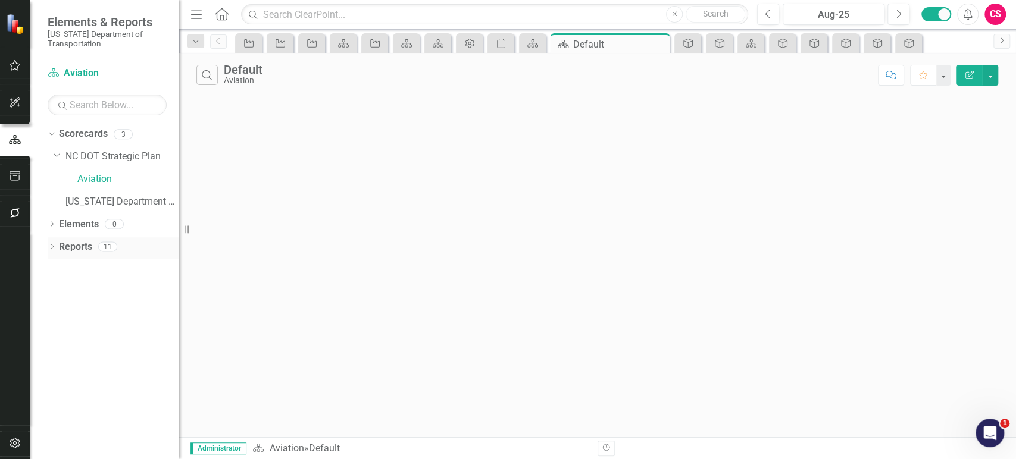
click at [74, 237] on div "Reports" at bounding box center [75, 247] width 33 height 20
click at [74, 239] on div "Reports" at bounding box center [75, 247] width 33 height 20
click at [75, 246] on link "Reports" at bounding box center [75, 247] width 33 height 14
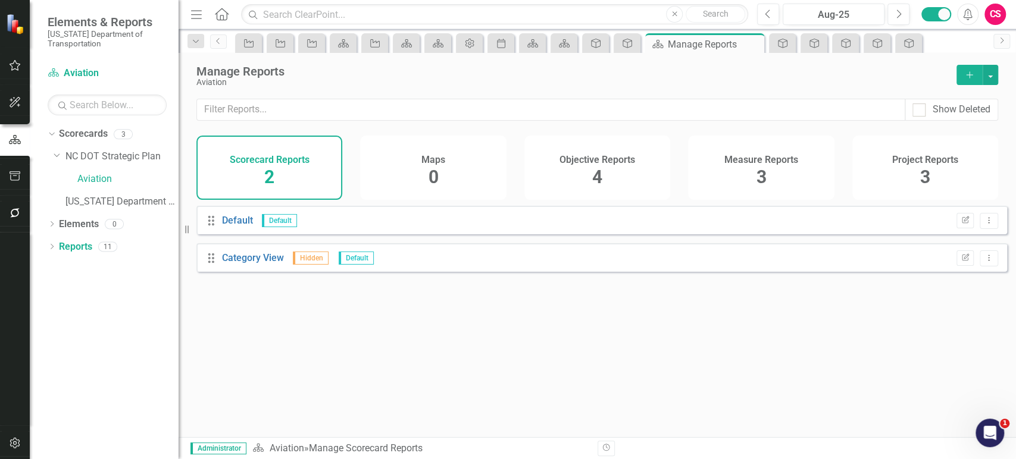
click at [567, 161] on h4 "Objective Reports" at bounding box center [597, 160] width 76 height 11
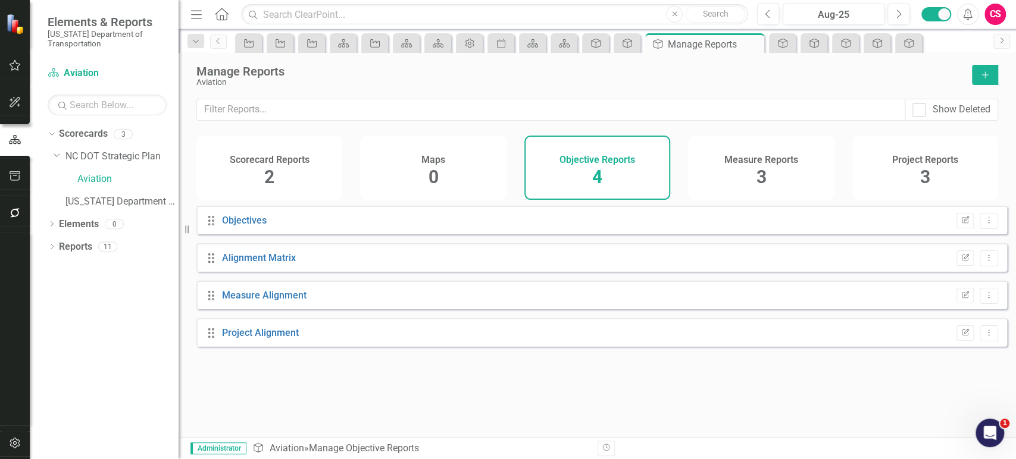
click at [976, 80] on button "Add" at bounding box center [985, 75] width 26 height 20
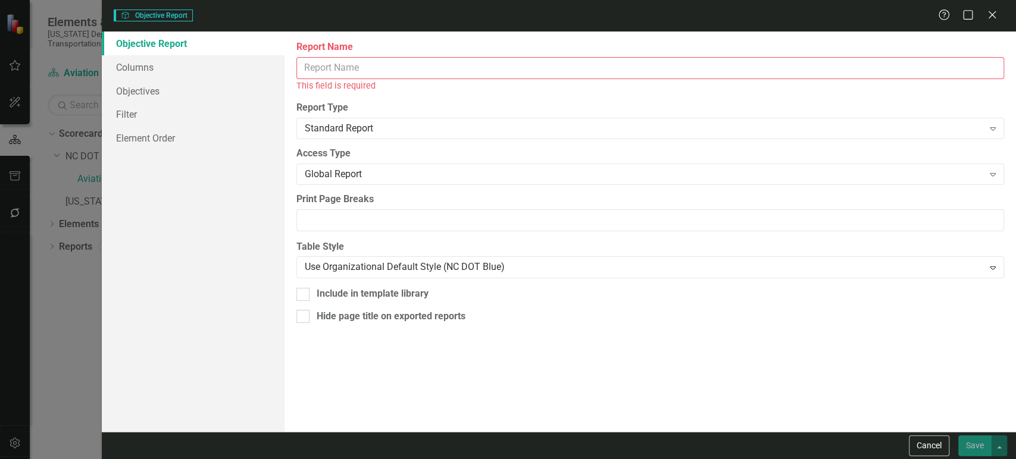
click at [429, 63] on input "Report Name" at bounding box center [650, 68] width 708 height 22
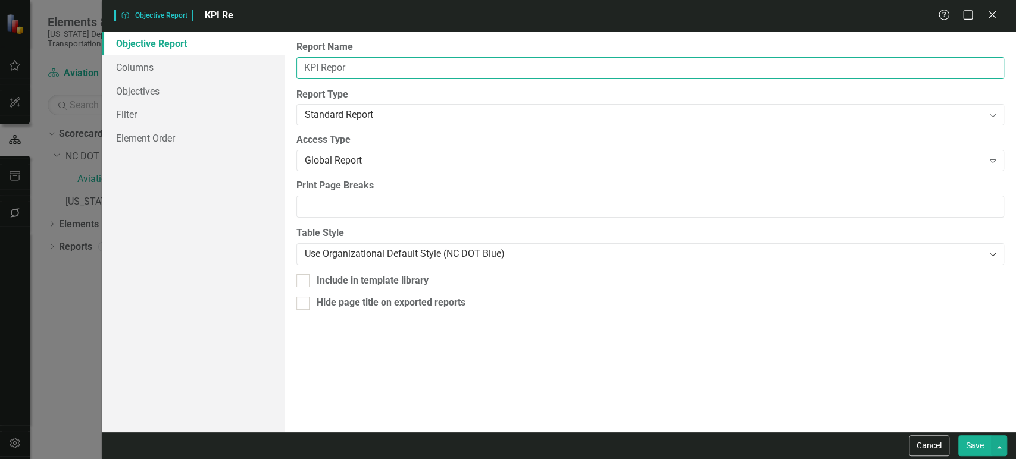
type input "KPI Report"
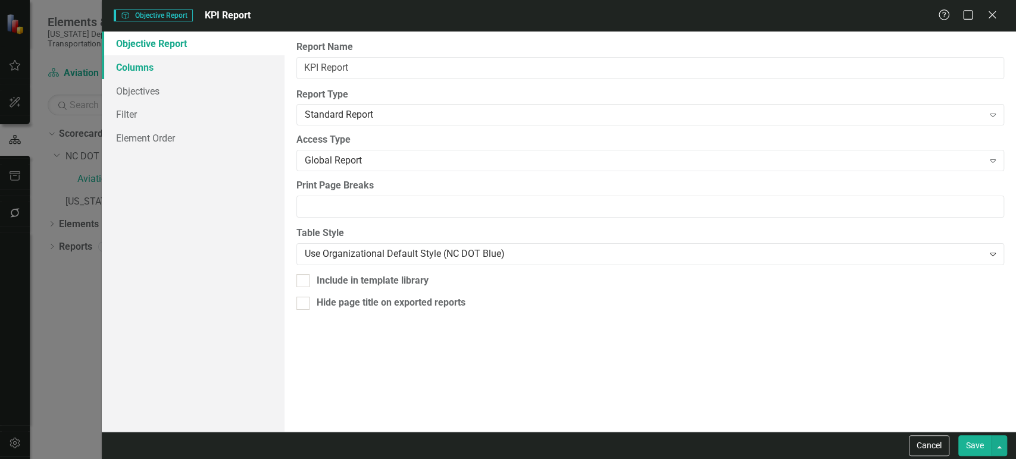
click at [190, 74] on link "Columns" at bounding box center [193, 67] width 183 height 24
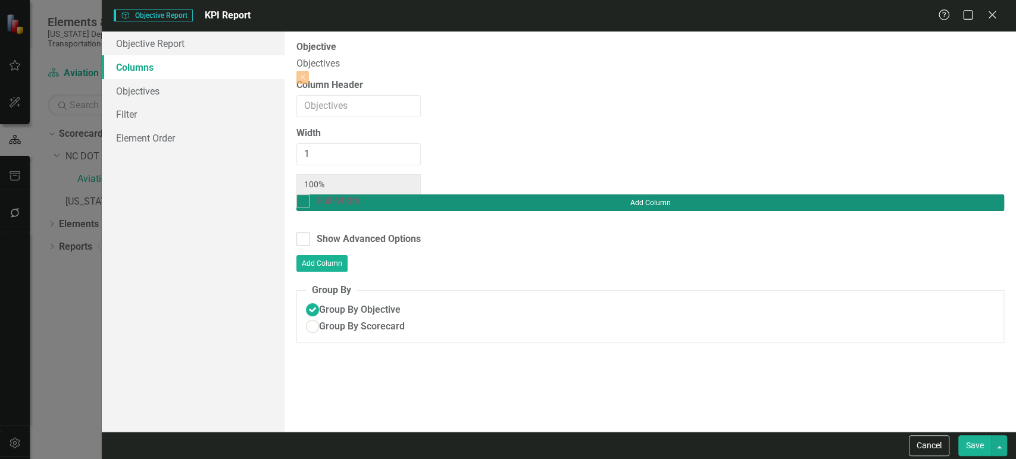
click at [978, 195] on button "Add Column" at bounding box center [650, 203] width 708 height 17
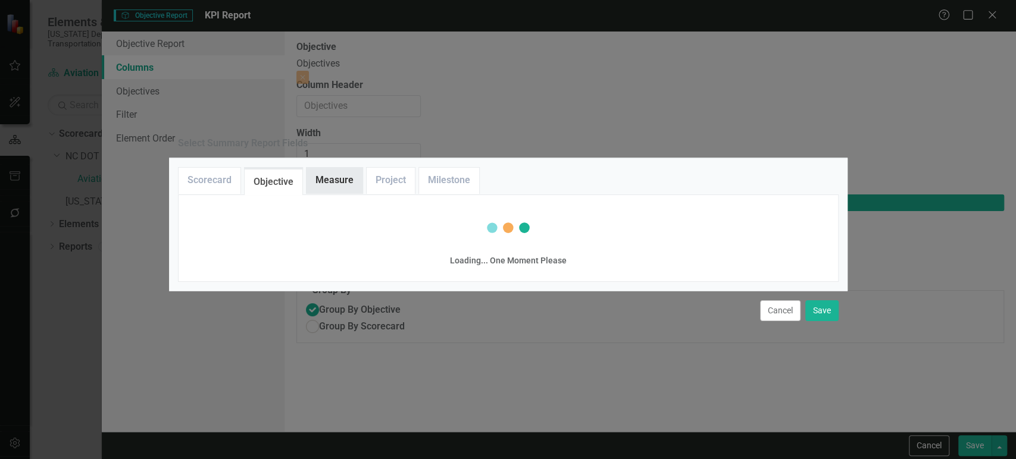
click at [337, 168] on link "Measure" at bounding box center [335, 181] width 56 height 26
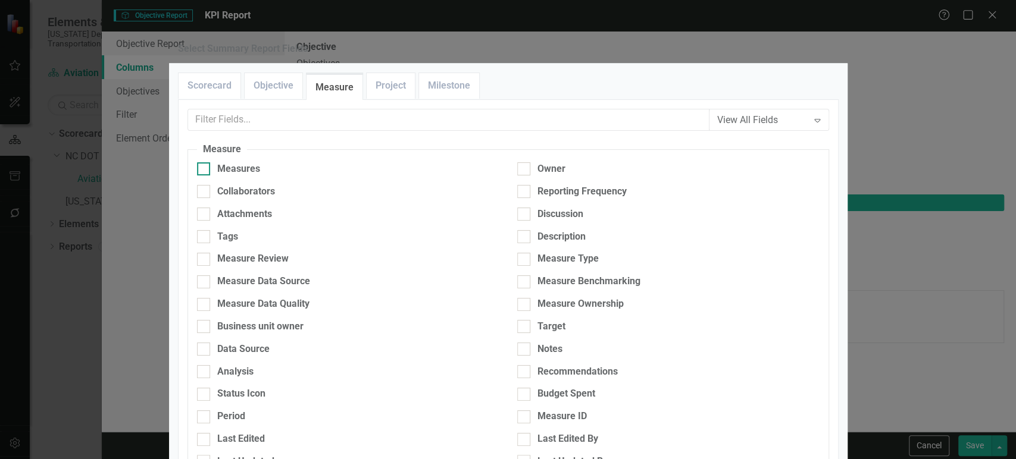
click at [247, 176] on div "Measures" at bounding box center [238, 169] width 43 height 14
click at [205, 170] on input "Measures" at bounding box center [201, 166] width 8 height 8
checkbox input "true"
click at [520, 243] on div at bounding box center [523, 236] width 13 height 13
click at [520, 238] on input "Description" at bounding box center [521, 234] width 8 height 8
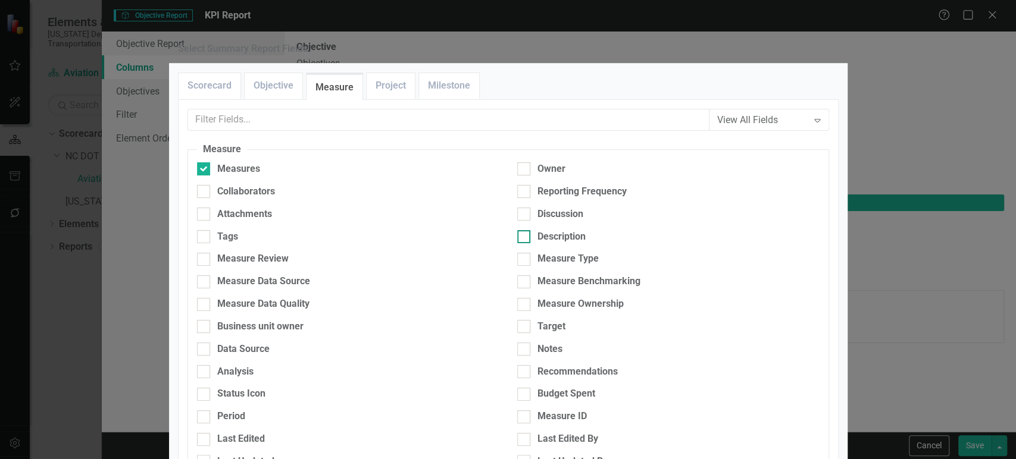
checkbox input "true"
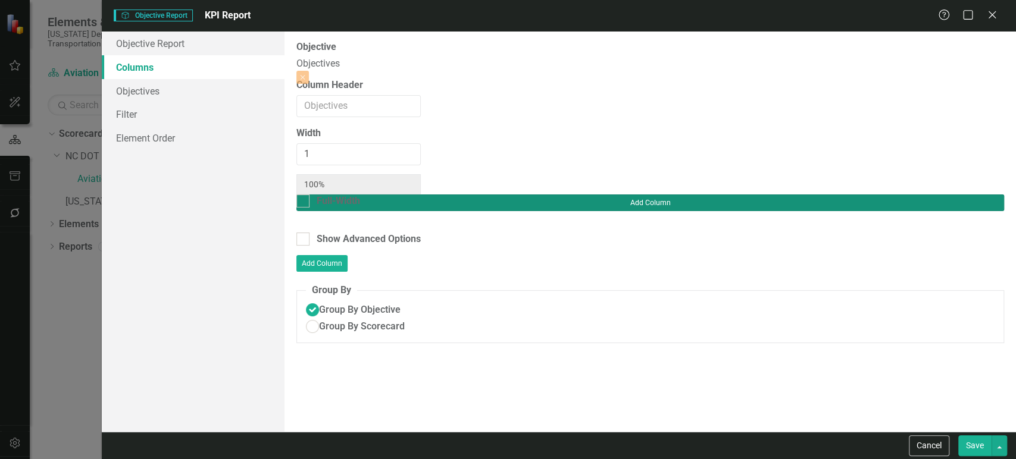
type input "33%"
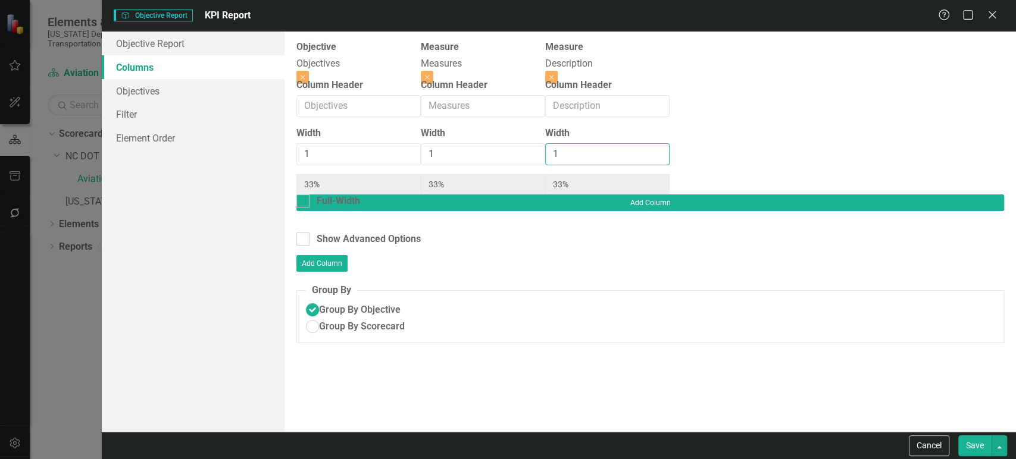
click at [670, 150] on input "1" at bounding box center [607, 154] width 124 height 22
type input "2"
click at [670, 153] on input "2" at bounding box center [607, 154] width 124 height 22
type input "25%"
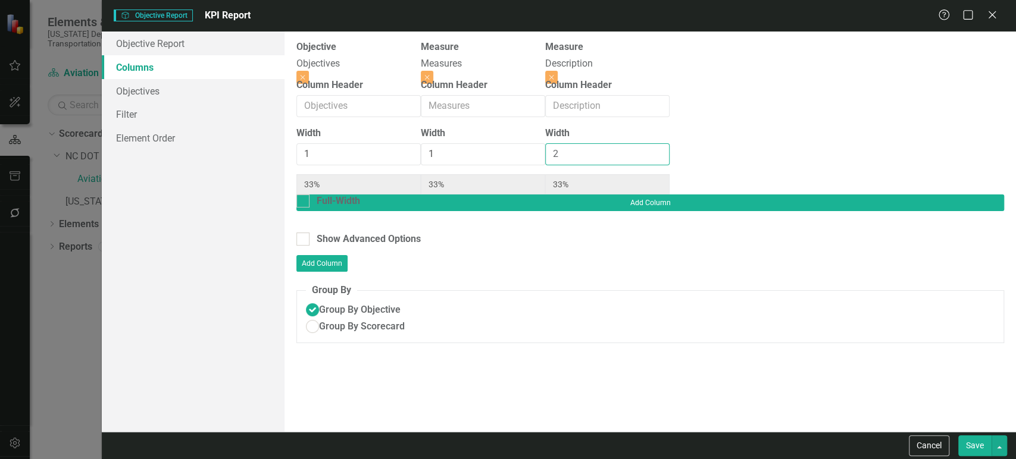
type input "50%"
click at [967, 443] on button "Save" at bounding box center [974, 446] width 33 height 21
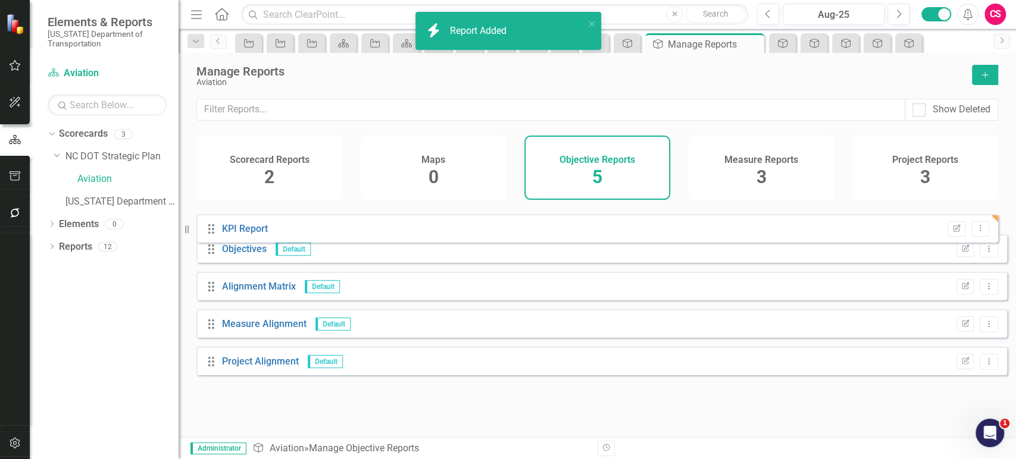
drag, startPoint x: 208, startPoint y: 246, endPoint x: 210, endPoint y: 229, distance: 17.4
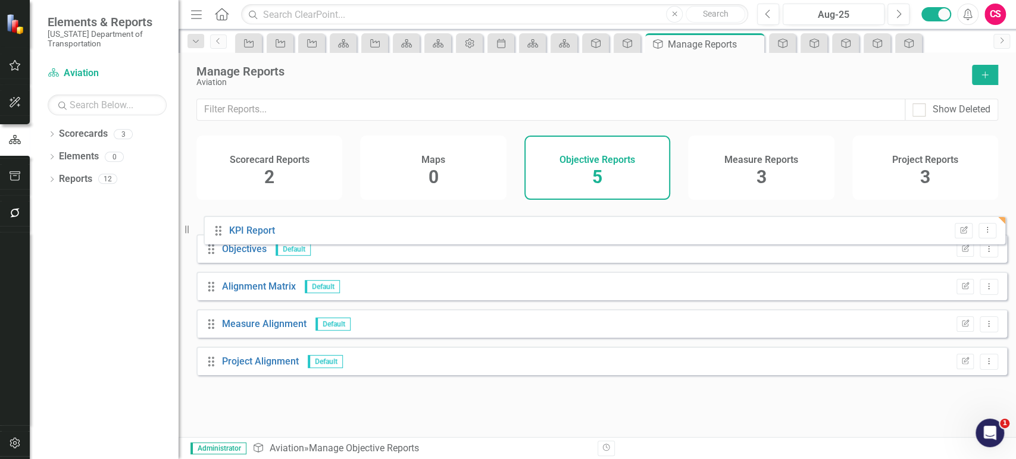
drag, startPoint x: 209, startPoint y: 382, endPoint x: 216, endPoint y: 233, distance: 148.4
click at [216, 233] on div "Drag Objectives Default Edit Report Dropdown Menu Drag Alignment Matrix Default…" at bounding box center [601, 295] width 811 height 179
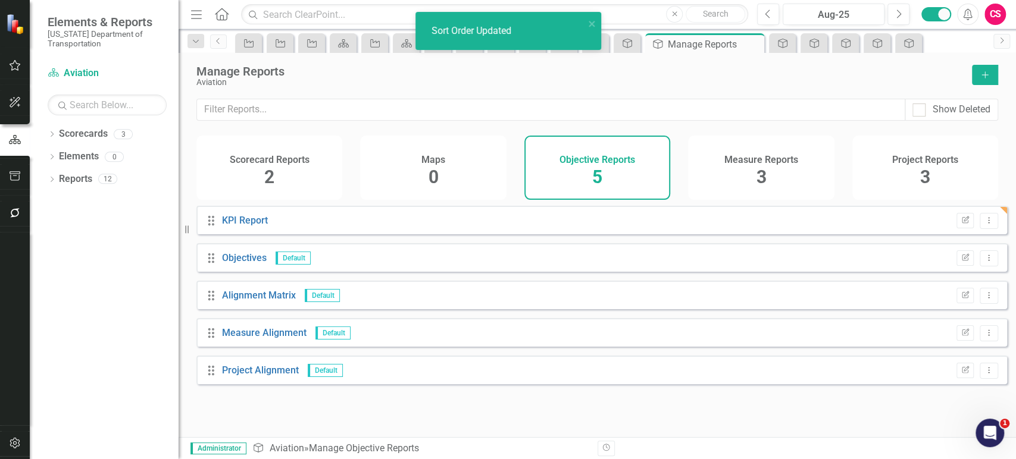
click at [278, 175] on div "Scorecard Reports 2" at bounding box center [269, 168] width 146 height 64
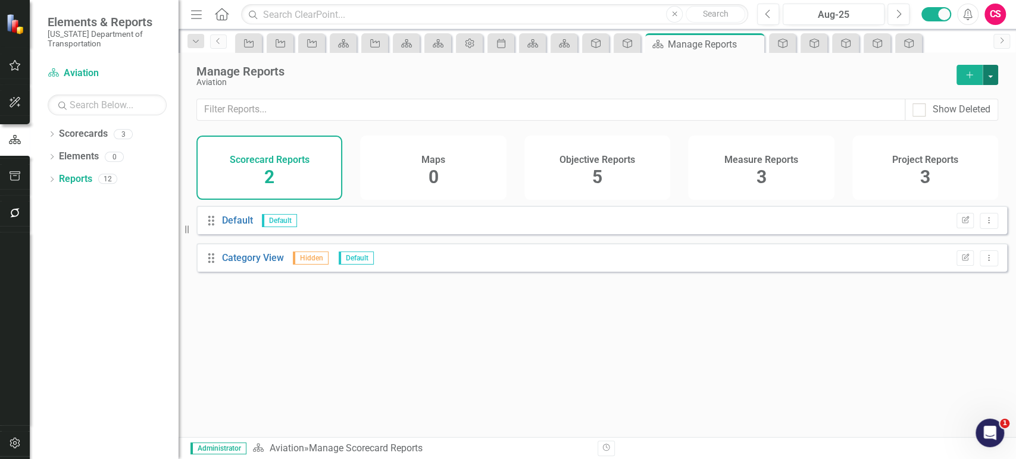
click at [993, 83] on button "button" at bounding box center [990, 75] width 15 height 20
click at [922, 140] on link "Reference Add Report Reference" at bounding box center [938, 141] width 119 height 22
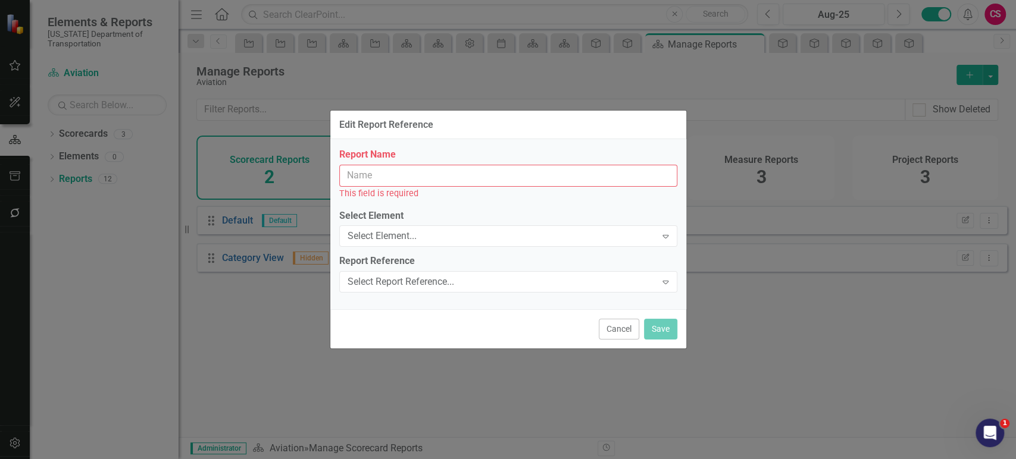
click at [486, 176] on input "Report Name" at bounding box center [508, 176] width 338 height 22
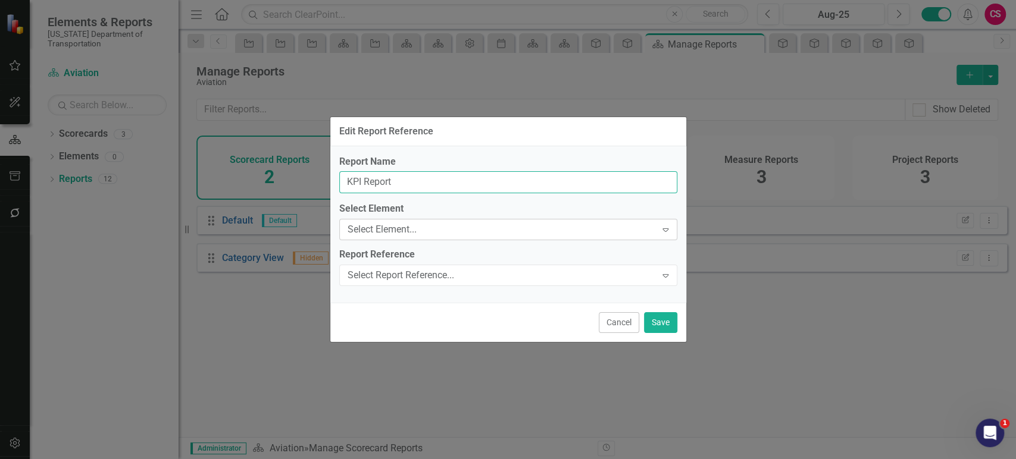
type input "KPI Report"
click at [430, 223] on div "Select Element... Expand" at bounding box center [508, 229] width 338 height 21
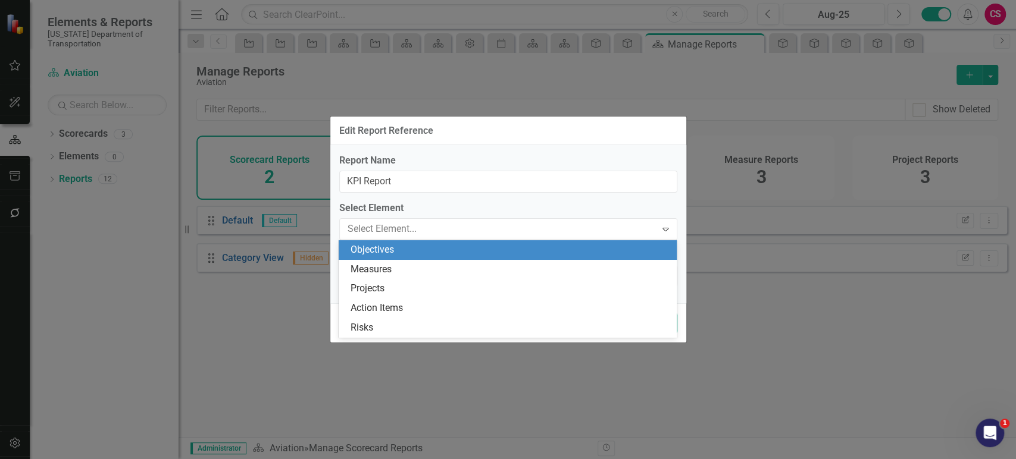
click at [422, 246] on div "Objectives" at bounding box center [510, 250] width 319 height 14
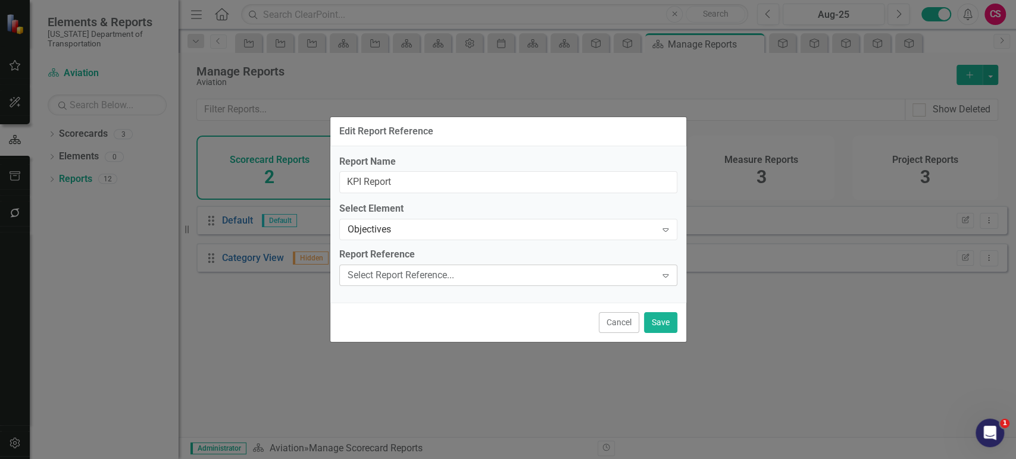
click at [415, 267] on div "Select Report Reference... Expand" at bounding box center [508, 275] width 338 height 21
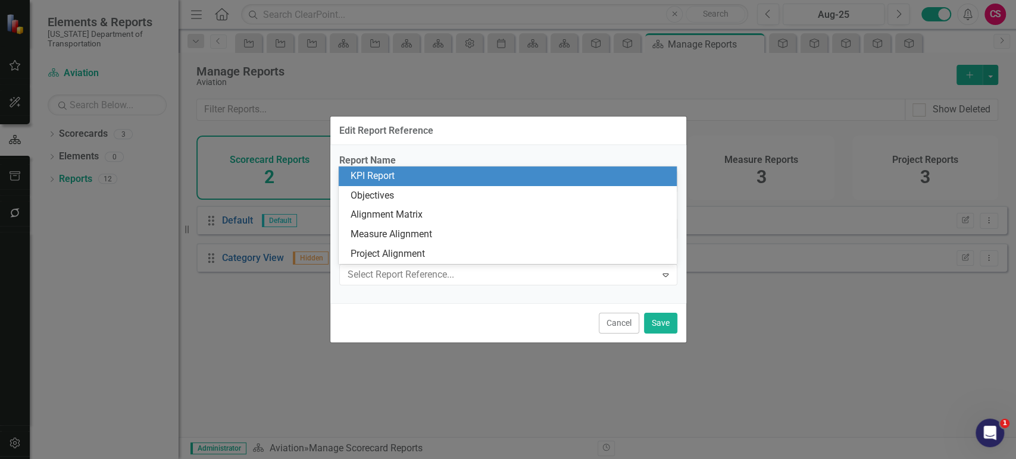
click at [413, 183] on div "KPI Report" at bounding box center [510, 177] width 319 height 14
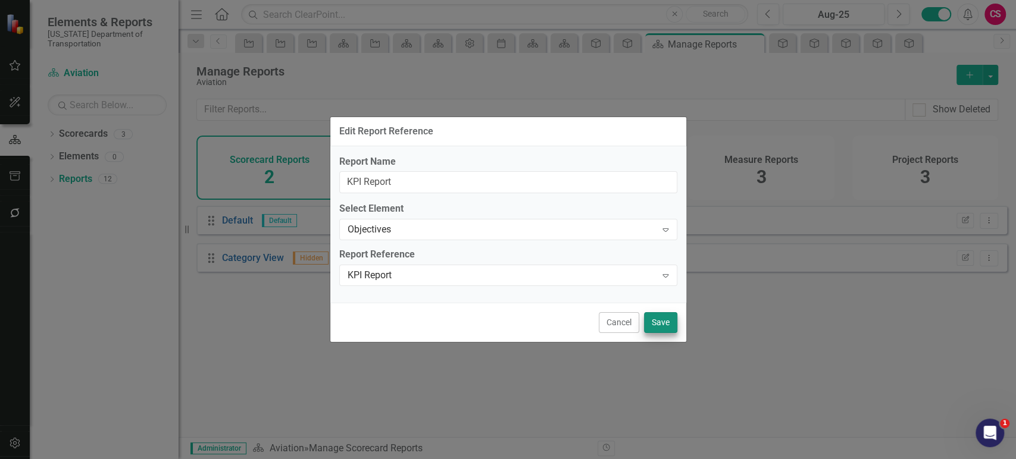
click at [655, 312] on div "Cancel Save" at bounding box center [508, 322] width 356 height 39
click at [661, 320] on button "Save" at bounding box center [660, 322] width 33 height 21
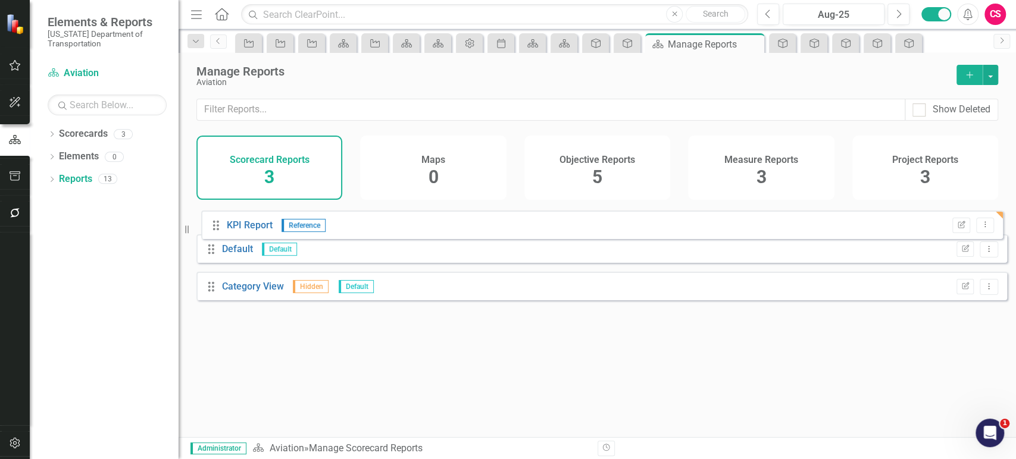
drag, startPoint x: 214, startPoint y: 305, endPoint x: 220, endPoint y: 226, distance: 78.7
click at [220, 226] on div "Drag Default Default Edit Report Dropdown Menu Drag Category View Hidden Defaul…" at bounding box center [601, 258] width 811 height 104
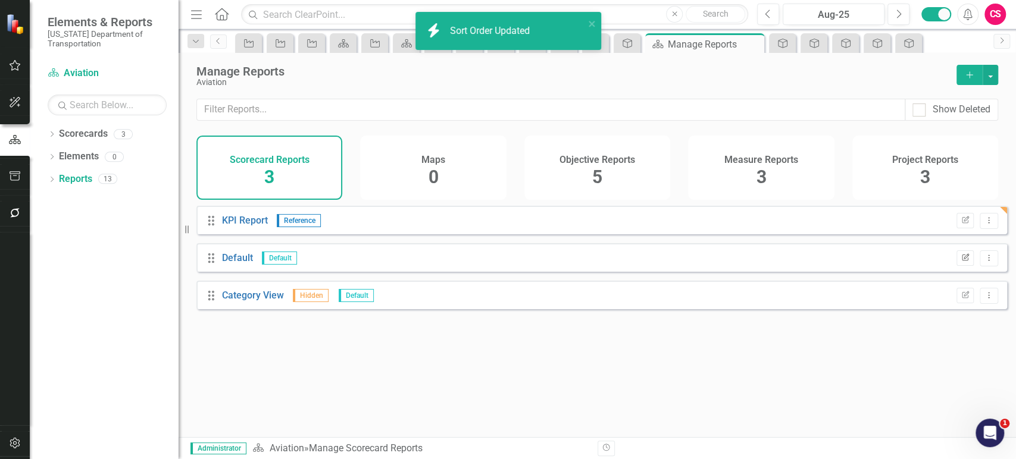
click at [964, 266] on button "Edit Report" at bounding box center [964, 258] width 17 height 15
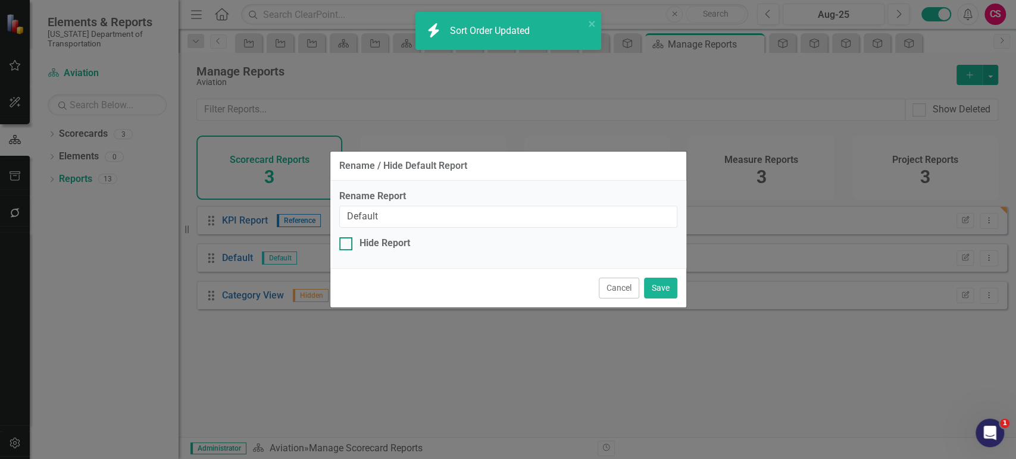
click at [366, 240] on div "Hide Report" at bounding box center [385, 244] width 51 height 14
click at [347, 240] on input "Hide Report" at bounding box center [343, 241] width 8 height 8
checkbox input "true"
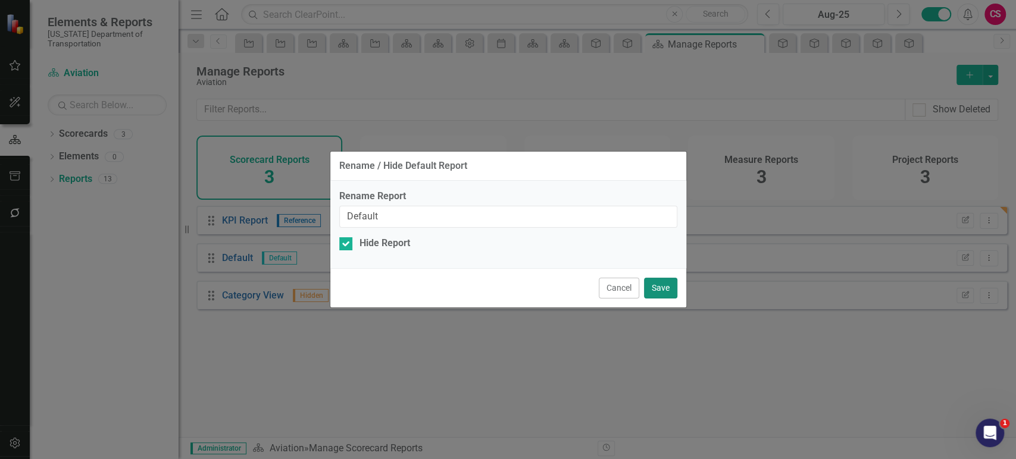
click at [653, 287] on button "Save" at bounding box center [660, 288] width 33 height 21
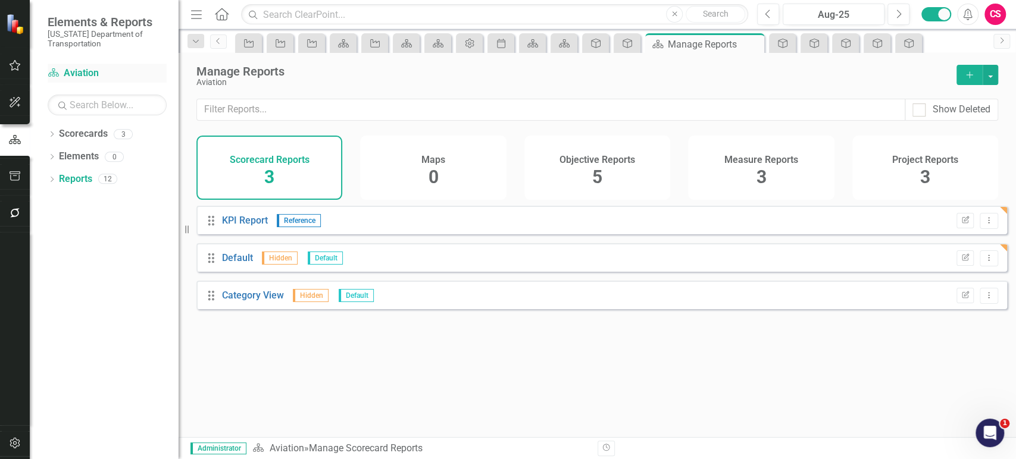
click at [83, 76] on link "Scorecard Aviation" at bounding box center [107, 74] width 119 height 14
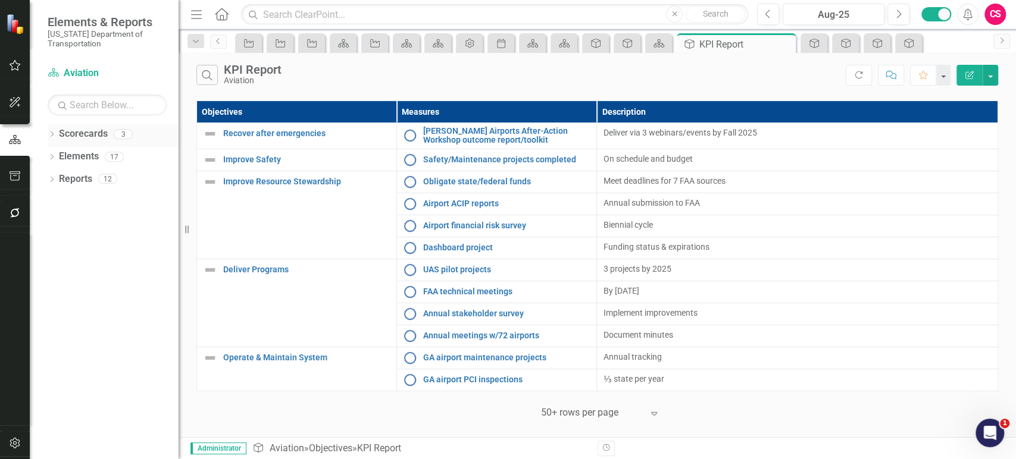
click at [52, 135] on icon "Dropdown" at bounding box center [52, 135] width 8 height 7
click at [80, 156] on link "NC DOT Strategic Plan" at bounding box center [121, 157] width 113 height 14
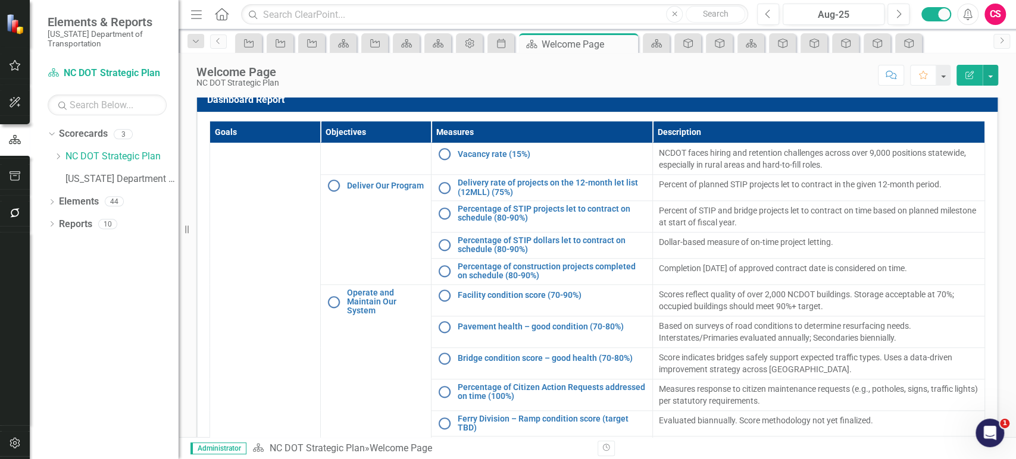
scroll to position [367, 0]
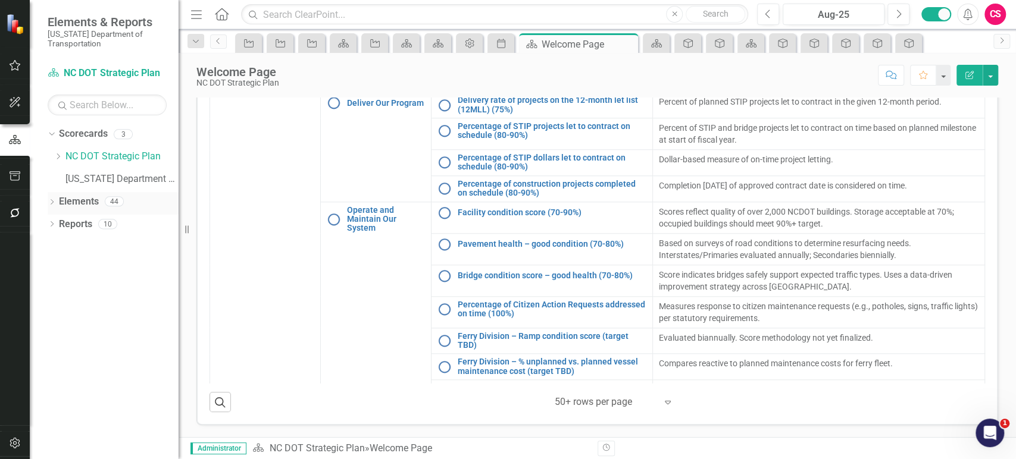
click at [79, 198] on link "Elements" at bounding box center [79, 202] width 40 height 14
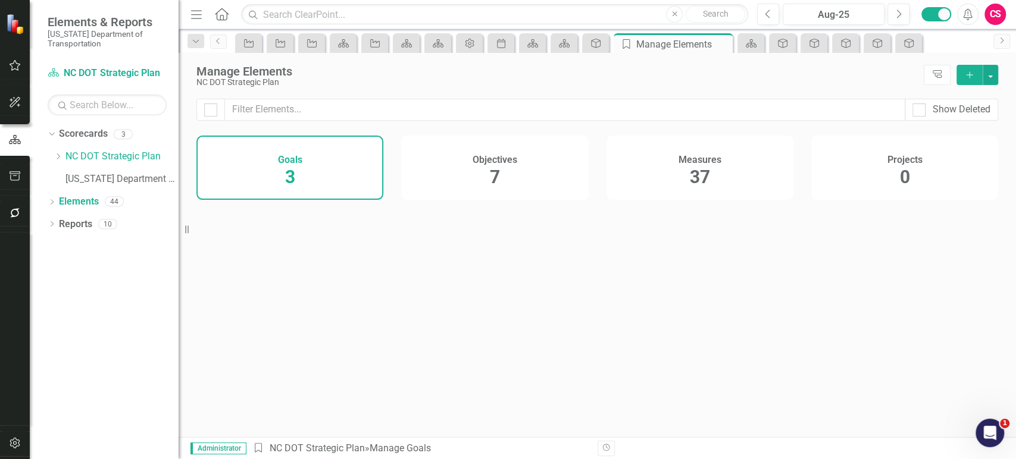
click at [504, 167] on div "Objectives 7" at bounding box center [494, 168] width 187 height 64
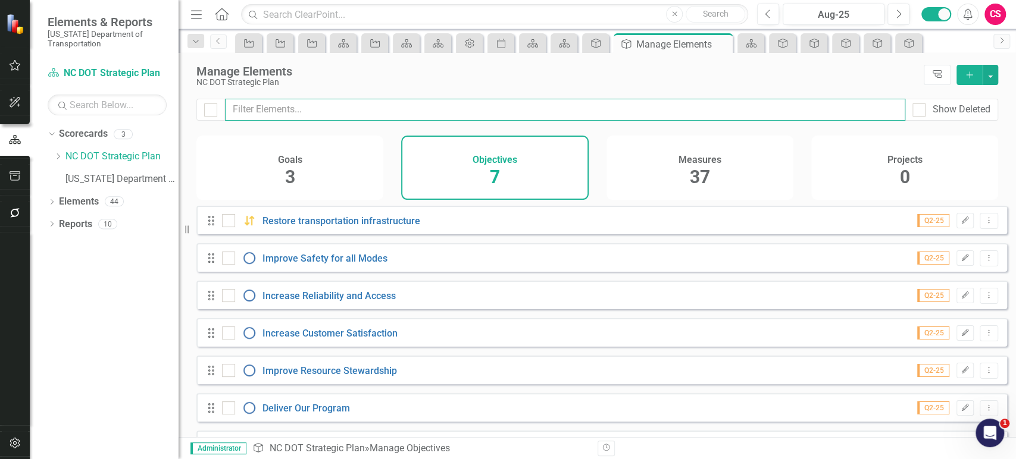
click at [405, 107] on input "text" at bounding box center [565, 110] width 680 height 22
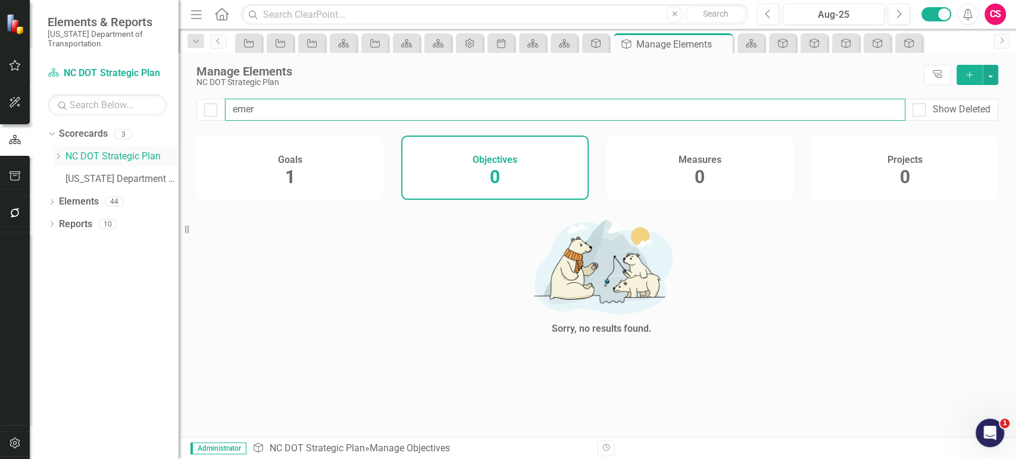
type input "emer"
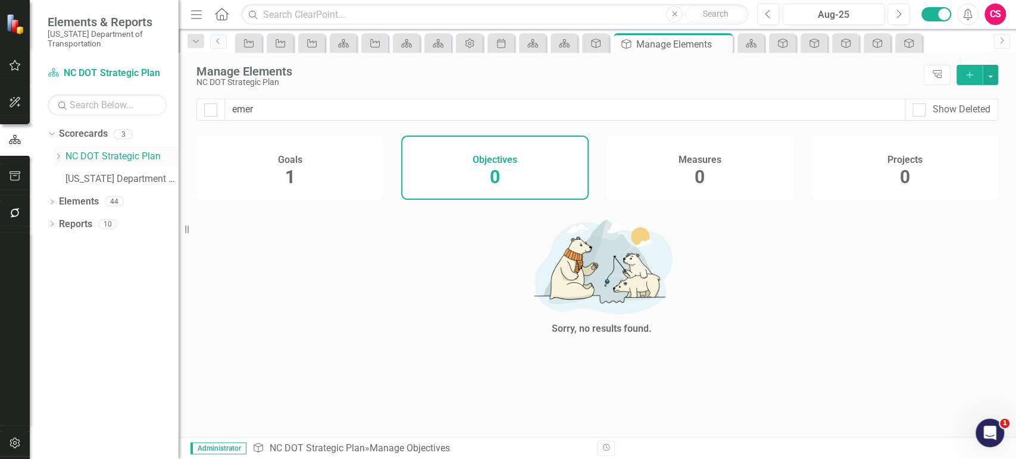
click at [55, 156] on icon "Dropdown" at bounding box center [58, 156] width 9 height 7
click at [102, 178] on link "Aviation" at bounding box center [127, 180] width 101 height 14
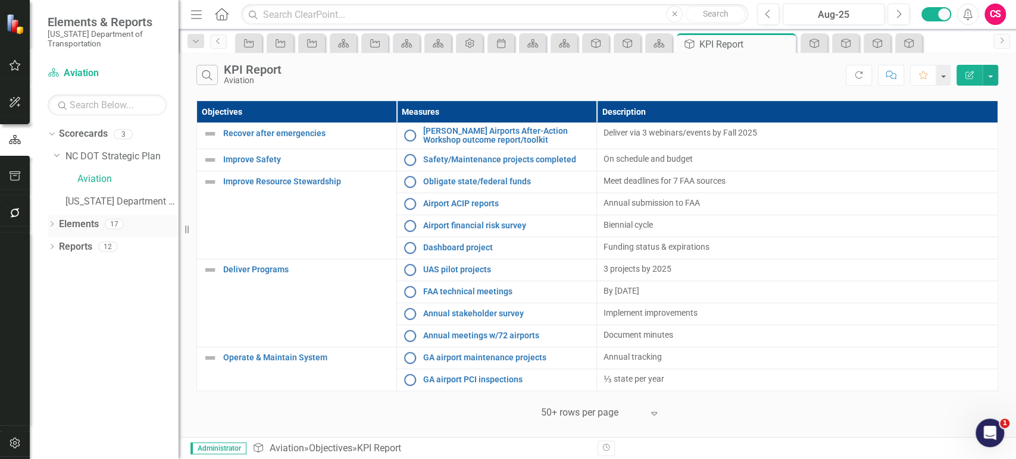
click at [83, 227] on link "Elements" at bounding box center [79, 225] width 40 height 14
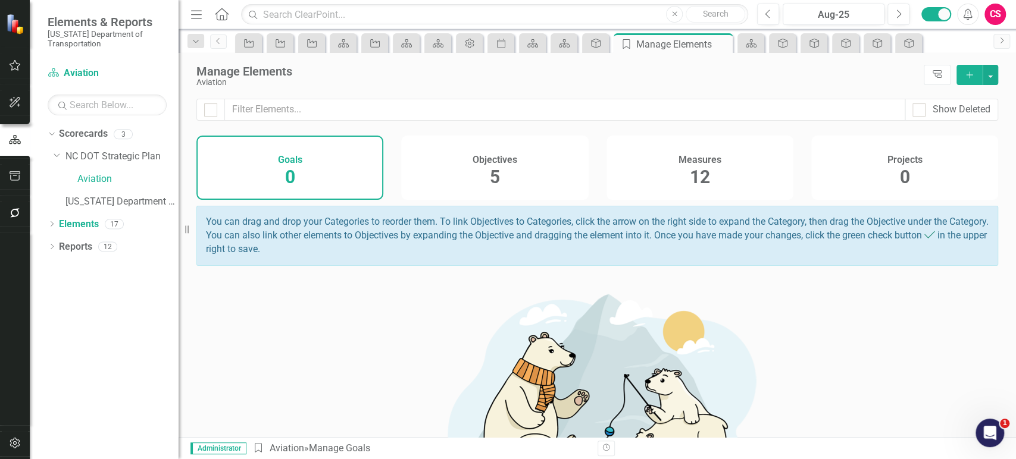
click at [495, 156] on h4 "Objectives" at bounding box center [495, 160] width 45 height 11
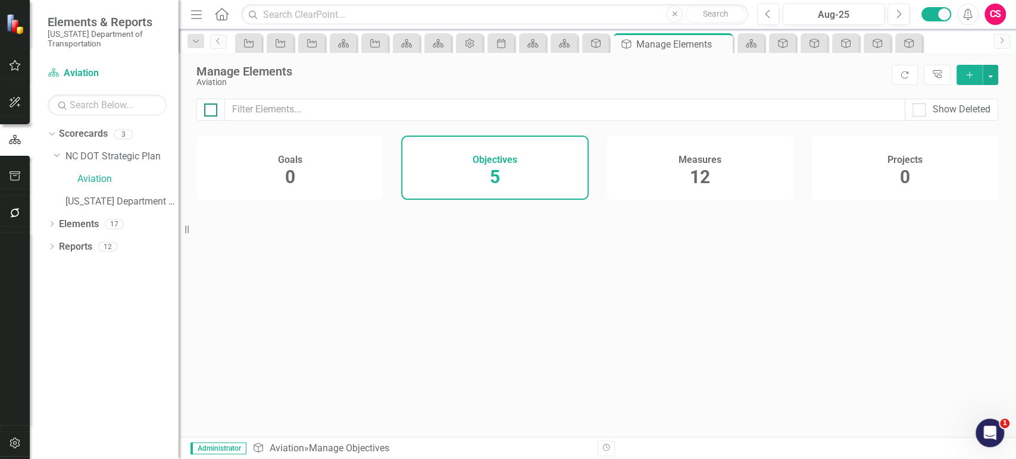
click at [209, 106] on input "checkbox" at bounding box center [208, 108] width 8 height 8
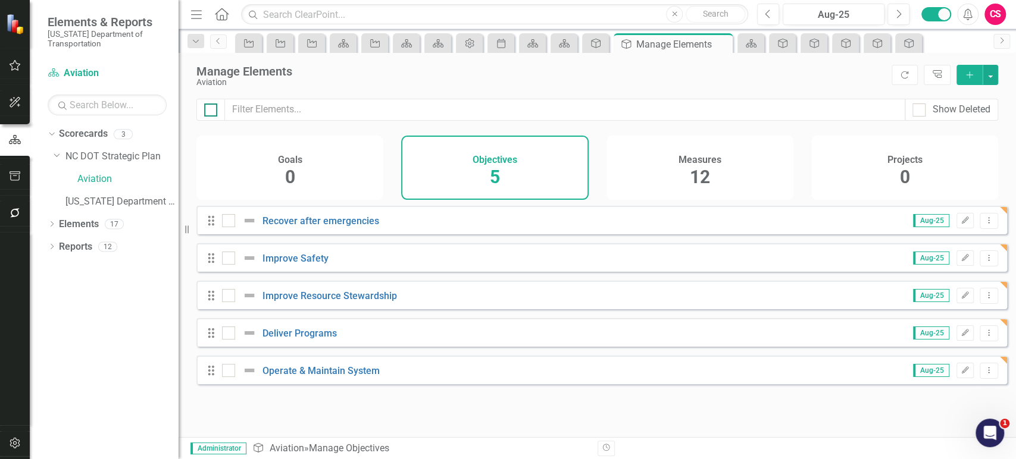
click at [209, 106] on input "checkbox" at bounding box center [208, 108] width 8 height 8
checkbox input "true"
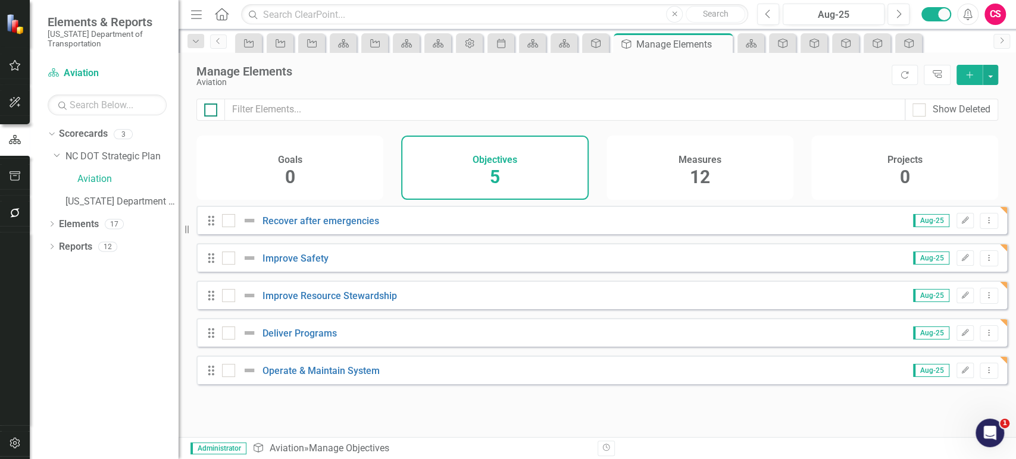
checkbox input "true"
click at [992, 76] on button "button" at bounding box center [990, 75] width 15 height 20
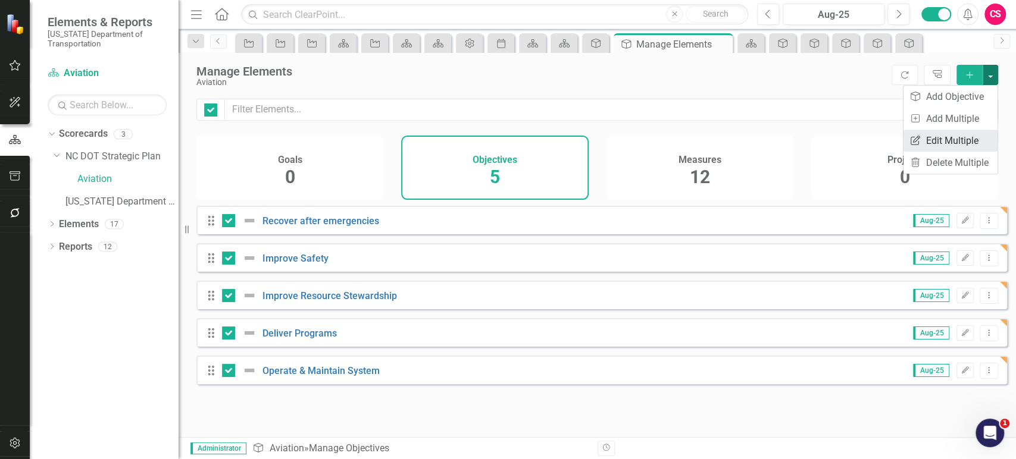
click at [931, 139] on link "Edit Multiple Edit Multiple" at bounding box center [951, 141] width 94 height 22
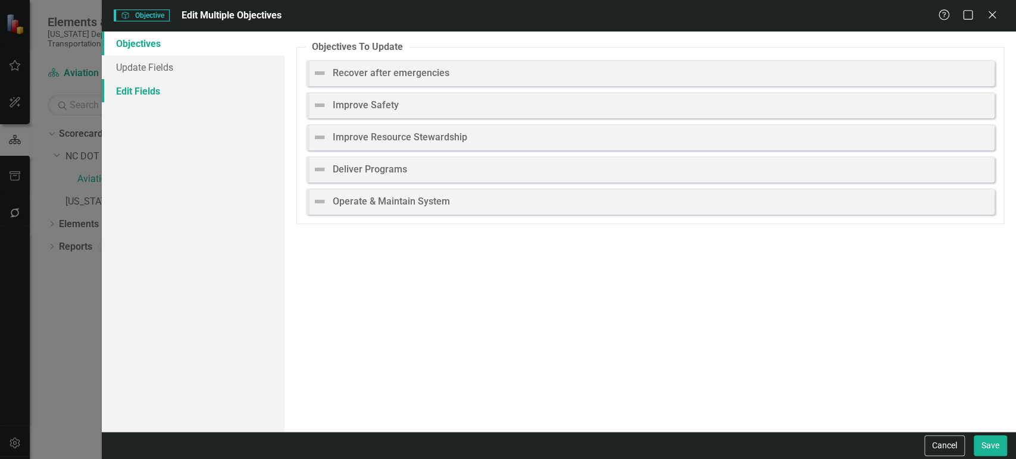
click at [205, 87] on link "Edit Fields" at bounding box center [193, 91] width 183 height 24
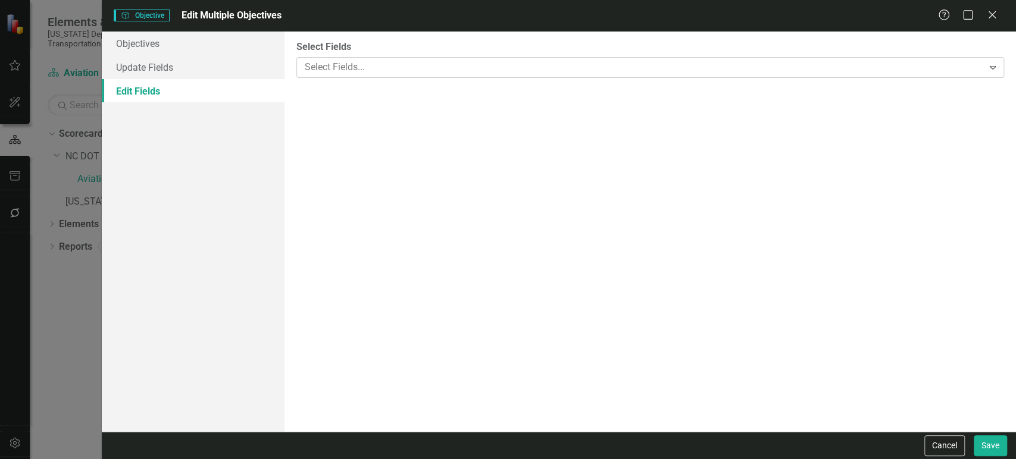
click at [415, 72] on div at bounding box center [641, 68] width 683 height 16
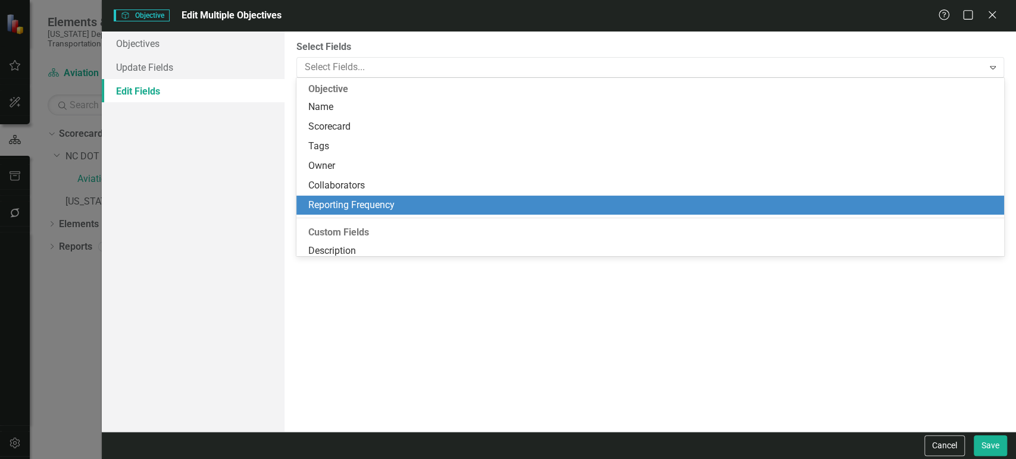
click at [351, 199] on div "Reporting Frequency" at bounding box center [652, 206] width 689 height 14
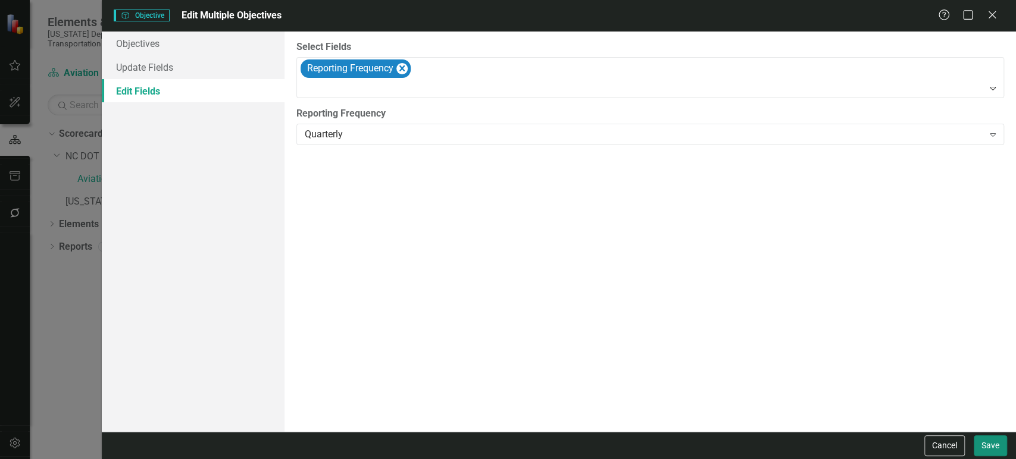
click at [1000, 446] on button "Save" at bounding box center [990, 446] width 33 height 21
checkbox input "false"
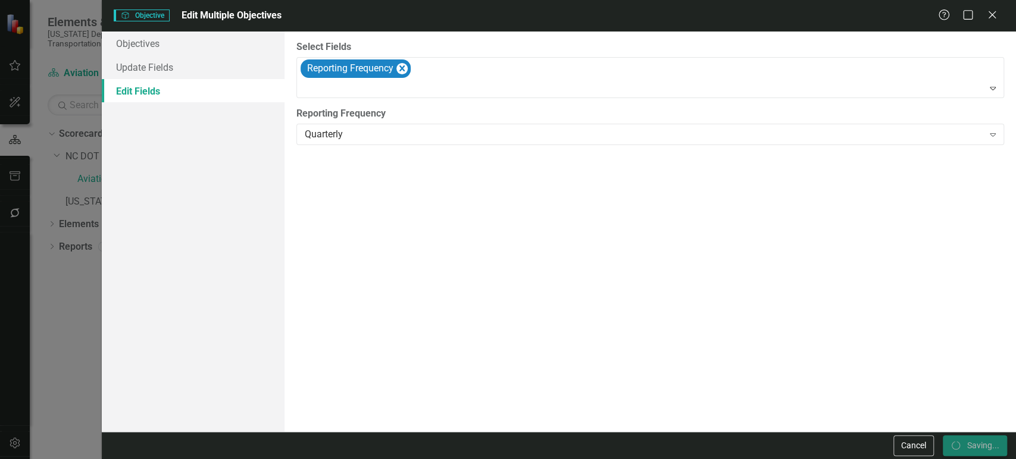
checkbox input "false"
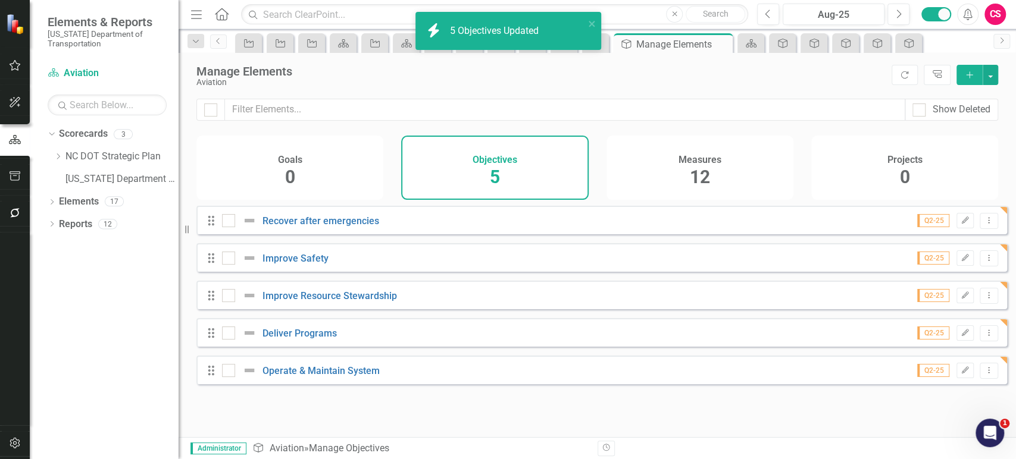
click at [726, 163] on div "Measures 12" at bounding box center [700, 168] width 187 height 64
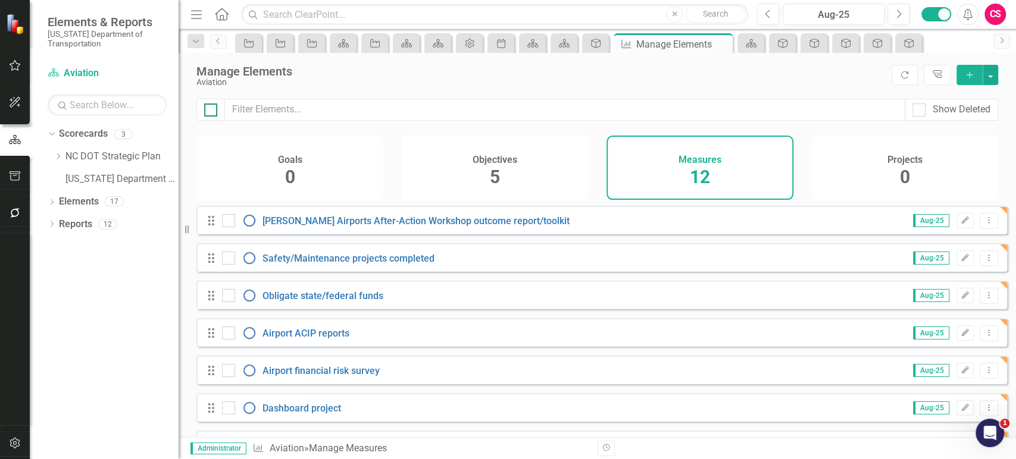
click at [208, 107] on input "checkbox" at bounding box center [208, 108] width 8 height 8
checkbox input "true"
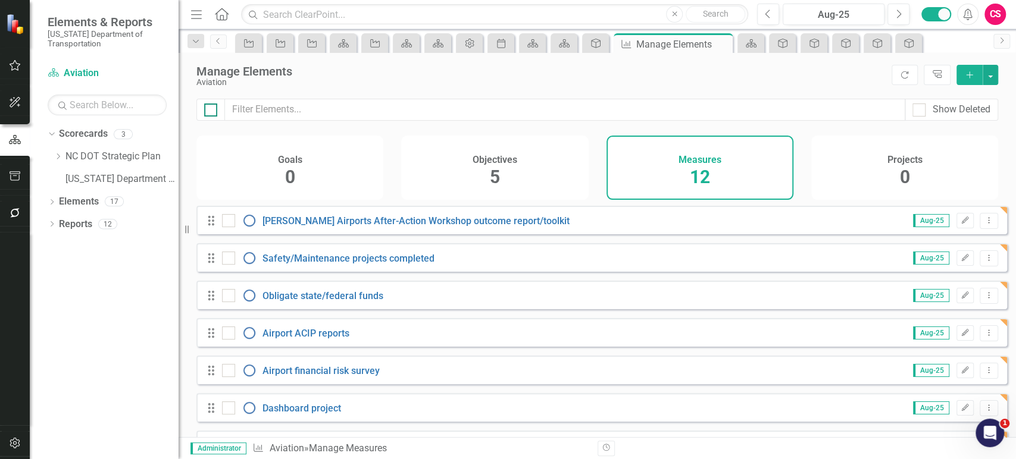
checkbox input "true"
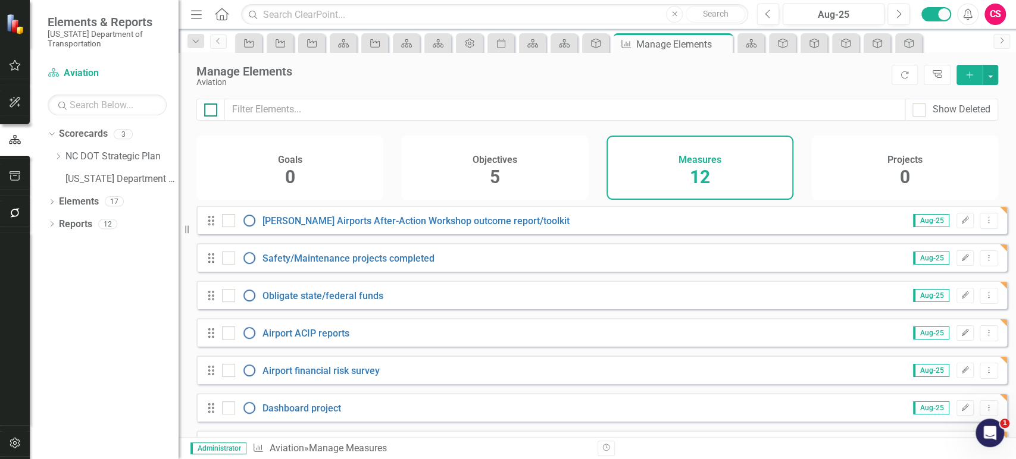
checkbox input "true"
click at [992, 75] on button "button" at bounding box center [990, 75] width 15 height 20
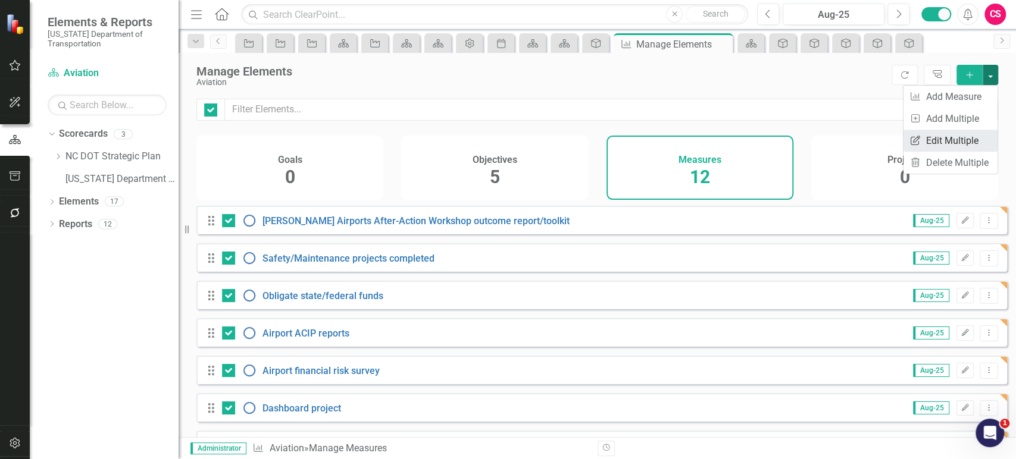
click at [955, 147] on link "Edit Multiple Edit Multiple" at bounding box center [951, 141] width 94 height 22
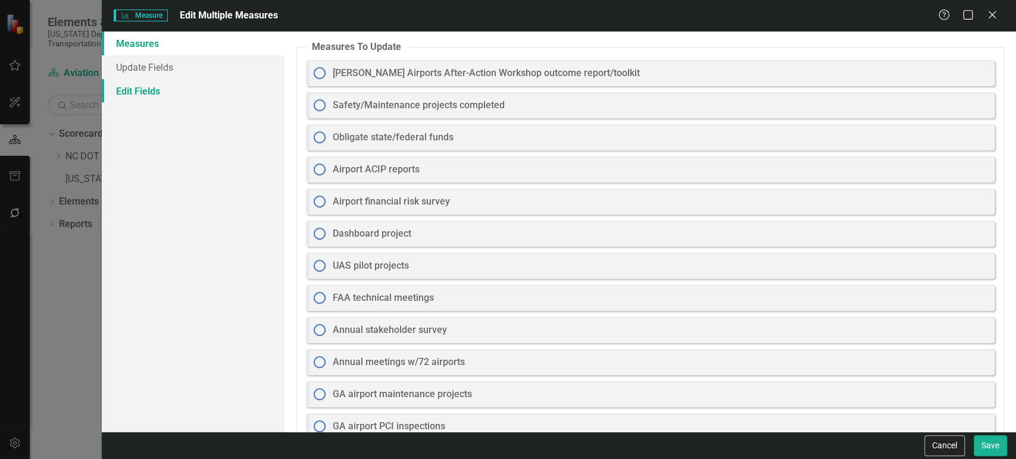
click at [206, 97] on link "Edit Fields" at bounding box center [193, 91] width 183 height 24
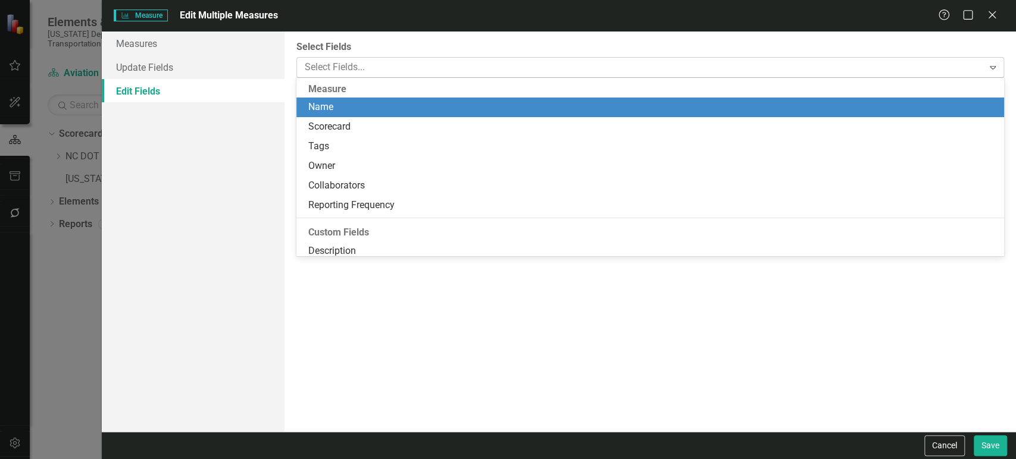
click at [371, 73] on div at bounding box center [641, 68] width 683 height 16
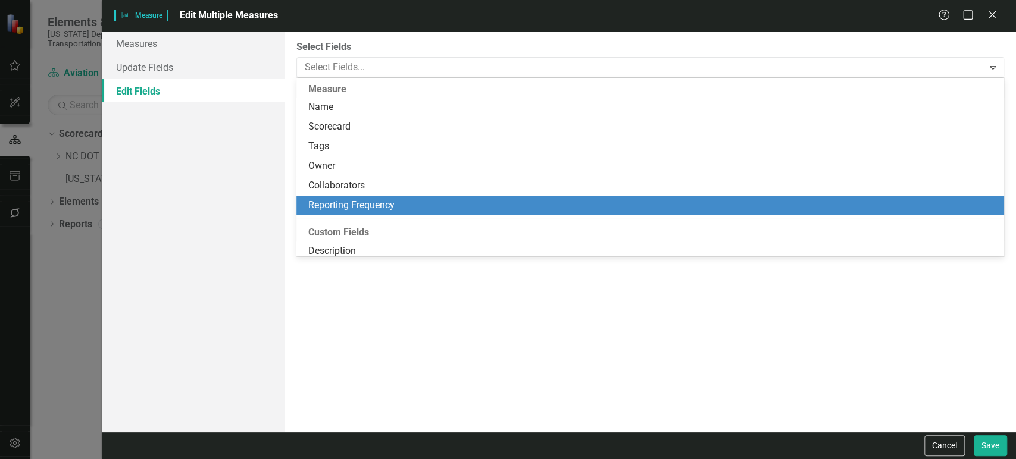
click at [363, 208] on div "Reporting Frequency" at bounding box center [652, 206] width 689 height 14
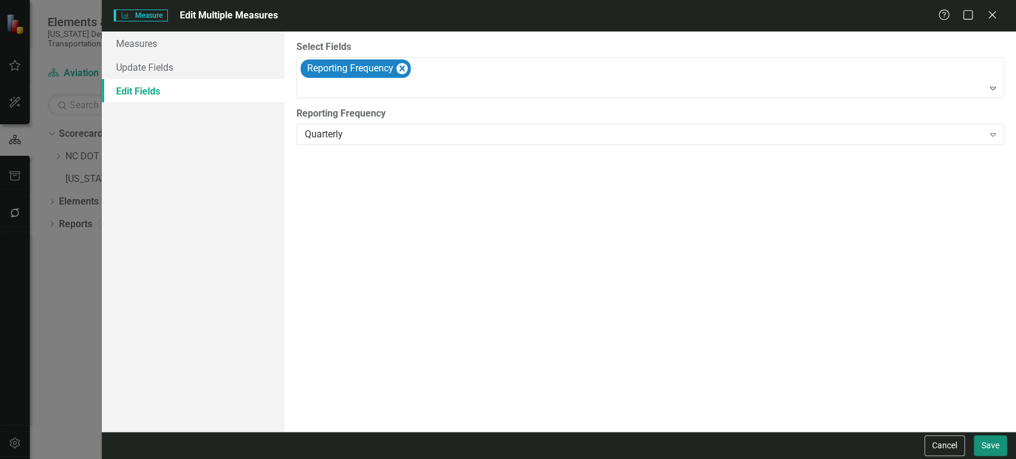
click at [988, 448] on button "Save" at bounding box center [990, 446] width 33 height 21
checkbox input "false"
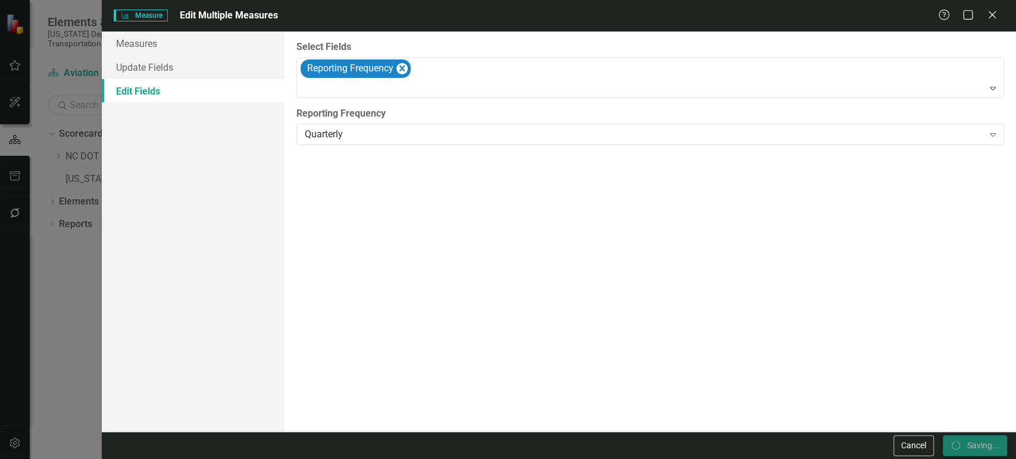
checkbox input "false"
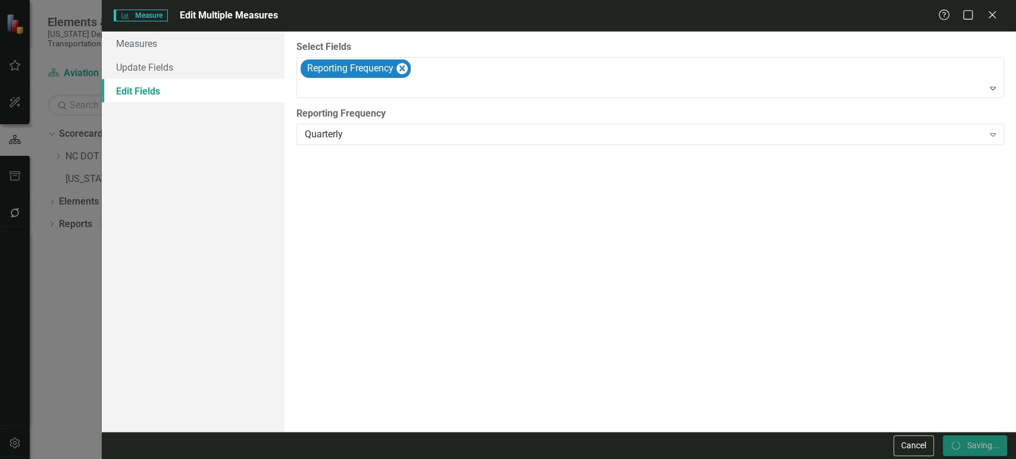
checkbox input "false"
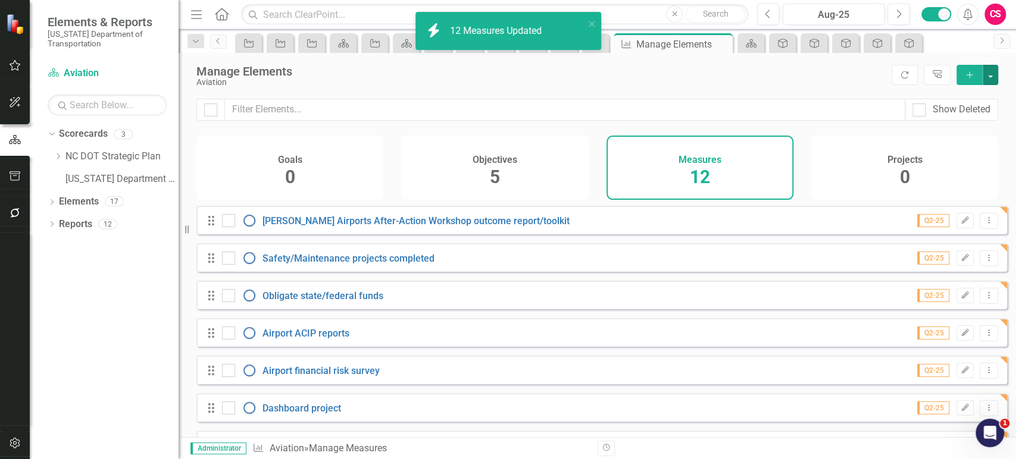
checkbox input "false"
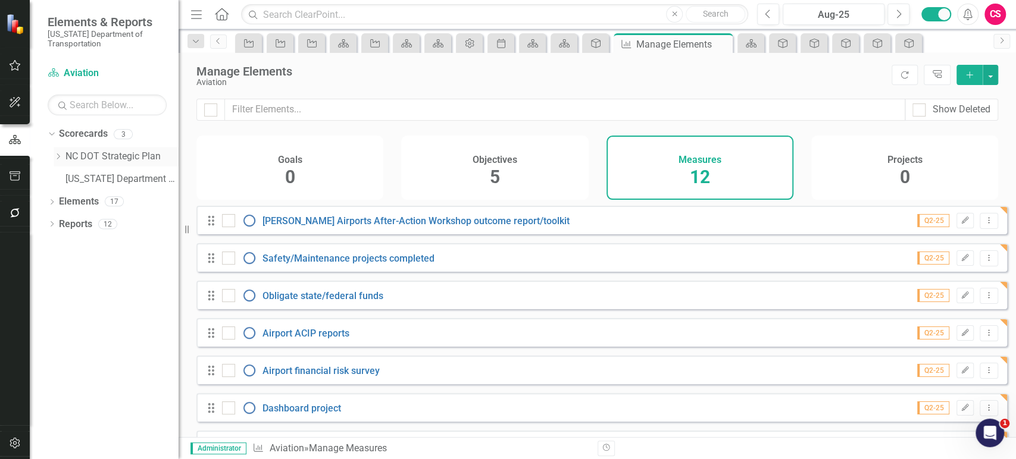
click at [60, 161] on div "Dropdown" at bounding box center [58, 157] width 9 height 10
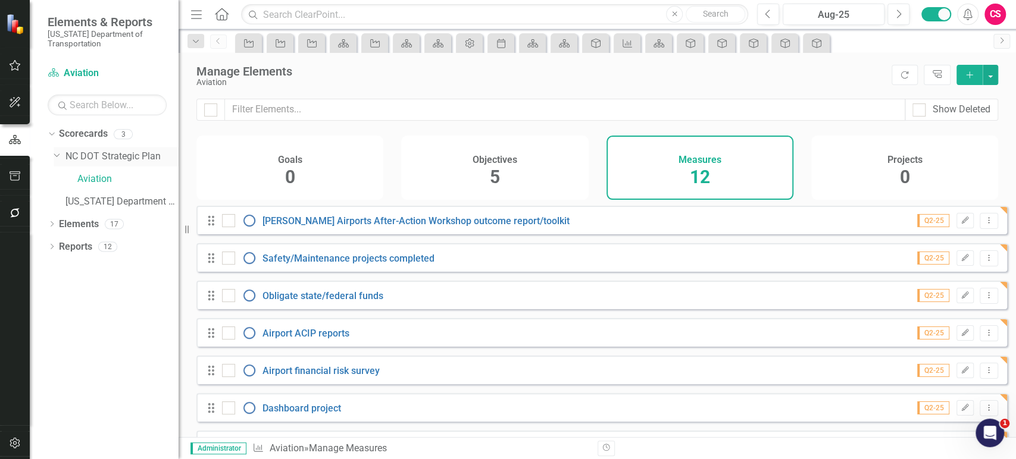
click at [76, 155] on link "NC DOT Strategic Plan" at bounding box center [121, 157] width 113 height 14
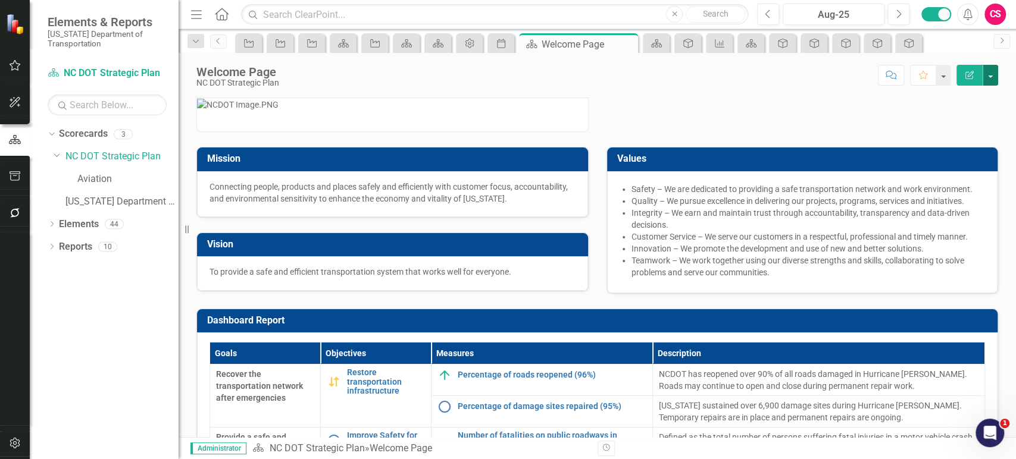
click at [995, 81] on button "button" at bounding box center [990, 75] width 15 height 21
click at [924, 174] on link "PDF Export to PDF" at bounding box center [949, 167] width 96 height 22
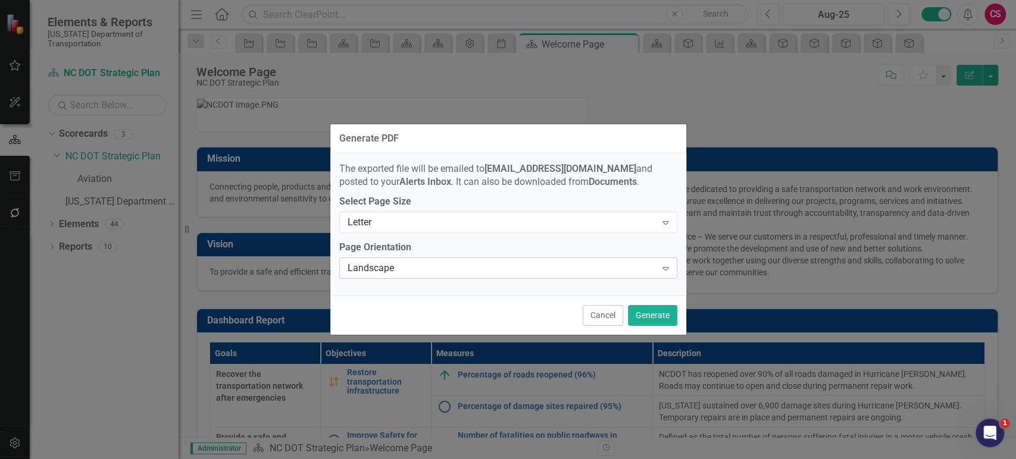
click at [648, 273] on div "Landscape" at bounding box center [502, 269] width 309 height 14
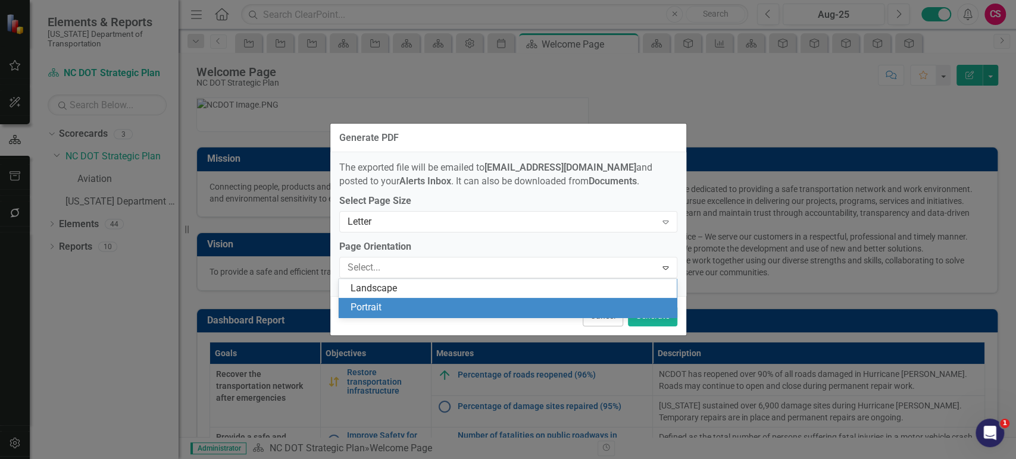
click at [558, 312] on div "Portrait" at bounding box center [510, 308] width 319 height 14
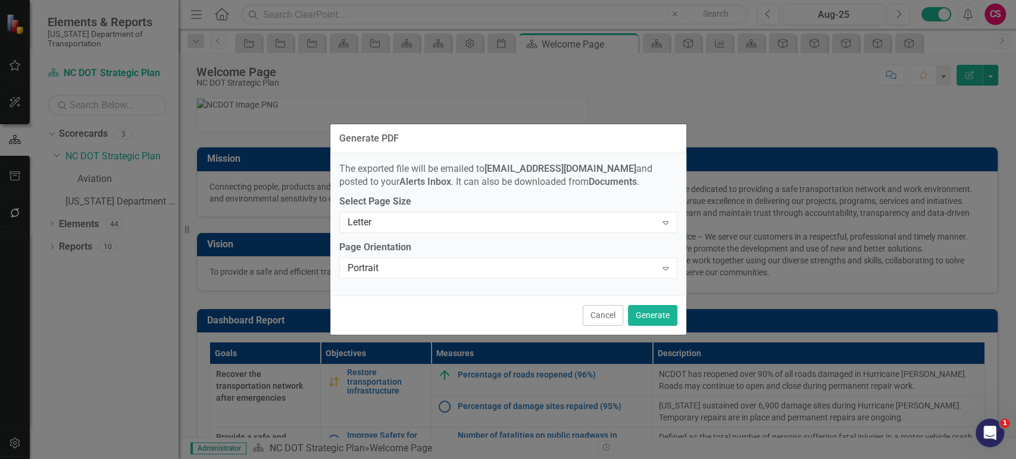
click at [645, 279] on span "Portrait Expand" at bounding box center [508, 268] width 338 height 21
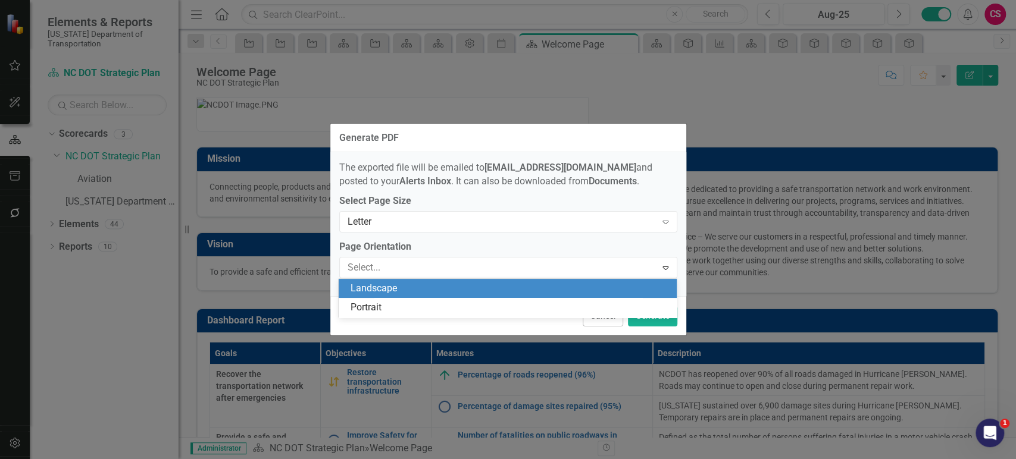
click at [622, 296] on div "Landscape" at bounding box center [508, 289] width 338 height 20
click at [651, 312] on button "Generate" at bounding box center [652, 316] width 49 height 21
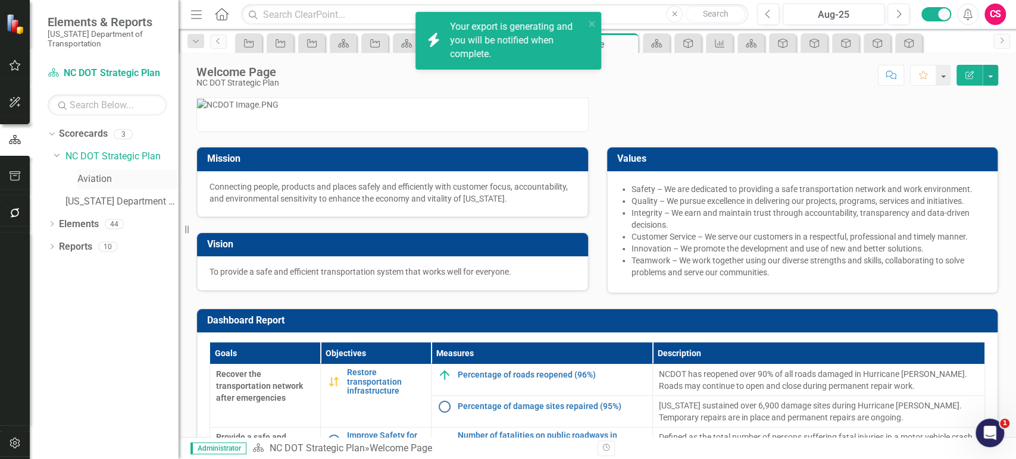
click at [102, 182] on link "Aviation" at bounding box center [127, 180] width 101 height 14
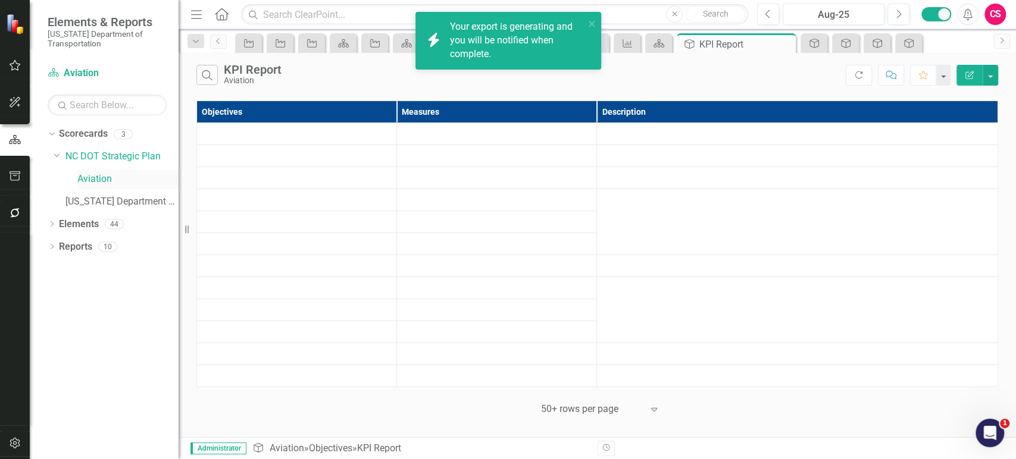
click at [102, 182] on link "Aviation" at bounding box center [127, 180] width 101 height 14
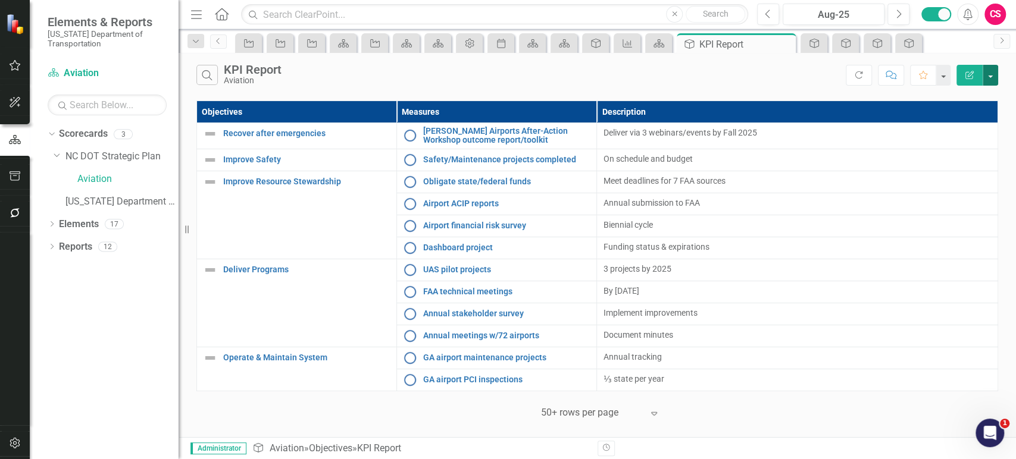
click at [992, 78] on button "button" at bounding box center [990, 75] width 15 height 21
click at [953, 124] on link "PDF Export to PDF" at bounding box center [951, 121] width 94 height 22
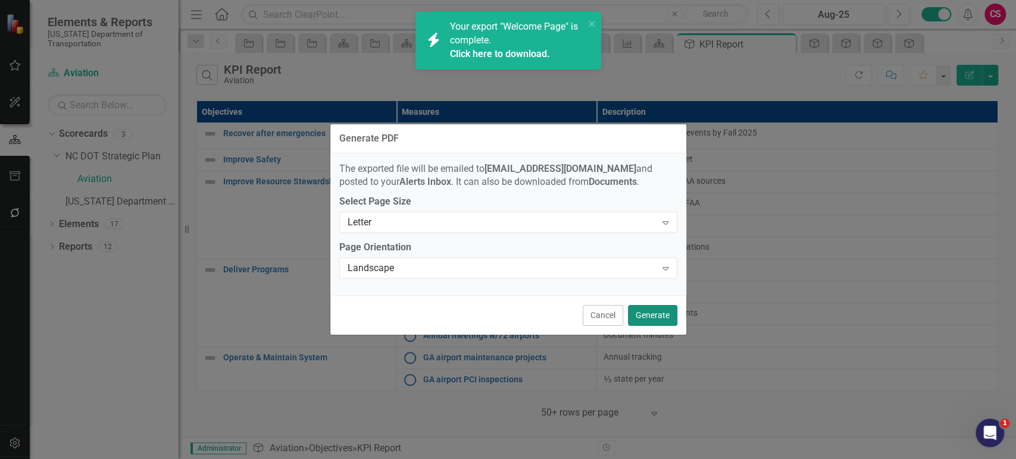
click at [660, 313] on button "Generate" at bounding box center [652, 315] width 49 height 21
click at [503, 55] on div "icon.bolt Your export "Welcome Page" is complete. Click here to download." at bounding box center [508, 46] width 190 height 72
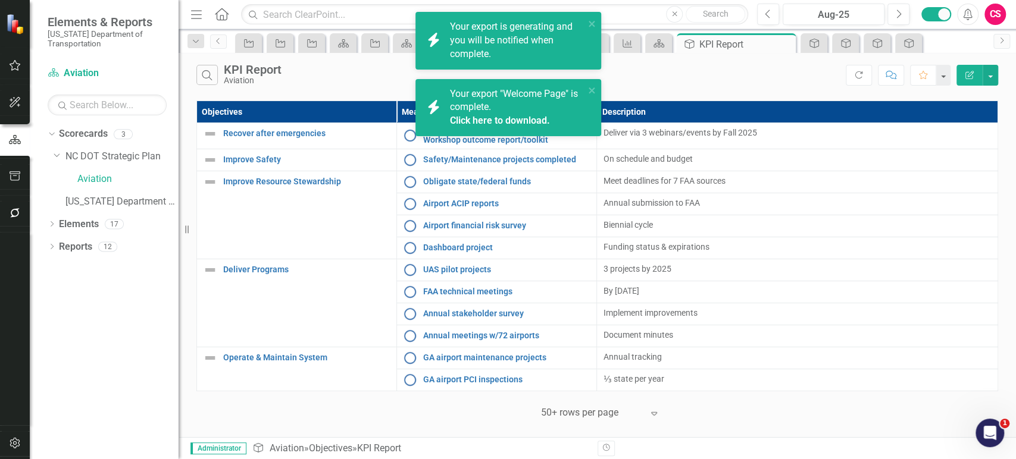
click at [505, 121] on link "Click here to download." at bounding box center [500, 120] width 100 height 11
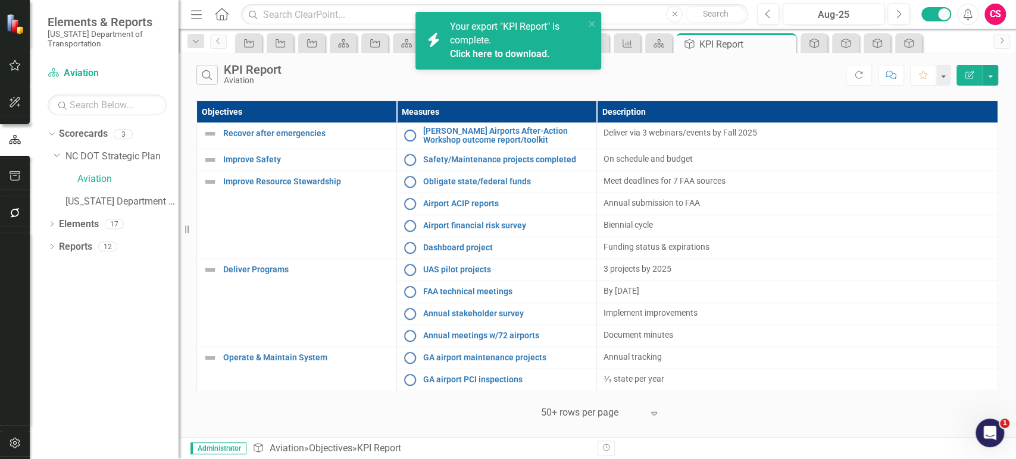
click at [526, 56] on link "Click here to download." at bounding box center [500, 53] width 100 height 11
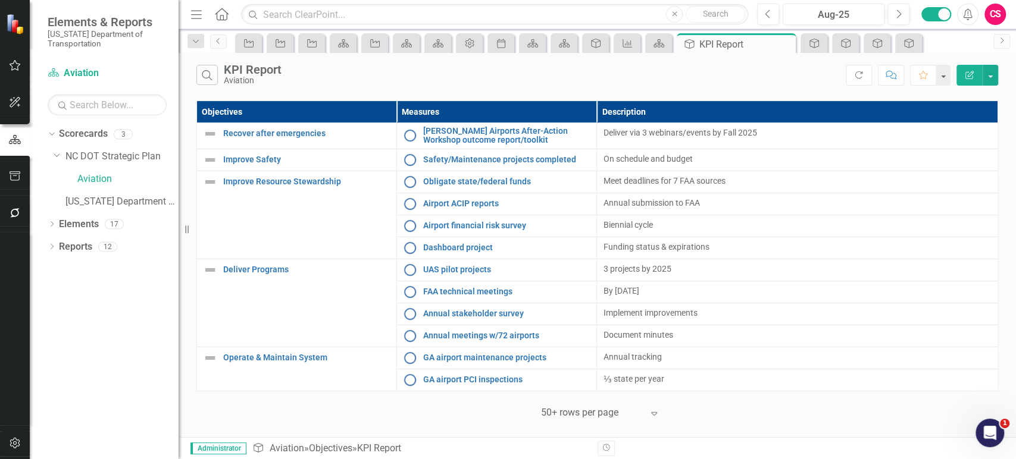
click at [475, 101] on th "Measures" at bounding box center [497, 112] width 200 height 22
